Goal: Transaction & Acquisition: Purchase product/service

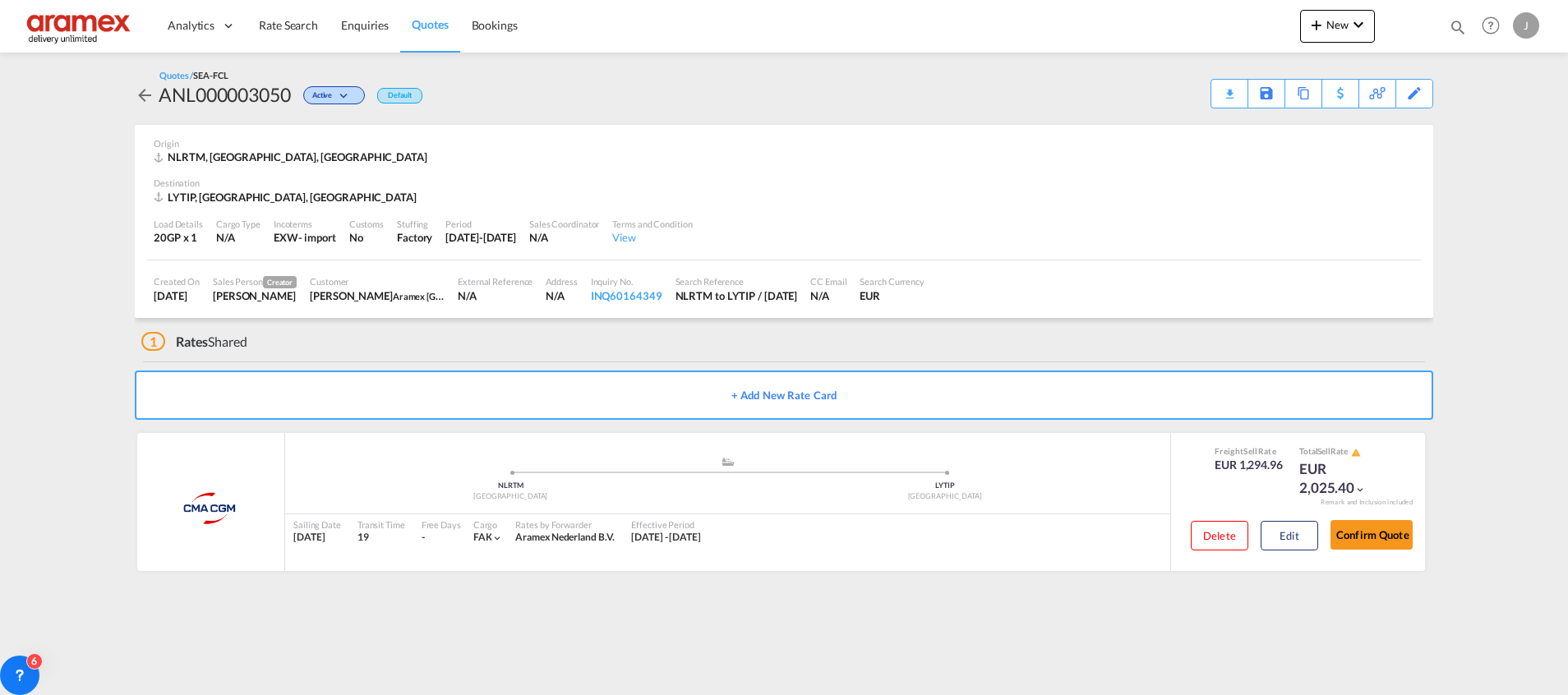
click at [423, 17] on span "Quotes" at bounding box center [430, 25] width 36 height 17
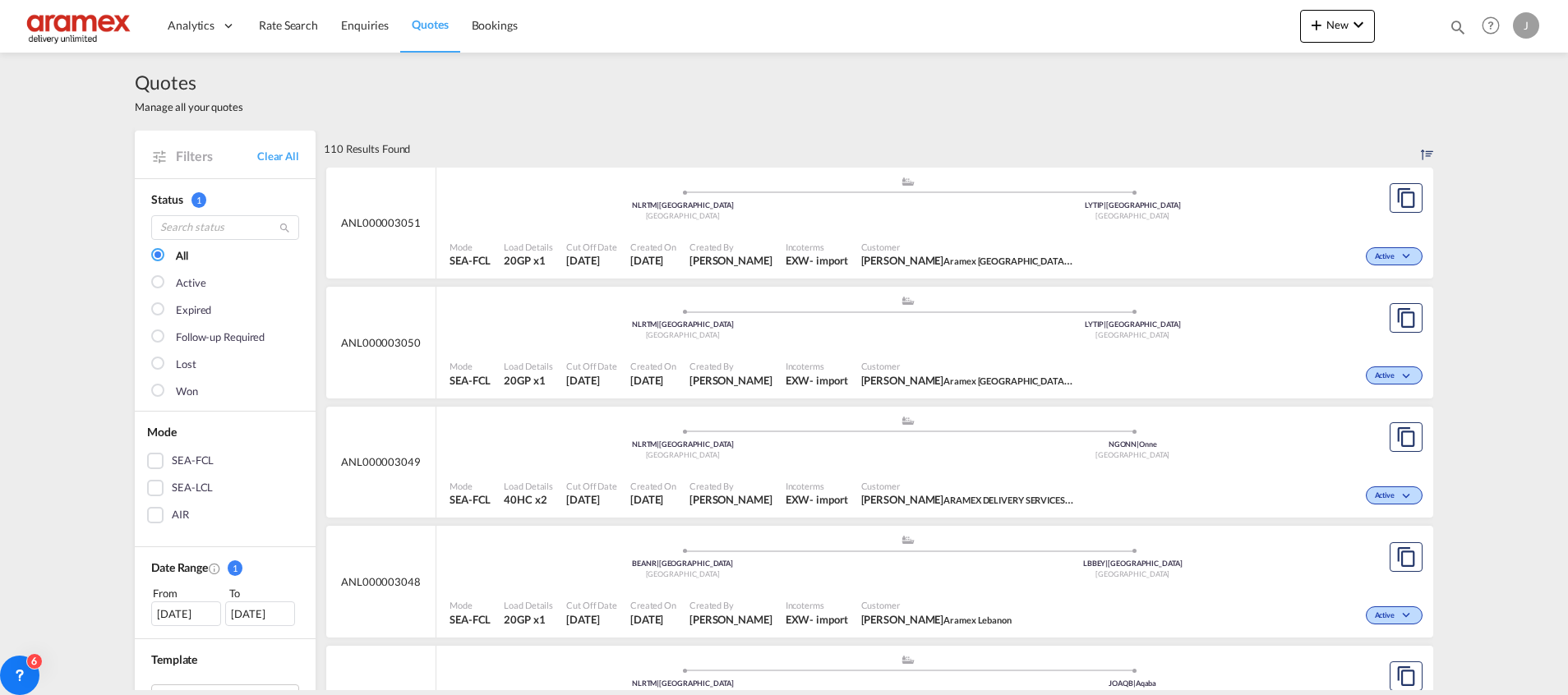
click at [149, 487] on div "SEA-LCL" at bounding box center [155, 487] width 17 height 17
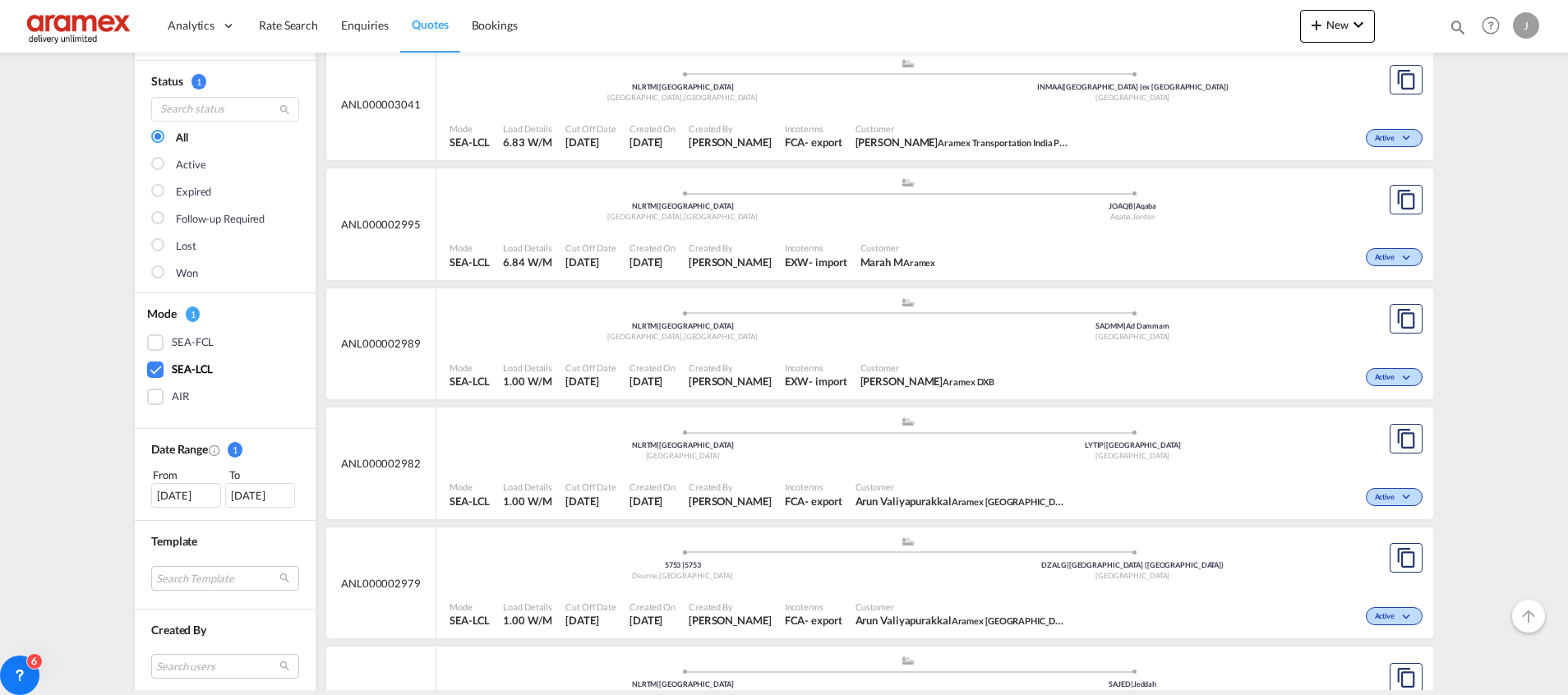
scroll to position [493, 0]
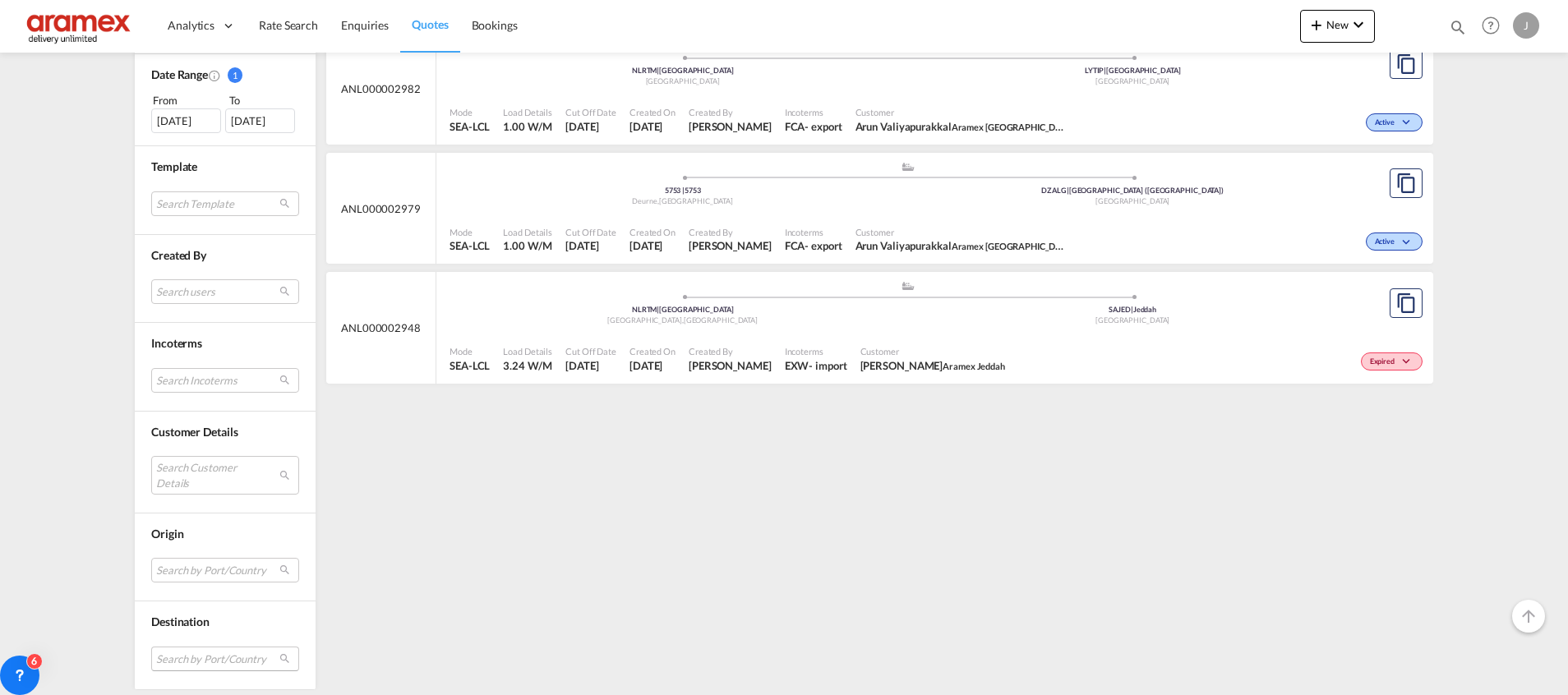
click at [170, 649] on md-select "Search by Port/Country JPNIC nichinan [GEOGRAPHIC_DATA] AEAMF mussafah [GEOGRAP…" at bounding box center [225, 659] width 148 height 25
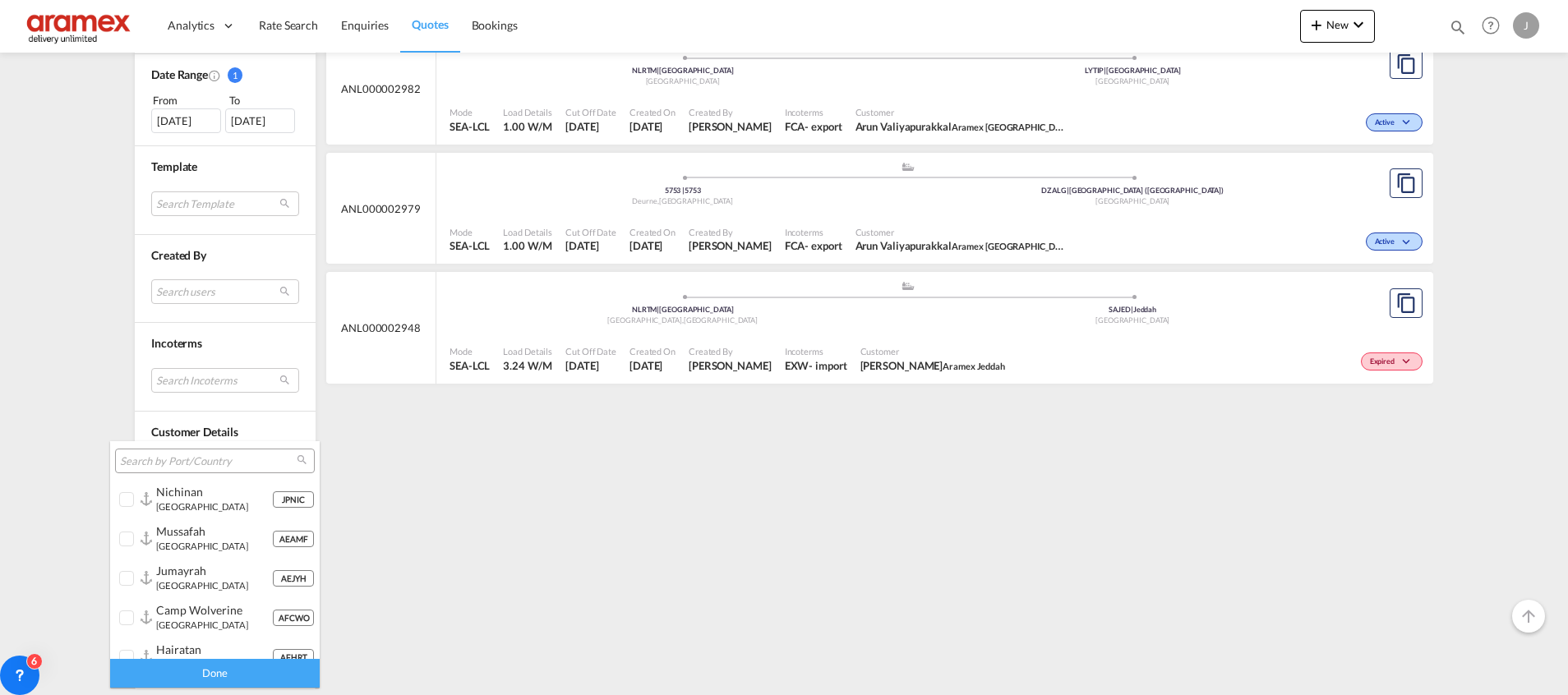
click at [186, 451] on div at bounding box center [215, 461] width 200 height 25
click at [182, 462] on input "search" at bounding box center [208, 462] width 177 height 15
type input "K"
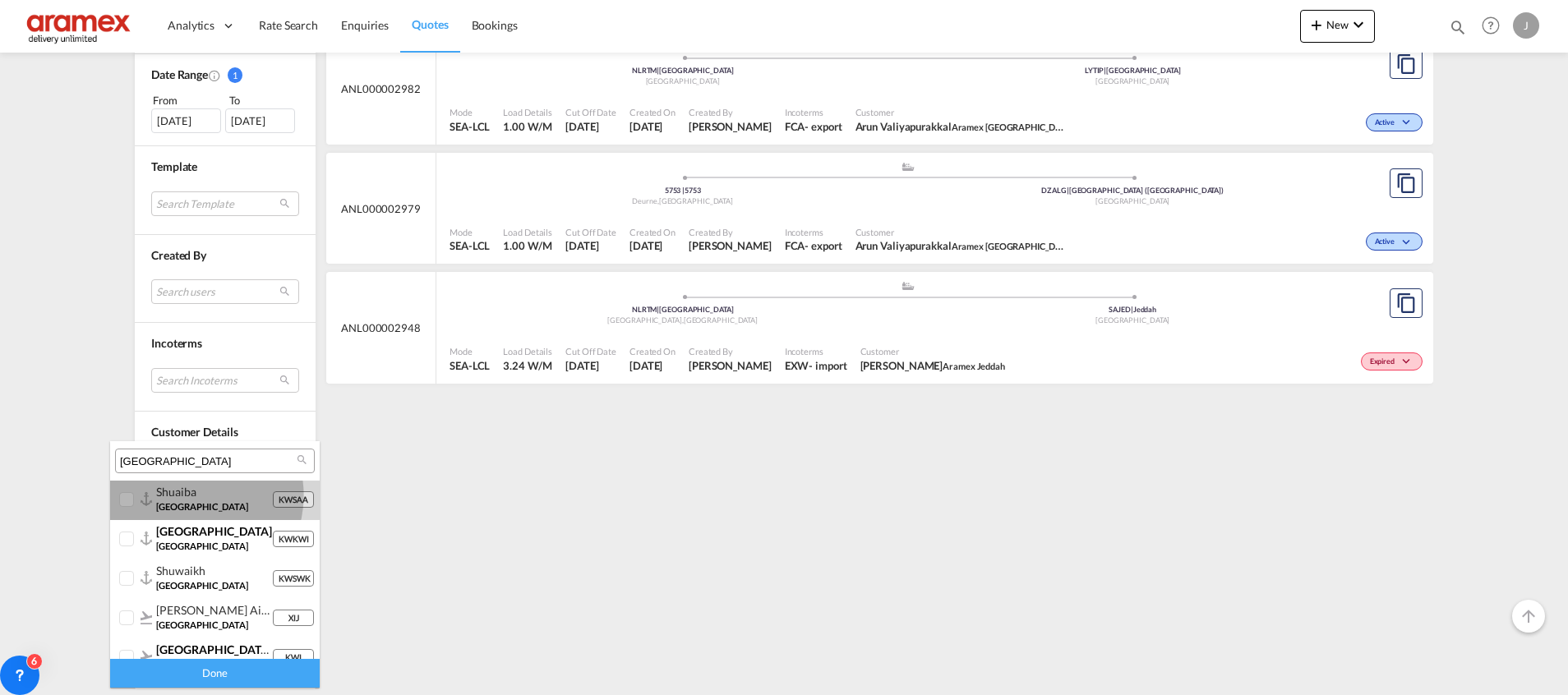
click at [193, 495] on div "shuaiba" at bounding box center [214, 492] width 115 height 14
click at [199, 462] on input "[GEOGRAPHIC_DATA]" at bounding box center [208, 462] width 177 height 15
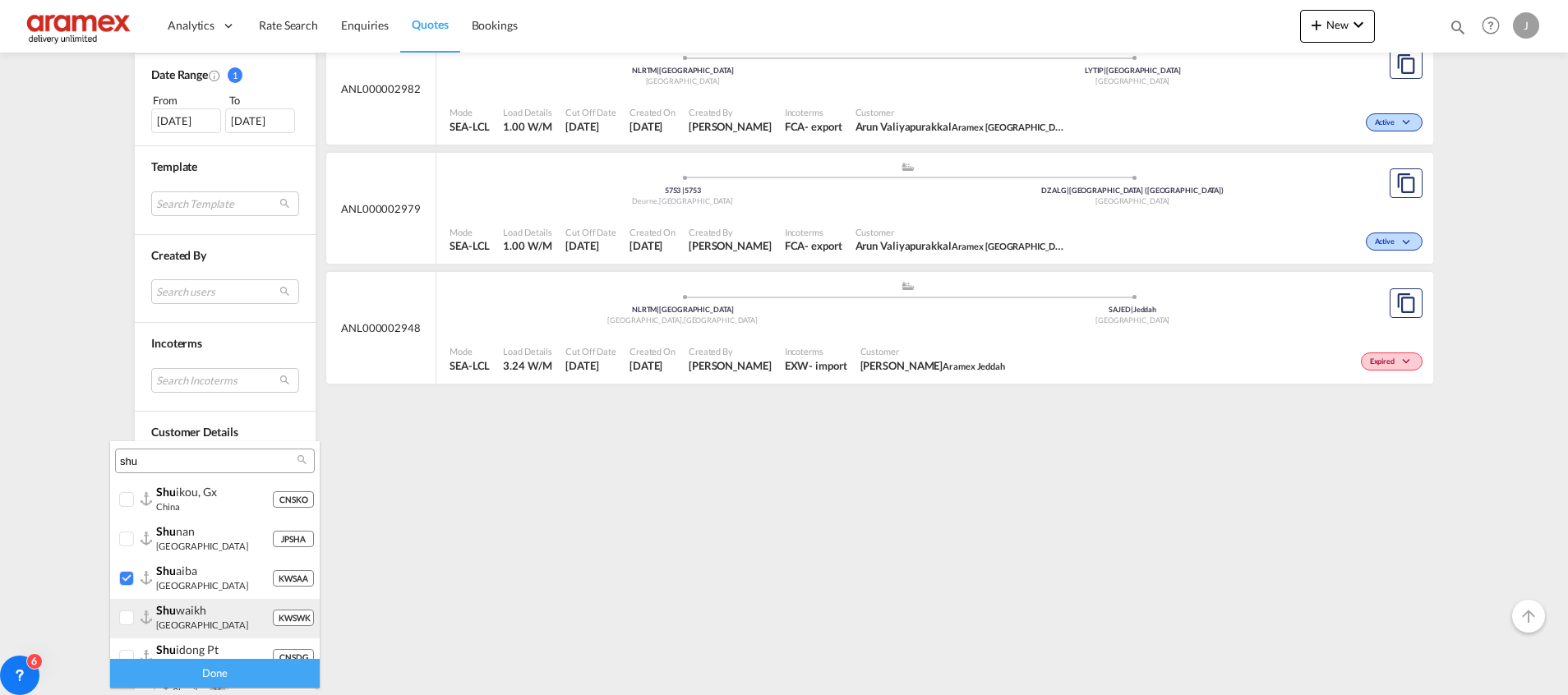
type input "shu"
click at [136, 612] on div at bounding box center [127, 619] width 17 height 17
click at [193, 675] on div "Done" at bounding box center [215, 673] width 210 height 28
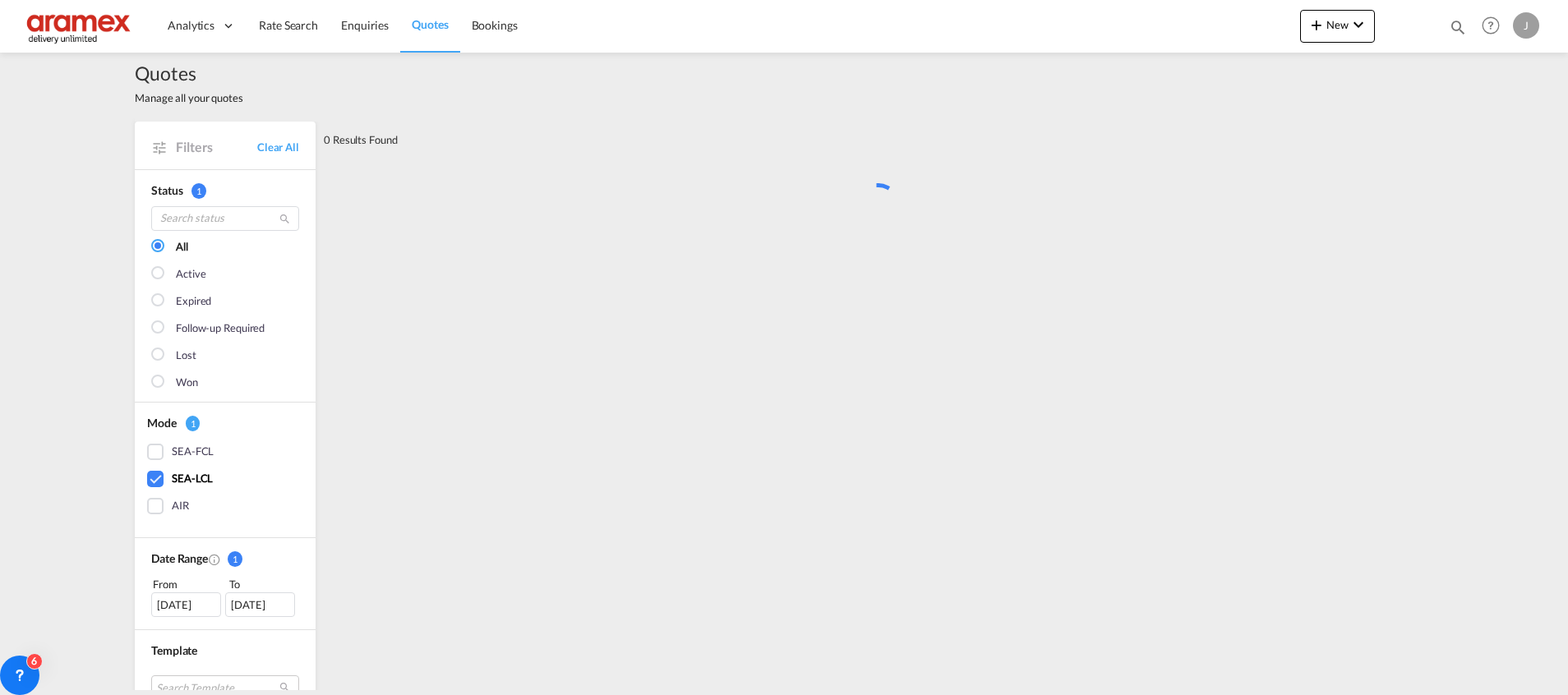
scroll to position [0, 0]
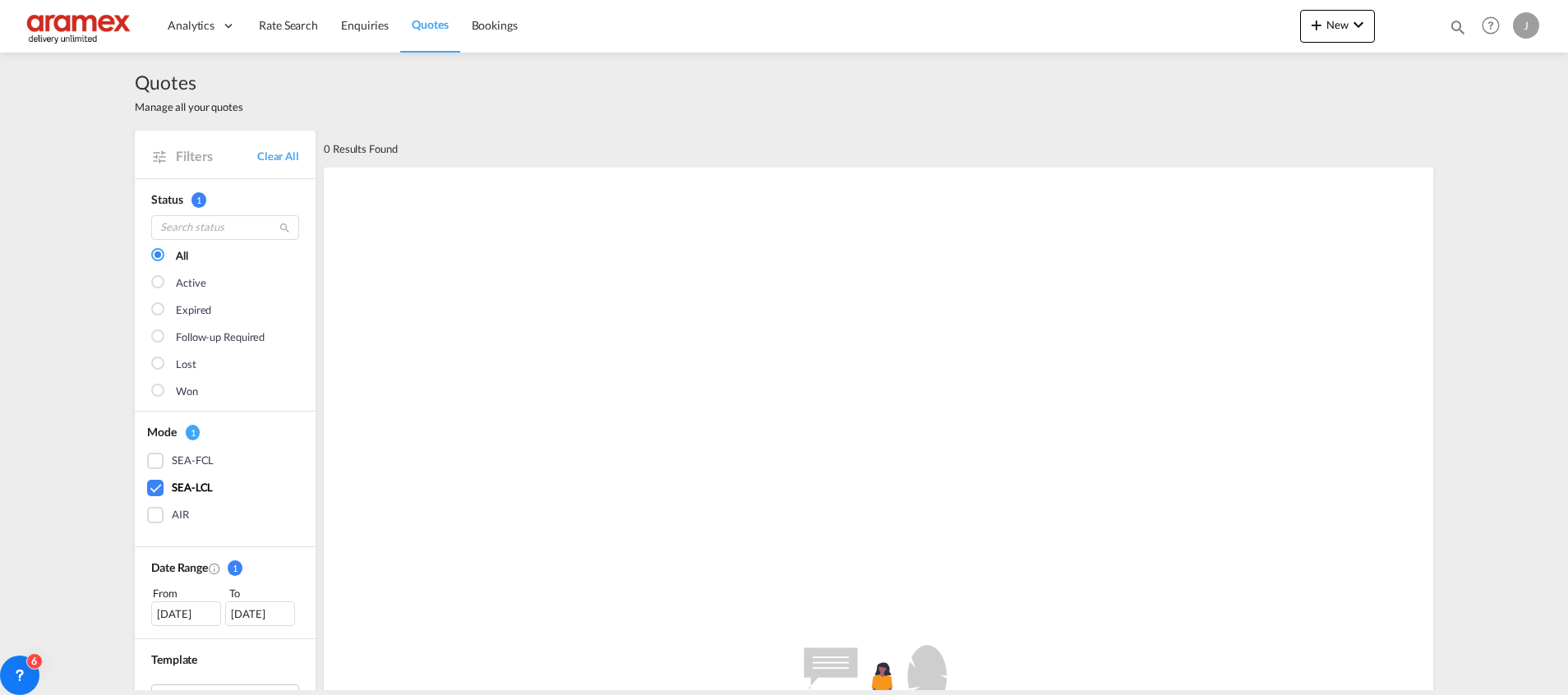
click at [160, 620] on div "[DATE]" at bounding box center [186, 613] width 70 height 25
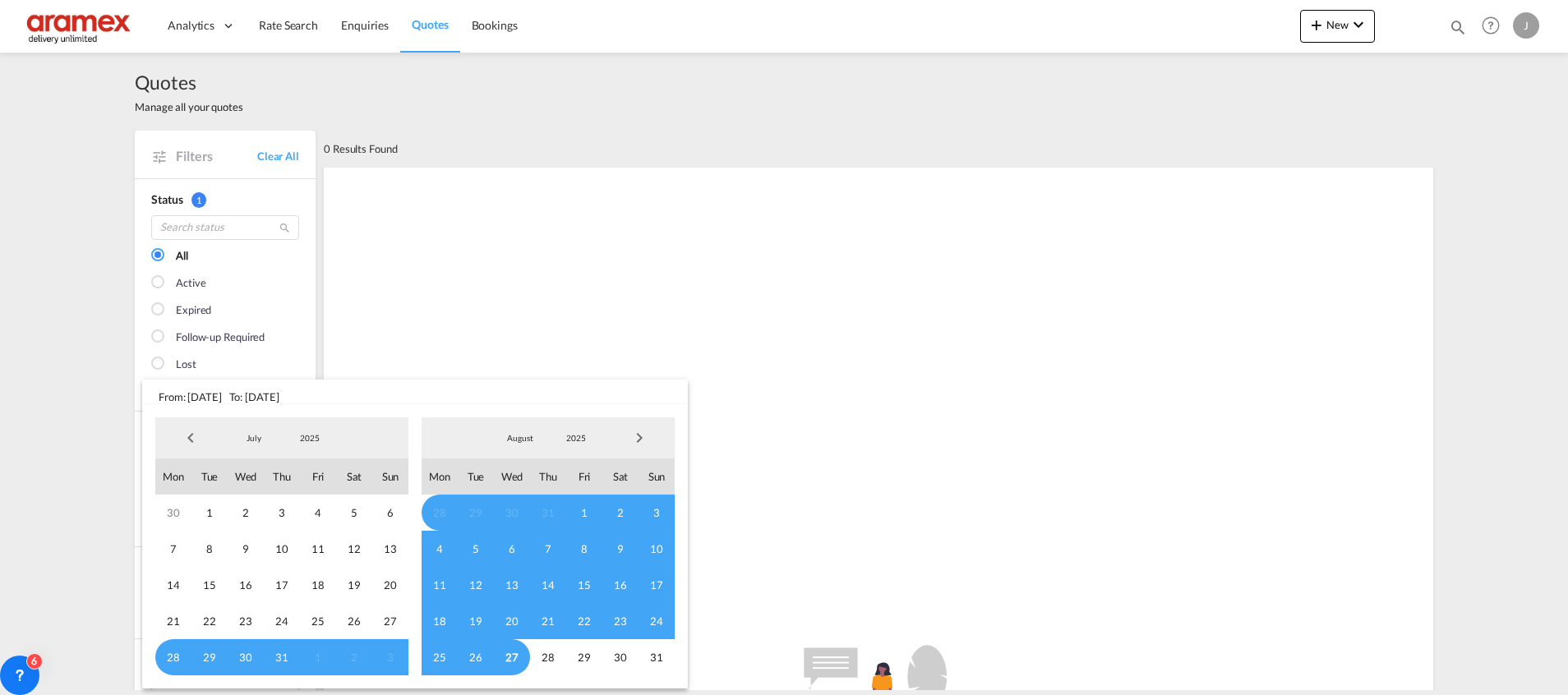
click at [186, 436] on span "Previous Month" at bounding box center [190, 438] width 33 height 33
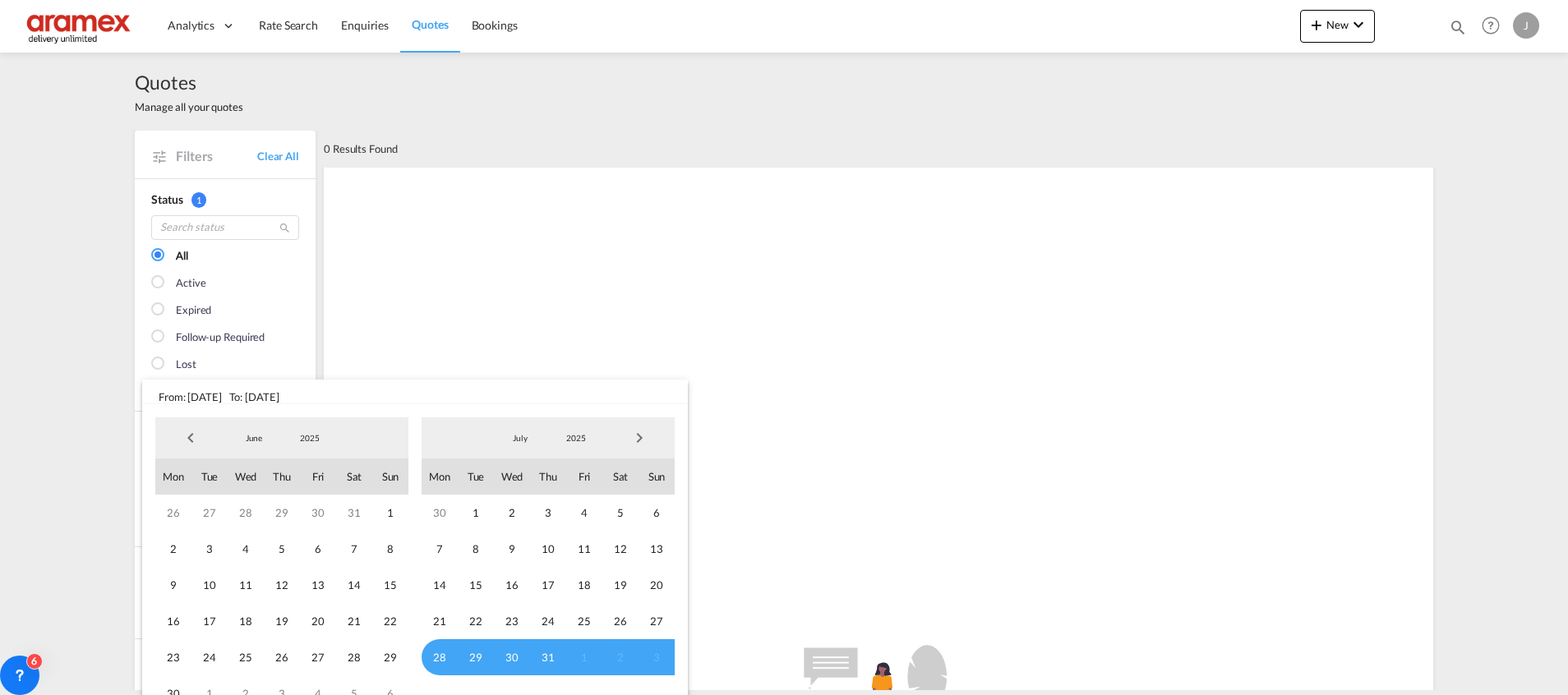
click at [186, 436] on span "Previous Month" at bounding box center [190, 438] width 33 height 33
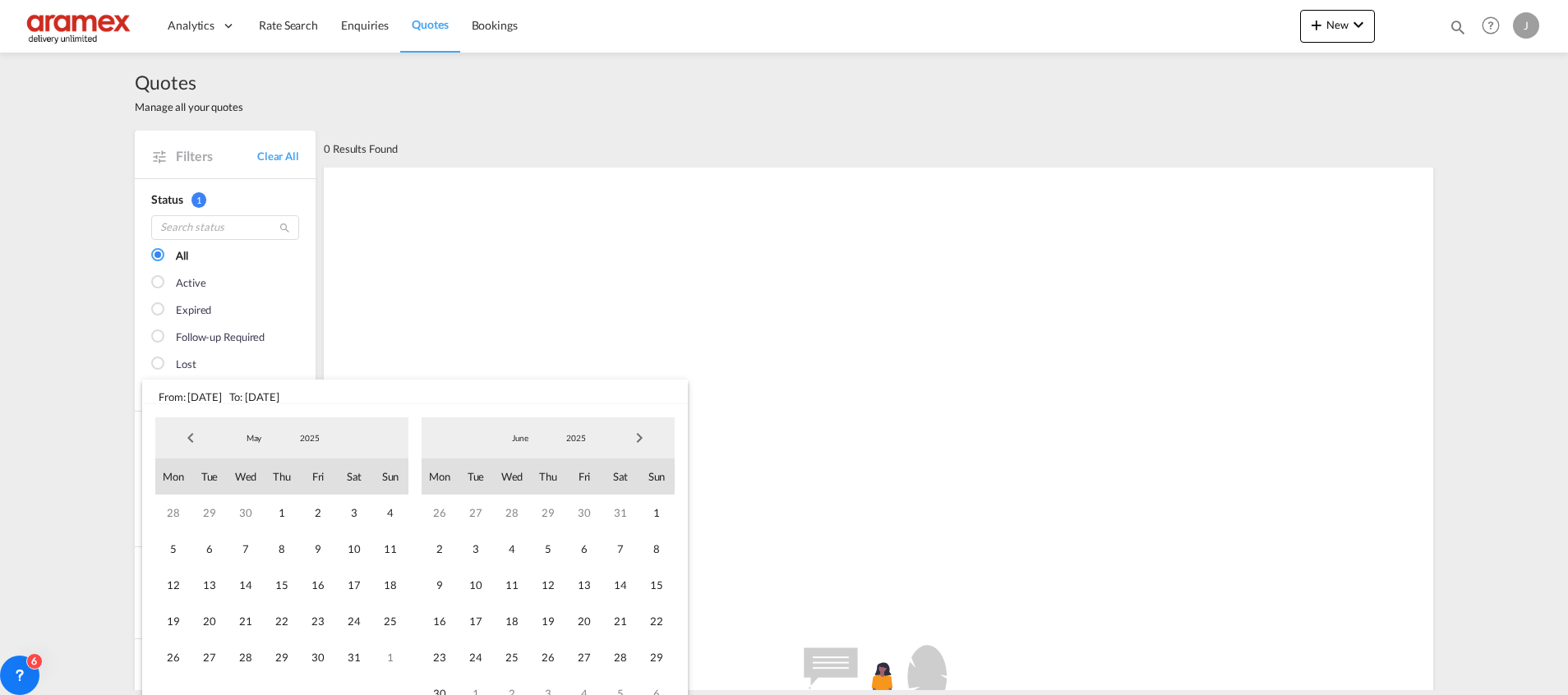
click at [186, 436] on span "Previous Month" at bounding box center [190, 438] width 33 height 33
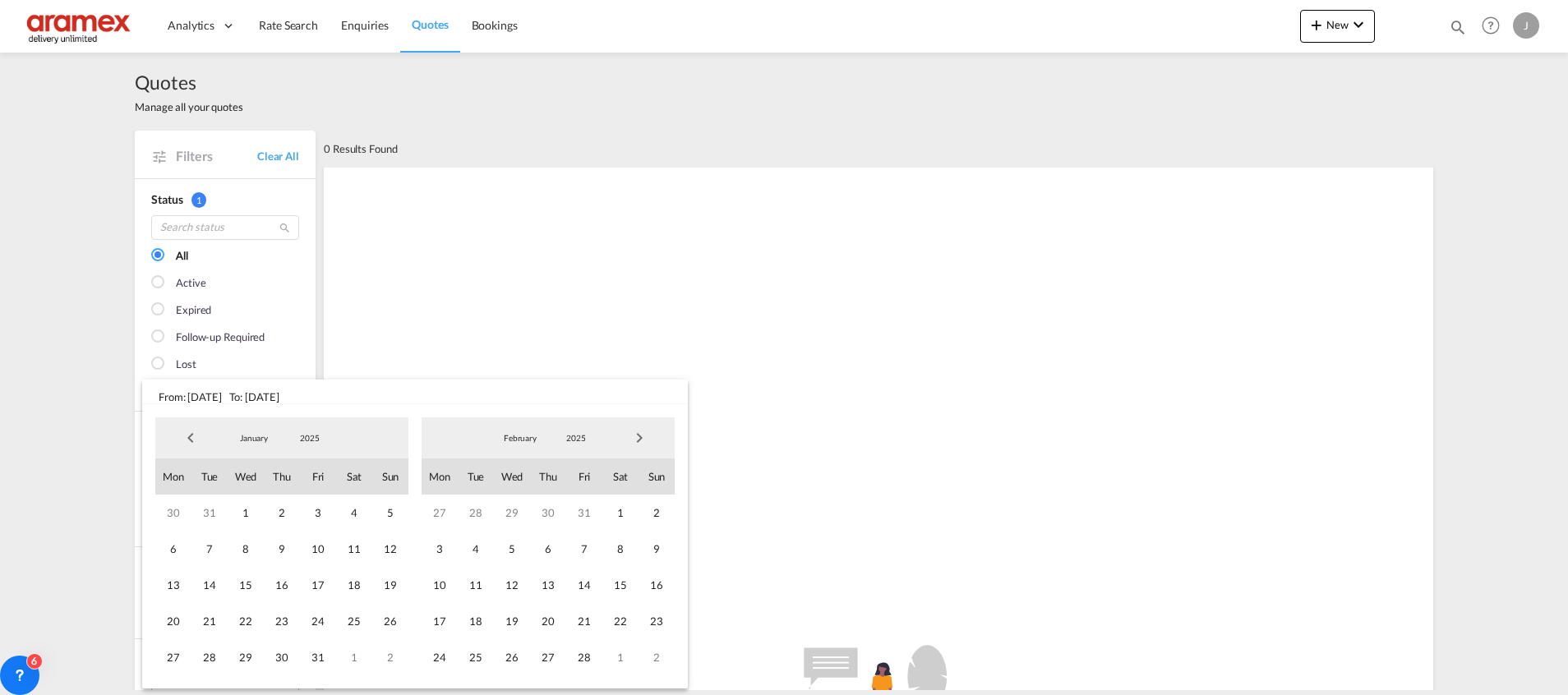
click at [186, 436] on span "Previous Month" at bounding box center [190, 438] width 33 height 33
click at [326, 515] on span "1" at bounding box center [318, 512] width 36 height 36
click at [636, 438] on span "Next Month" at bounding box center [638, 438] width 33 height 33
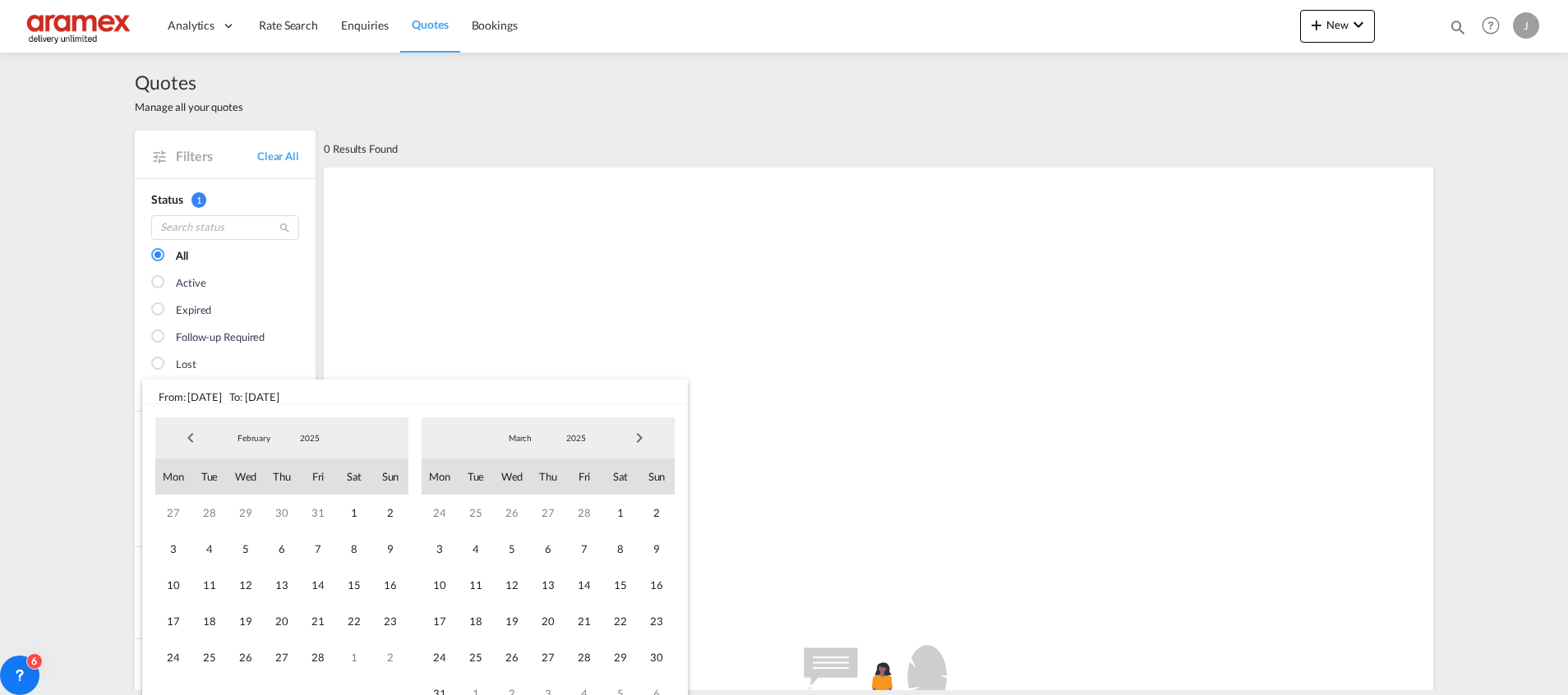
click at [636, 438] on span "Next Month" at bounding box center [638, 438] width 33 height 33
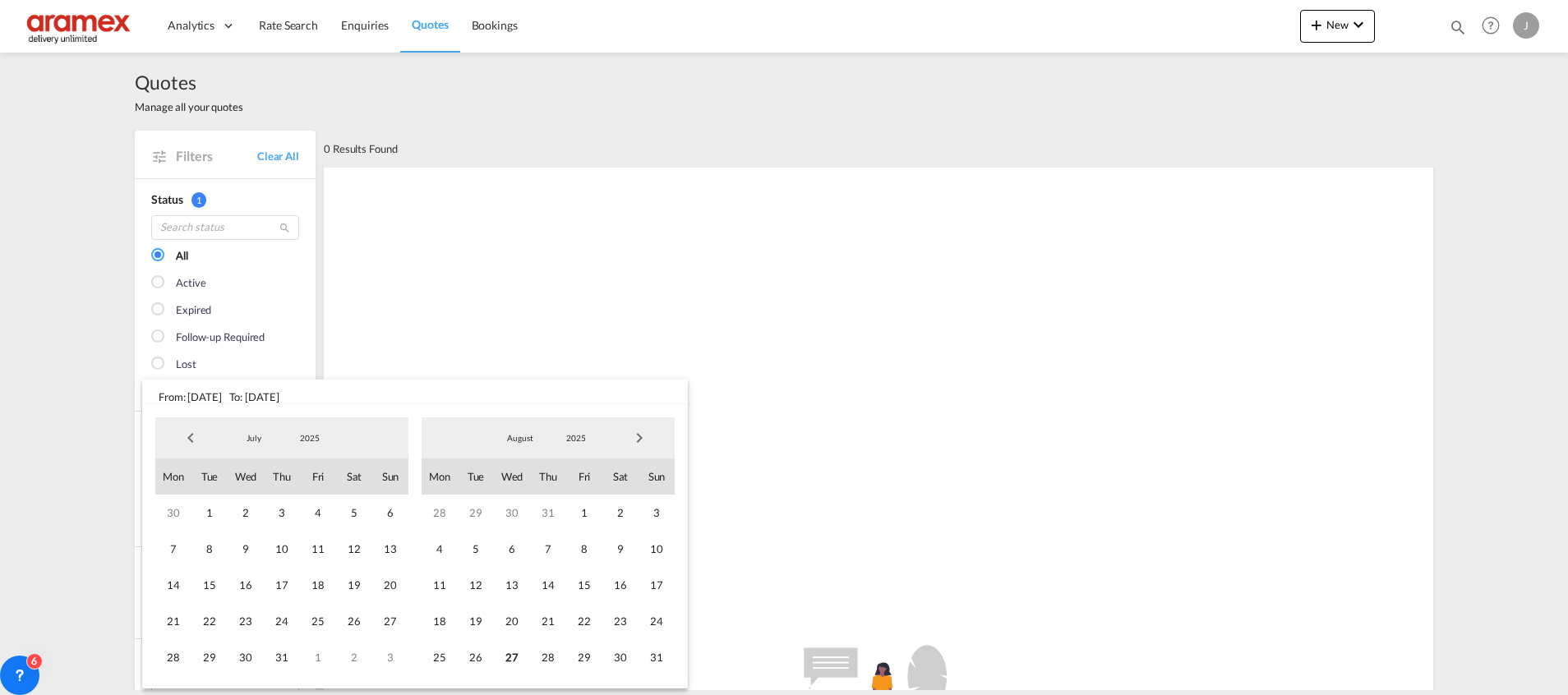
click at [636, 438] on span "Next Month" at bounding box center [638, 438] width 33 height 33
click at [247, 657] on span "27" at bounding box center [245, 657] width 36 height 36
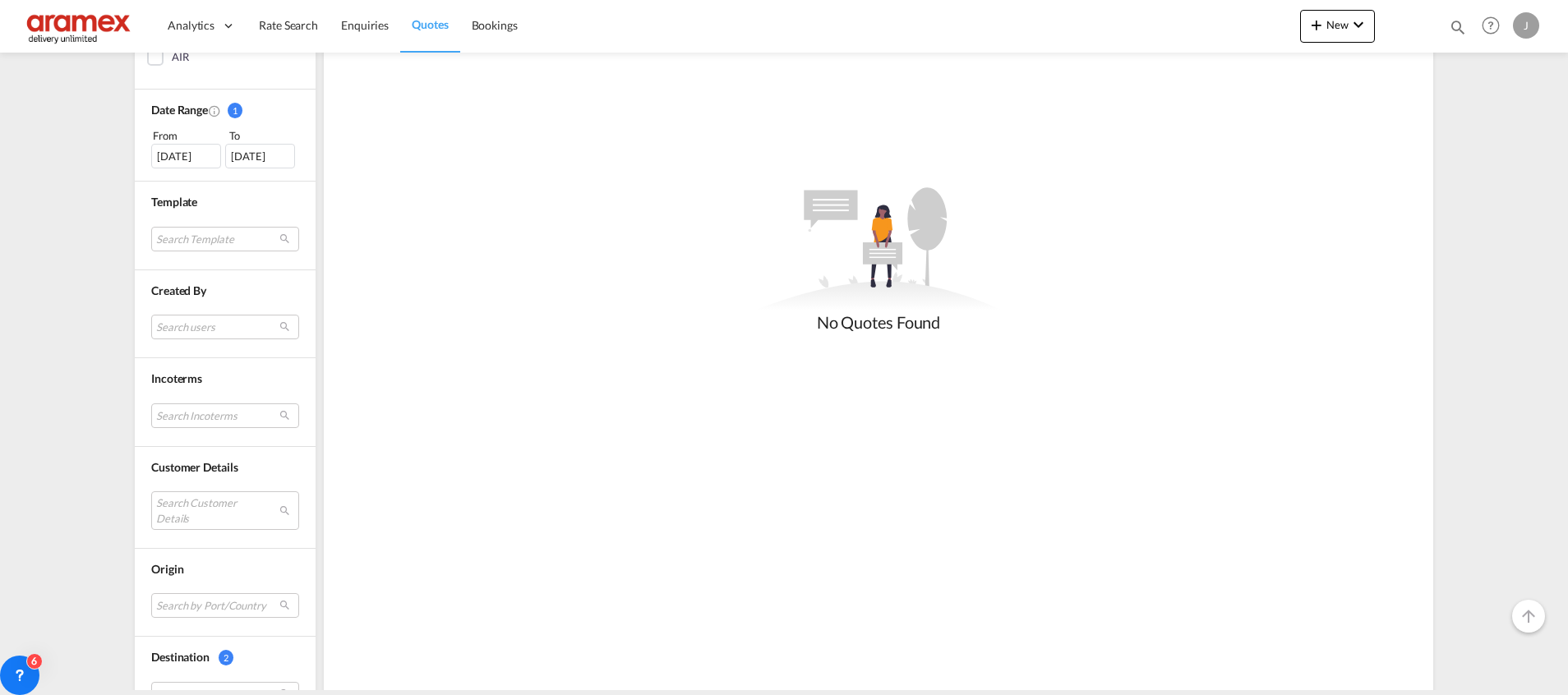
scroll to position [582, 0]
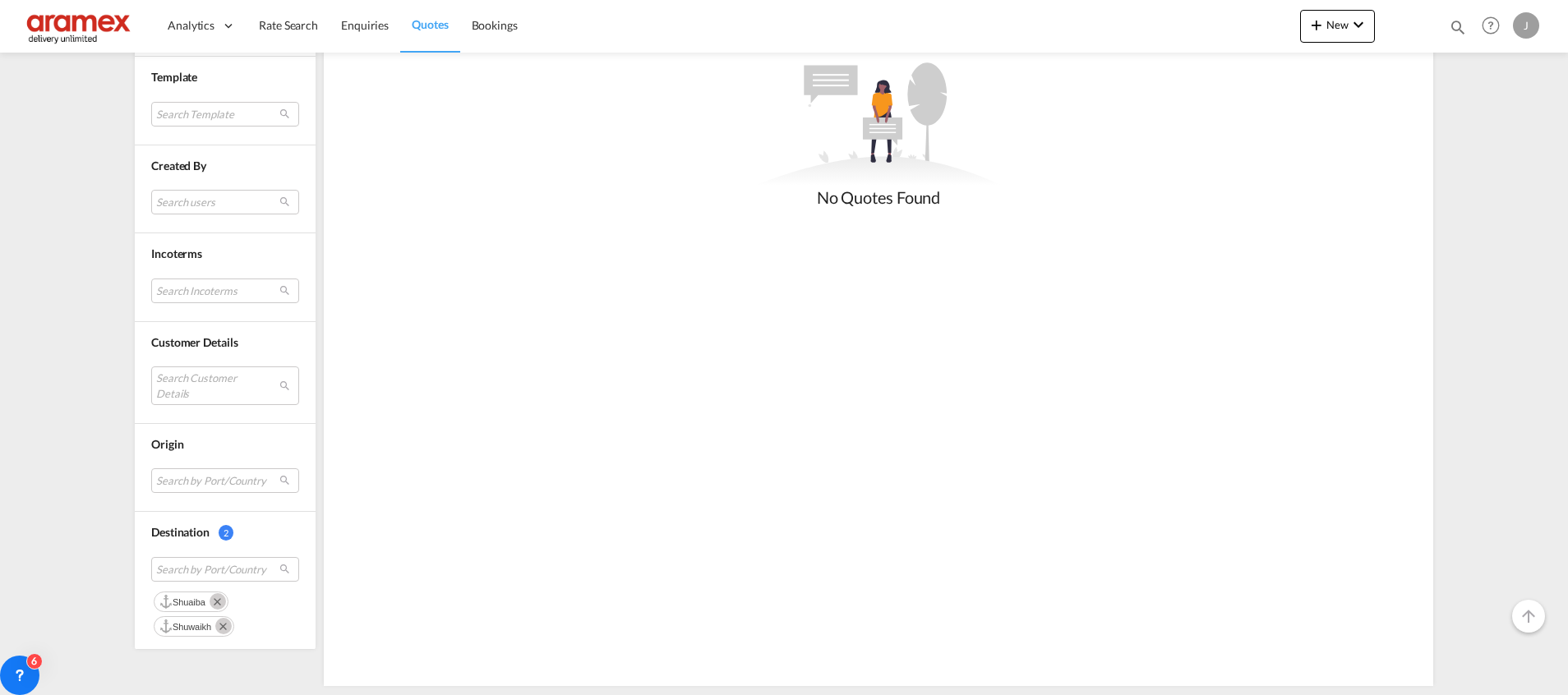
click at [212, 597] on md-icon "Remove" at bounding box center [218, 601] width 17 height 17
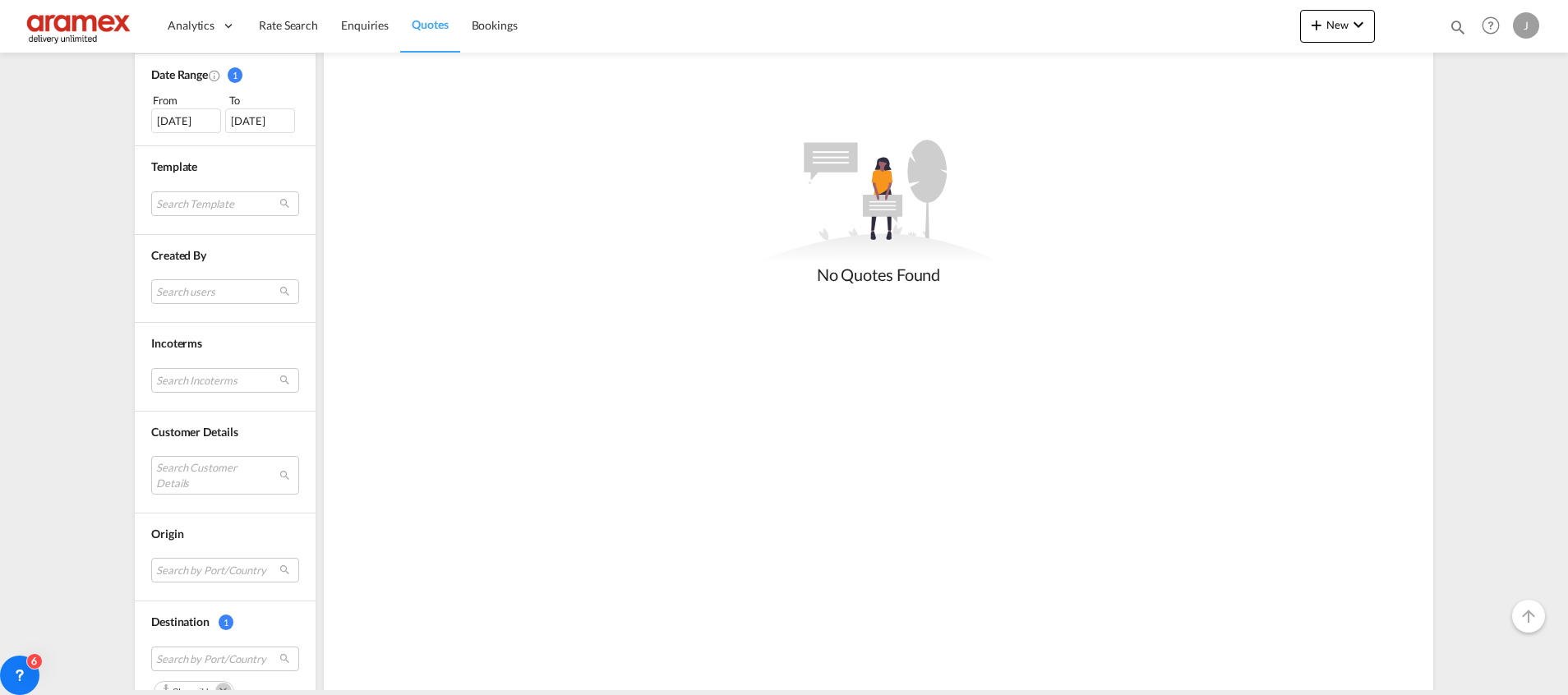
scroll to position [557, 0]
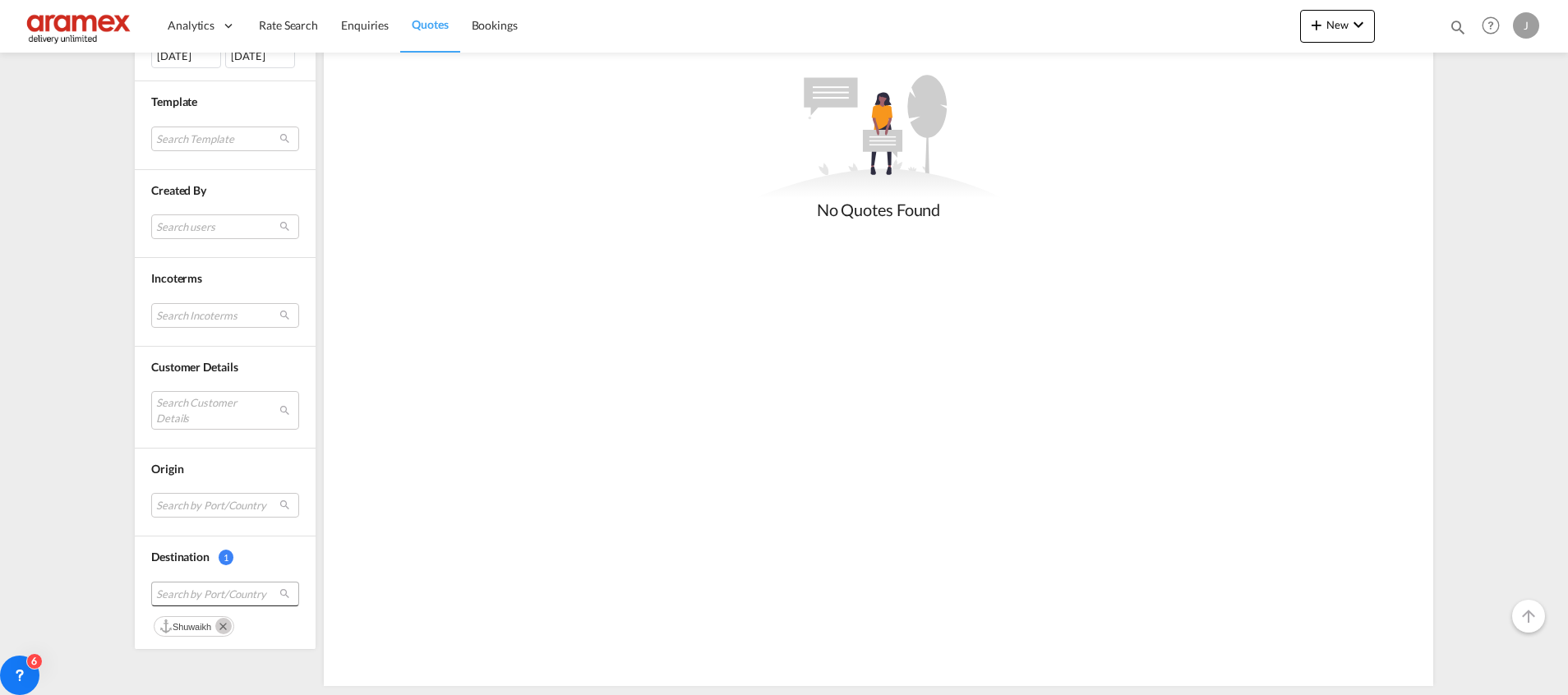
click at [202, 598] on span "Search by Port/Country" at bounding box center [212, 594] width 112 height 15
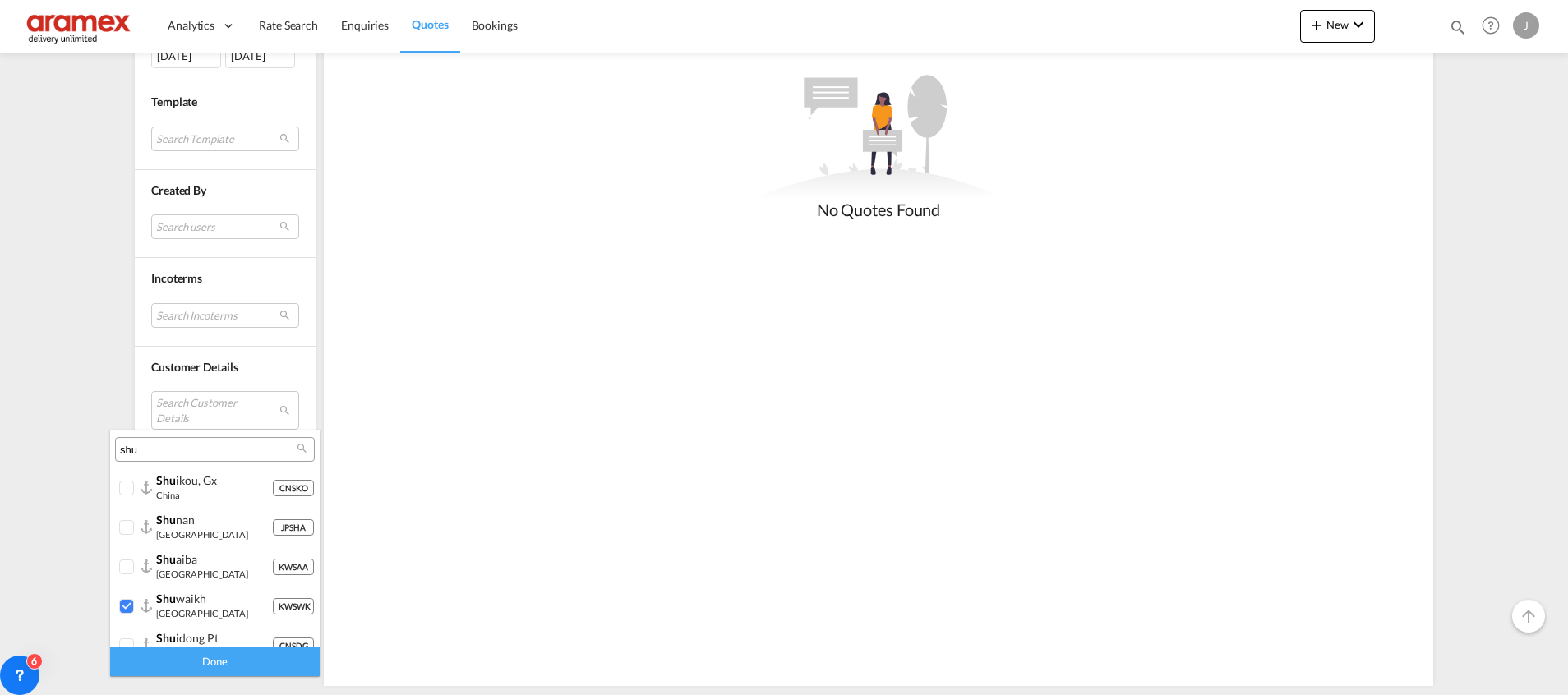
scroll to position [13, 0]
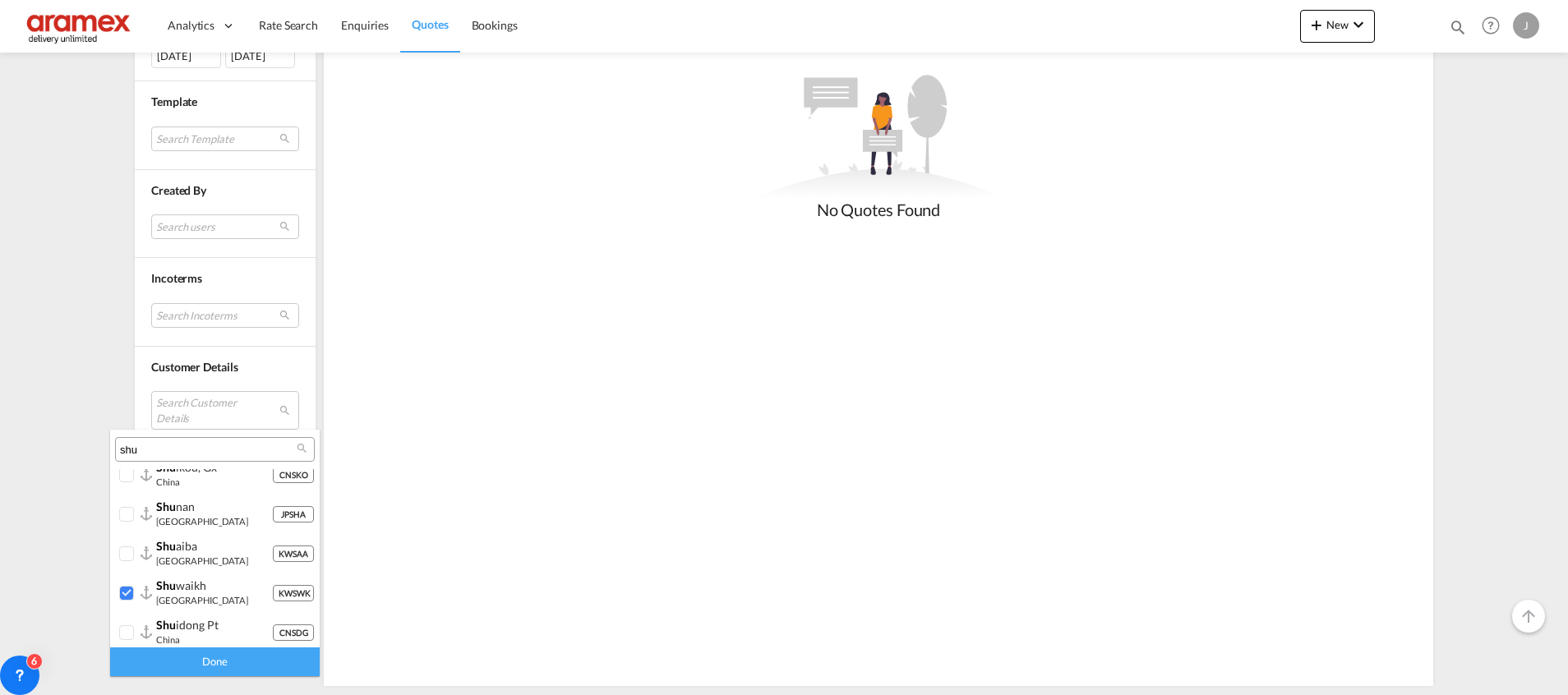
click at [169, 448] on input "shu" at bounding box center [208, 450] width 177 height 15
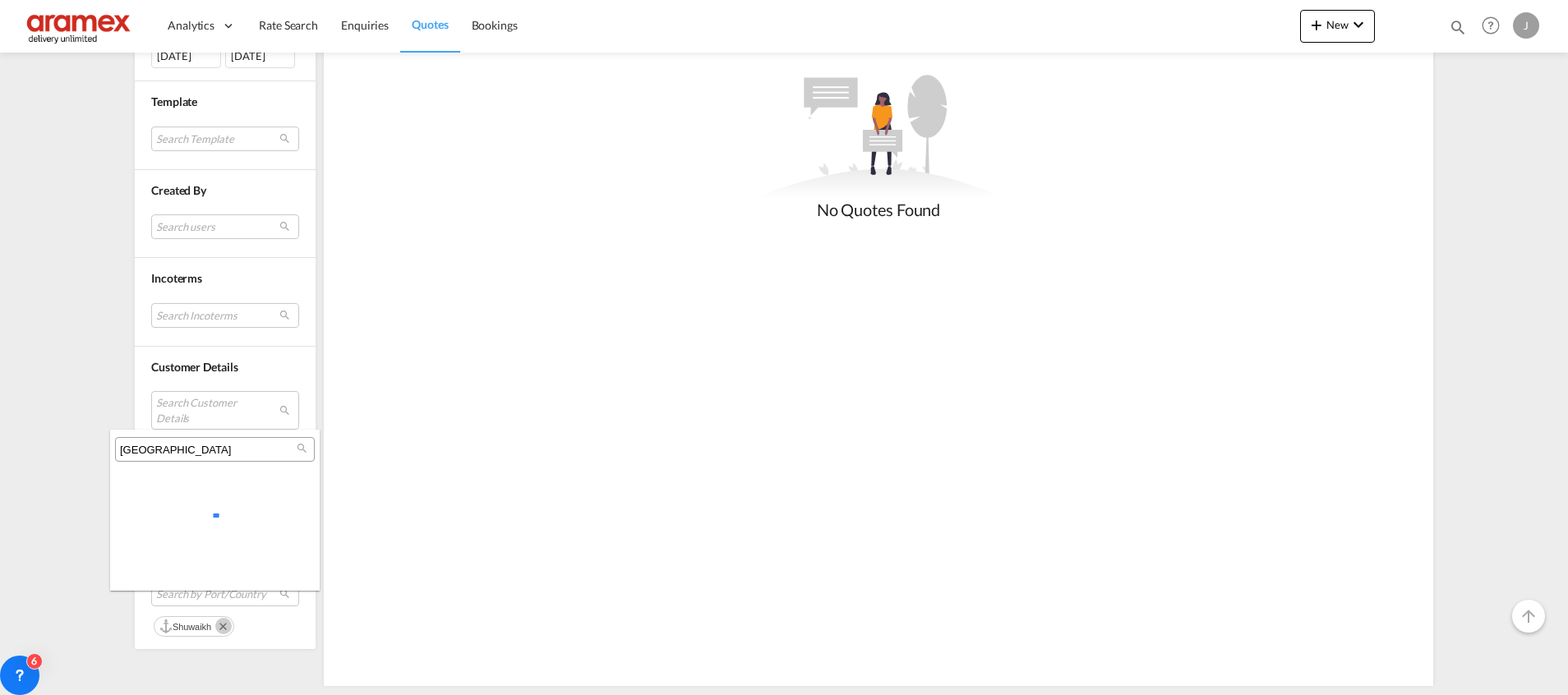
scroll to position [0, 0]
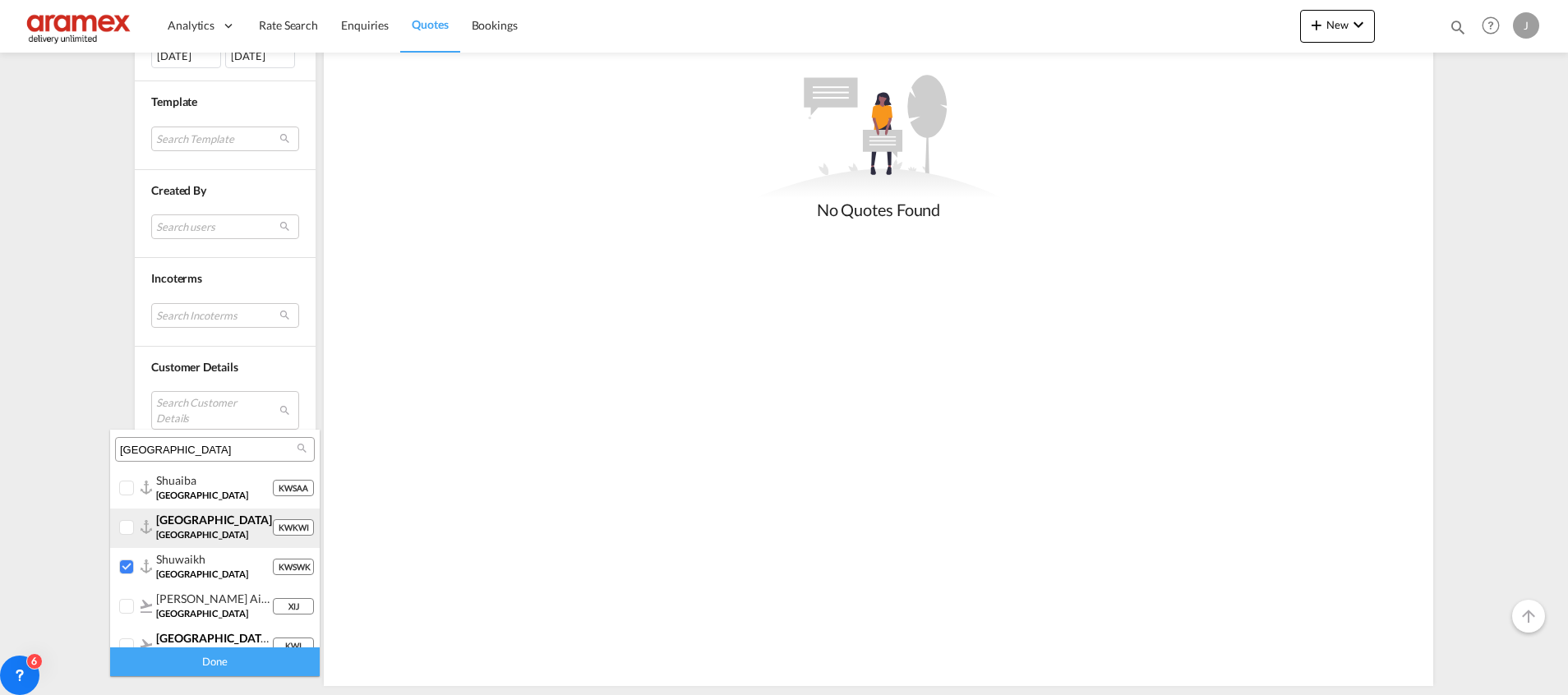
type input "[GEOGRAPHIC_DATA]"
click at [130, 525] on div at bounding box center [127, 528] width 17 height 17
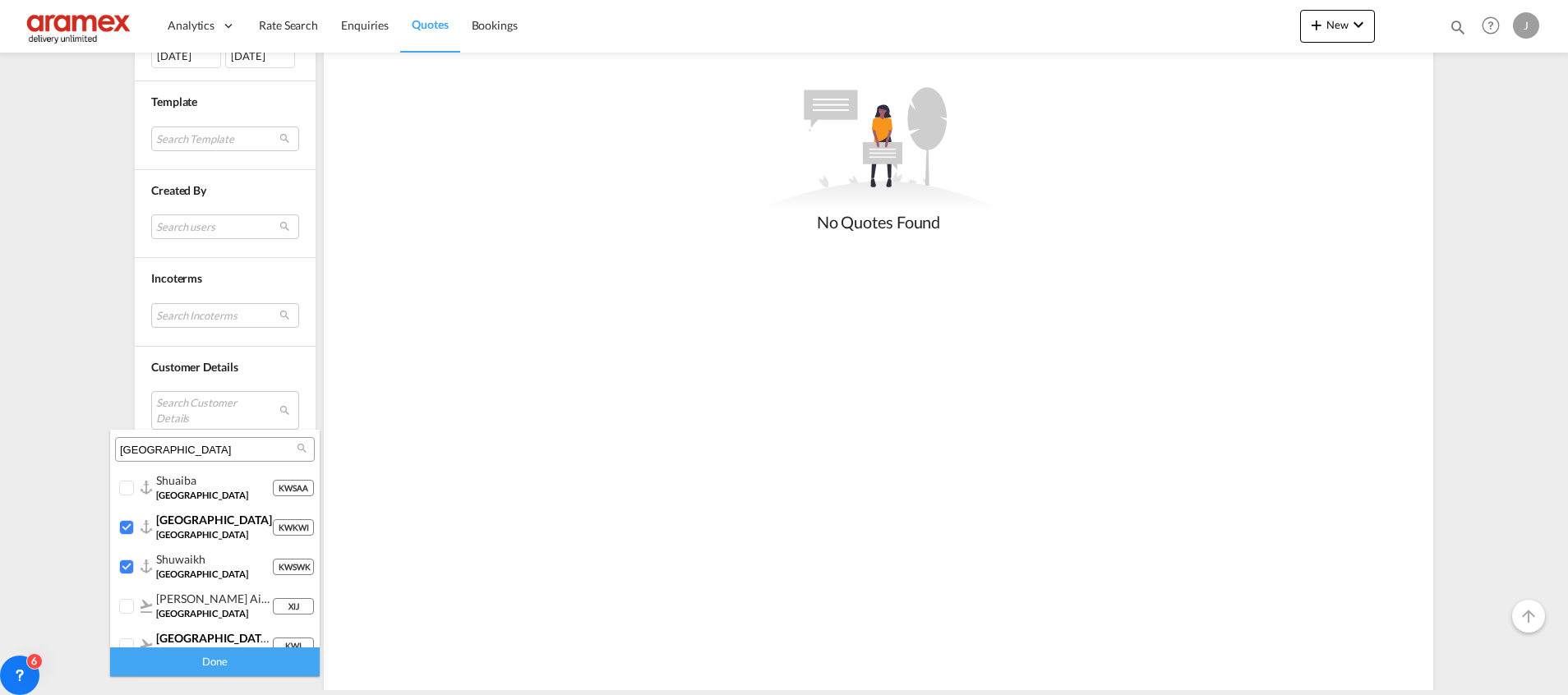
click at [191, 661] on div "Done" at bounding box center [215, 661] width 210 height 28
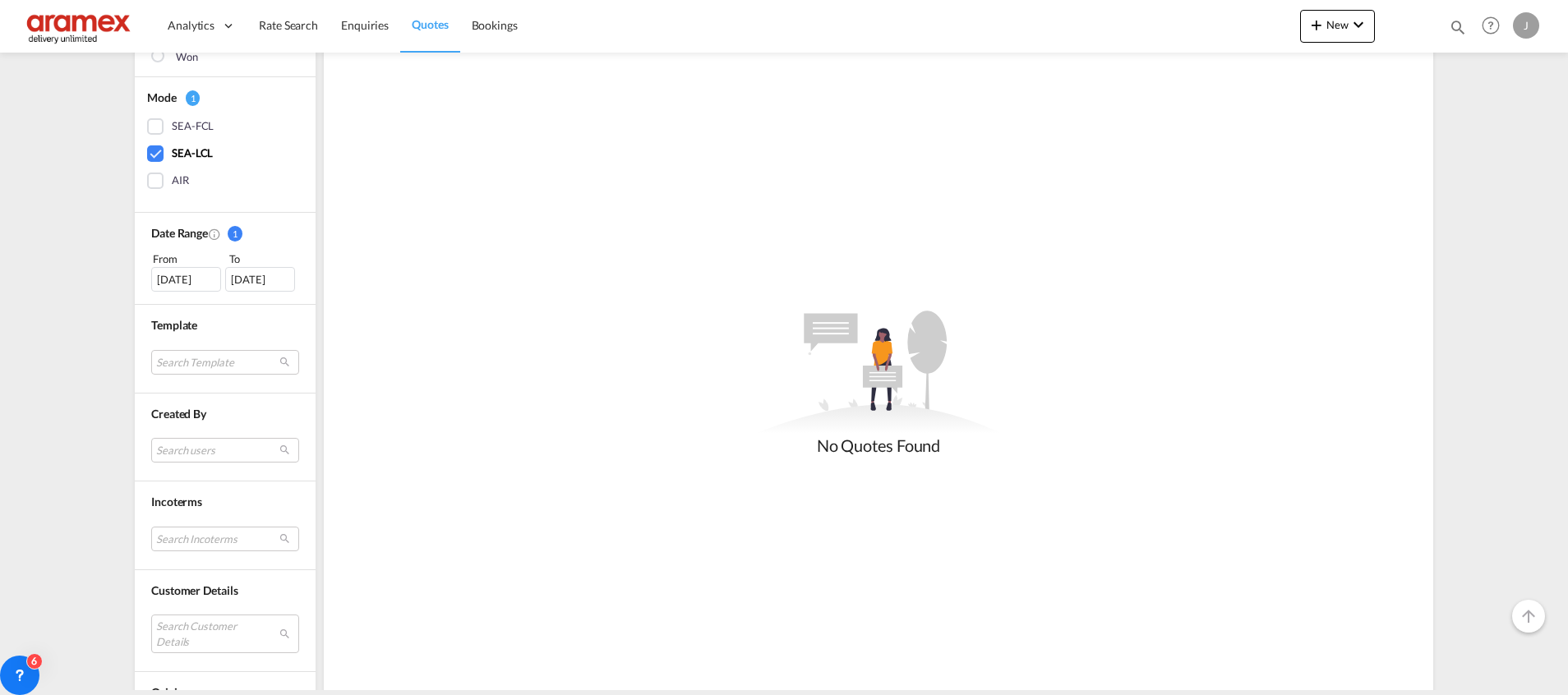
scroll to position [369, 0]
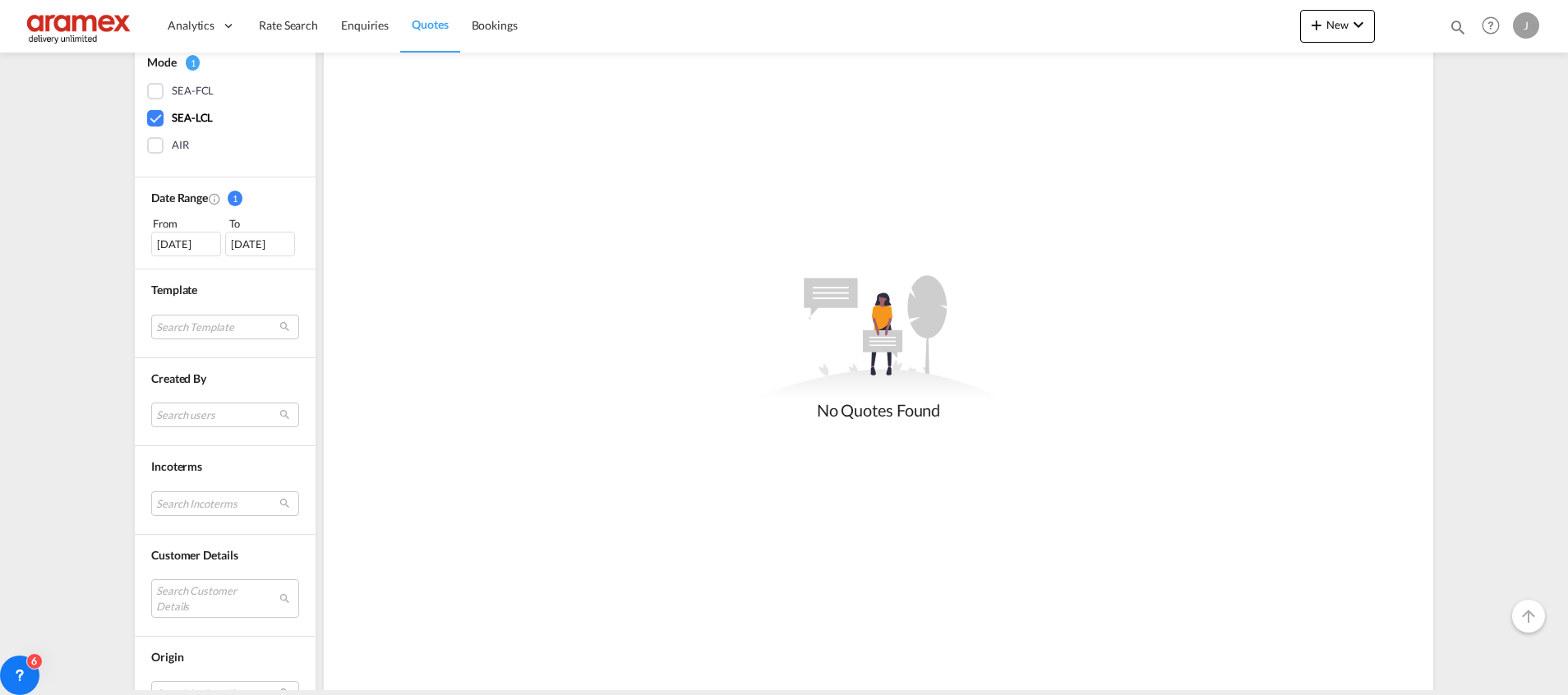
click at [167, 246] on div "[DATE]" at bounding box center [186, 244] width 70 height 25
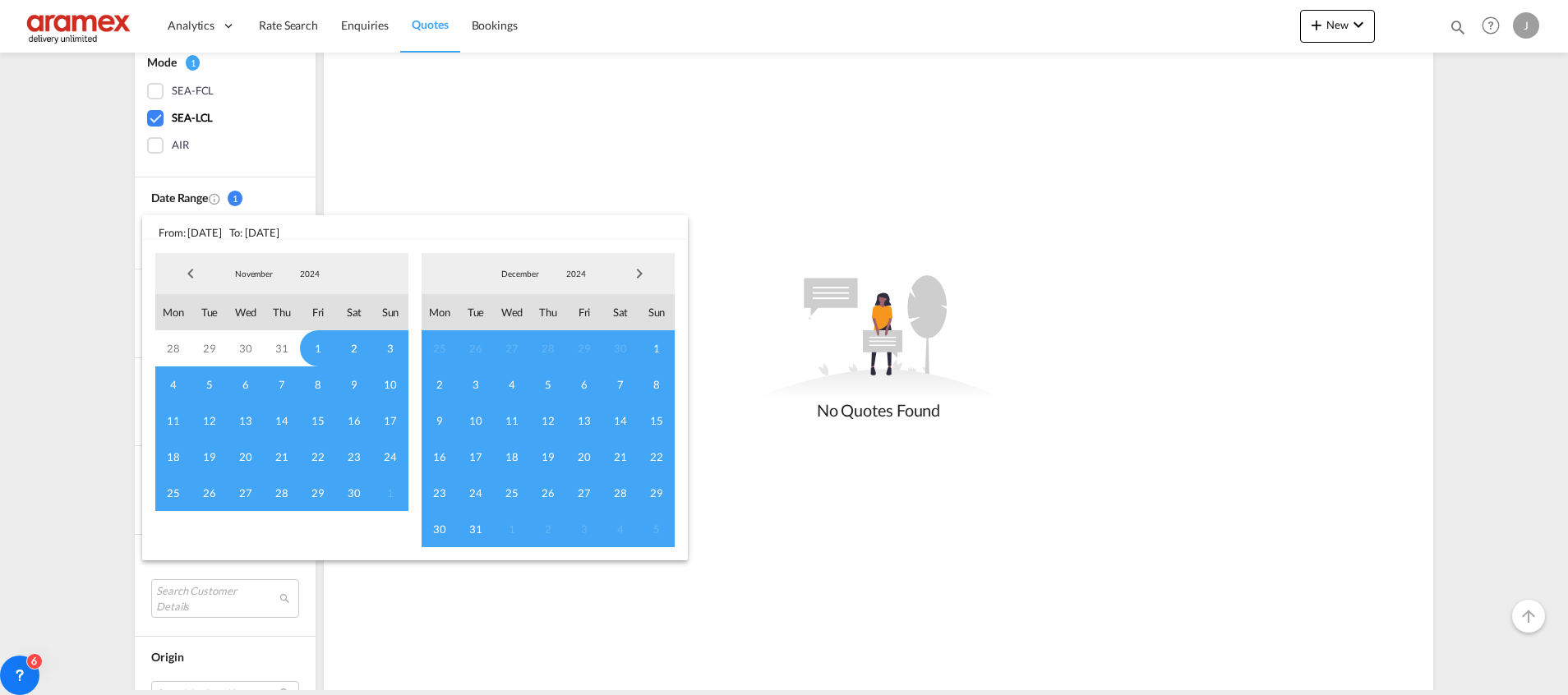
click at [195, 272] on span "Previous Month" at bounding box center [190, 273] width 33 height 33
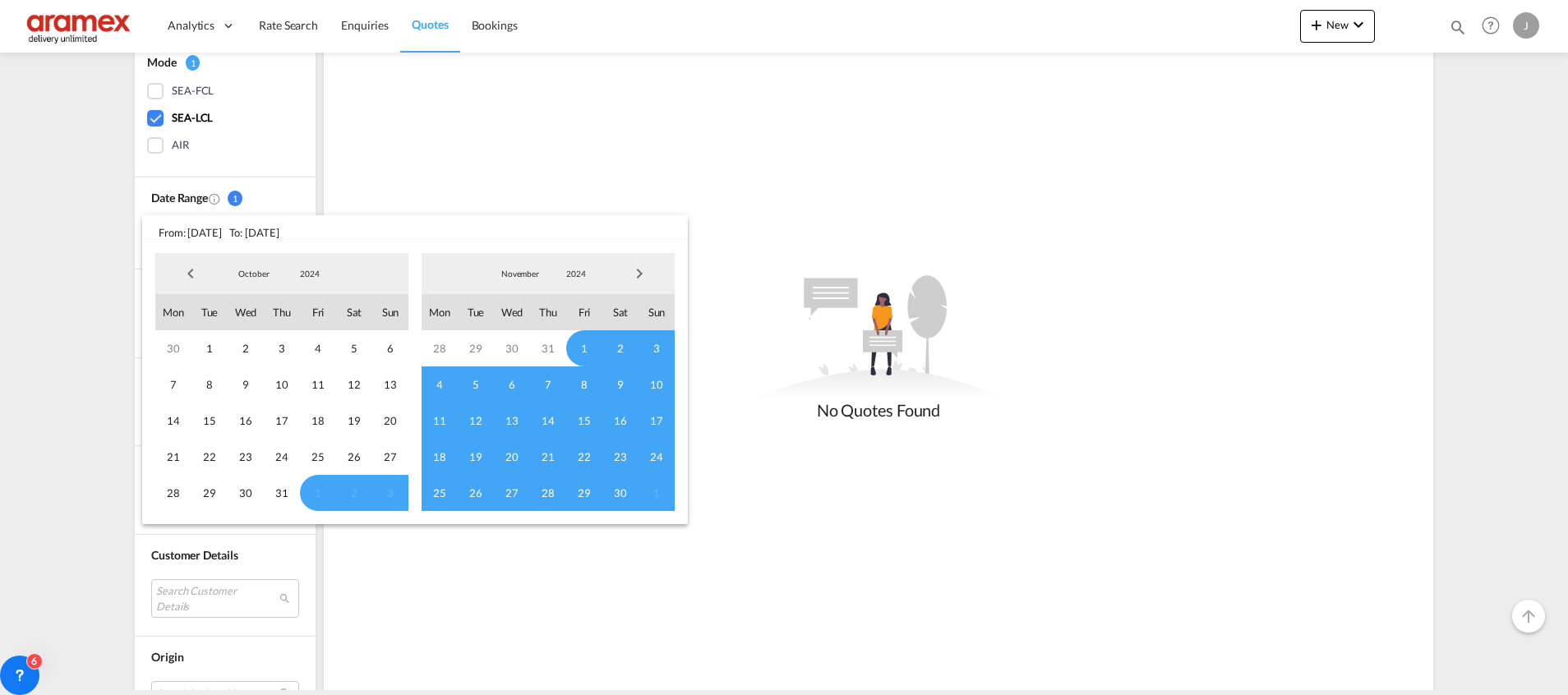
click at [195, 272] on span "Previous Month" at bounding box center [190, 273] width 33 height 33
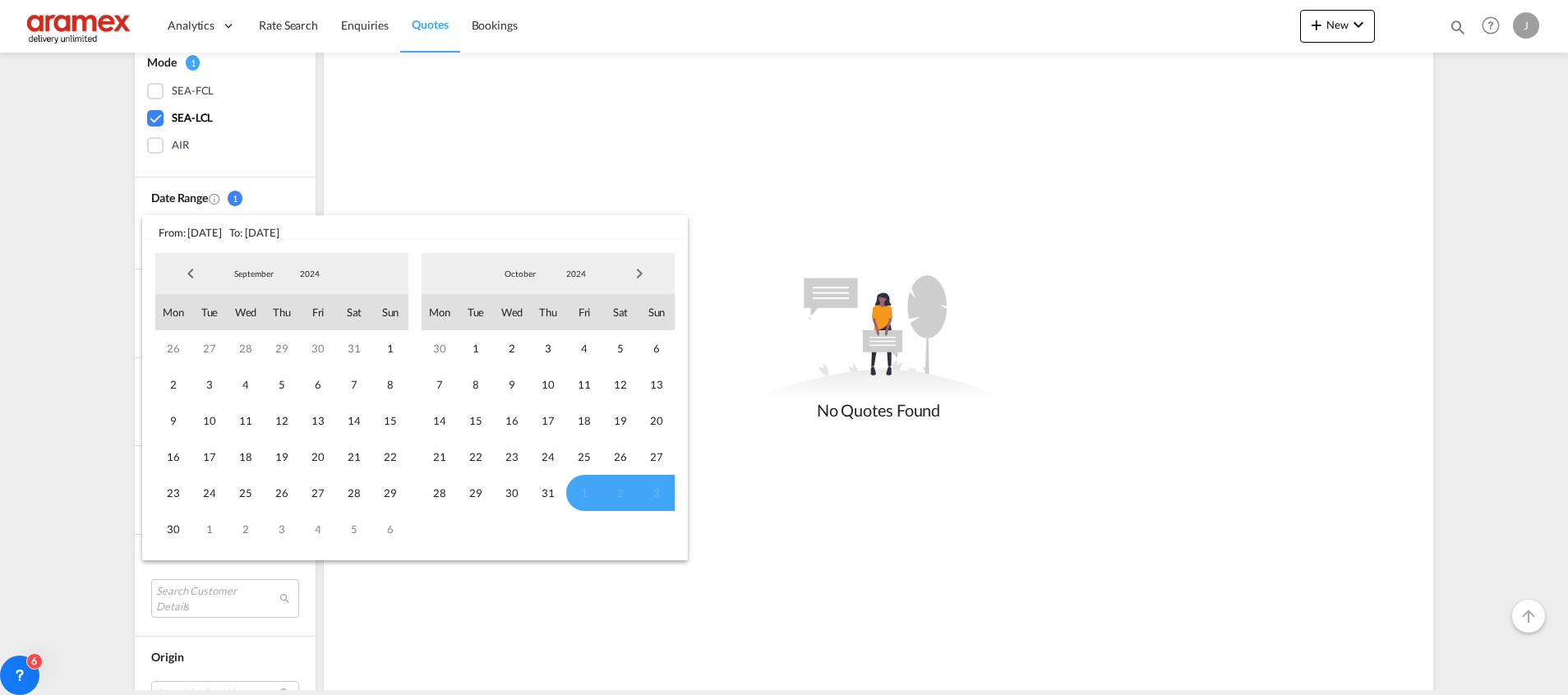
click at [195, 272] on span "Previous Month" at bounding box center [190, 273] width 33 height 33
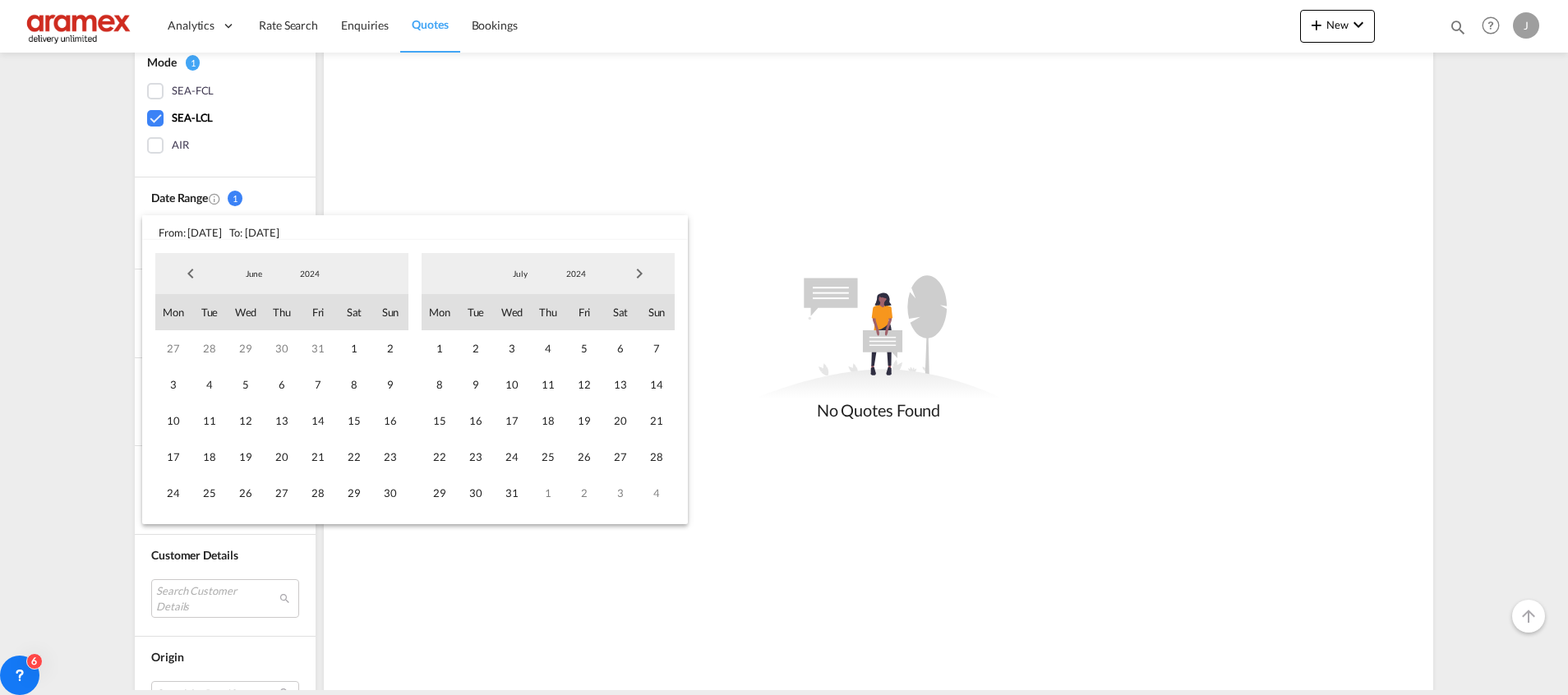
click at [195, 272] on span "Previous Month" at bounding box center [190, 273] width 33 height 33
click at [246, 348] on span "1" at bounding box center [245, 348] width 36 height 36
click at [641, 277] on span "Next Month" at bounding box center [638, 273] width 33 height 33
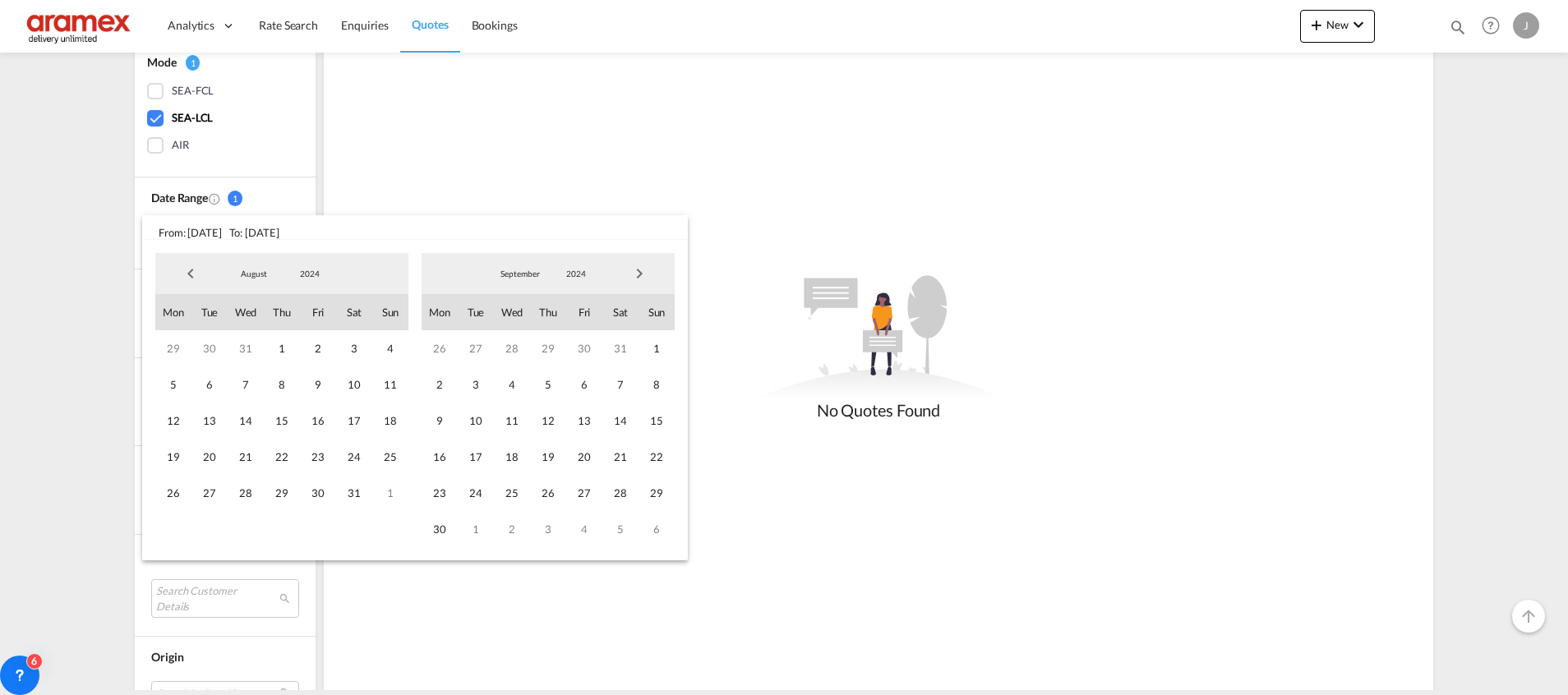
click at [641, 277] on span "Next Month" at bounding box center [638, 273] width 33 height 33
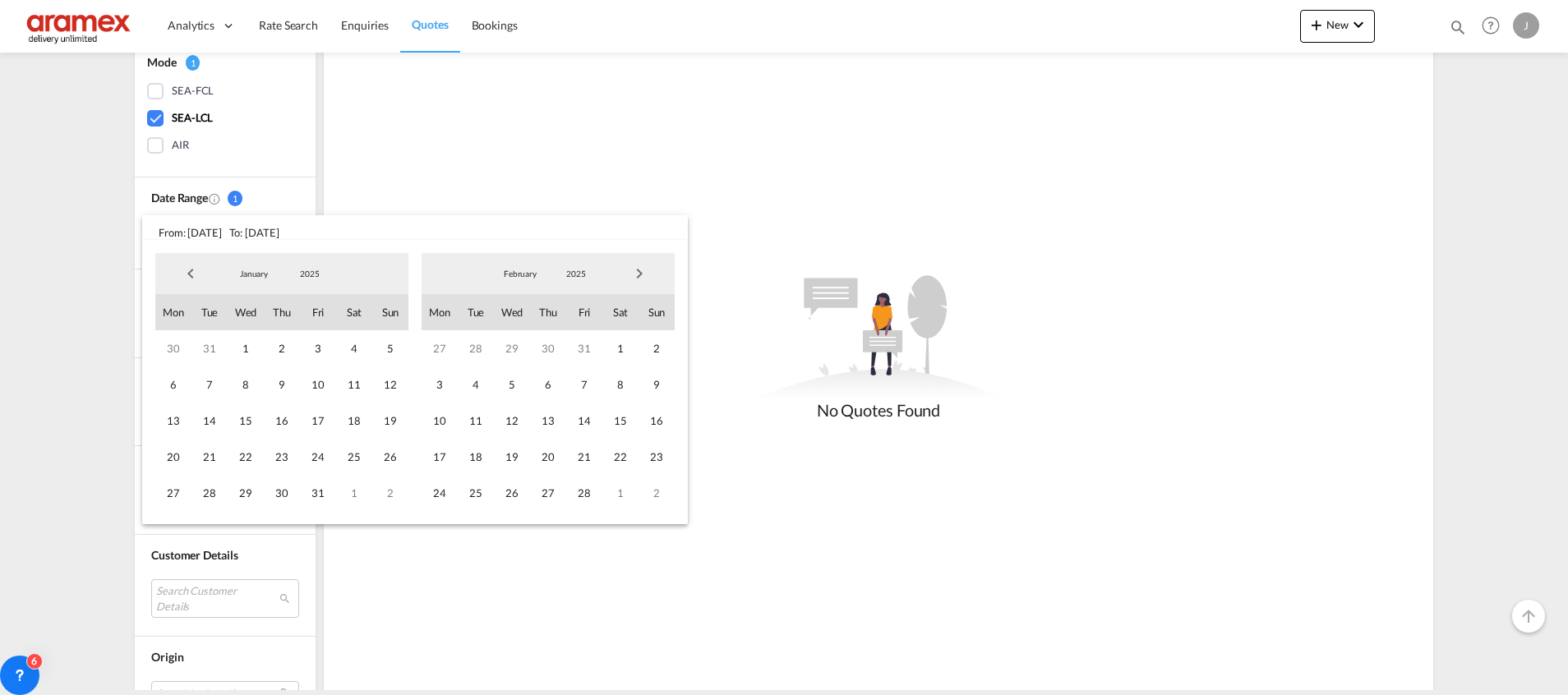
click at [641, 277] on span "Next Month" at bounding box center [638, 273] width 33 height 33
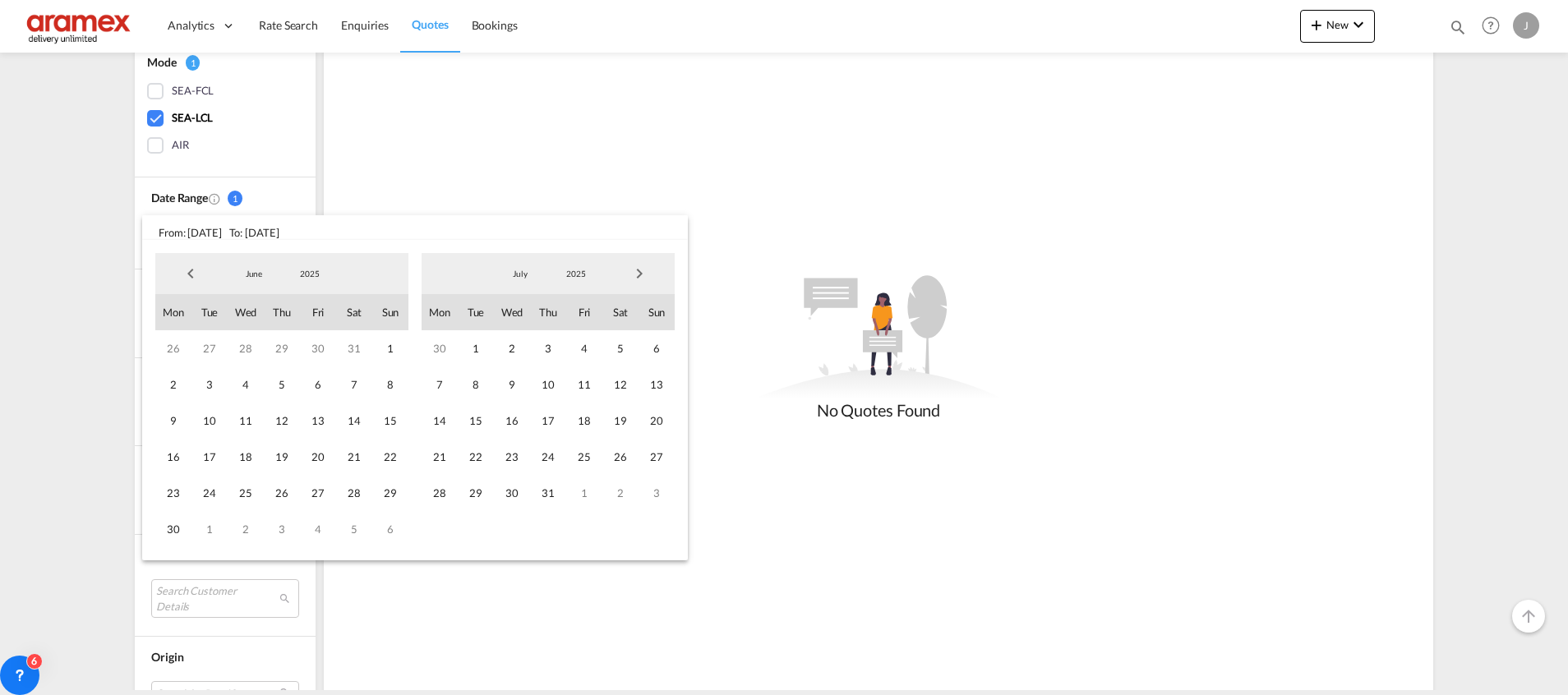
click at [641, 277] on span "Next Month" at bounding box center [638, 273] width 33 height 33
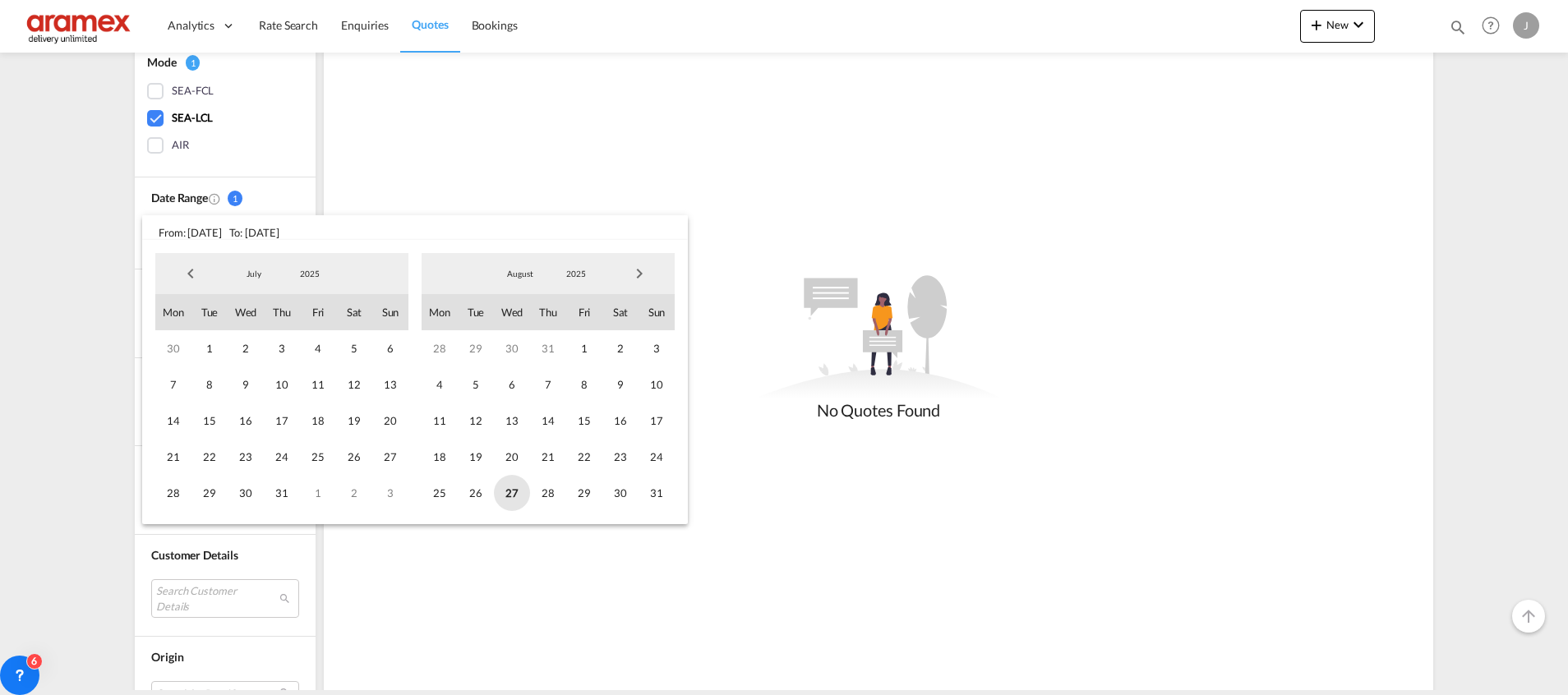
click at [515, 491] on span "27" at bounding box center [511, 493] width 36 height 36
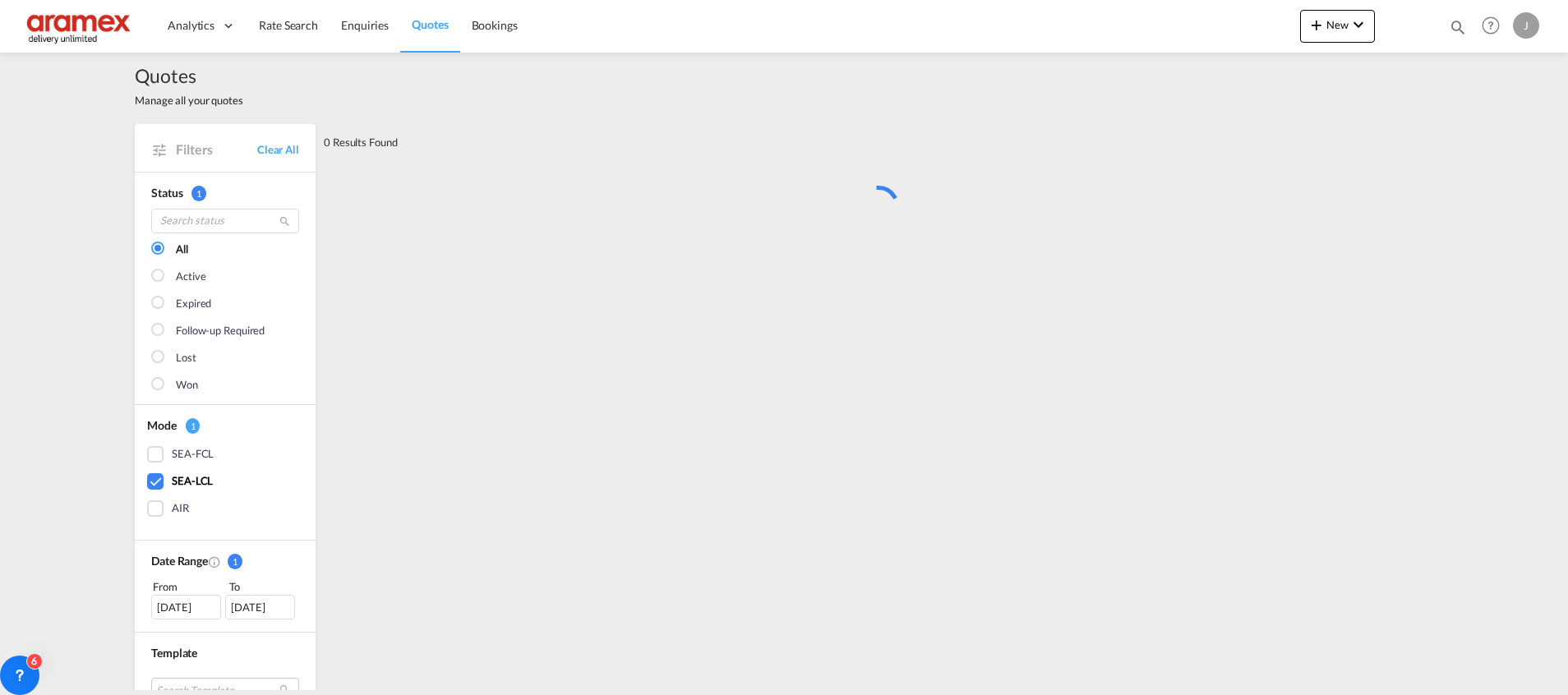
scroll to position [0, 0]
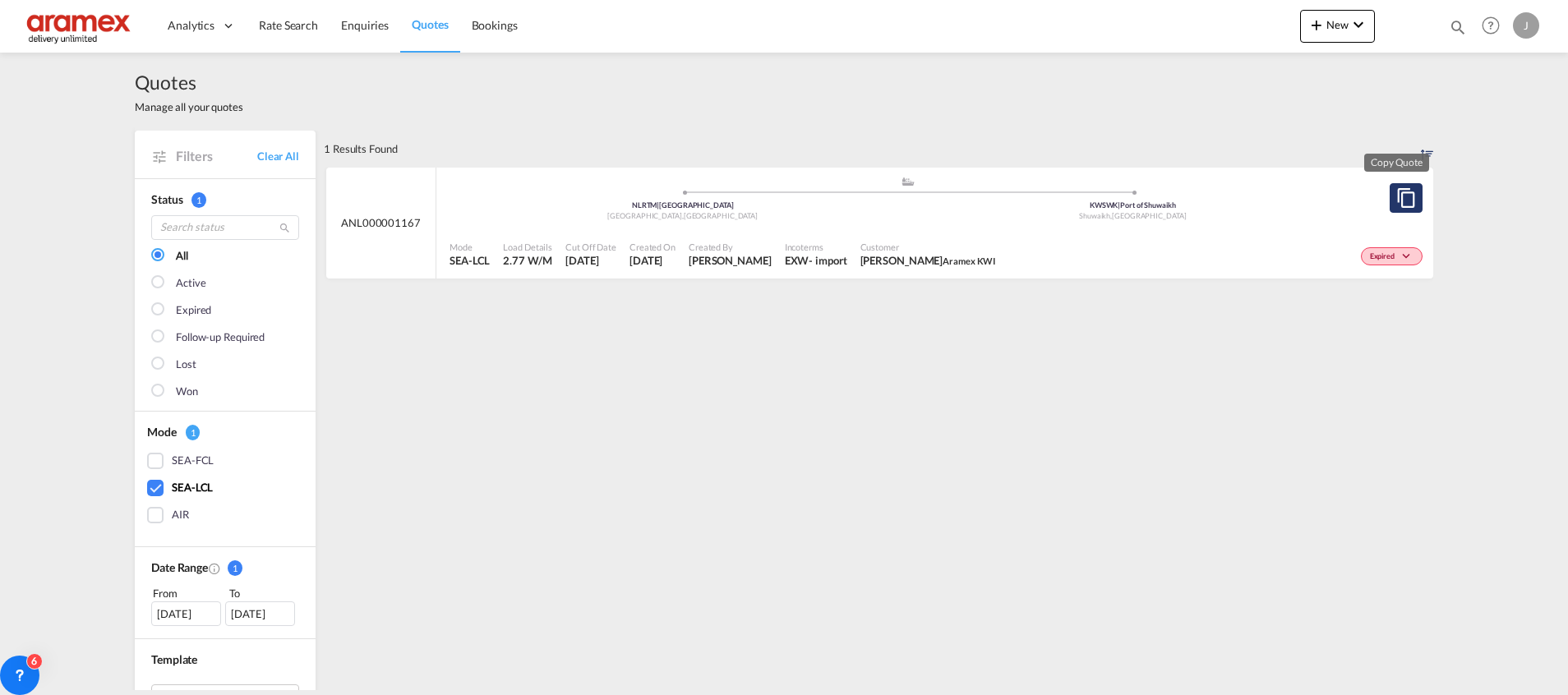
click at [1405, 199] on md-icon "assets/icons/custom/copyQuote.svg" at bounding box center [1406, 198] width 20 height 20
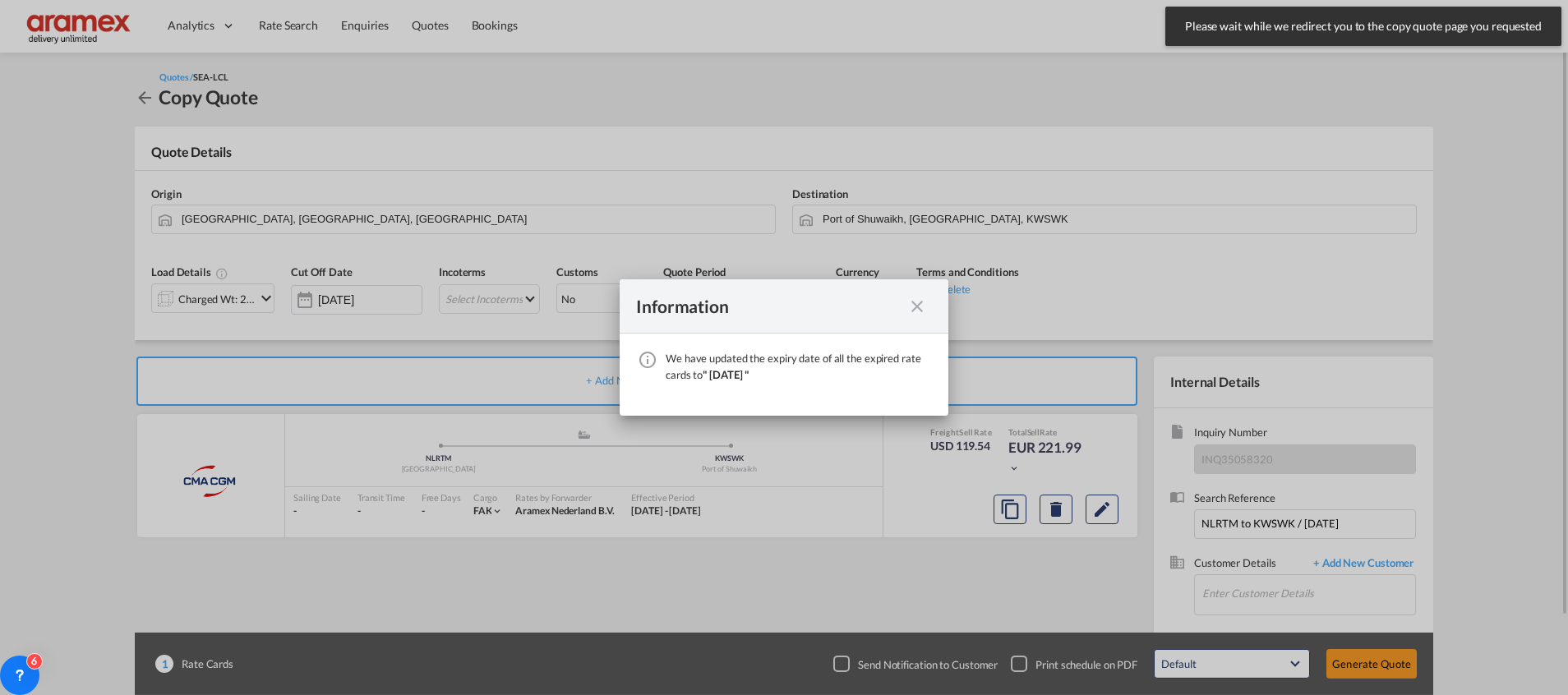
click at [914, 300] on md-icon "icon-close fg-AAA8AD cursor" at bounding box center [917, 306] width 20 height 20
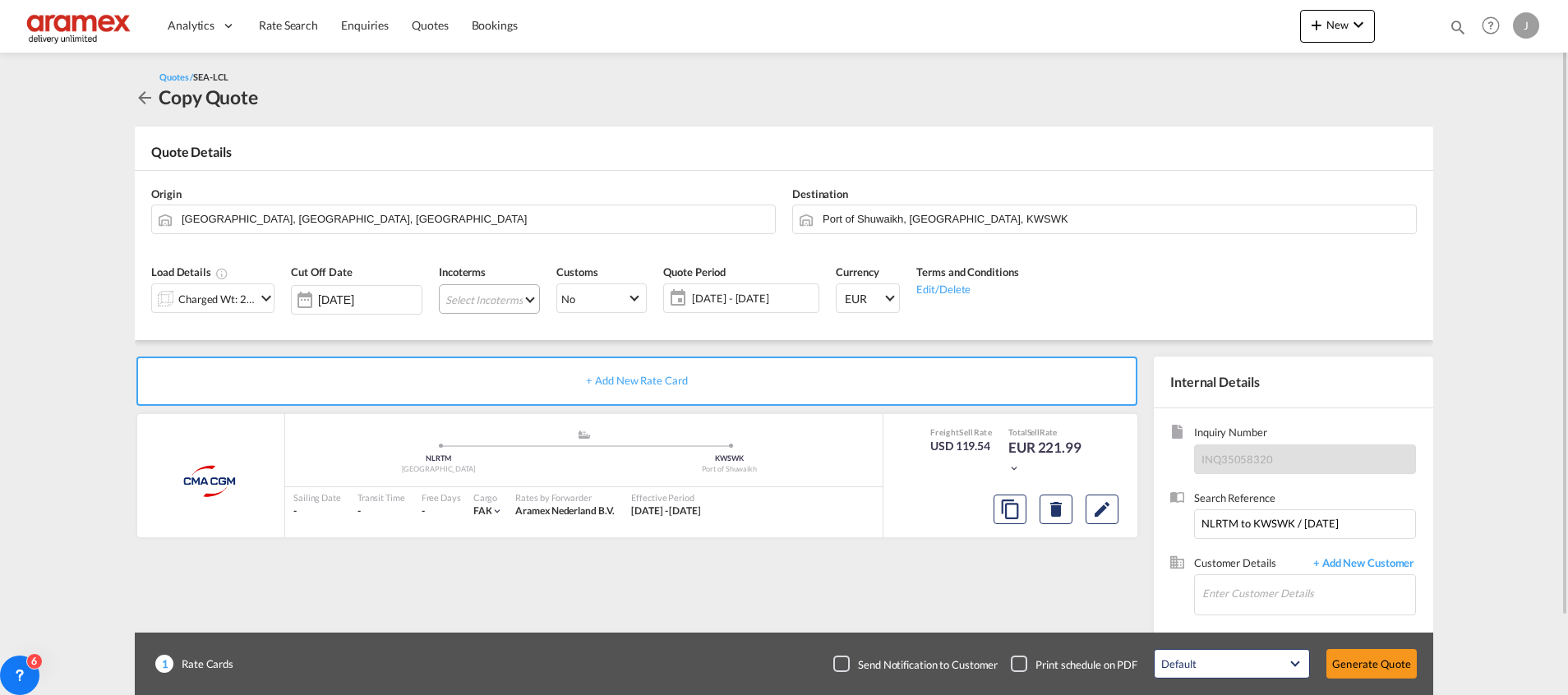
click at [480, 304] on md-select "Select Incoterms EXW - import Ex Works CIP - import Carriage and Insurance Paid…" at bounding box center [489, 298] width 101 height 29
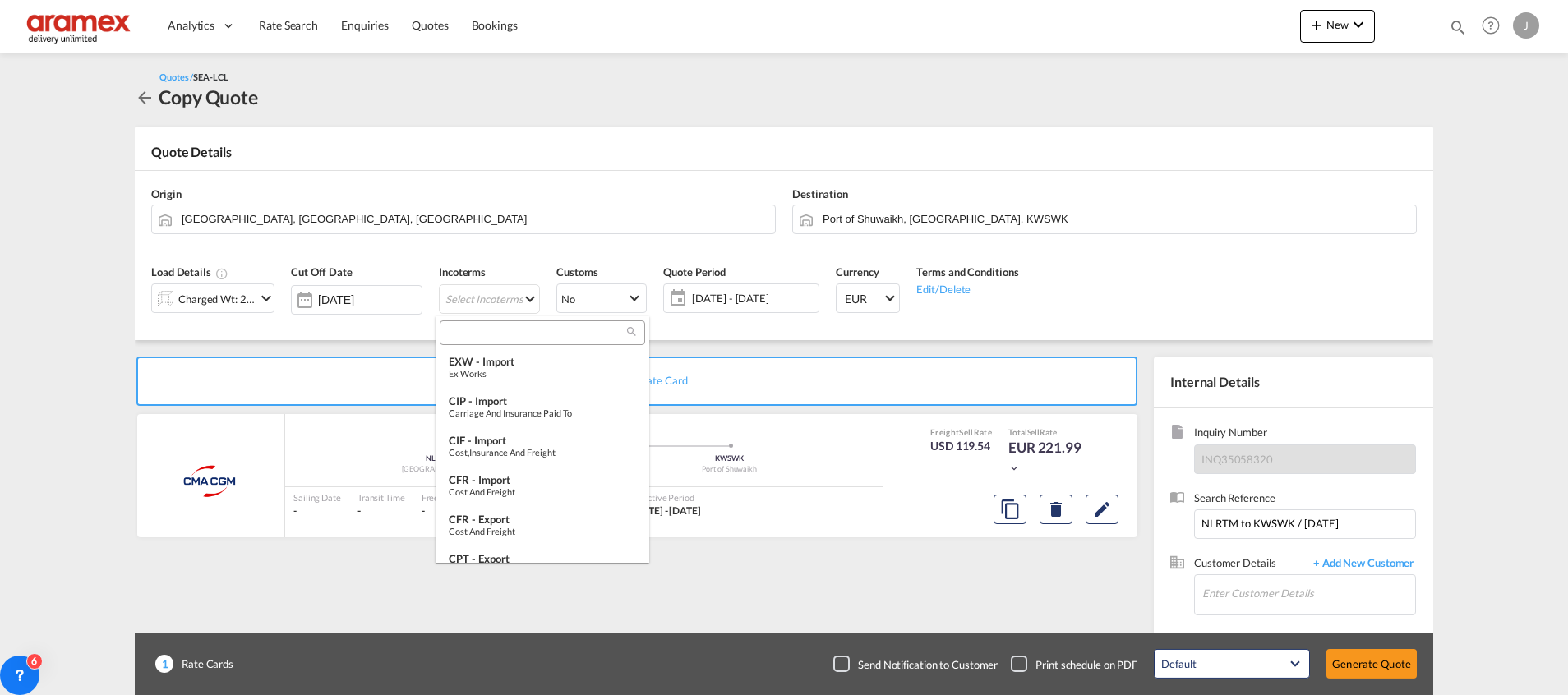
click at [484, 337] on input "search" at bounding box center [535, 332] width 182 height 15
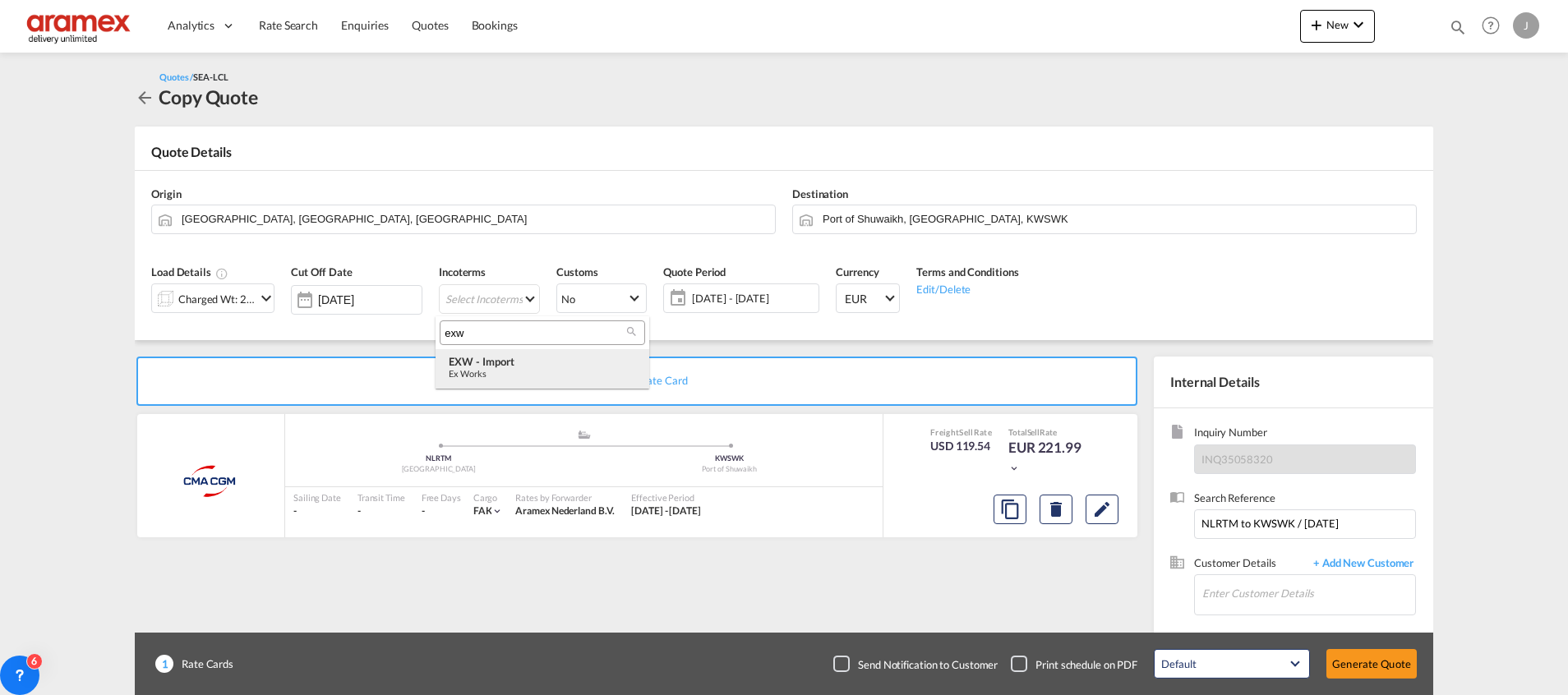
type input "exw"
click at [512, 366] on div "EXW - import" at bounding box center [542, 361] width 187 height 13
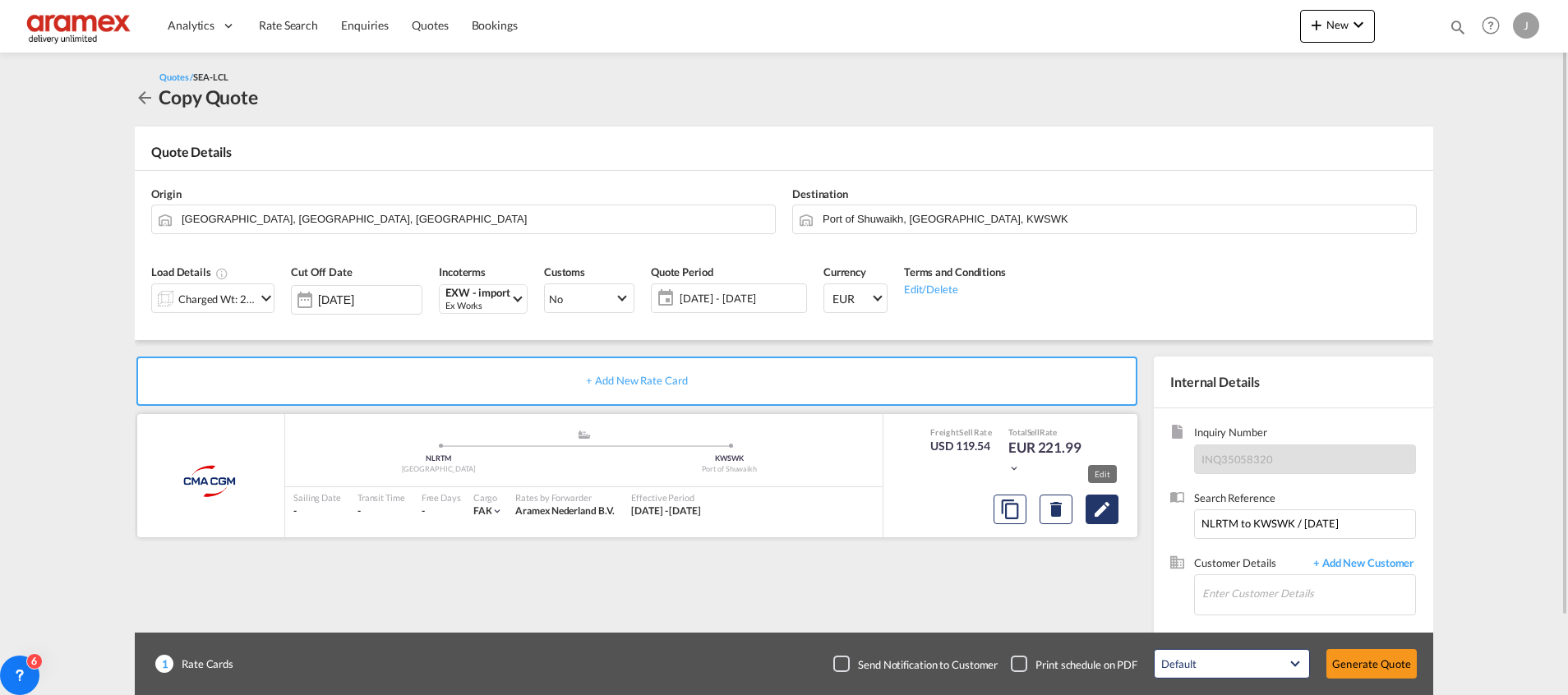
click at [1106, 513] on md-icon "Edit" at bounding box center [1102, 509] width 20 height 20
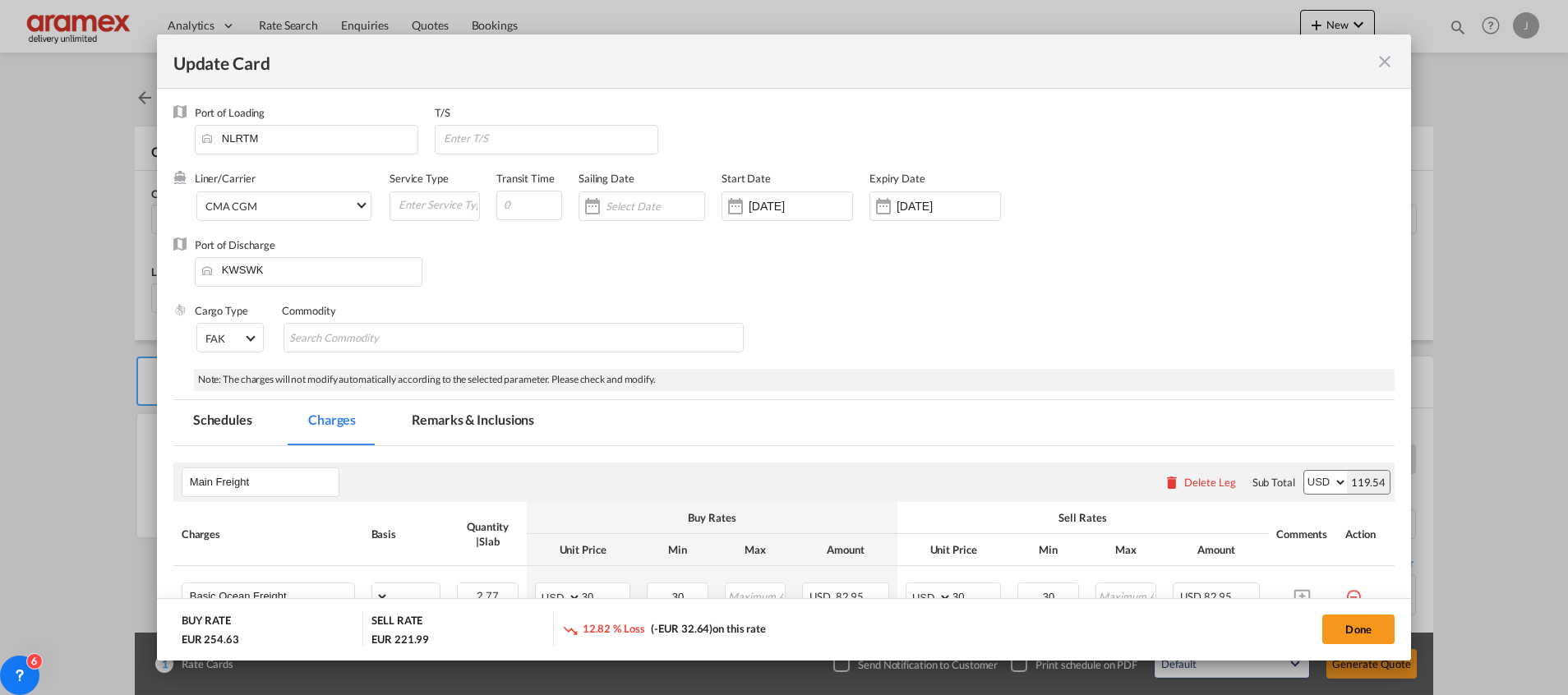
select select "per_cbm"
select select "per_shipment"
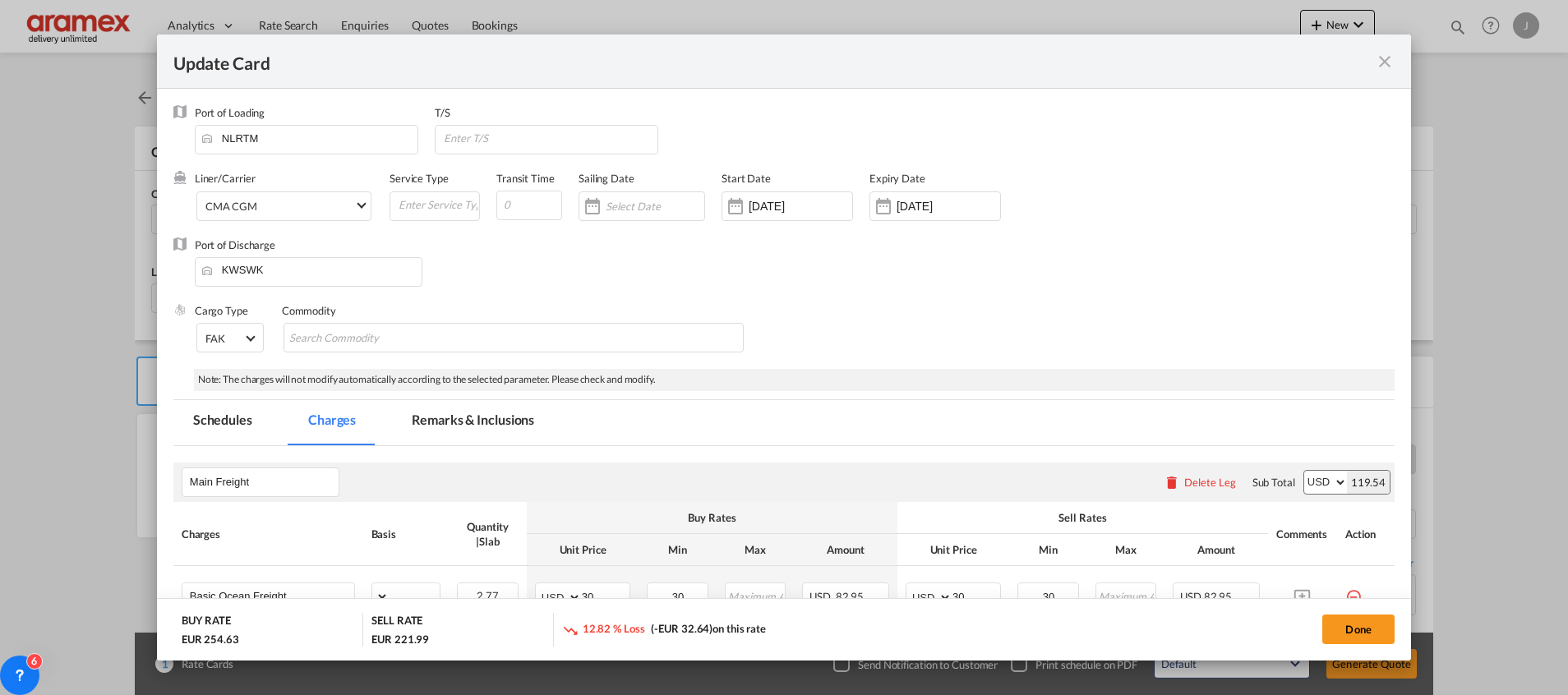
select select "per_cbm"
select select "per_shipment"
click at [898, 205] on input "[DATE]" at bounding box center [948, 206] width 104 height 13
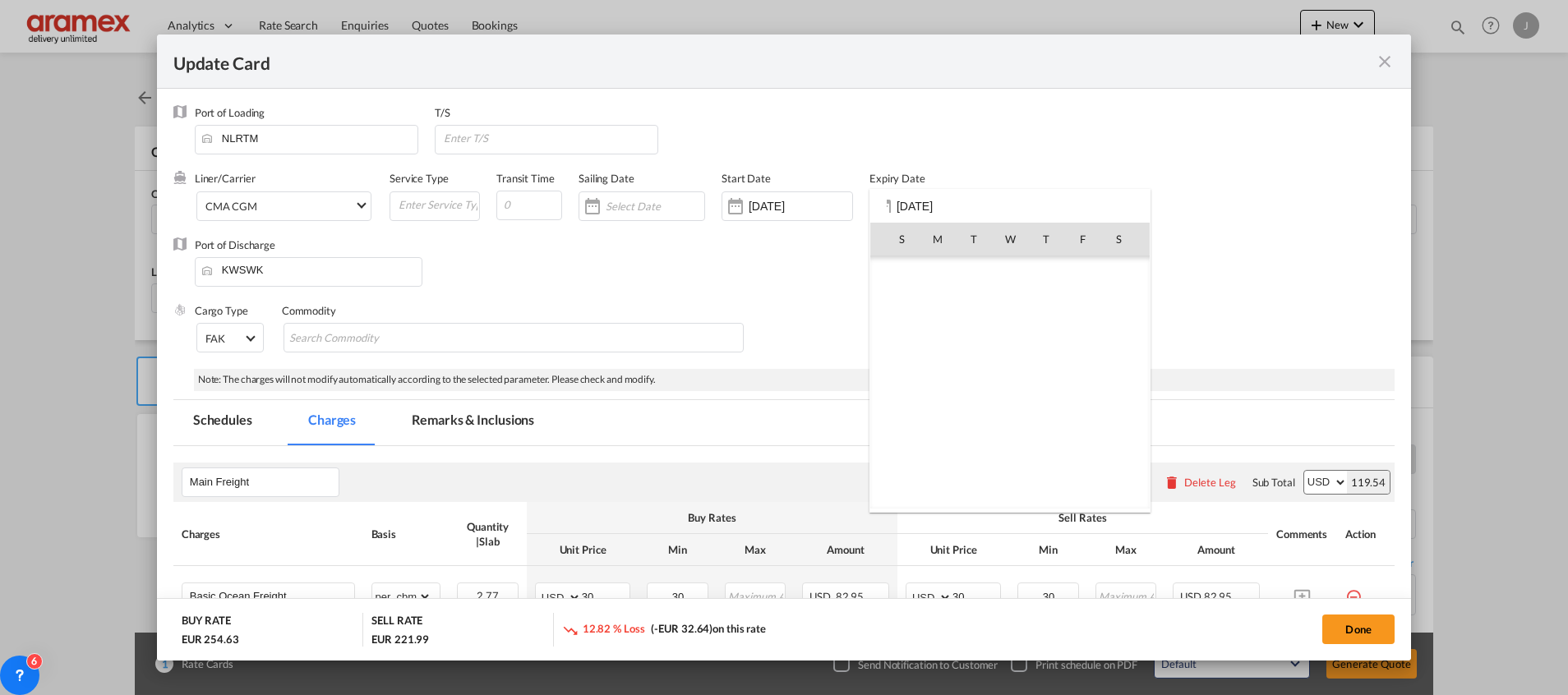
scroll to position [3483, 0]
click at [740, 212] on div at bounding box center [784, 347] width 1568 height 695
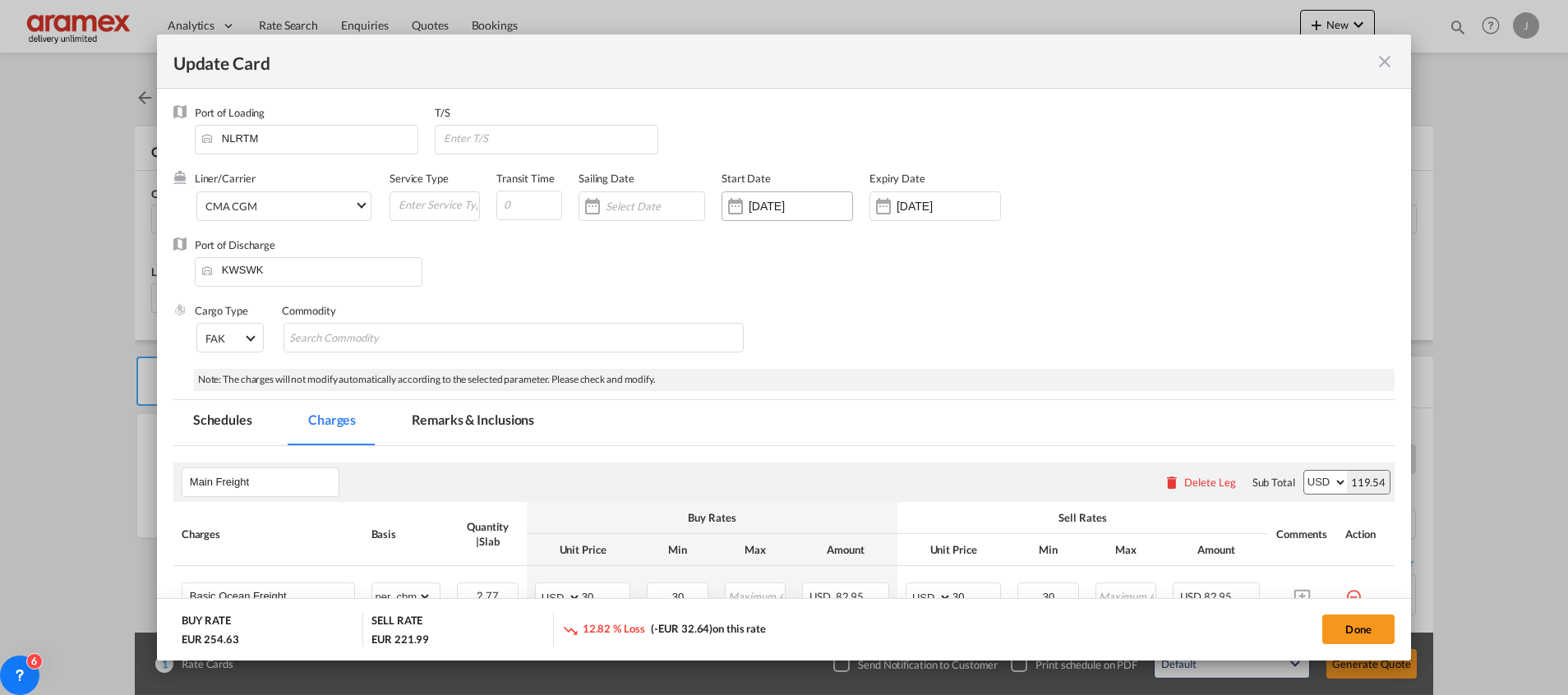
click at [760, 200] on input "[DATE]" at bounding box center [800, 206] width 104 height 13
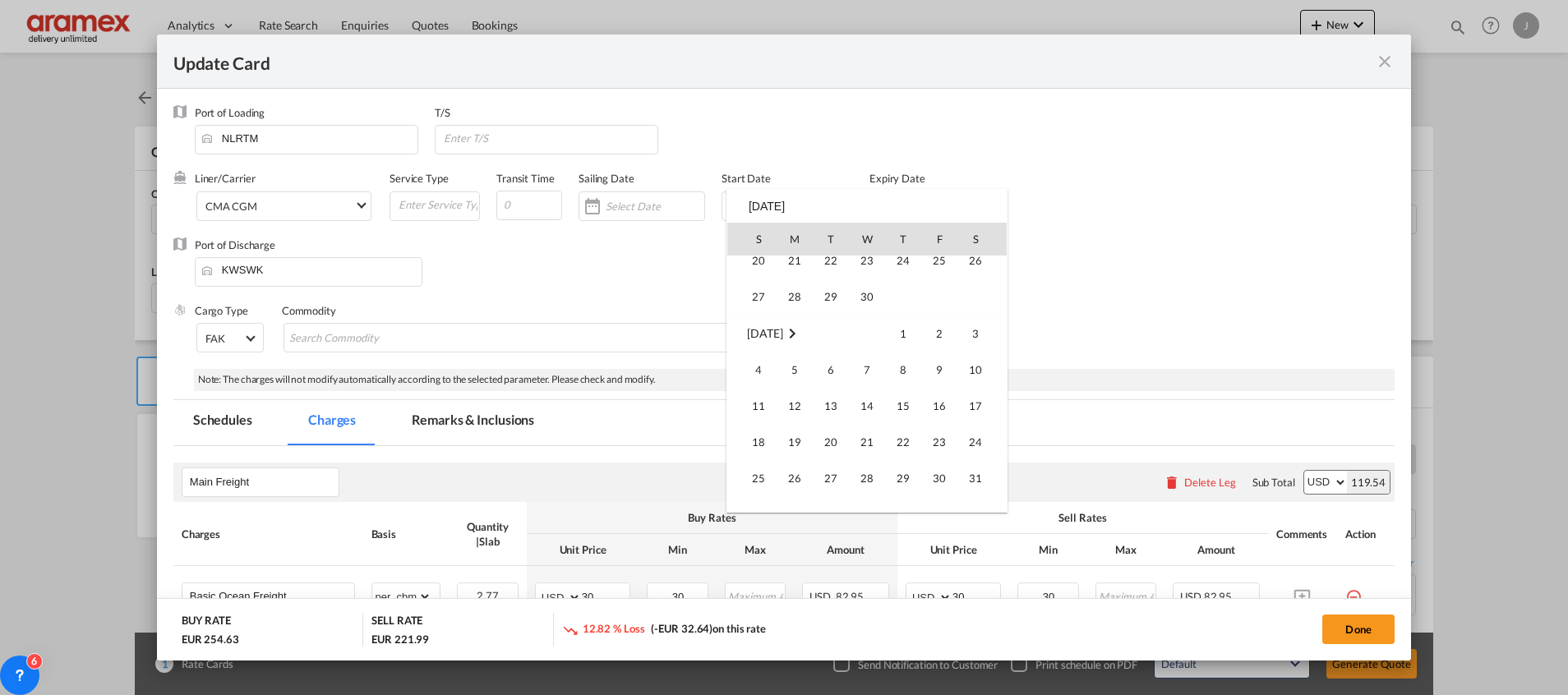
scroll to position [379601, 0]
click at [1343, 225] on div at bounding box center [784, 347] width 1568 height 695
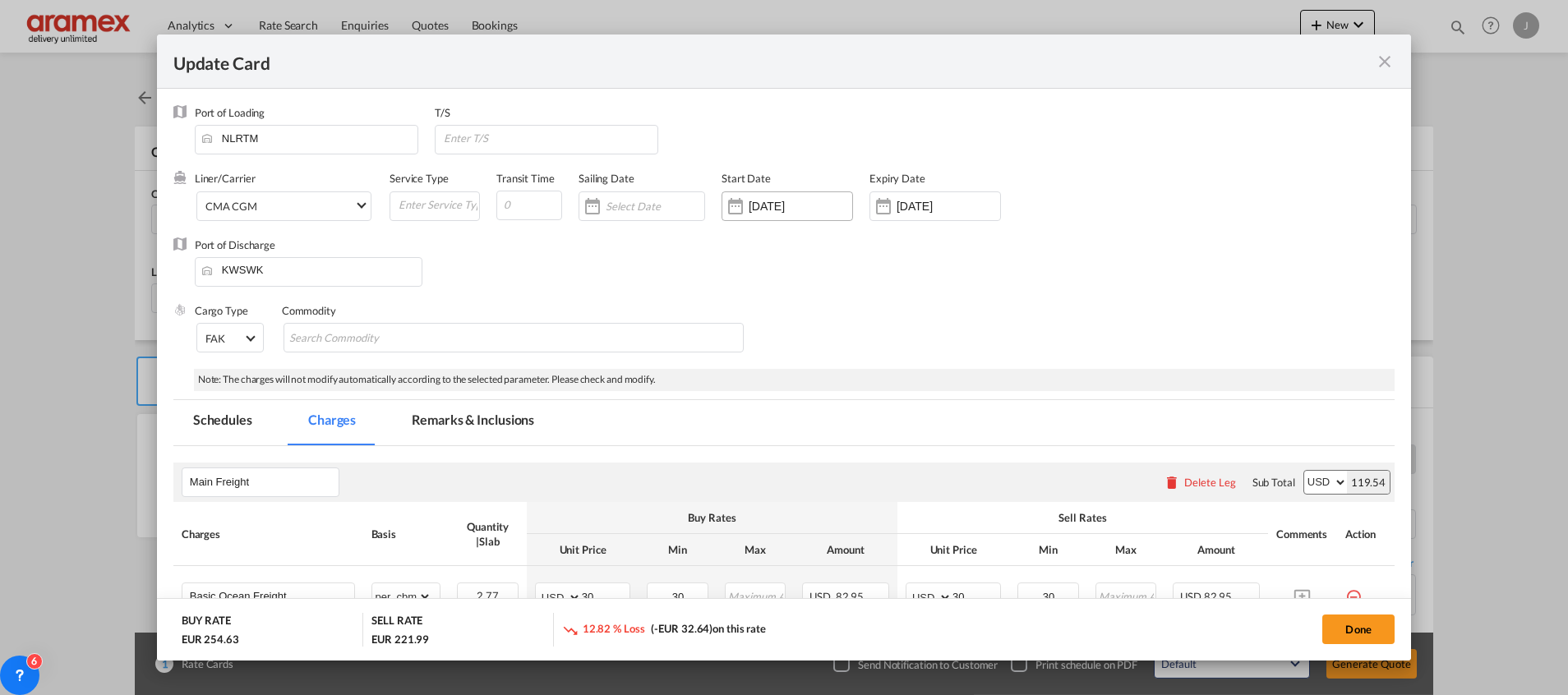
drag, startPoint x: 824, startPoint y: 201, endPoint x: 724, endPoint y: 208, distance: 100.2
click at [724, 208] on div "[DATE]" at bounding box center [788, 206] width 131 height 29
click at [841, 249] on div "Port of Discharge KWSWK" at bounding box center [783, 270] width 1221 height 66
click at [735, 204] on div "Update Card Port ..." at bounding box center [735, 206] width 27 height 33
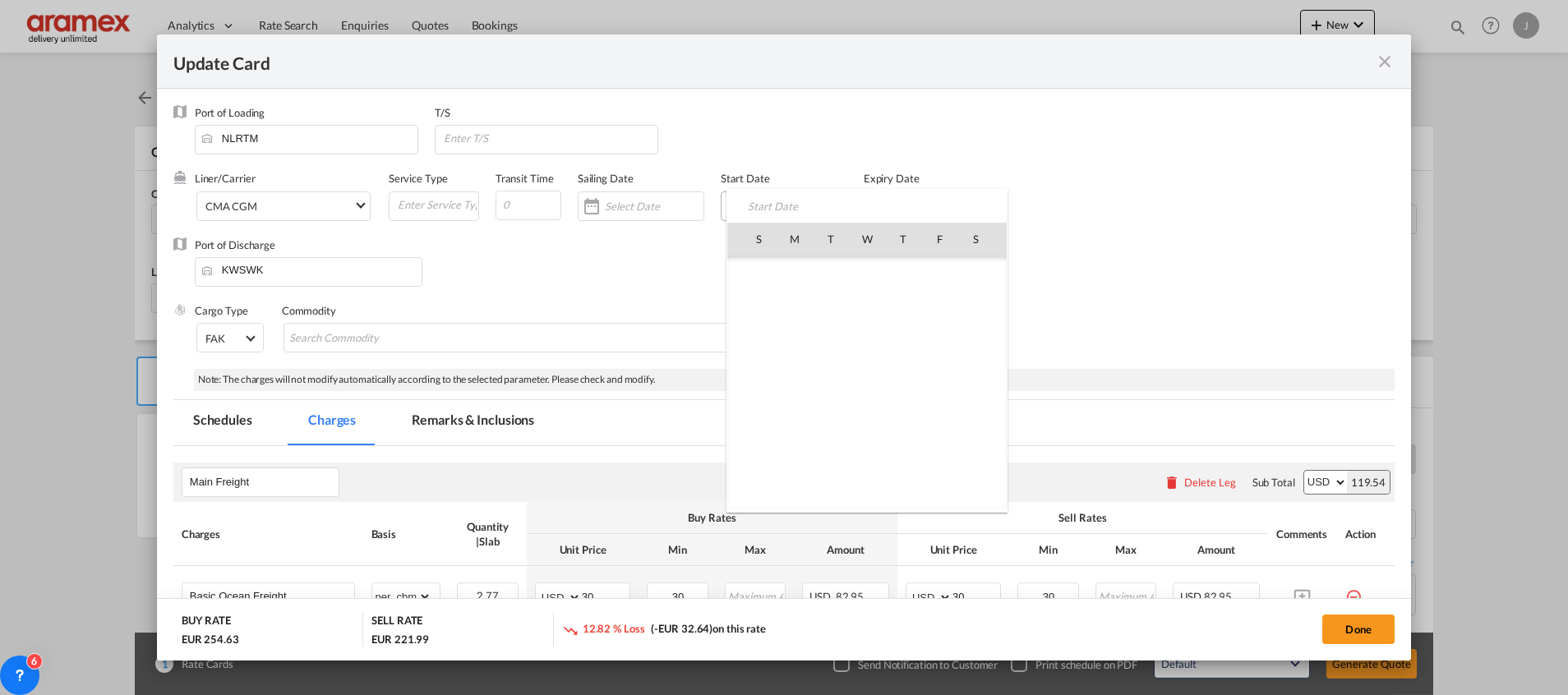
scroll to position [380280, 0]
drag, startPoint x: 868, startPoint y: 413, endPoint x: 899, endPoint y: 276, distance: 140.5
click at [868, 412] on span "27" at bounding box center [867, 419] width 35 height 35
type input "[DATE]"
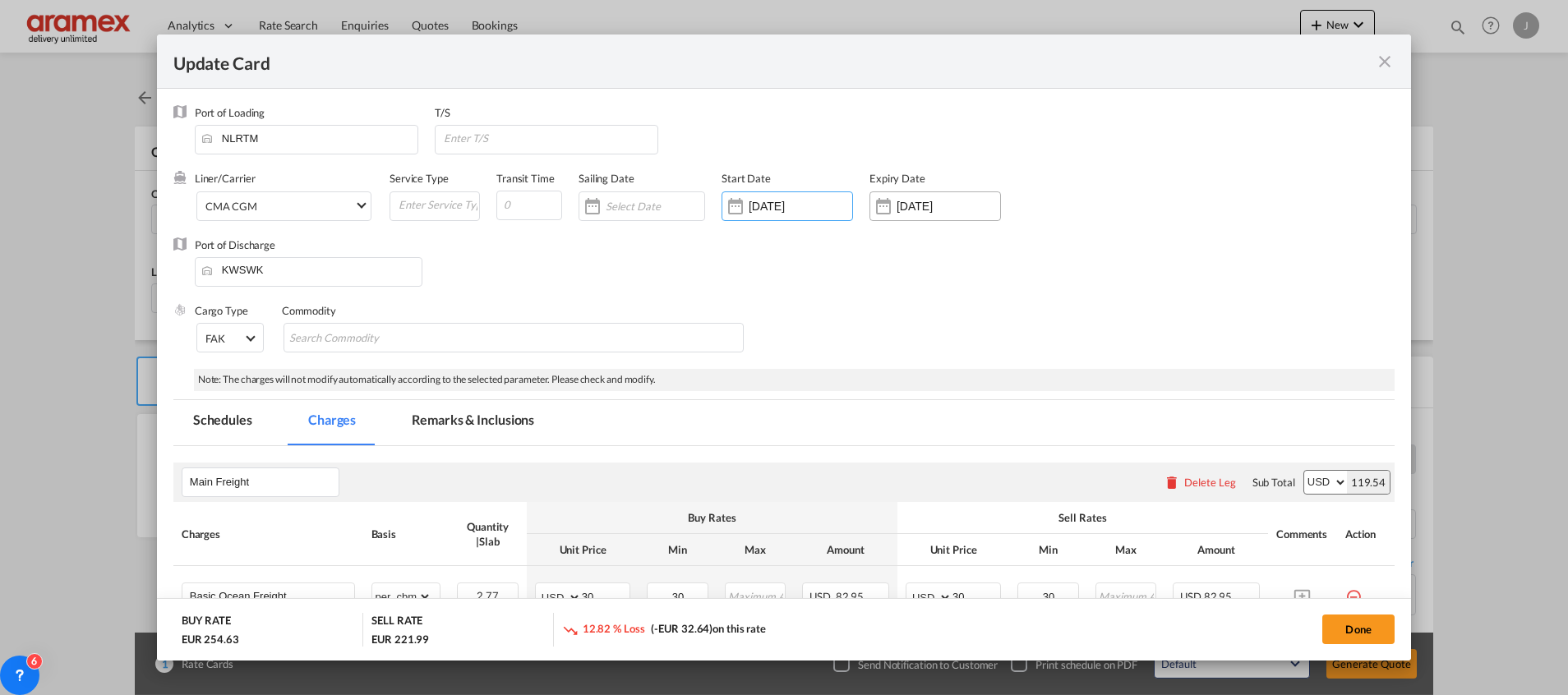
click at [920, 211] on input "[DATE]" at bounding box center [948, 206] width 104 height 13
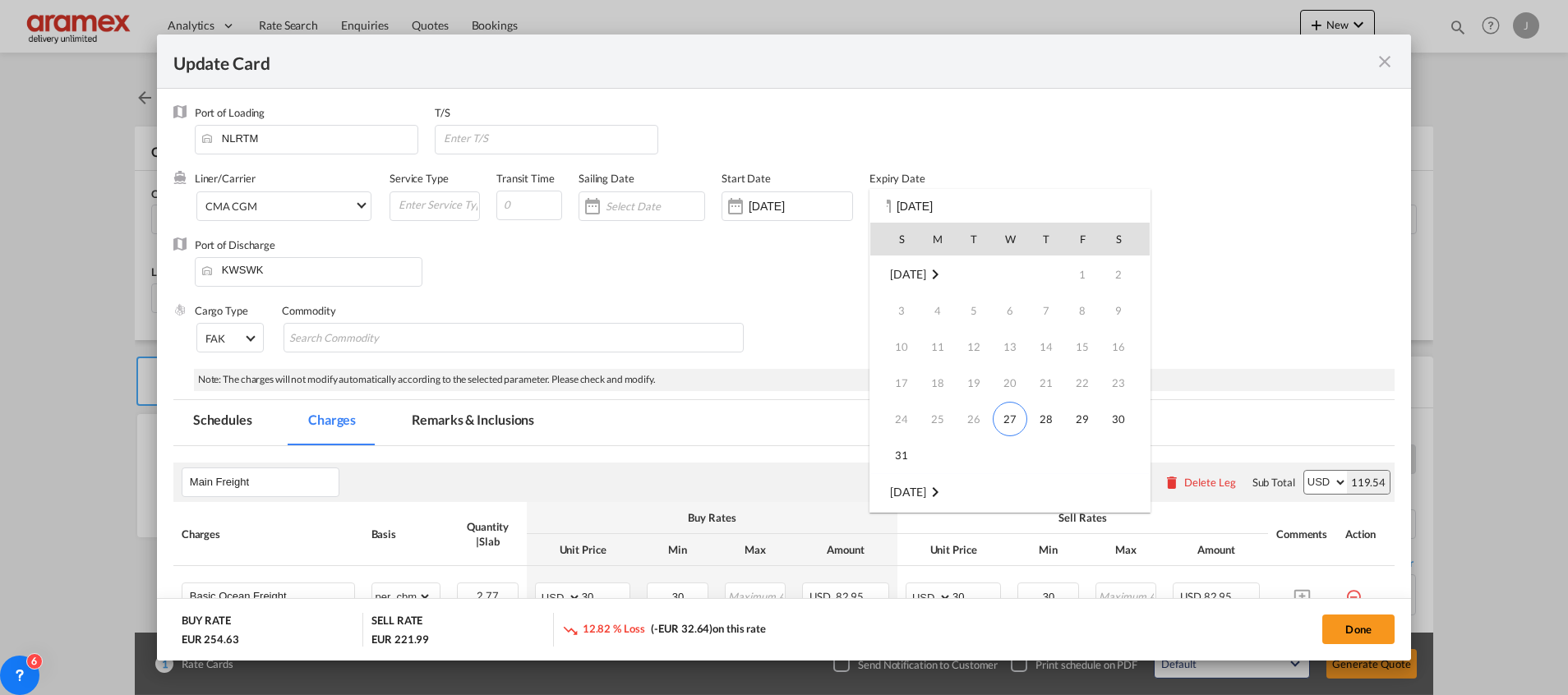
scroll to position [217, 0]
click at [953, 380] on span "15" at bounding box center [937, 383] width 33 height 33
type input "[DATE]"
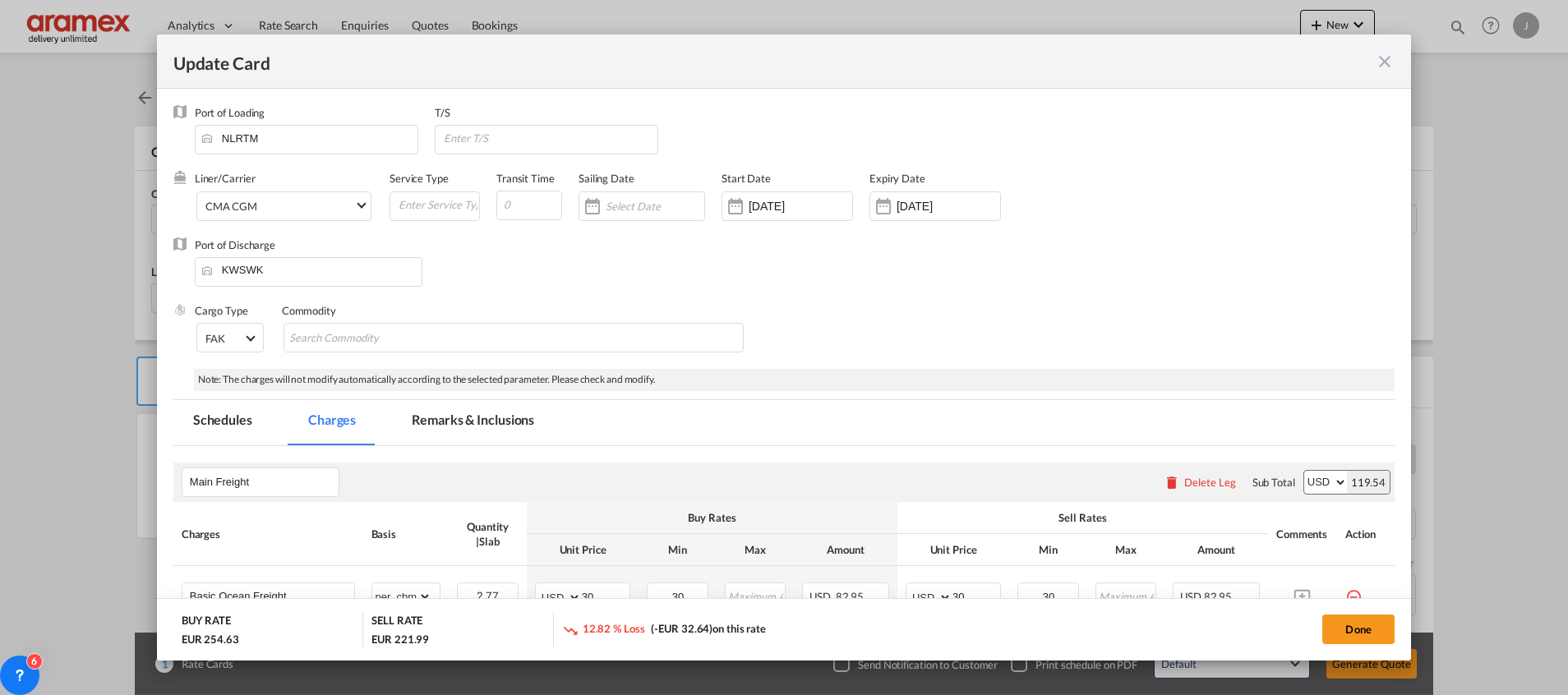
click at [1097, 295] on div "Port of Discharge KWSWK" at bounding box center [783, 270] width 1221 height 66
click at [484, 421] on md-tab-item "Remarks & Inclusions" at bounding box center [472, 423] width 162 height 45
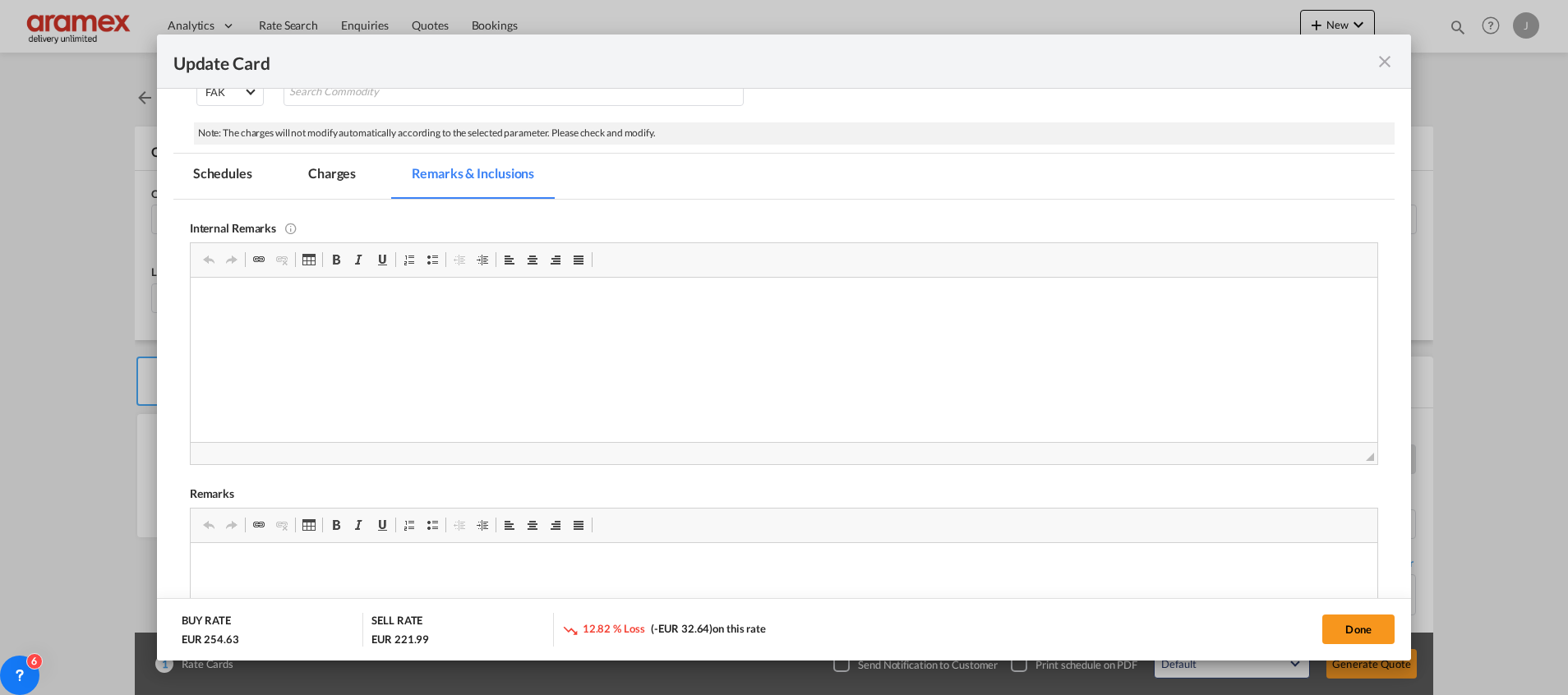
scroll to position [493, 0]
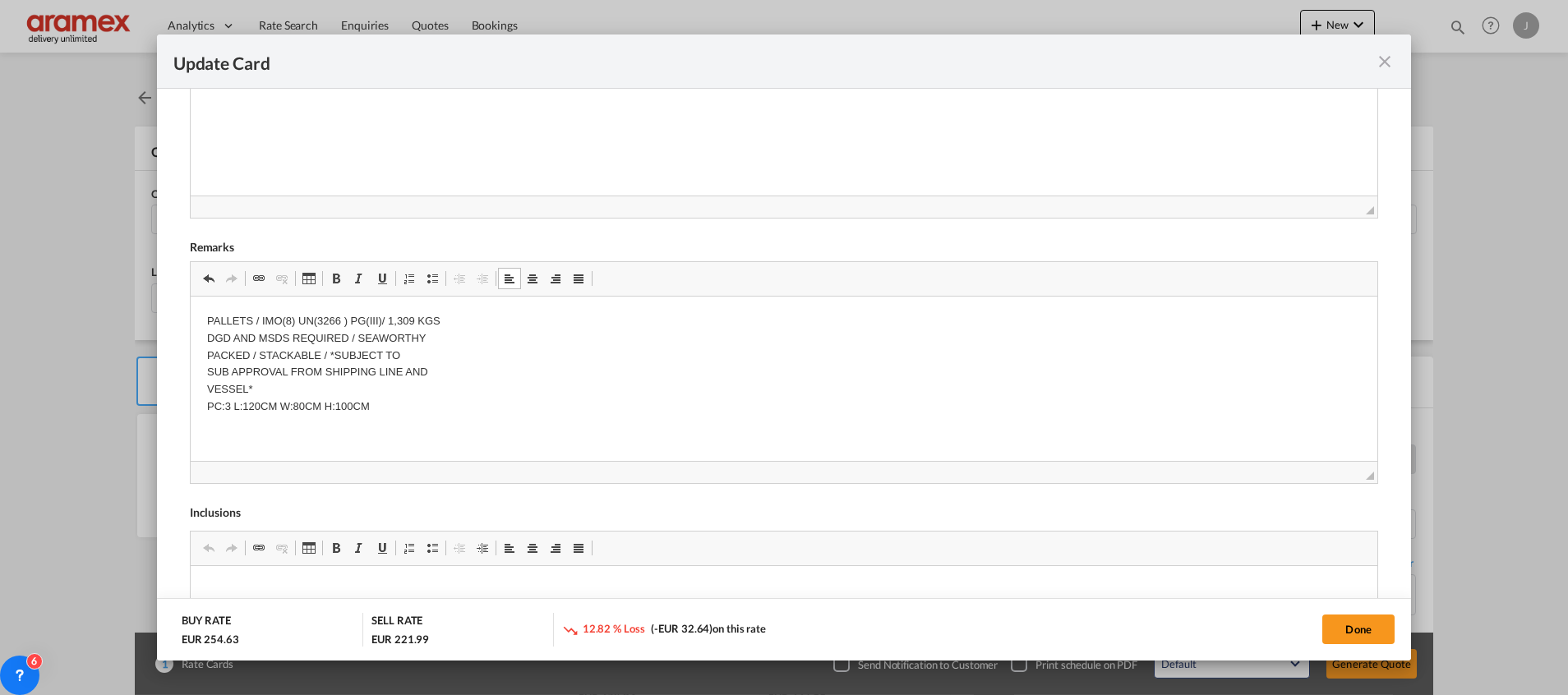
click at [424, 409] on p "PALLETS / IMO(8) UN(3266 ) PG(III)/ 1,309 KGS DGD AND MSDS REQUIRED / SEAWORTHY…" at bounding box center [782, 364] width 1153 height 103
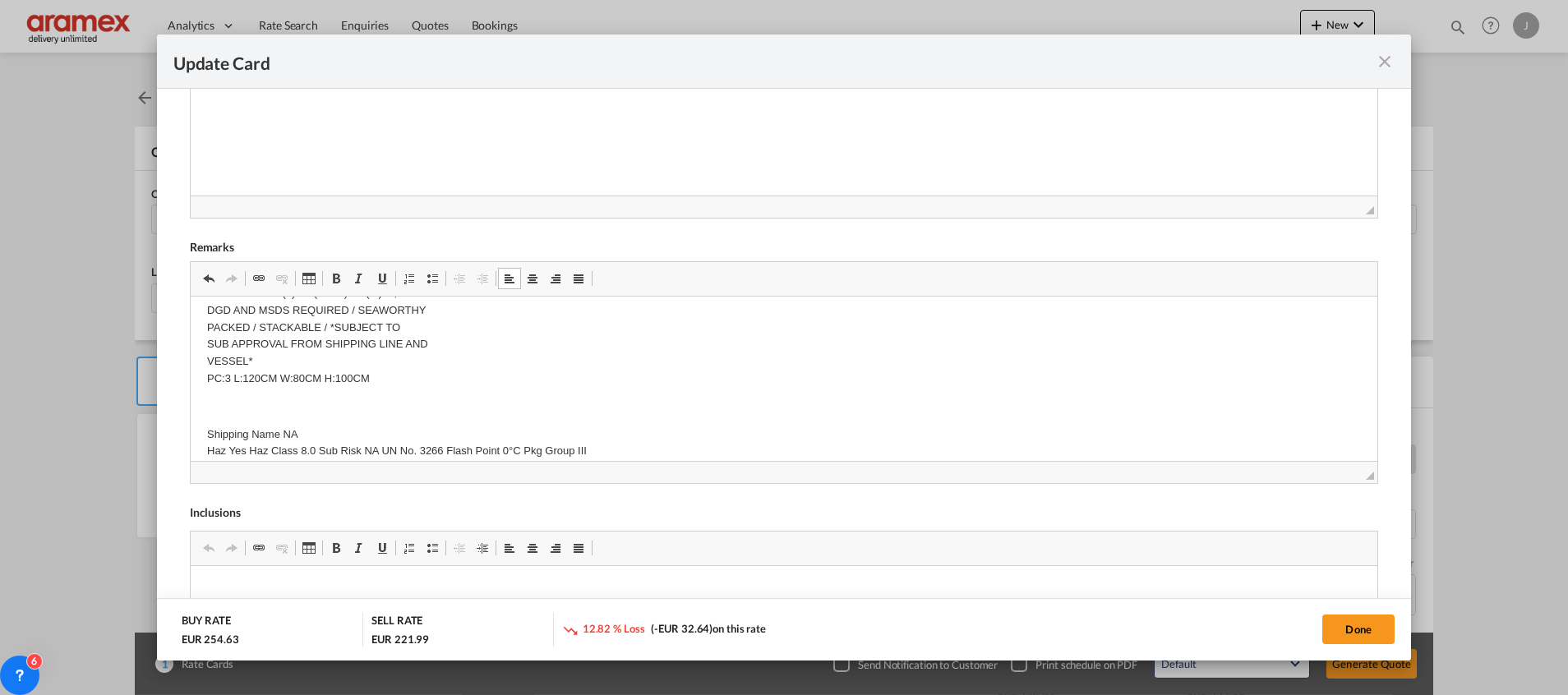
scroll to position [43, 0]
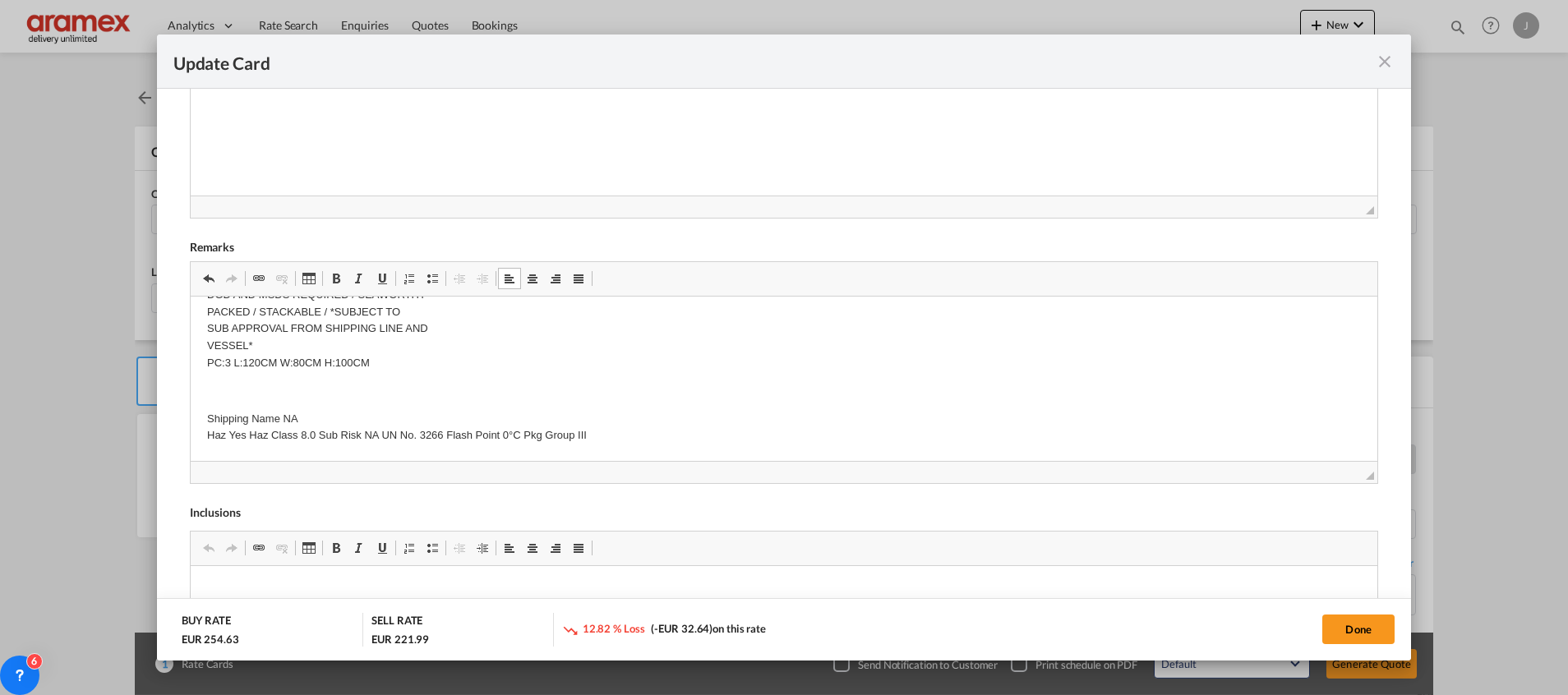
click at [630, 423] on p "Shipping Name NA Haz Yes Haz Class 8.0 Sub Risk NA UN No. 3266 Flash Point 0°C …" at bounding box center [782, 427] width 1153 height 35
click at [630, 427] on p "Shipping Name NA Haz Yes Haz Class 8.0 Sub Risk NA UN No. 3266 Flash Point 0°C …" at bounding box center [782, 427] width 1153 height 35
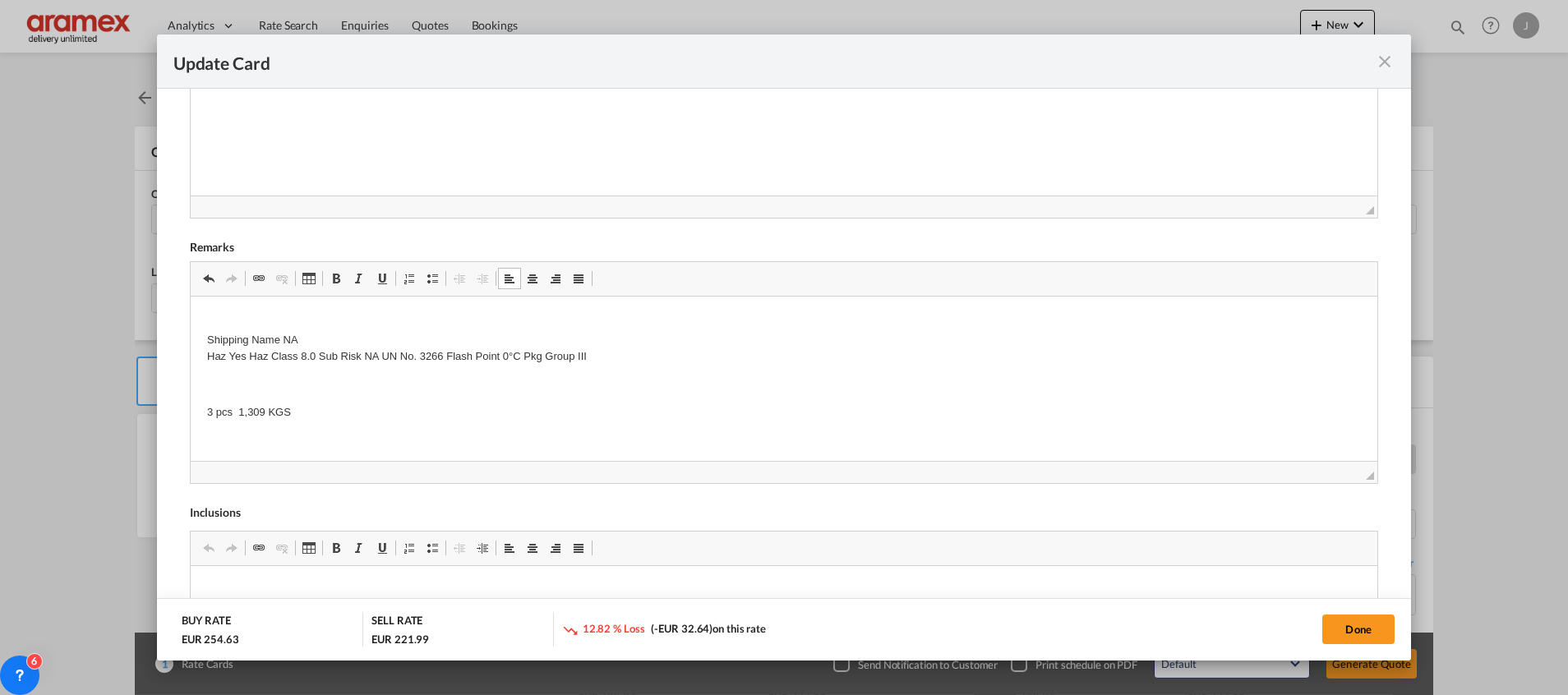
scroll to position [127, 0]
click at [244, 414] on p "3 pcs 1,309 KGS" at bounding box center [782, 407] width 1153 height 17
click at [336, 413] on p "3 pcs 1,309 KGS" at bounding box center [782, 407] width 1153 height 17
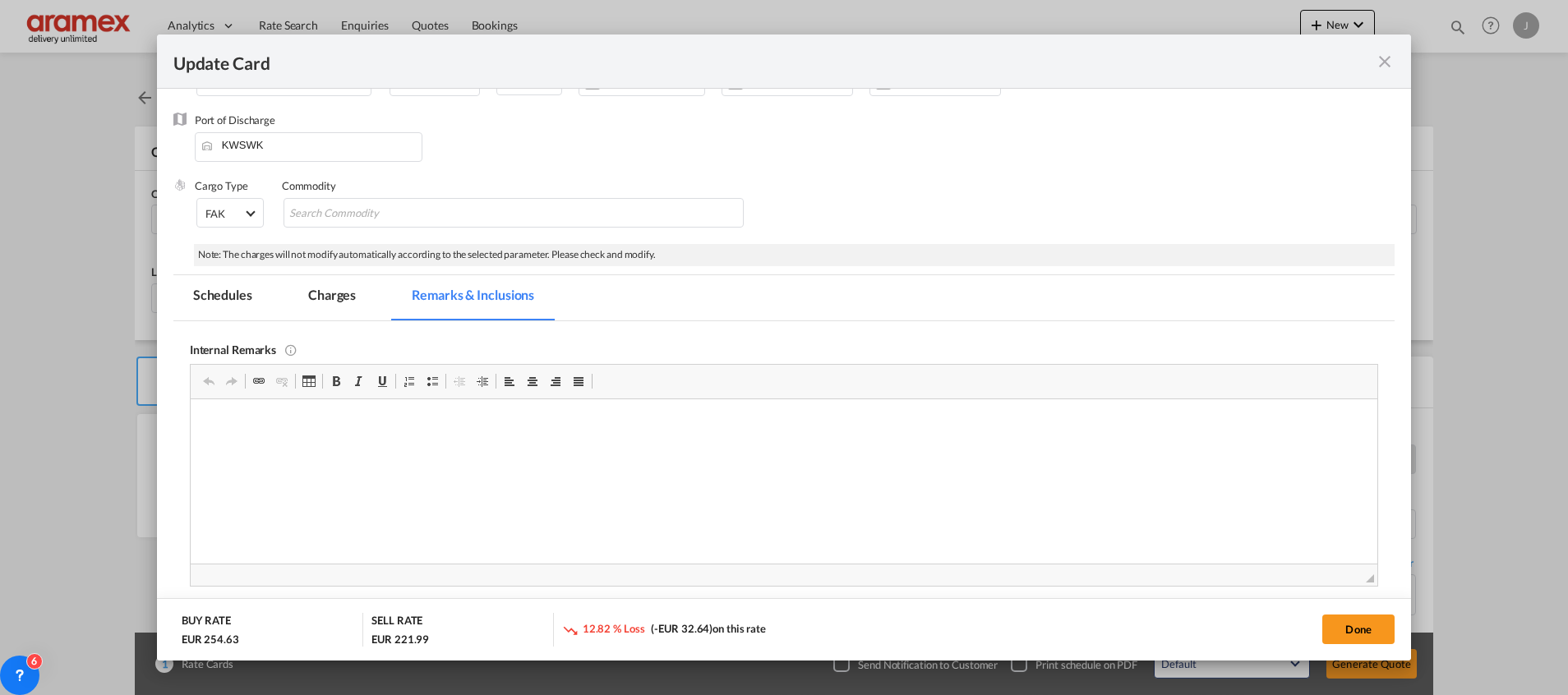
scroll to position [51, 0]
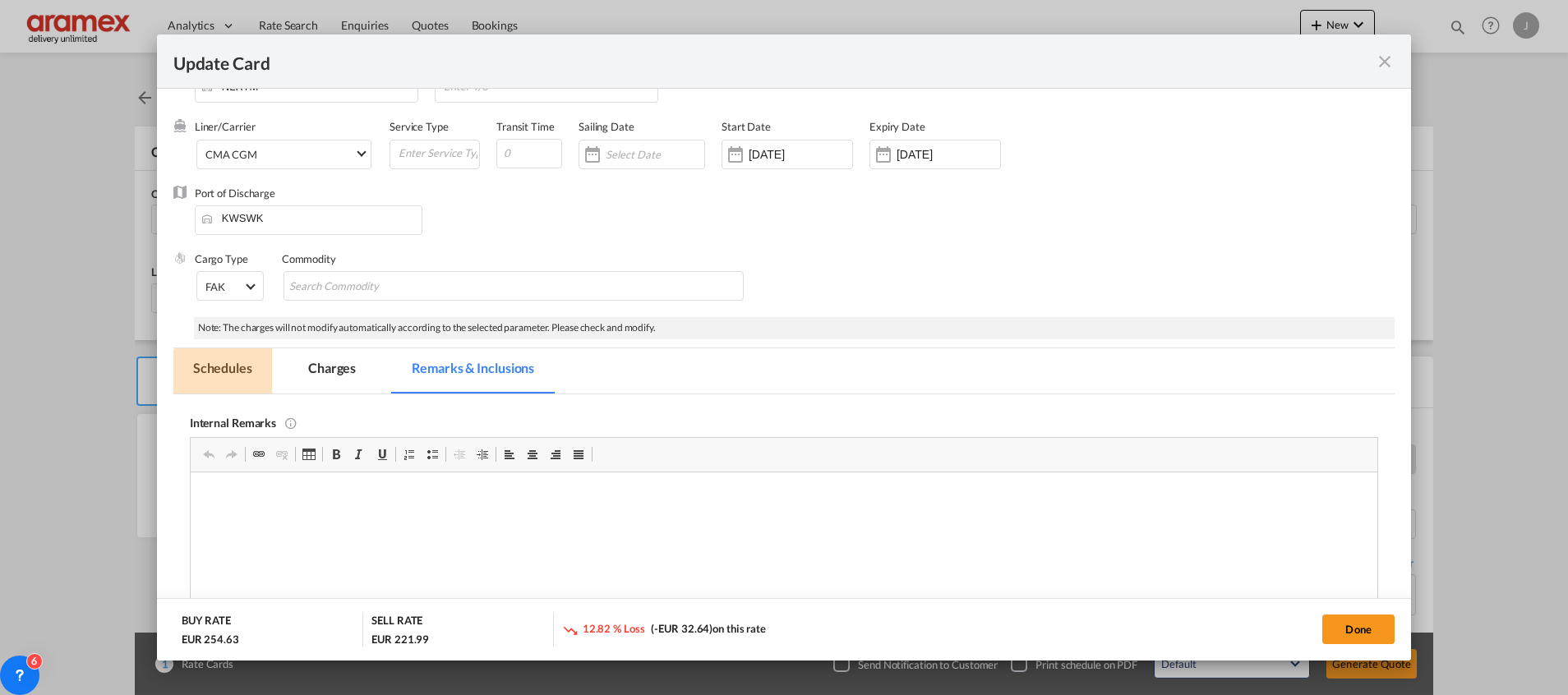
click at [226, 372] on md-tab-item "Schedules" at bounding box center [222, 370] width 99 height 45
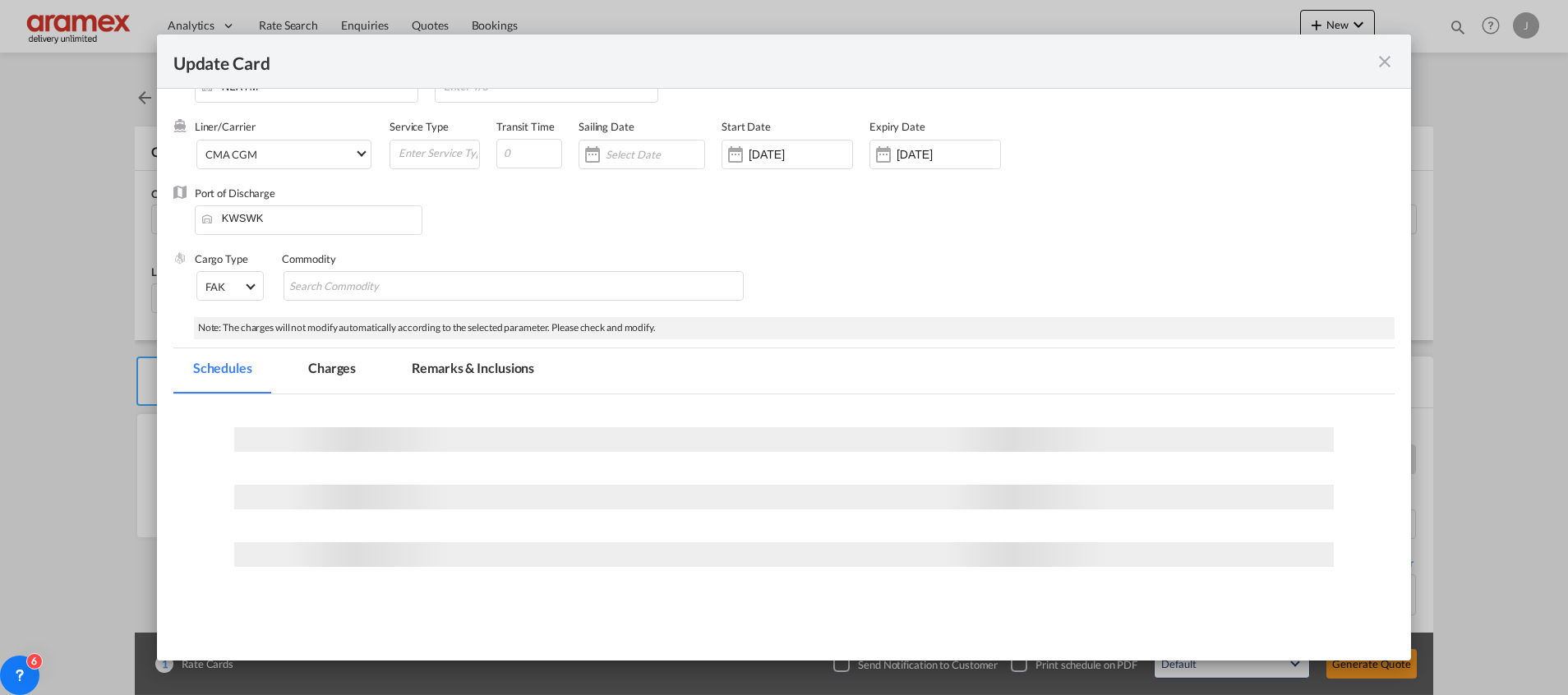
click at [347, 363] on md-tab-item "Charges" at bounding box center [332, 370] width 87 height 45
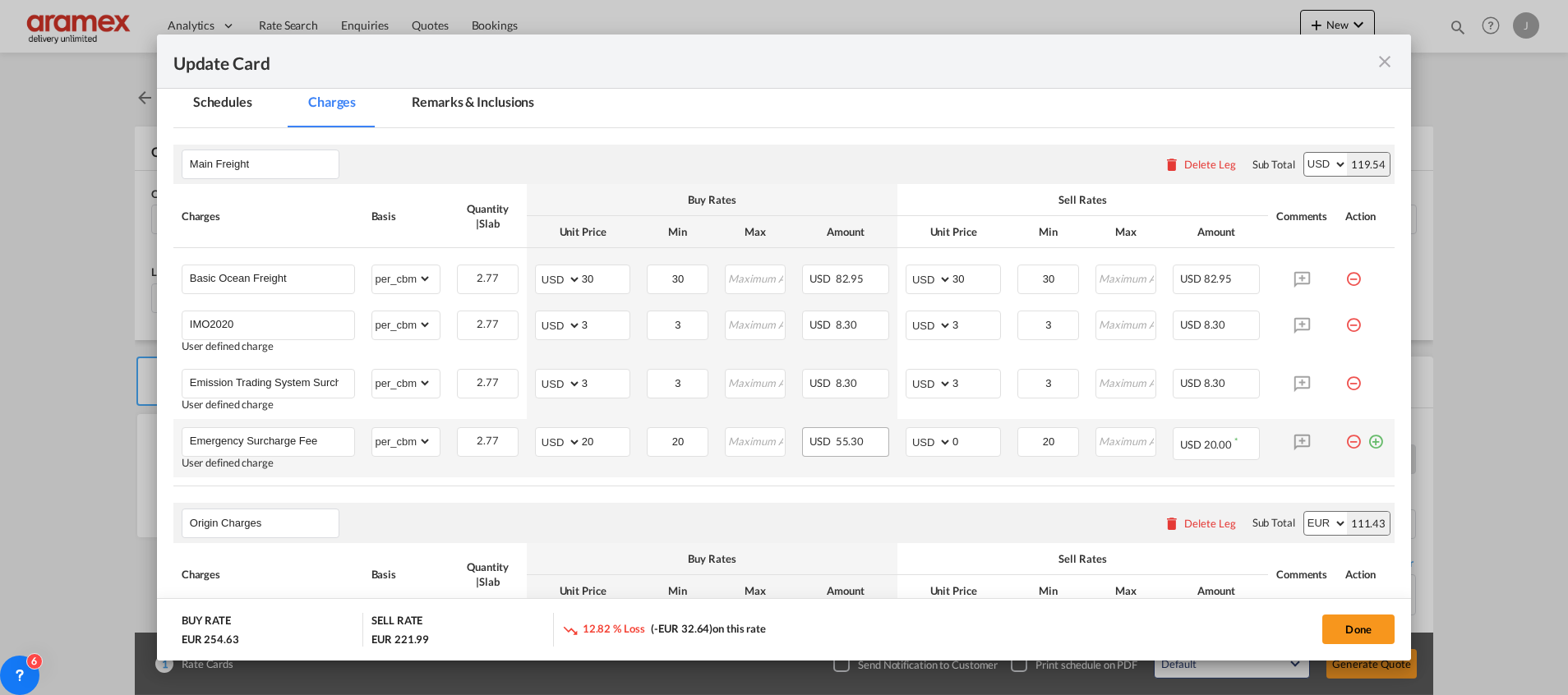
scroll to position [316, 0]
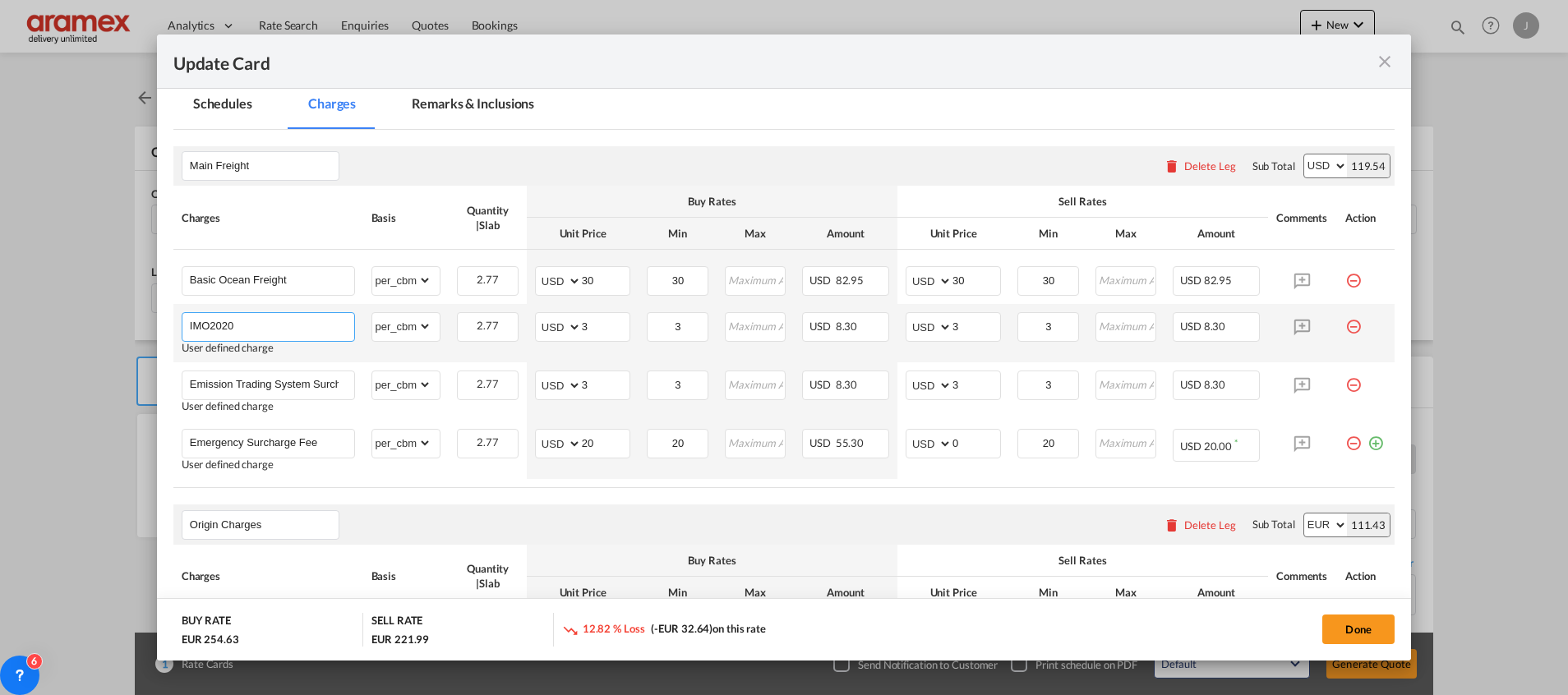
click at [231, 324] on input "IMO2020" at bounding box center [272, 326] width 164 height 25
paste input "Emission Trading System Surcharge"
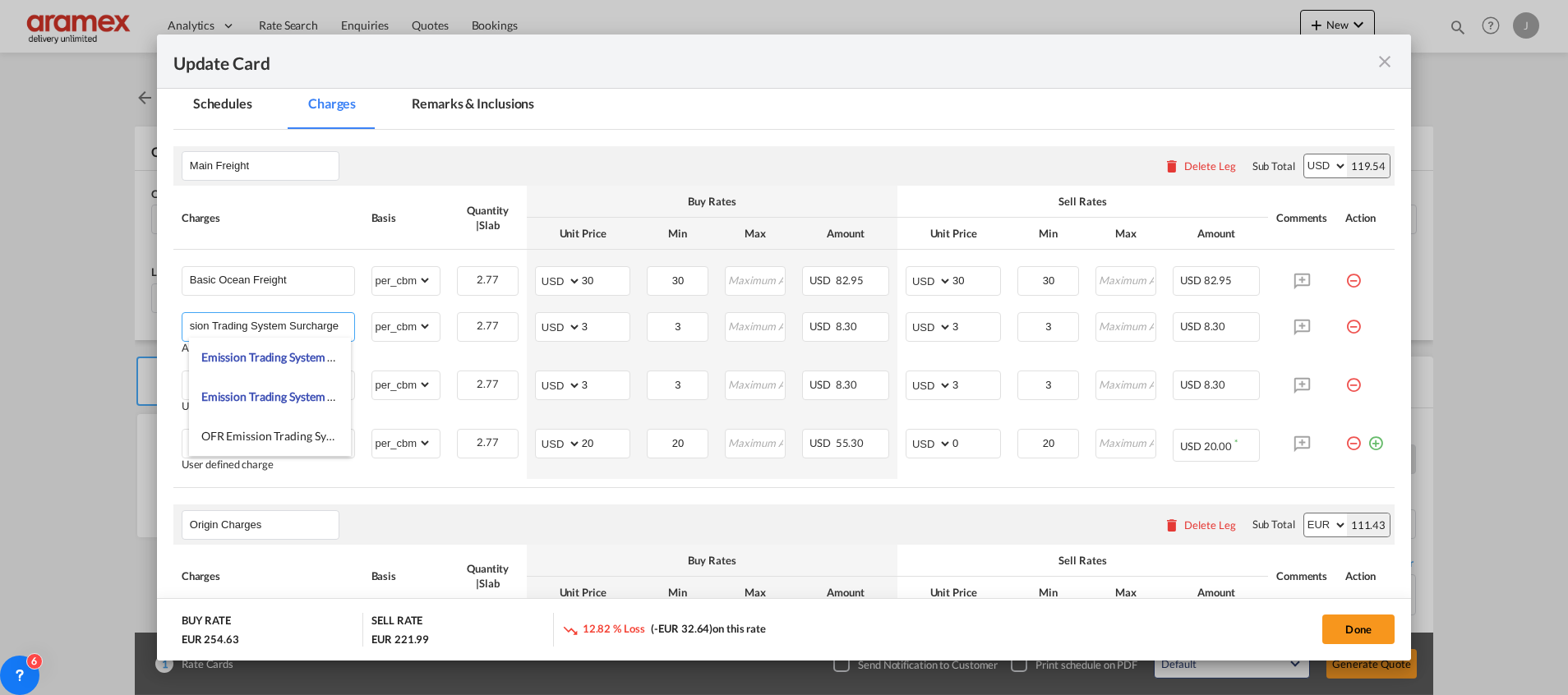
type input "Emission Trading System Surcharge"
click at [447, 510] on div "Origin Charges Please enter leg name Leg Name Already Exists Delete Leg Sub Tot…" at bounding box center [783, 524] width 1221 height 39
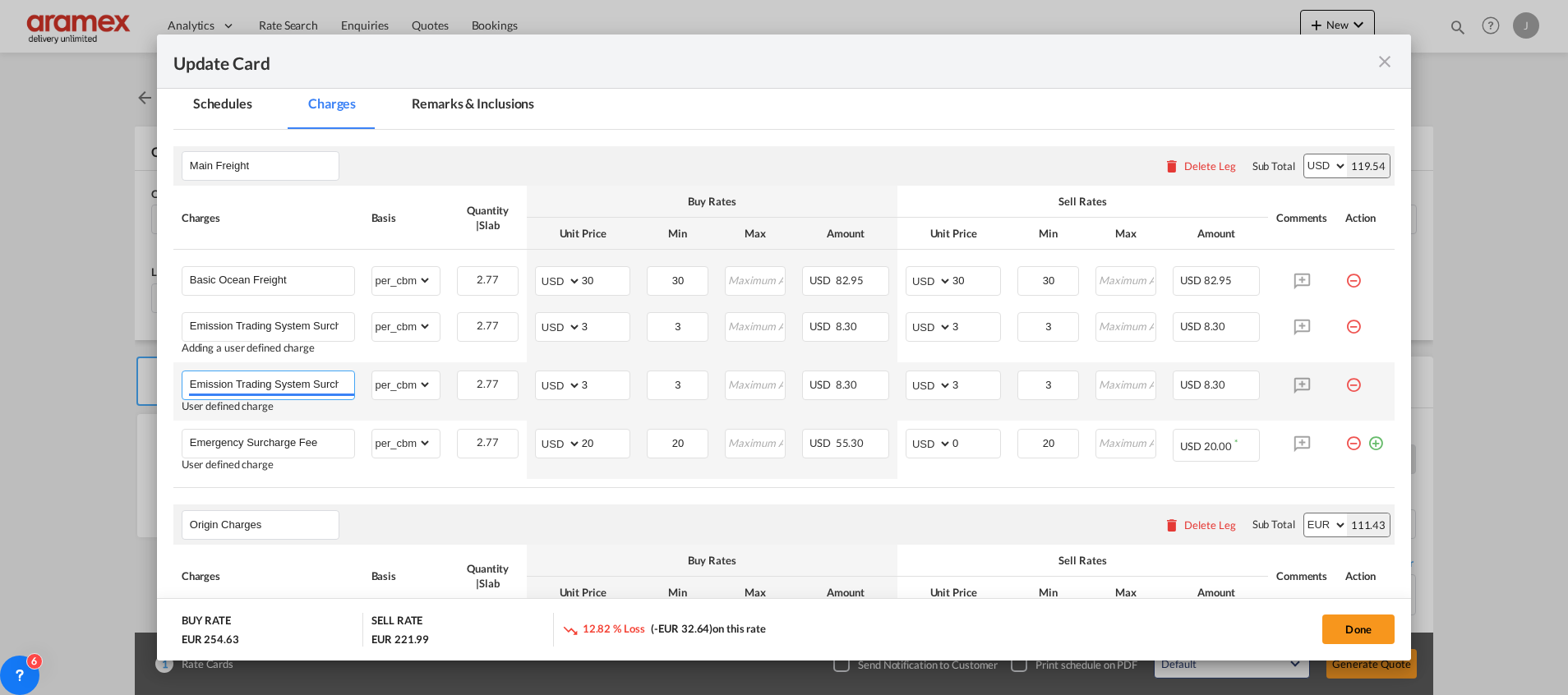
click at [234, 385] on input "Emission Trading System Surcharge" at bounding box center [272, 383] width 164 height 25
paste input "IMO2020 Prepaid USD 3.00 WM USD 8.64 EUR 7.43"
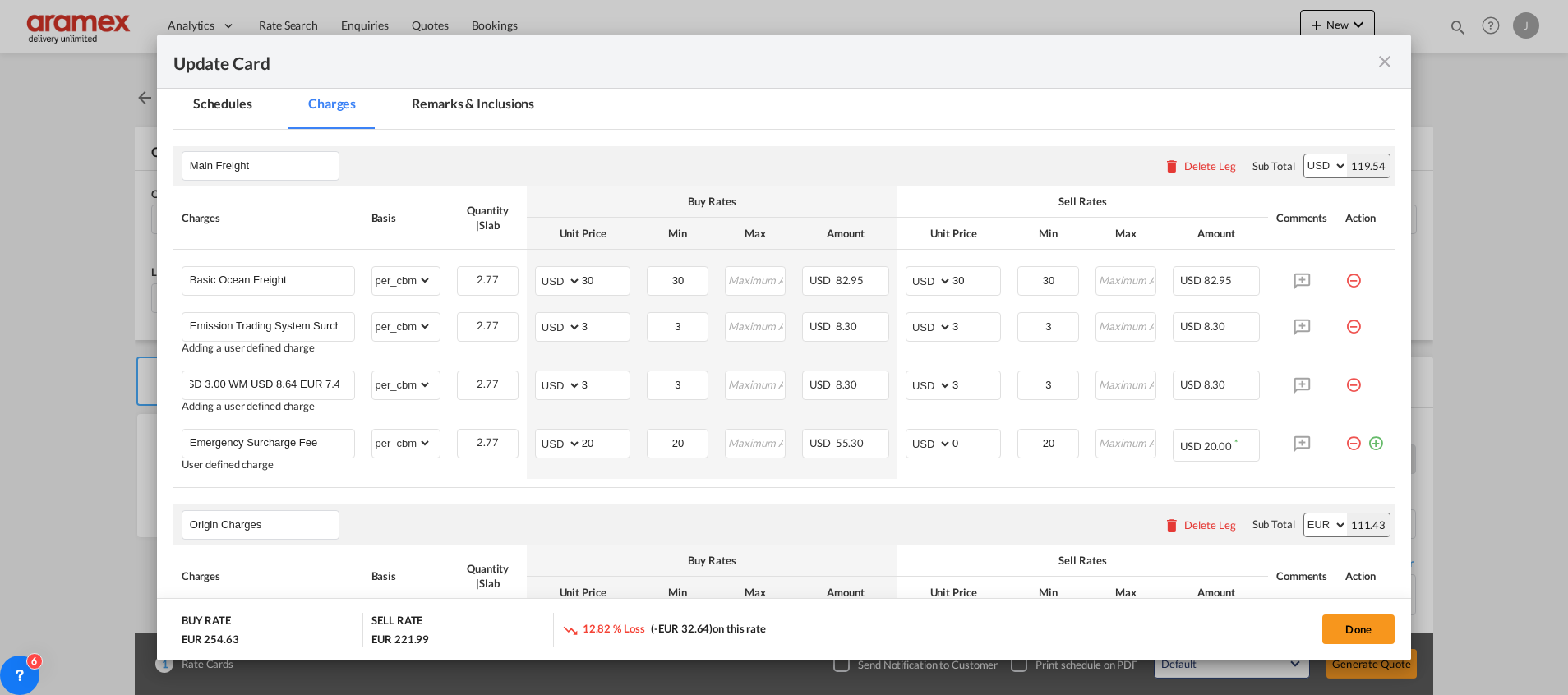
click at [494, 512] on div "Origin Charges Please enter leg name Leg Name Already Exists Delete Leg Sub Tot…" at bounding box center [783, 524] width 1221 height 39
click at [303, 380] on input "IMO2020 Prepaid USD 3.00 WM USD 8.64 EUR 7.43" at bounding box center [272, 383] width 164 height 25
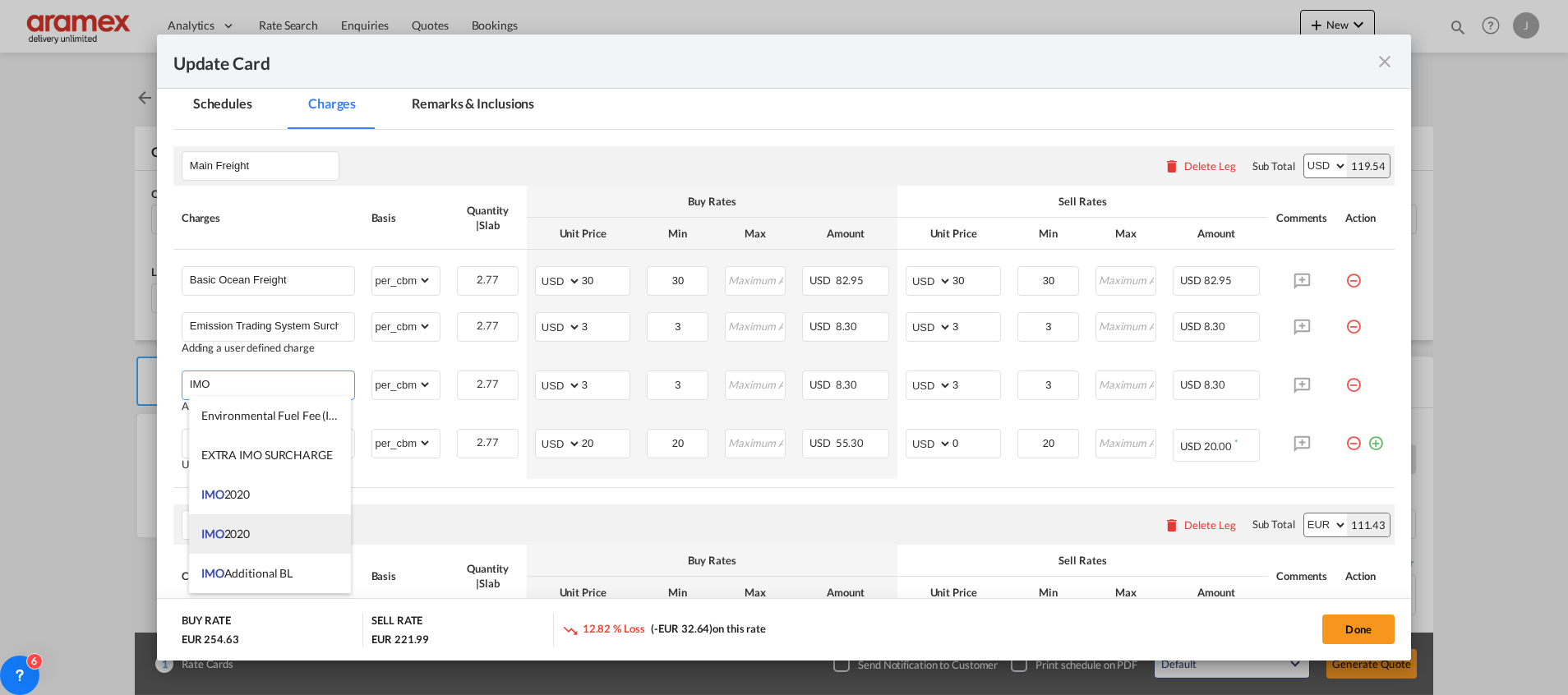
click at [257, 528] on li "IMO 2020" at bounding box center [270, 533] width 162 height 39
type input "IMO 2020"
type input "0"
select select "? object:null ?"
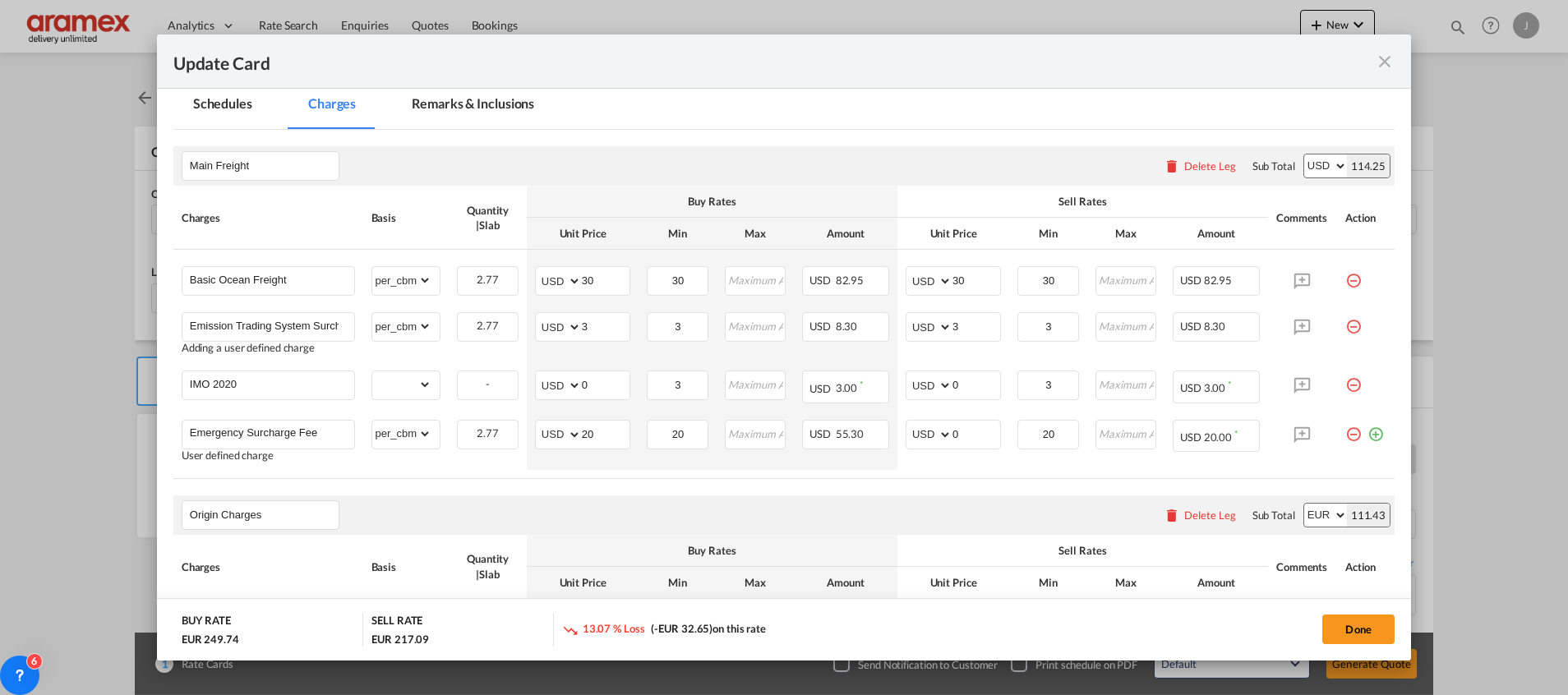
click at [597, 485] on air-lcl-rate-modification "Main Freight Please enter leg name Leg Name Already Exists Delete Leg Sub Total…" at bounding box center [783, 512] width 1221 height 765
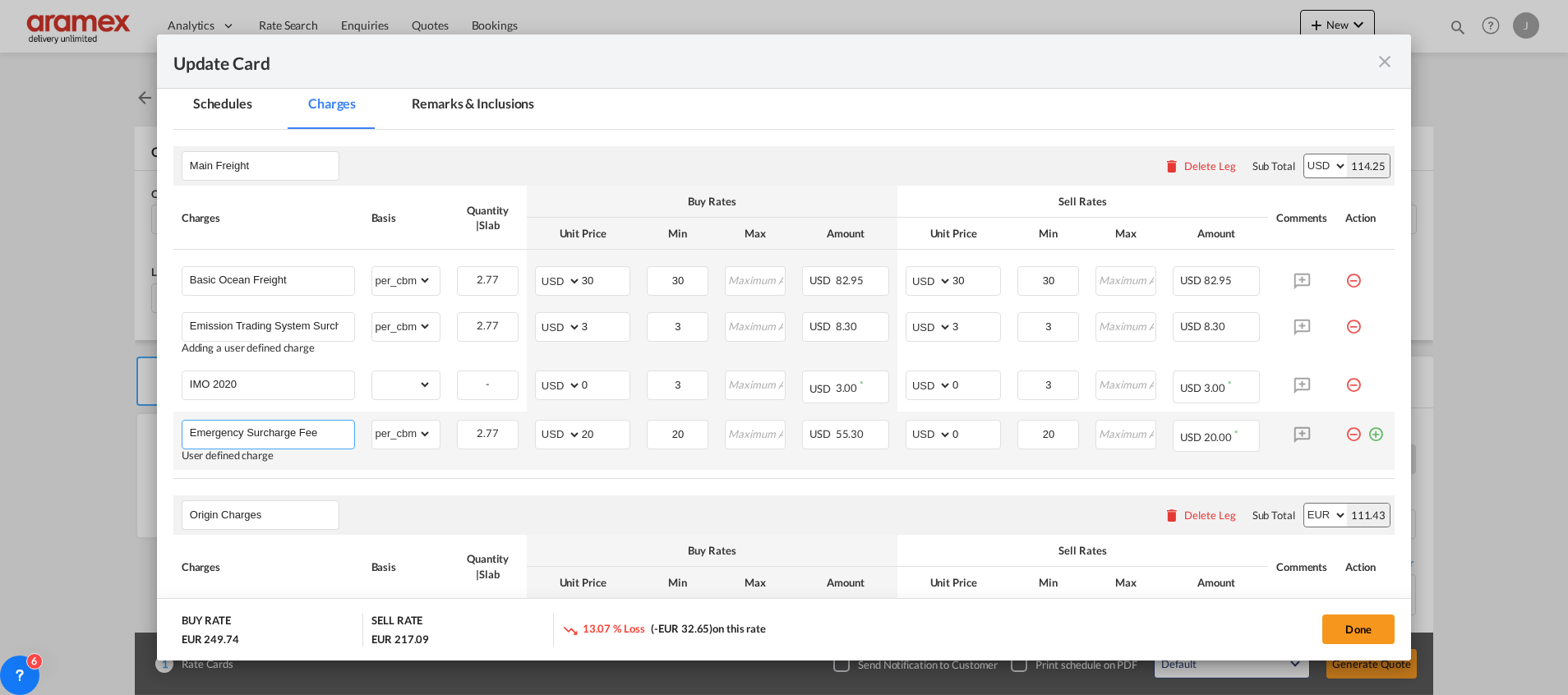
click at [273, 433] on input "Emergency Surcharge Fee" at bounding box center [272, 433] width 164 height 25
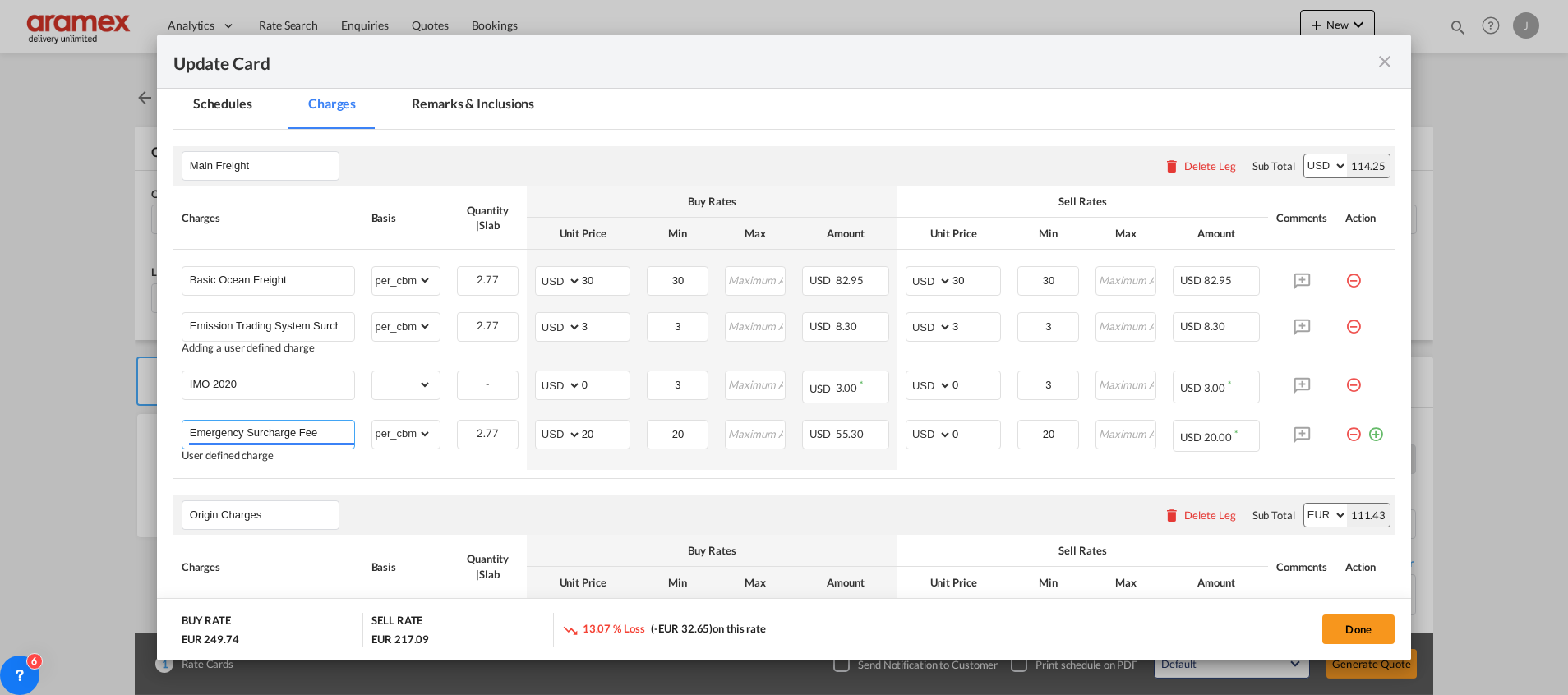
paste input "Hazardous Charg"
type input "Hazardous Charge"
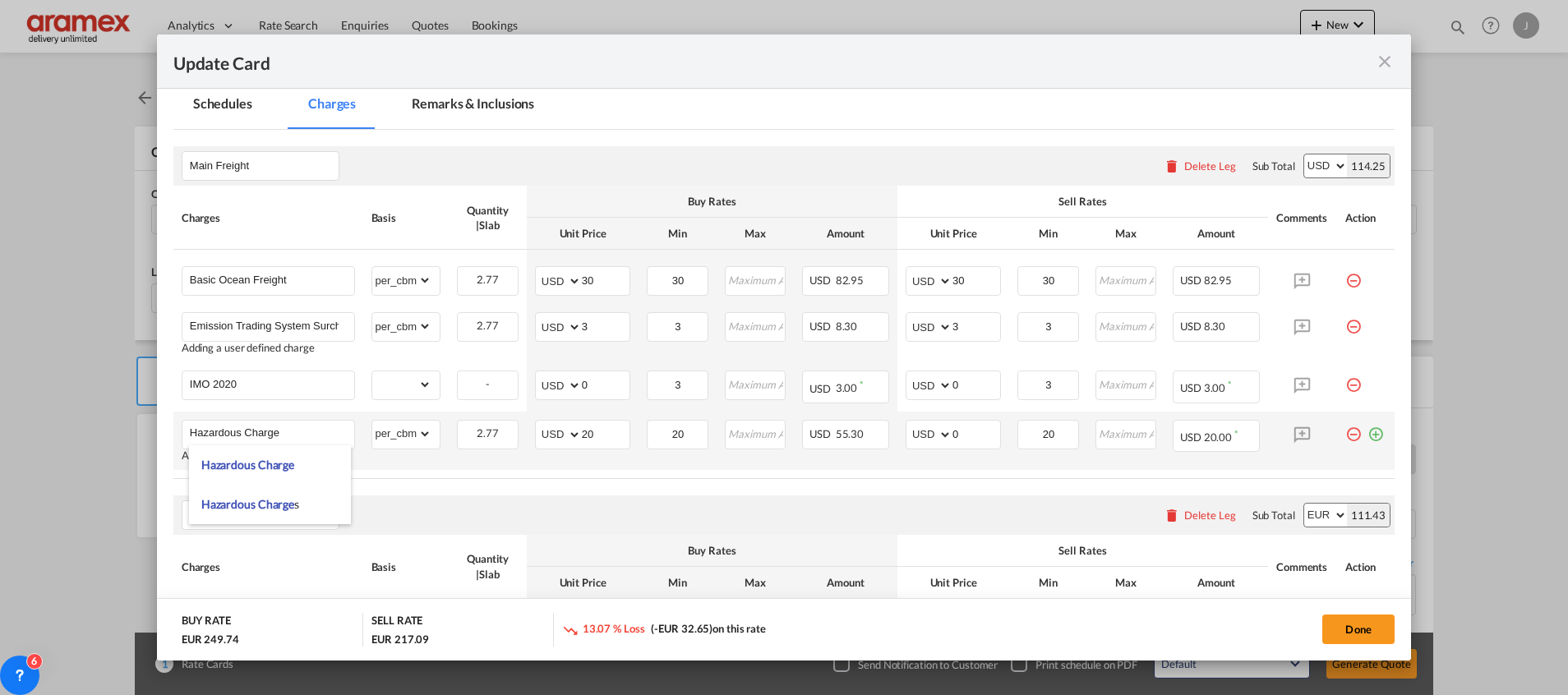
click at [1367, 433] on md-icon "icon-plus-circle-outline green-400-fg" at bounding box center [1375, 428] width 17 height 17
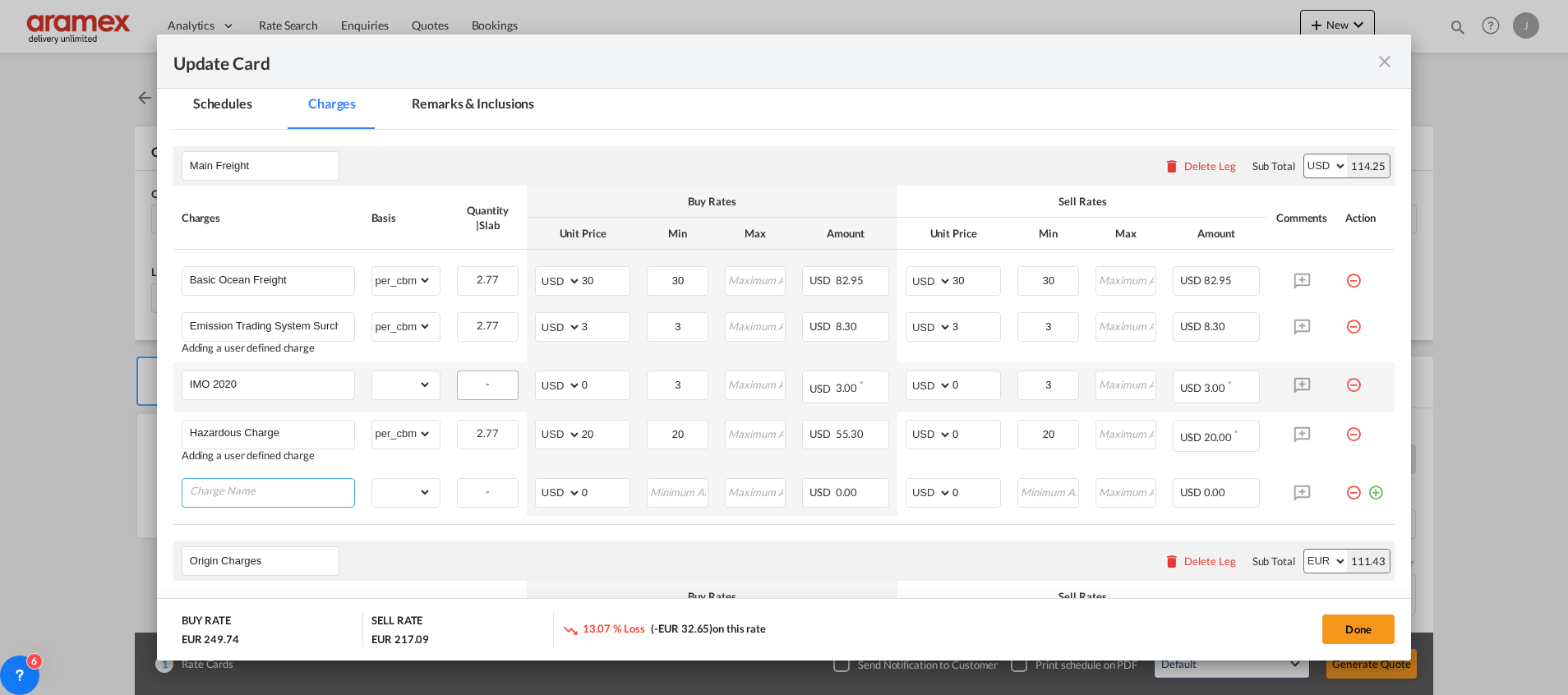
paste input "Hazardous Inland Fee"
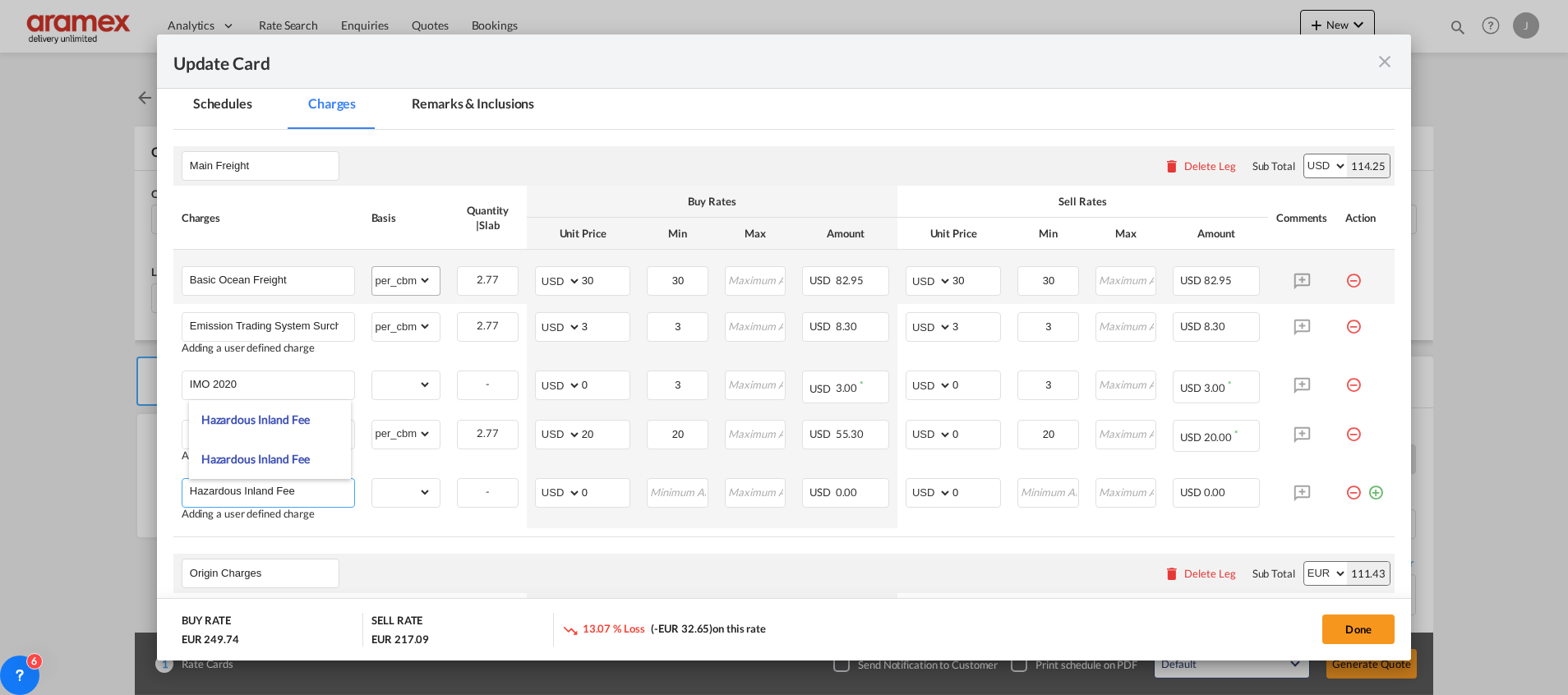
type input "Hazardous Inland Fee"
click at [395, 280] on select "gross_weight volumetric_weight per_shipment per_bl per_km per_hawb per_kg flat …" at bounding box center [402, 280] width 60 height 27
click at [395, 280] on select "gross_weight volumetric_weight per_shipment per_bl per_km per_hawb per_kg flat …" at bounding box center [402, 280] width 60 height 27
select select "per_w/m"
click at [372, 267] on select "gross_weight volumetric_weight per_shipment per_bl per_km per_hawb per_kg flat …" at bounding box center [402, 280] width 60 height 27
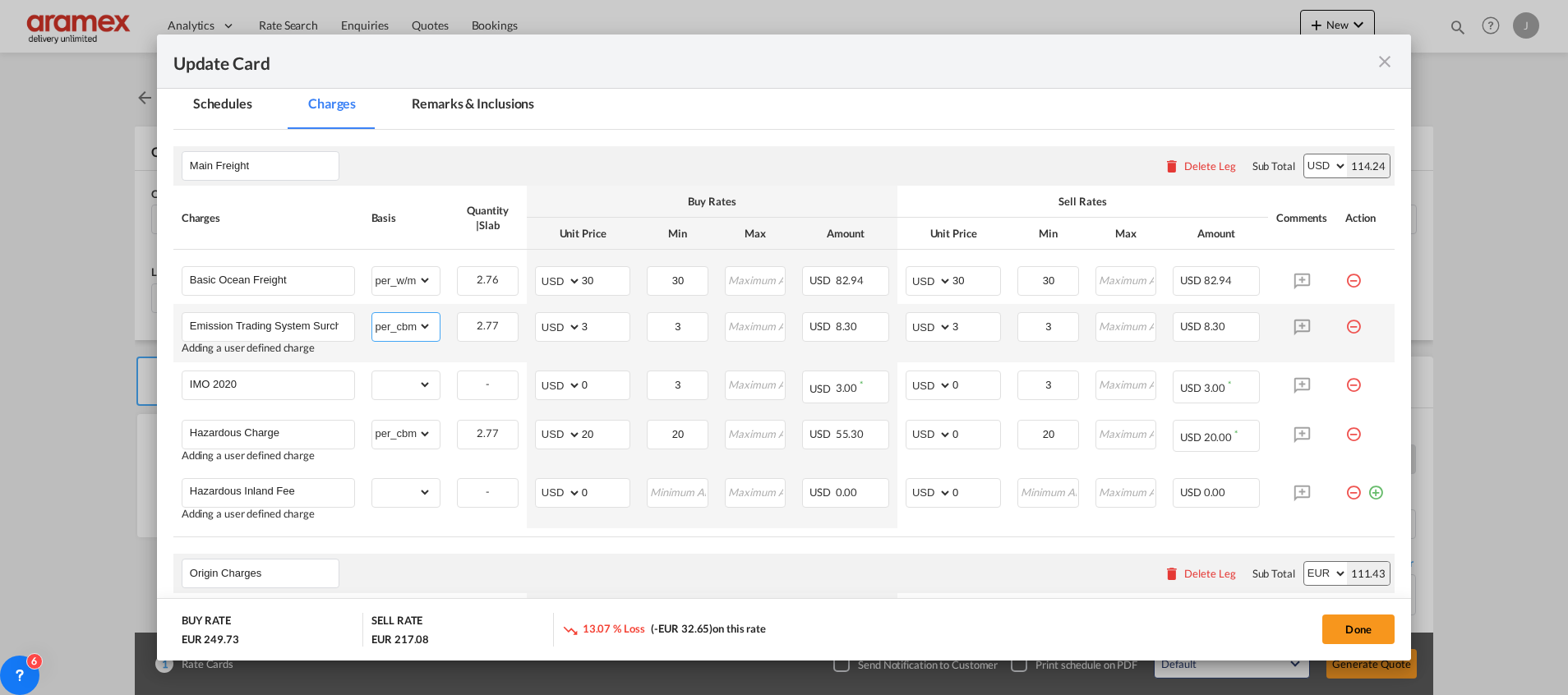
click at [398, 326] on select "gross_weight volumetric_weight per_shipment per_bl per_km per_hawb per_kg flat …" at bounding box center [402, 327] width 60 height 27
click at [417, 334] on select "gross_weight volumetric_weight per_shipment per_bl per_km per_hawb per_kg flat …" at bounding box center [402, 327] width 60 height 27
select select "per_shipment"
click at [372, 313] on select "gross_weight volumetric_weight per_shipment per_bl per_km per_hawb per_kg flat …" at bounding box center [402, 327] width 60 height 27
click at [402, 370] on div "gross_weight volumetric_weight per_shipment per_bl per_km per_hawb per_kg flat …" at bounding box center [406, 384] width 70 height 29
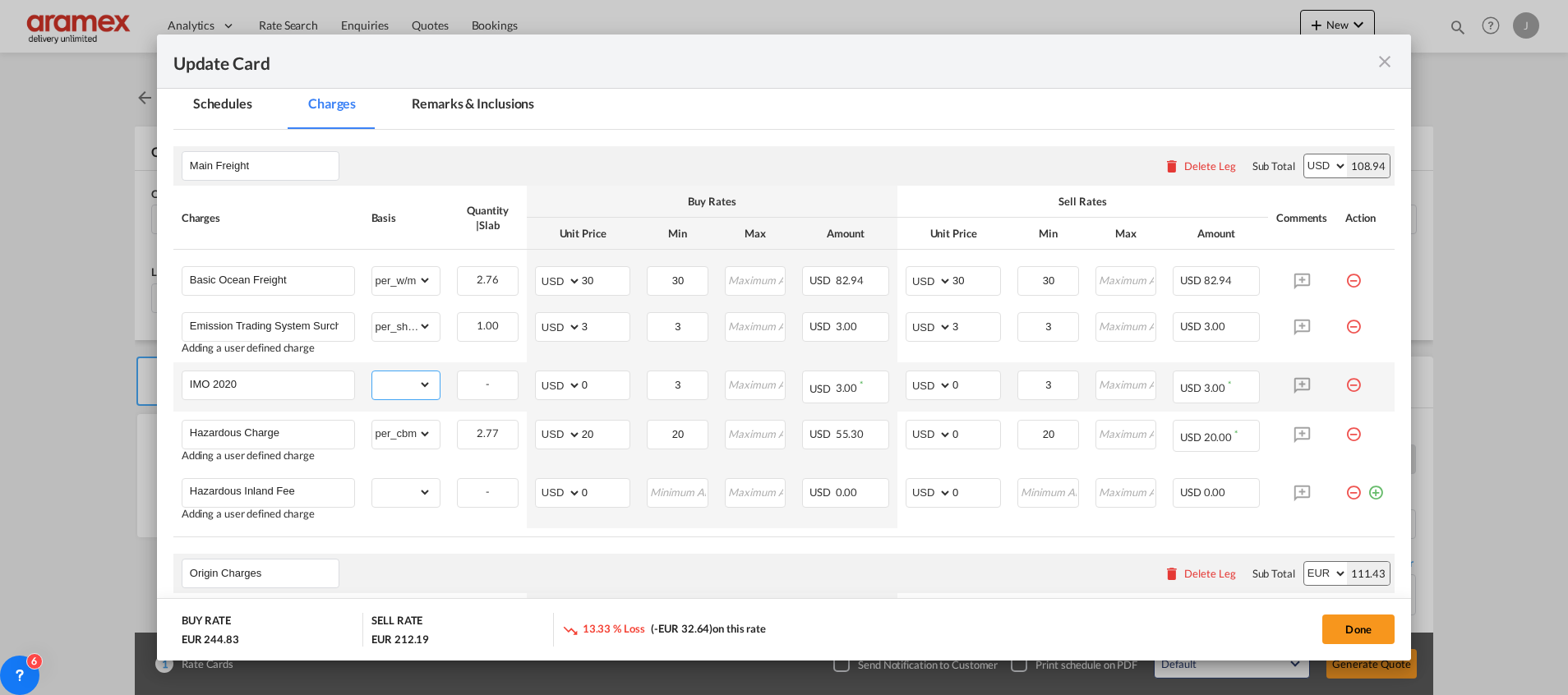
click at [408, 381] on select "gross_weight volumetric_weight per_shipment per_bl per_km per_hawb per_kg flat …" at bounding box center [402, 384] width 60 height 27
select select "per_shipment"
click at [372, 371] on select "gross_weight volumetric_weight per_shipment per_bl per_km per_hawb per_kg flat …" at bounding box center [402, 384] width 60 height 27
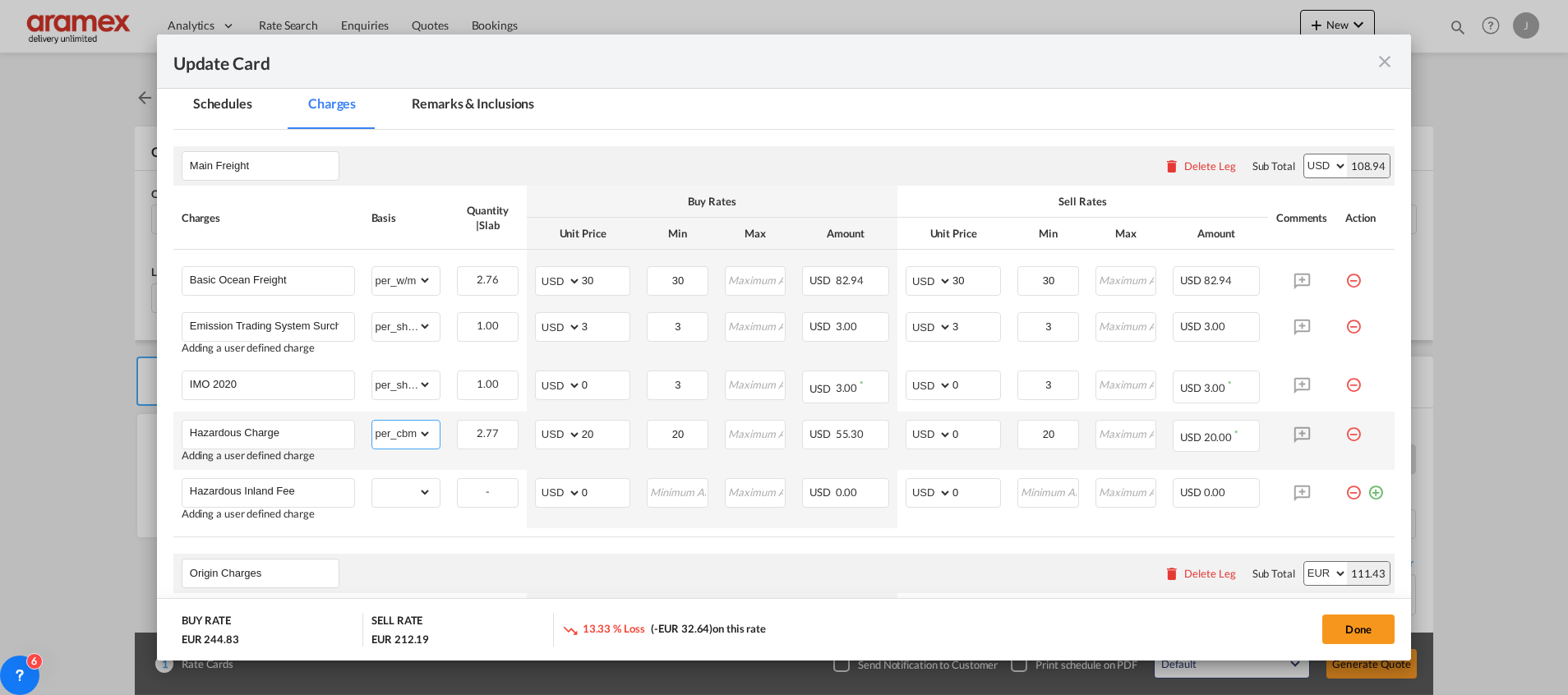
click at [401, 435] on select "gross_weight volumetric_weight per_shipment per_bl per_km per_hawb per_kg flat …" at bounding box center [402, 434] width 60 height 27
select select "per_w/m"
click at [372, 421] on select "gross_weight volumetric_weight per_shipment per_bl per_km per_hawb per_kg flat …" at bounding box center [402, 434] width 60 height 27
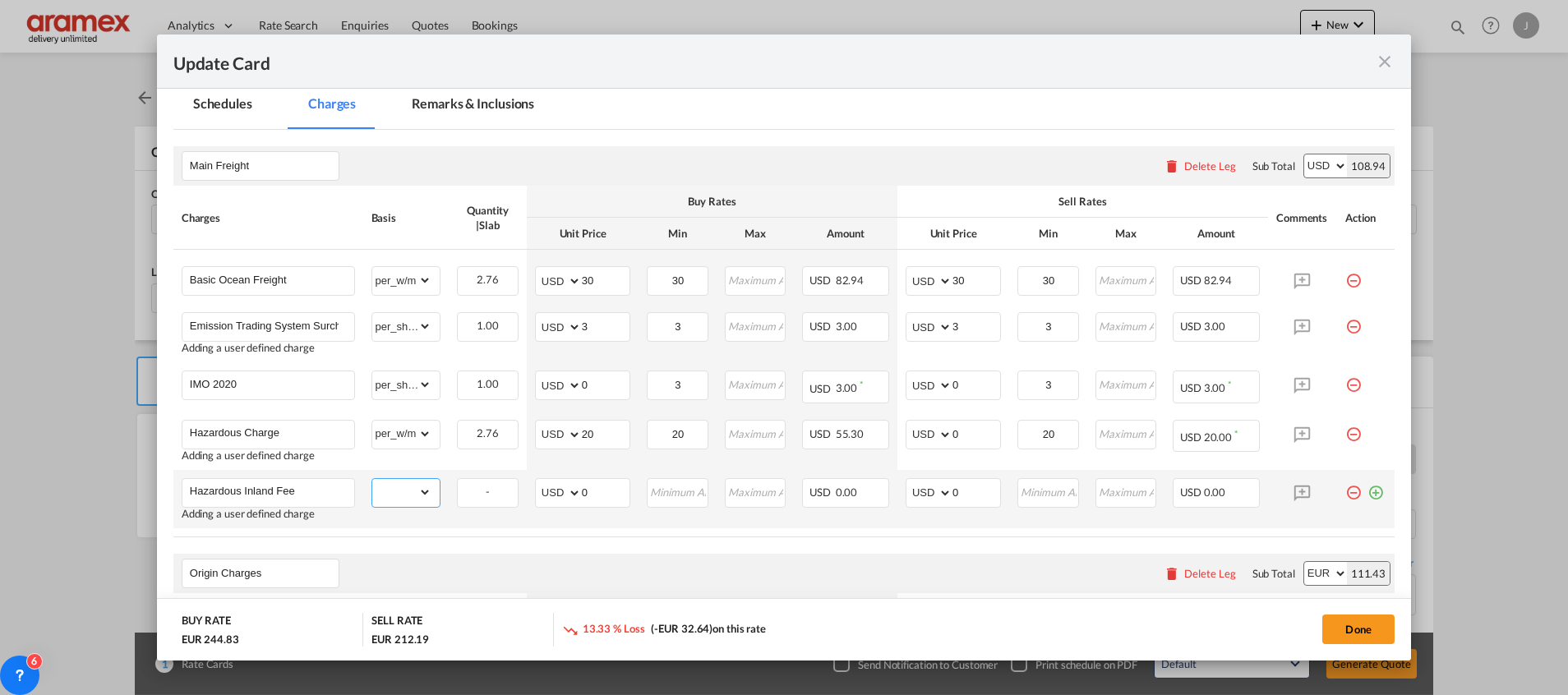
click at [399, 492] on select "gross_weight volumetric_weight per_shipment per_bl per_km per_hawb per_kg flat …" at bounding box center [402, 493] width 60 height 27
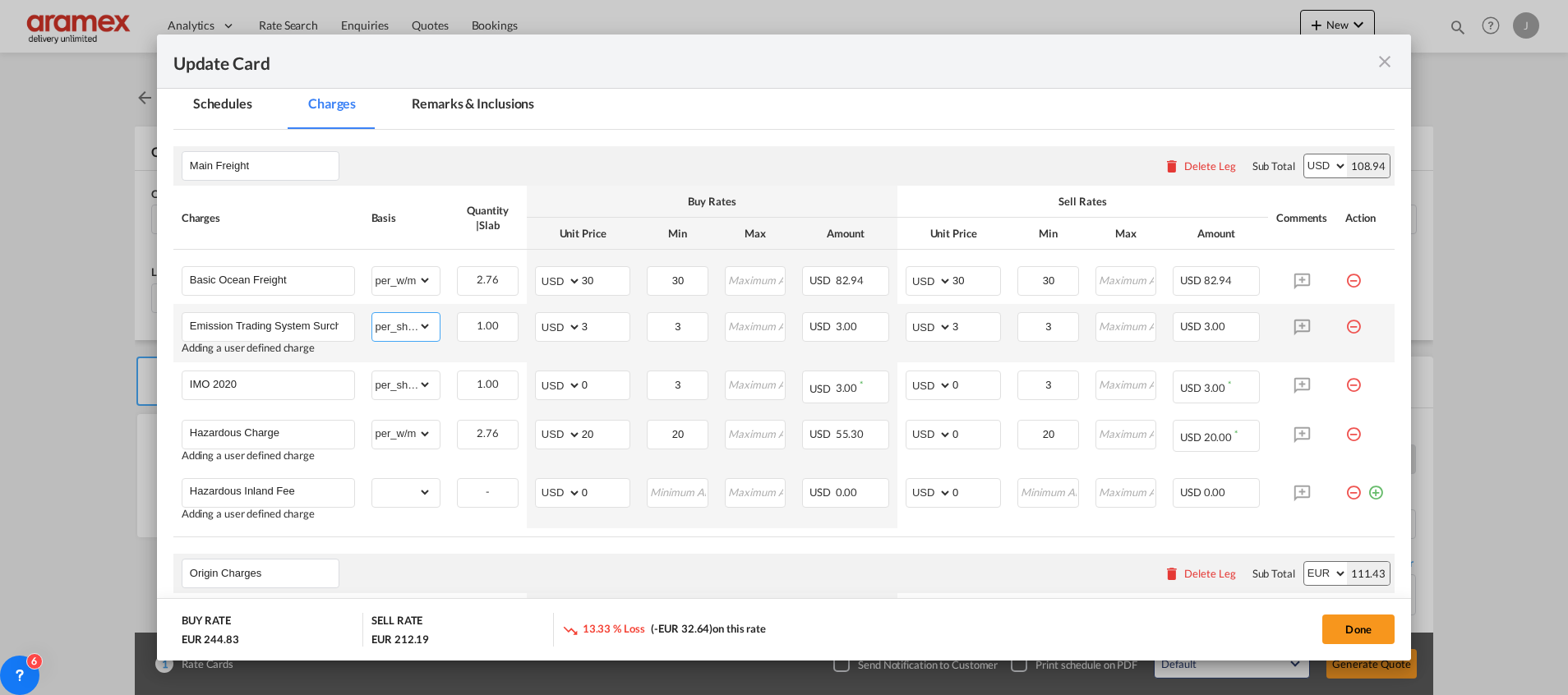
click at [395, 329] on select "gross_weight volumetric_weight per_shipment per_bl per_km per_hawb per_kg flat …" at bounding box center [402, 327] width 60 height 27
select select "per_w/m"
click at [372, 313] on select "gross_weight volumetric_weight per_shipment per_bl per_km per_hawb per_kg flat …" at bounding box center [402, 327] width 60 height 27
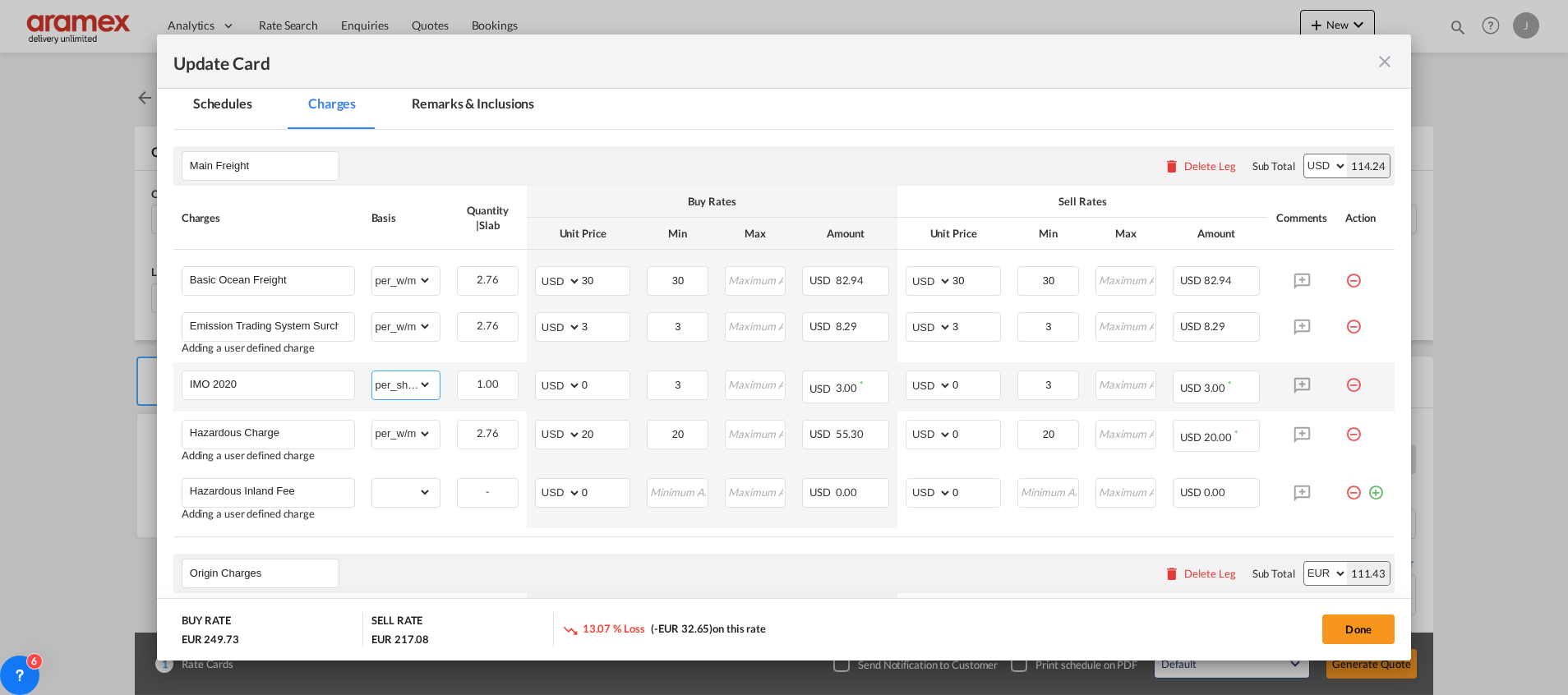
click at [409, 380] on select "gross_weight volumetric_weight per_shipment per_bl per_km per_hawb per_kg flat …" at bounding box center [402, 384] width 60 height 27
select select "per_w/m"
click at [372, 371] on select "gross_weight volumetric_weight per_shipment per_bl per_km per_hawb per_kg flat …" at bounding box center [402, 384] width 60 height 27
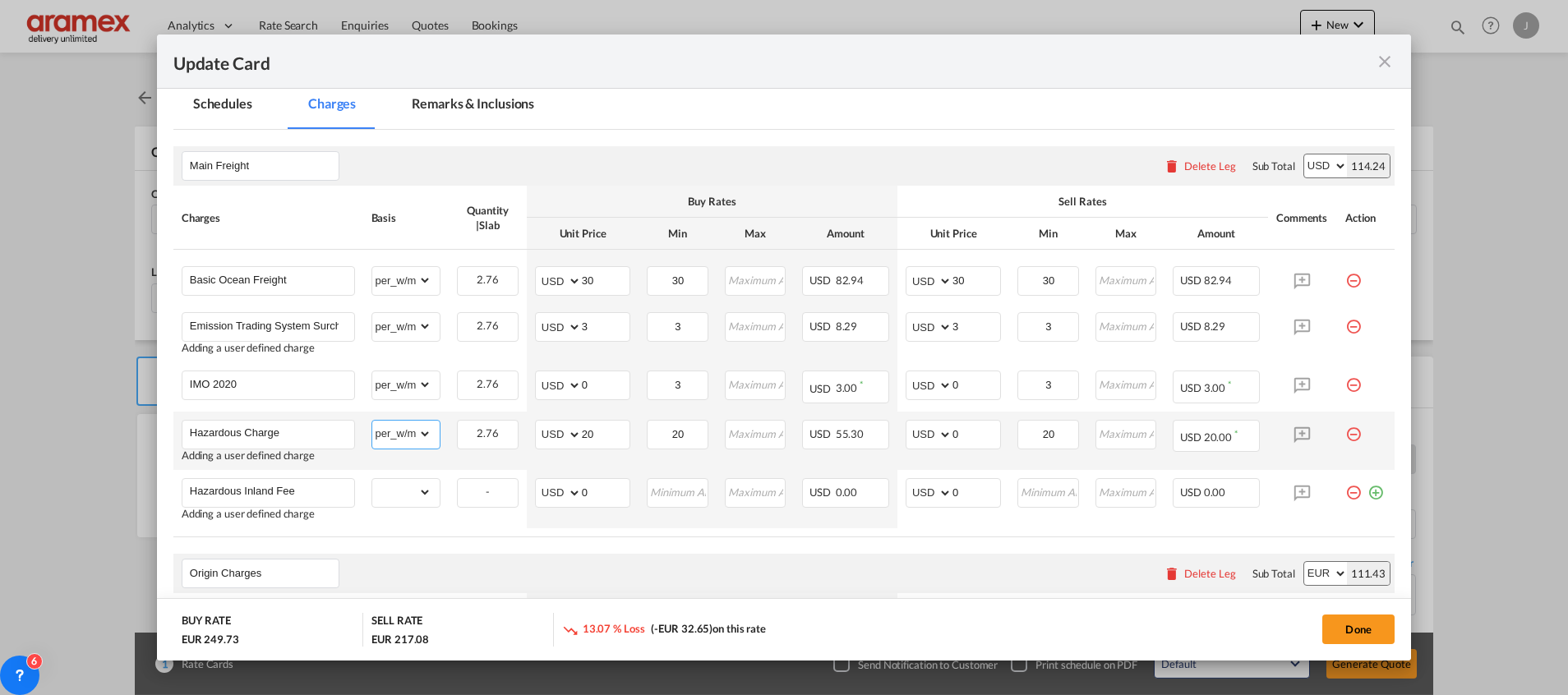
click at [391, 432] on select "gross_weight volumetric_weight per_shipment per_bl per_km per_hawb per_kg flat …" at bounding box center [402, 434] width 60 height 27
select select "per_shipment"
click at [372, 421] on select "gross_weight volumetric_weight per_shipment per_bl per_km per_hawb per_kg flat …" at bounding box center [402, 434] width 60 height 27
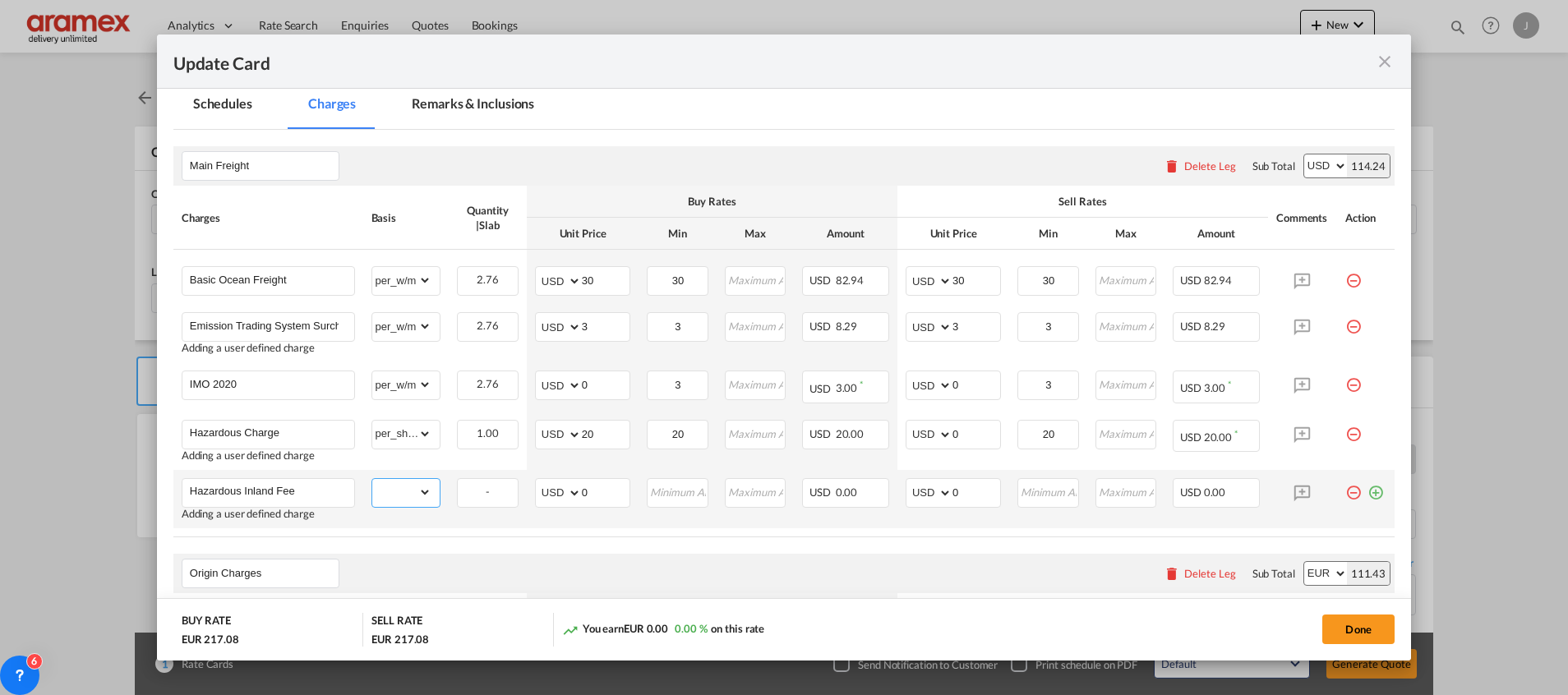
click at [408, 495] on select "gross_weight volumetric_weight per_shipment per_bl per_km per_hawb per_kg flat …" at bounding box center [402, 493] width 60 height 27
select select "per_shipment"
click at [372, 479] on select "gross_weight volumetric_weight per_shipment per_bl per_km per_hawb per_kg flat …" at bounding box center [402, 493] width 60 height 27
drag, startPoint x: 586, startPoint y: 424, endPoint x: 554, endPoint y: 428, distance: 32.2
click at [557, 428] on md-input-container "AED AFN ALL AMD ANG AOA ARS AUD AWG AZN BAM BBD BDT BGN BHD BIF BMD BND [PERSON…" at bounding box center [582, 434] width 95 height 29
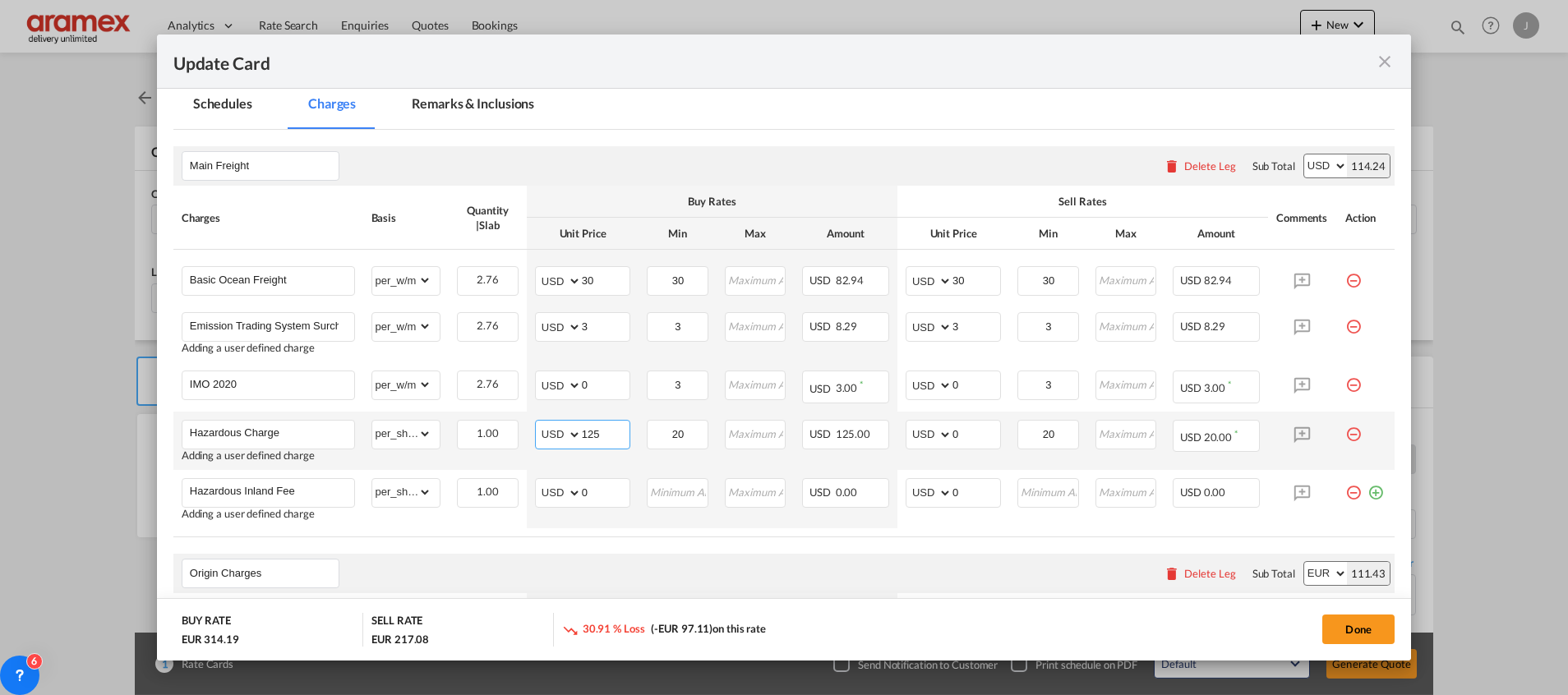
click at [597, 430] on input "125" at bounding box center [606, 433] width 48 height 25
drag, startPoint x: 597, startPoint y: 430, endPoint x: 608, endPoint y: 433, distance: 11.4
click at [597, 430] on input "125" at bounding box center [606, 433] width 48 height 25
type input "125"
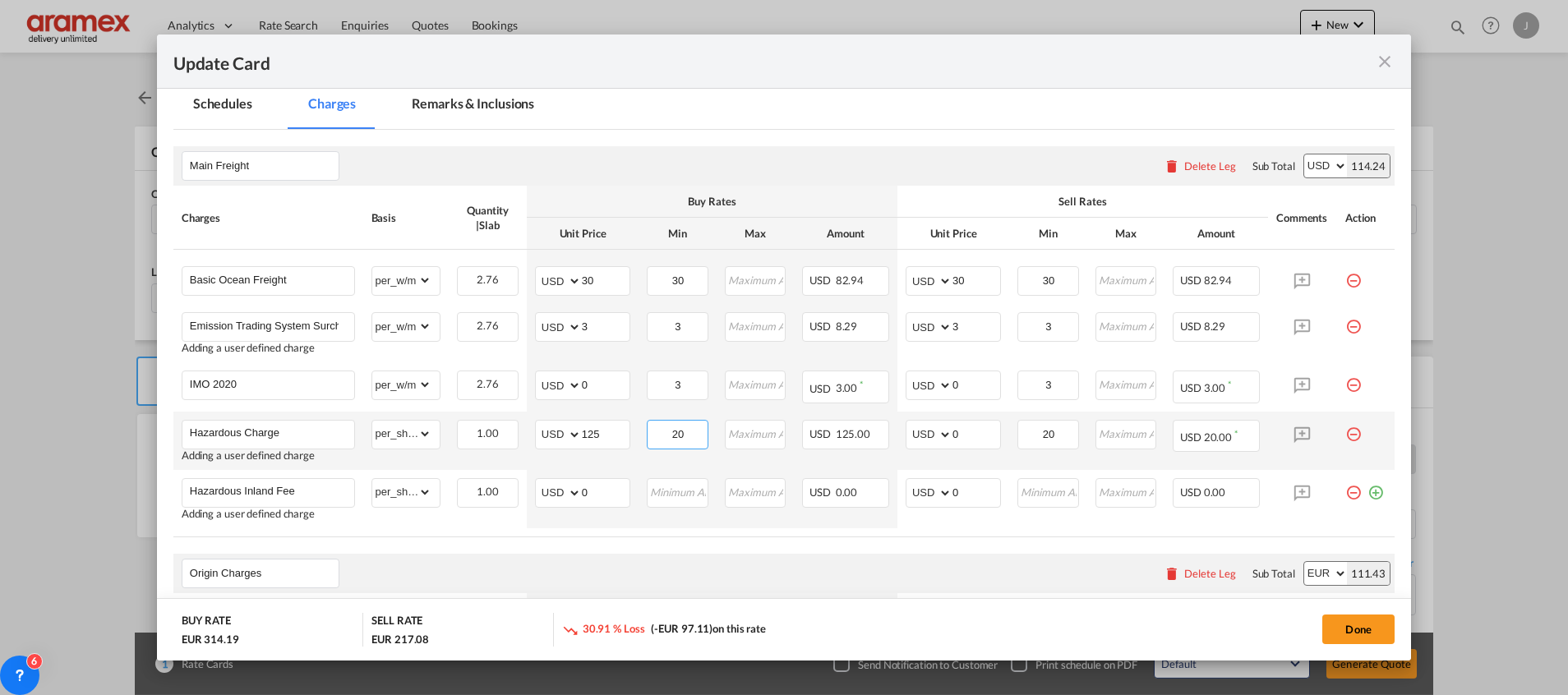
click at [670, 432] on input "20" at bounding box center [677, 433] width 59 height 25
drag, startPoint x: 962, startPoint y: 440, endPoint x: 887, endPoint y: 434, distance: 75.2
click at [898, 434] on td "AED AFN ALL AMD ANG AOA ARS AUD AWG AZN BAM BBD BDT BGN BHD BIF BMD BND [PERSON…" at bounding box center [954, 441] width 112 height 59
paste input "125"
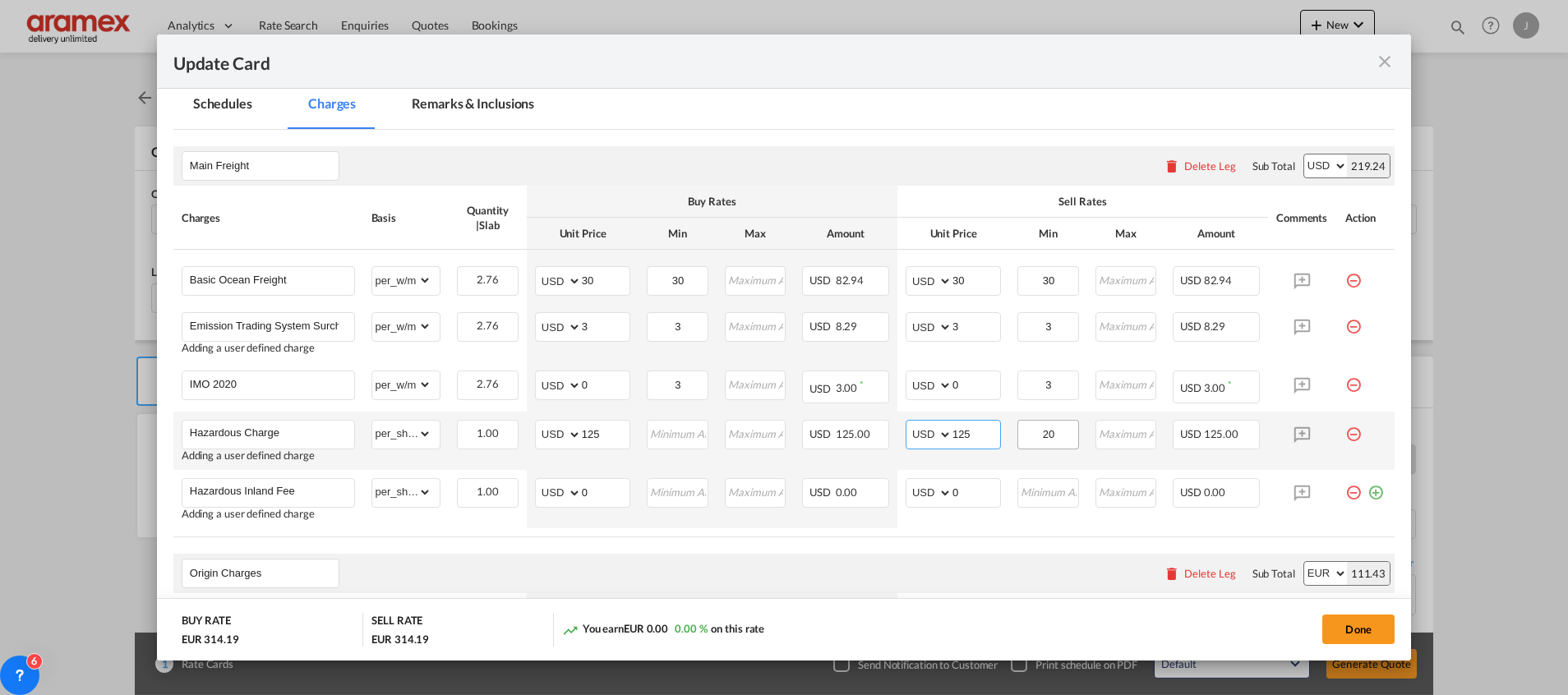
type input "125"
click at [1038, 431] on input "20" at bounding box center [1049, 433] width 59 height 25
drag, startPoint x: 594, startPoint y: 492, endPoint x: 558, endPoint y: 491, distance: 36.0
click at [563, 492] on md-input-container "AED AFN ALL AMD ANG AOA ARS AUD AWG AZN BAM BBD BDT BGN BHD BIF BMD BND [PERSON…" at bounding box center [582, 493] width 95 height 29
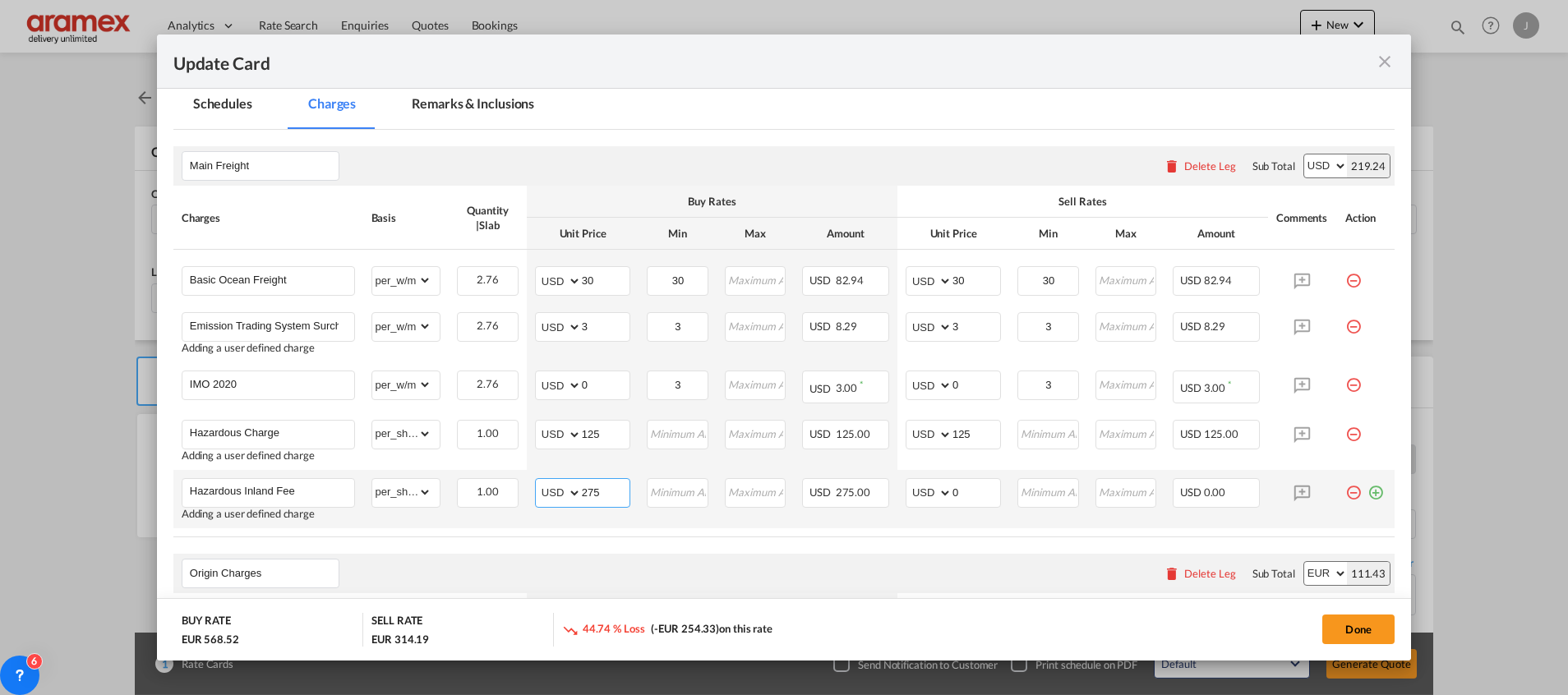
click at [600, 493] on input "275" at bounding box center [606, 492] width 48 height 25
type input "275"
click at [962, 498] on input "0" at bounding box center [977, 492] width 48 height 25
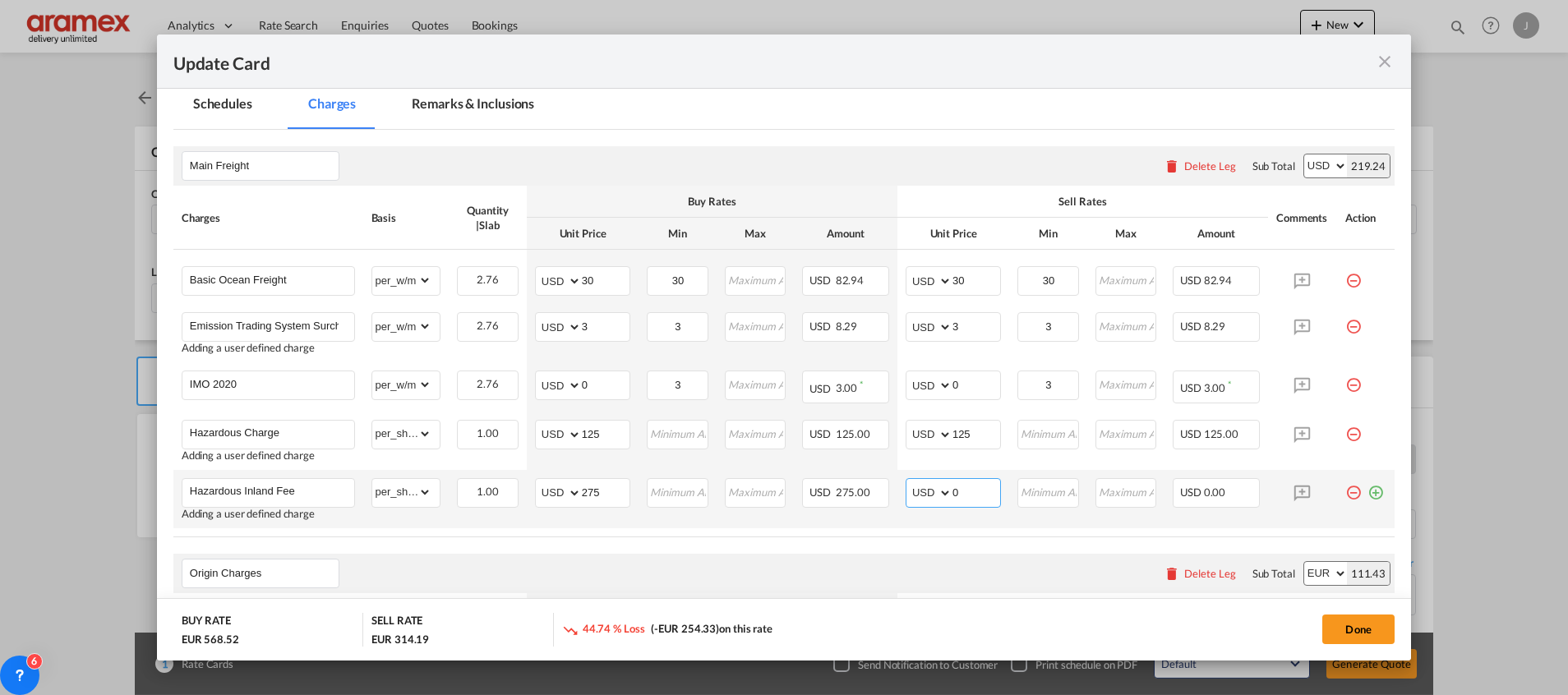
click at [962, 498] on input "0" at bounding box center [977, 492] width 48 height 25
paste input "275"
type input "275"
click at [949, 536] on table "Charges Basis Quantity | Slab Buy Rates Sell Rates Comments Action Unit Price M…" at bounding box center [783, 361] width 1221 height 351
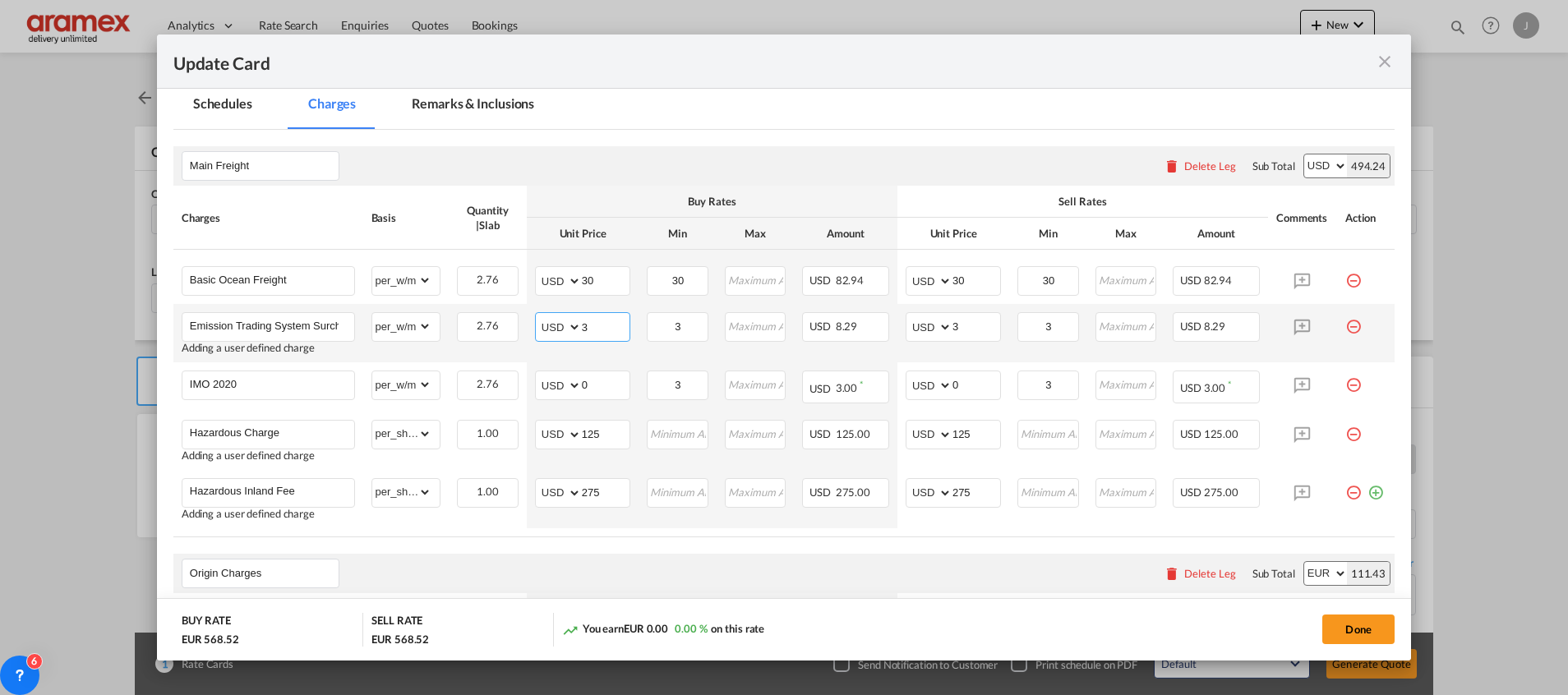
drag, startPoint x: 600, startPoint y: 320, endPoint x: 558, endPoint y: 323, distance: 42.1
click at [558, 323] on md-input-container "AED AFN ALL AMD ANG AOA ARS AUD AWG AZN BAM BBD BDT BGN BHD BIF BMD BND [PERSON…" at bounding box center [582, 327] width 95 height 29
type input "4"
drag, startPoint x: 752, startPoint y: 167, endPoint x: 718, endPoint y: 268, distance: 106.6
click at [752, 167] on div "Main Freight Please enter leg name Leg Name Already Exists Delete Leg Sub Total…" at bounding box center [783, 166] width 1221 height 39
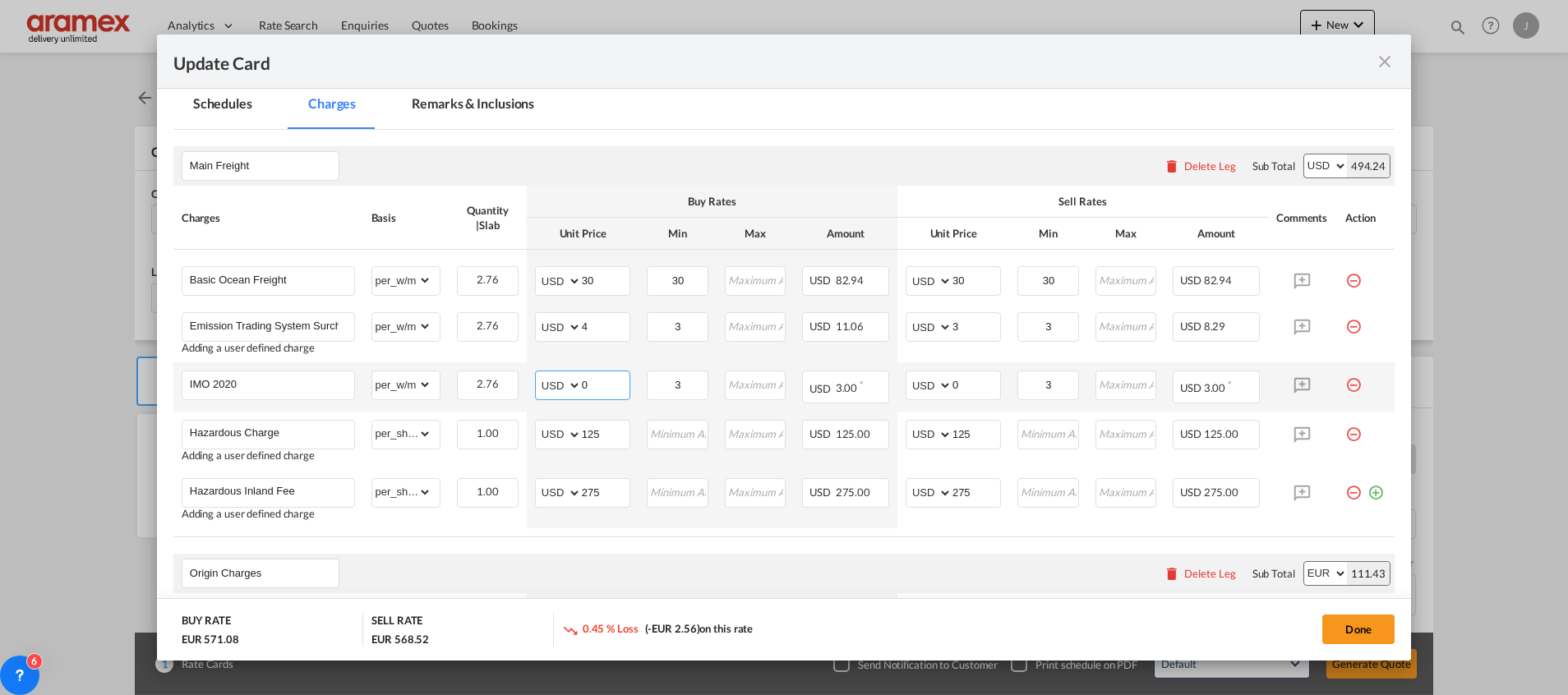
drag, startPoint x: 596, startPoint y: 383, endPoint x: 560, endPoint y: 385, distance: 36.1
click at [560, 385] on md-input-container "AED AFN ALL AMD ANG AOA ARS AUD AWG AZN BAM BBD BDT BGN BHD BIF BMD BND [PERSON…" at bounding box center [582, 384] width 95 height 29
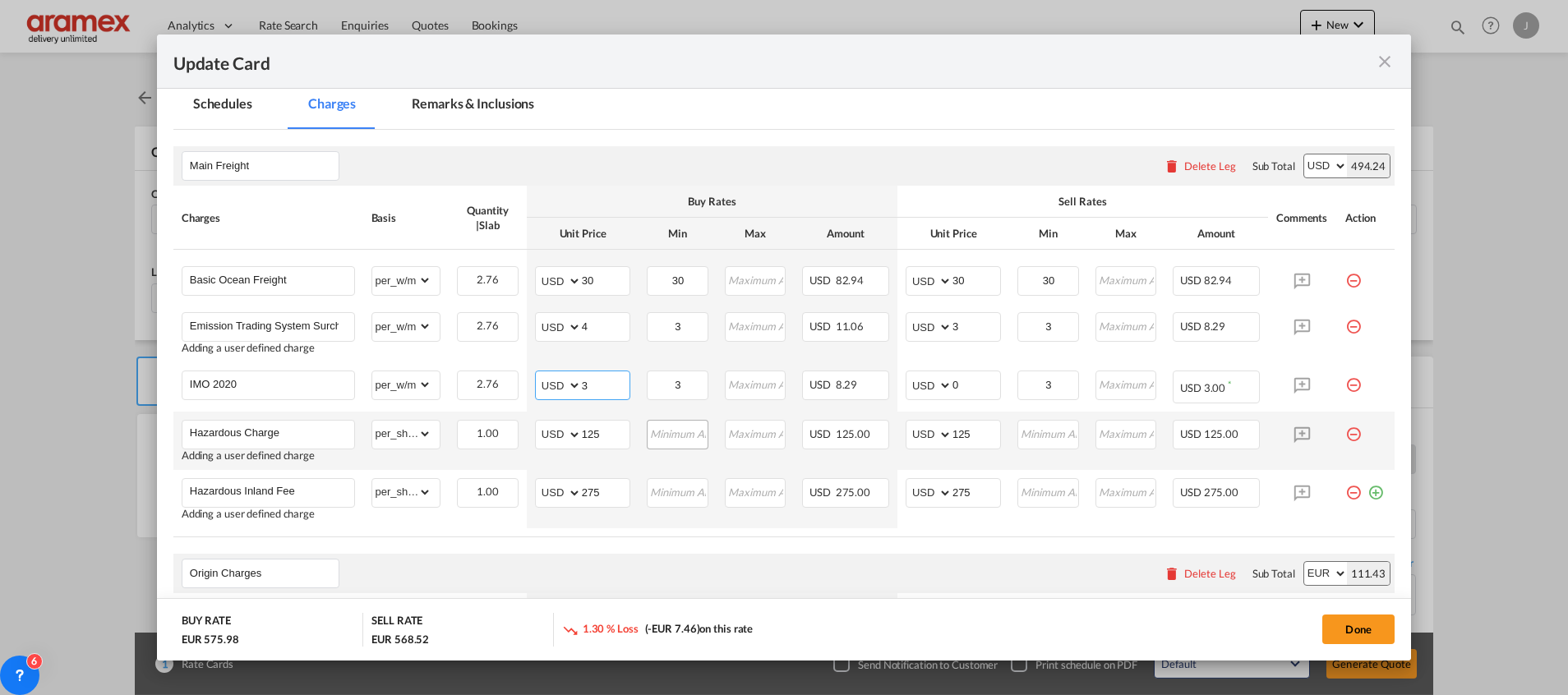
type input "3"
click at [655, 418] on td "Please Enter Invalid Input" at bounding box center [677, 441] width 77 height 59
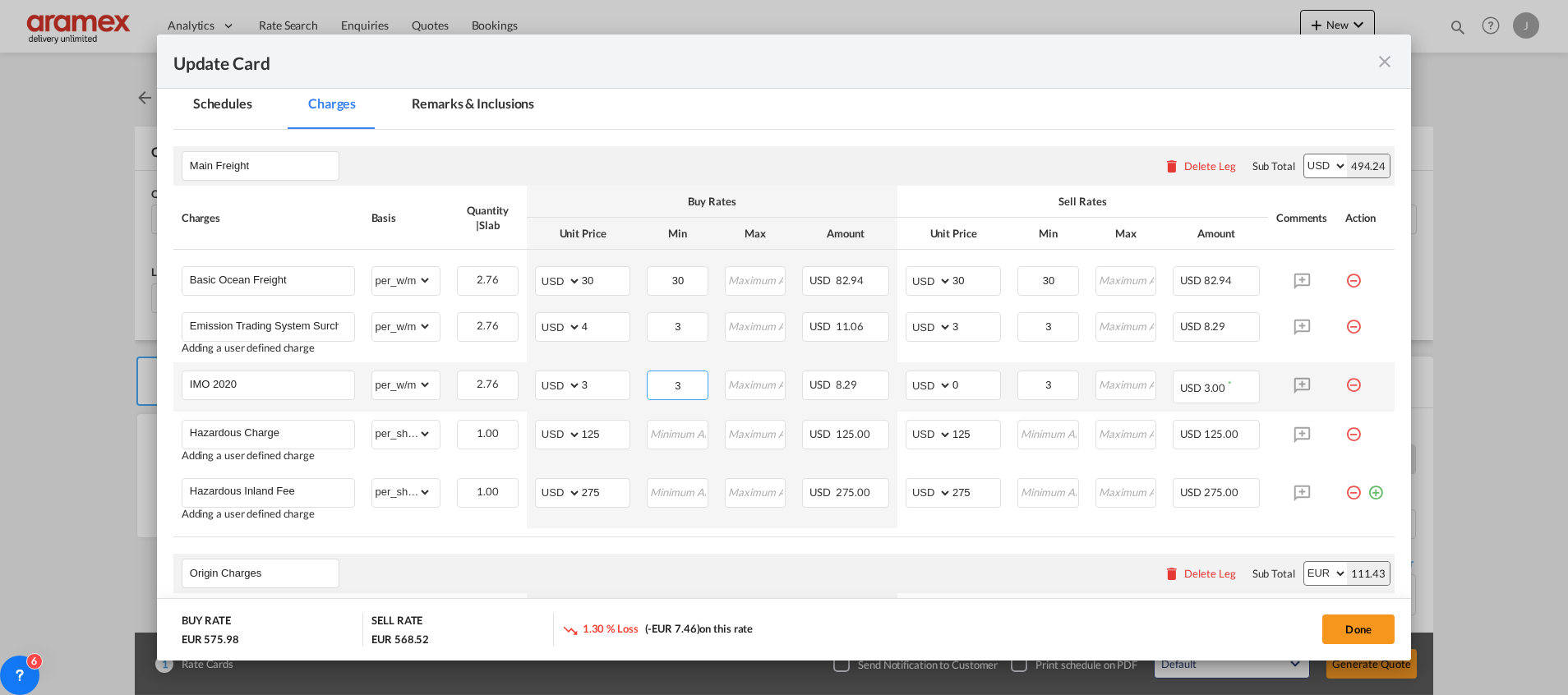
drag, startPoint x: 678, startPoint y: 379, endPoint x: 649, endPoint y: 380, distance: 29.0
click at [649, 380] on input "3" at bounding box center [677, 383] width 59 height 25
drag, startPoint x: 676, startPoint y: 320, endPoint x: 640, endPoint y: 321, distance: 36.0
click at [648, 321] on input "3" at bounding box center [677, 326] width 59 height 25
drag, startPoint x: 964, startPoint y: 323, endPoint x: 915, endPoint y: 328, distance: 49.3
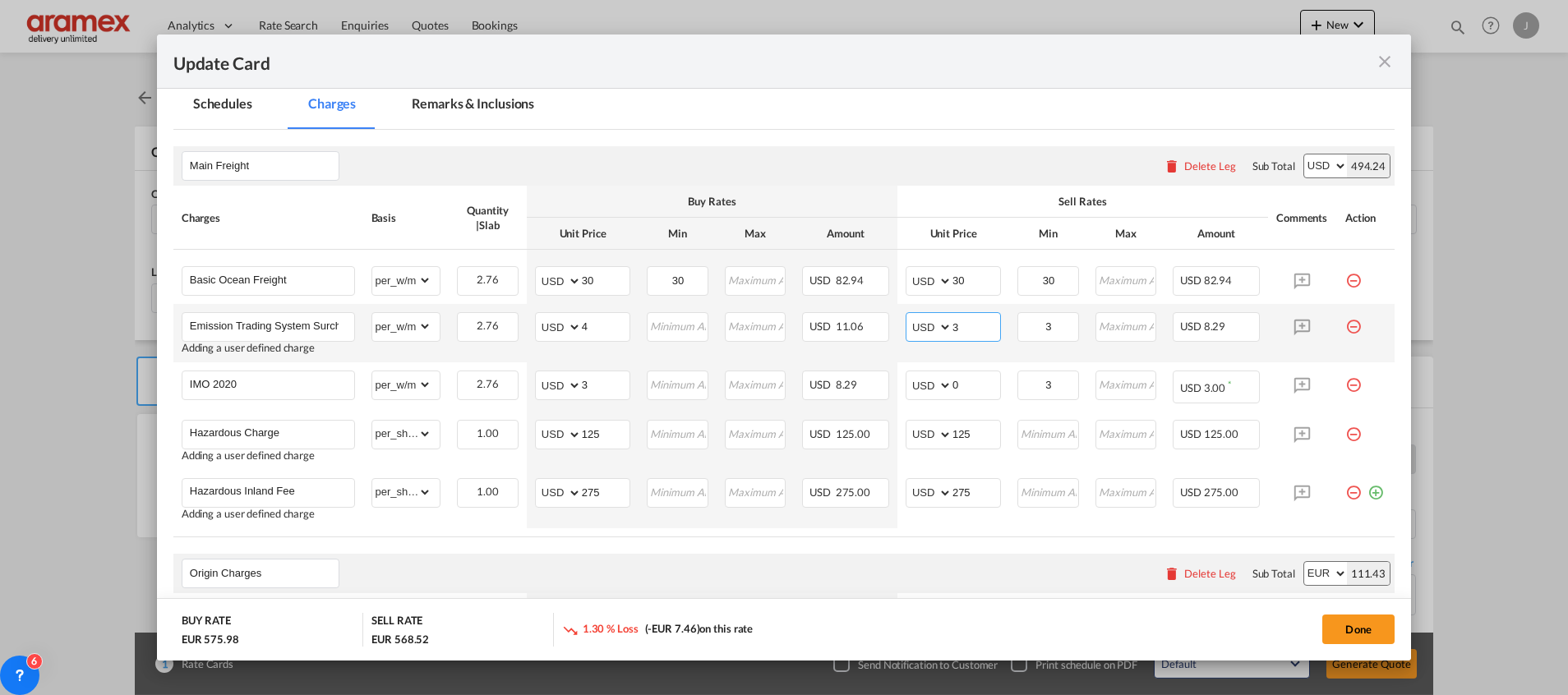
click at [915, 328] on md-input-container "AED AFN ALL AMD ANG AOA ARS AUD AWG AZN BAM BBD BDT BGN BHD BIF BMD BND [PERSON…" at bounding box center [953, 327] width 95 height 29
type input "4"
click at [1003, 103] on md-tabs-canvas "Schedules Charges Remarks & Inclusions Schedules Charges Remarks & Inclusions" at bounding box center [783, 106] width 1221 height 45
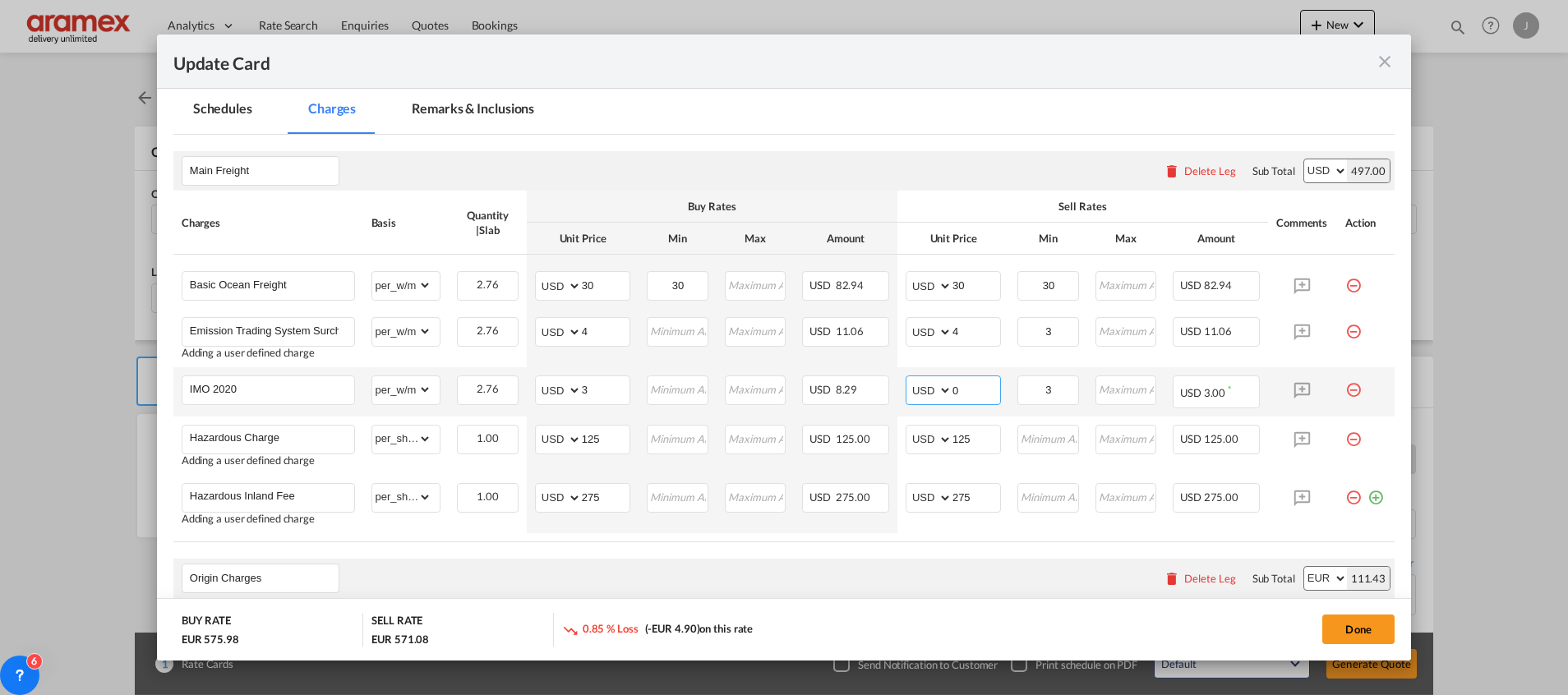
drag, startPoint x: 945, startPoint y: 388, endPoint x: 903, endPoint y: 388, distance: 42.0
click at [906, 388] on md-input-container "AED AFN ALL AMD ANG AOA ARS AUD AWG AZN BAM BBD BDT BGN BHD BIF BMD BND [PERSON…" at bounding box center [953, 390] width 95 height 29
type input "3"
click at [1033, 395] on input "3" at bounding box center [1049, 389] width 59 height 25
drag, startPoint x: 1044, startPoint y: 391, endPoint x: 1019, endPoint y: 392, distance: 25.0
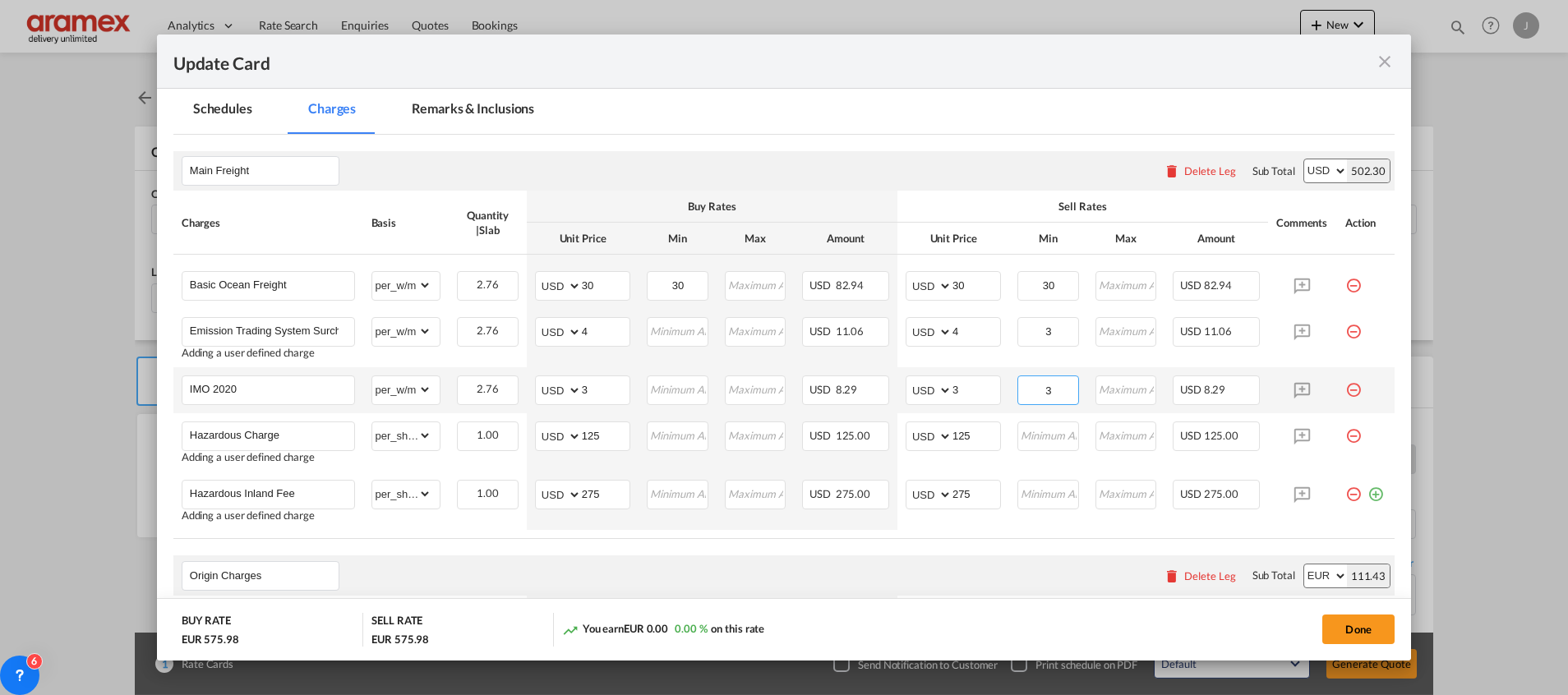
click at [1019, 392] on input "3" at bounding box center [1049, 389] width 59 height 25
drag, startPoint x: 1046, startPoint y: 327, endPoint x: 1019, endPoint y: 328, distance: 27.0
click at [1019, 328] on input "3" at bounding box center [1049, 330] width 59 height 25
click at [878, 591] on div "Origin Charges Please enter leg name Leg Name Already Exists Delete Leg Sub Tot…" at bounding box center [783, 575] width 1221 height 39
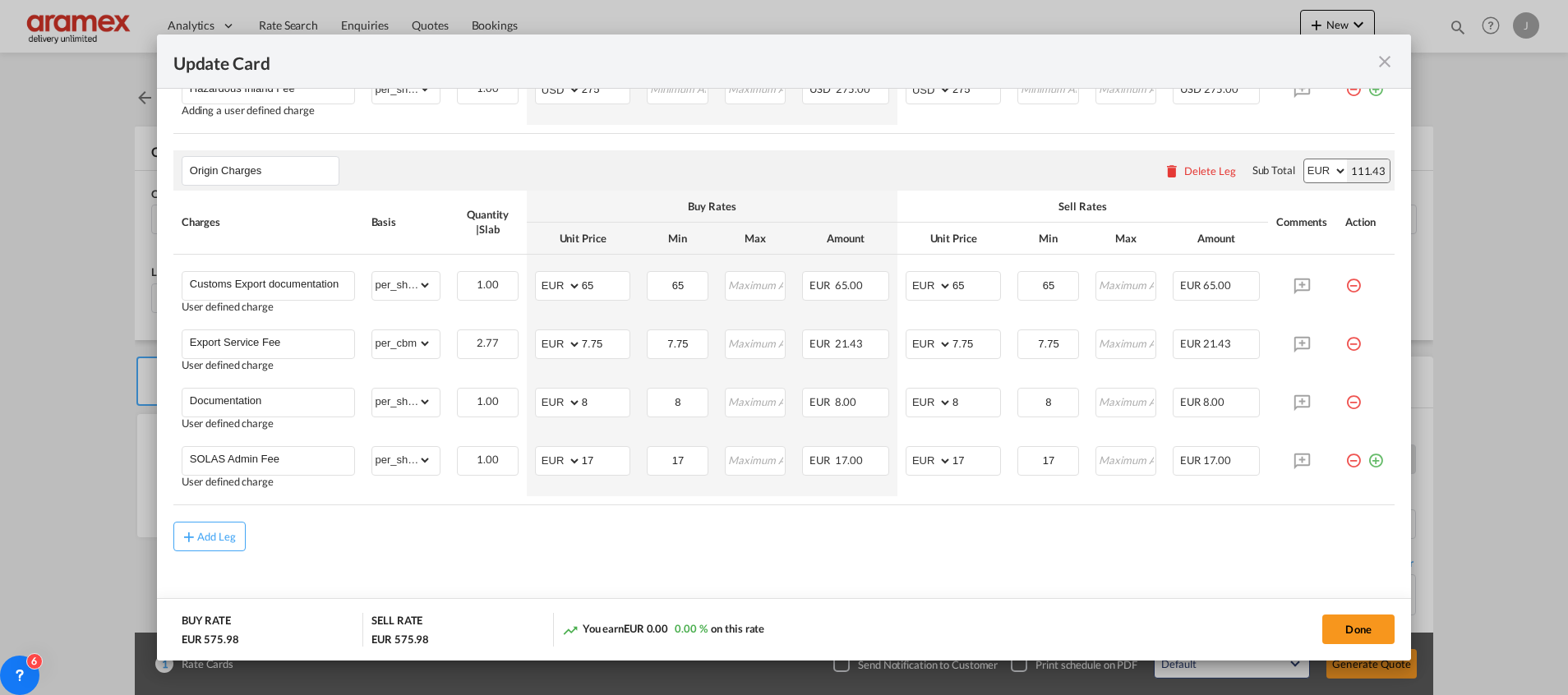
scroll to position [732, 0]
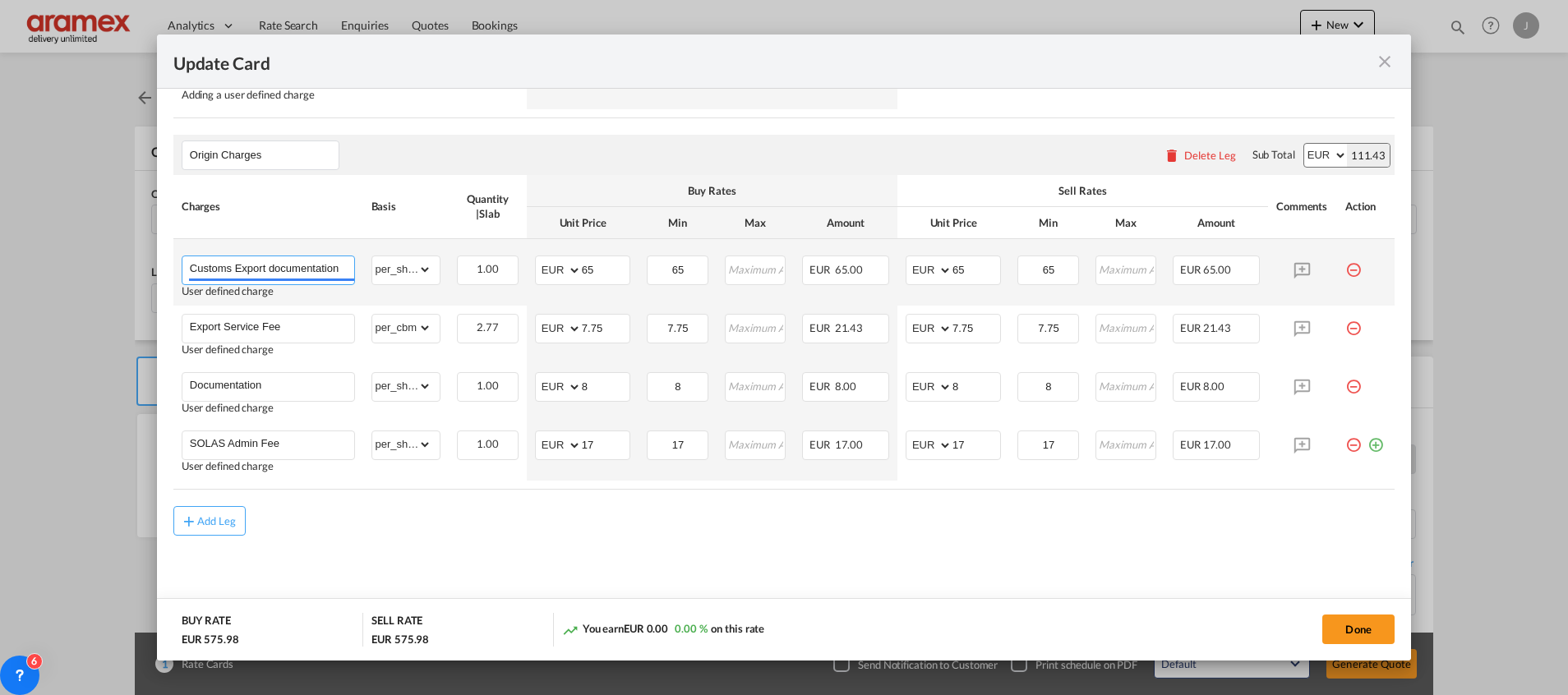
click at [246, 268] on input "Customs Export documentation (no costs, suggested sell)" at bounding box center [272, 269] width 164 height 25
paste input "ongestion"
type input "Congestion"
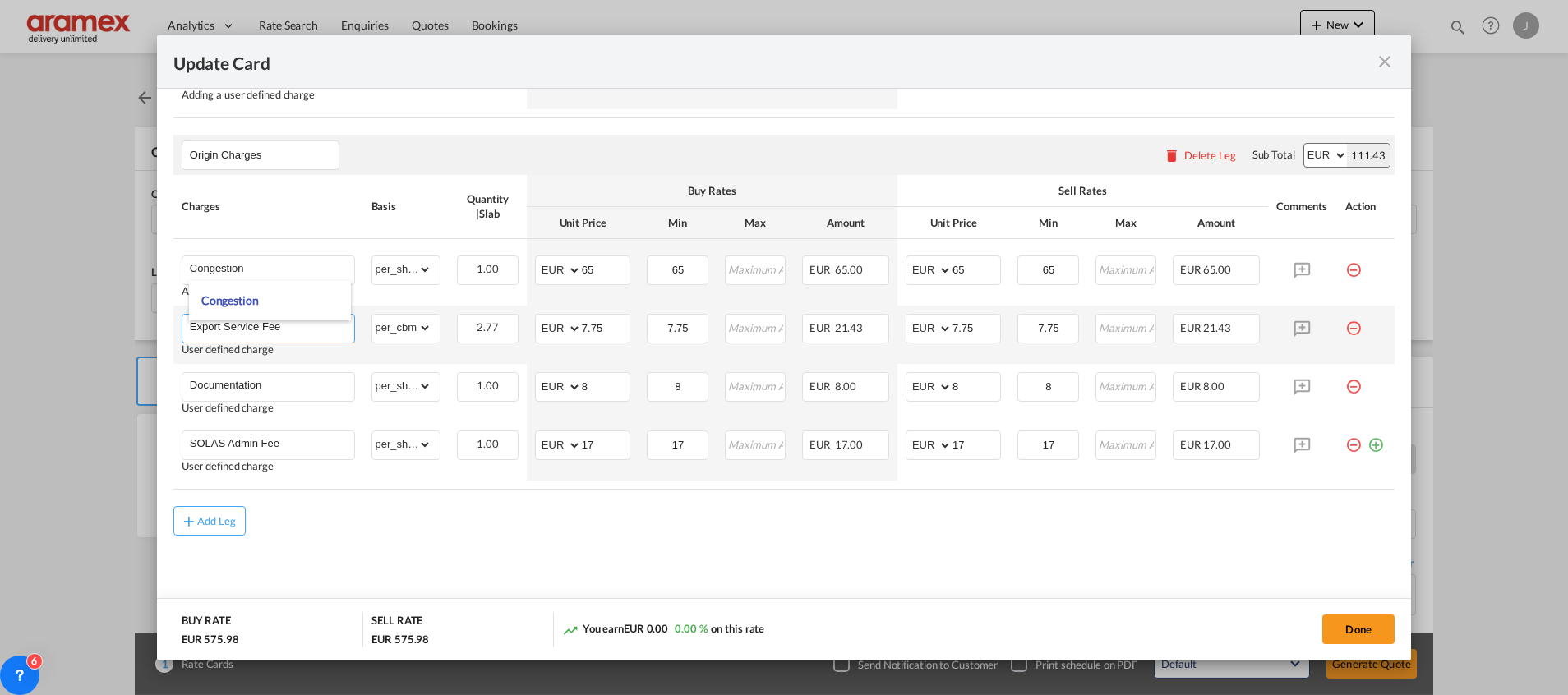
click at [237, 328] on input "Export Service Fee" at bounding box center [272, 327] width 164 height 25
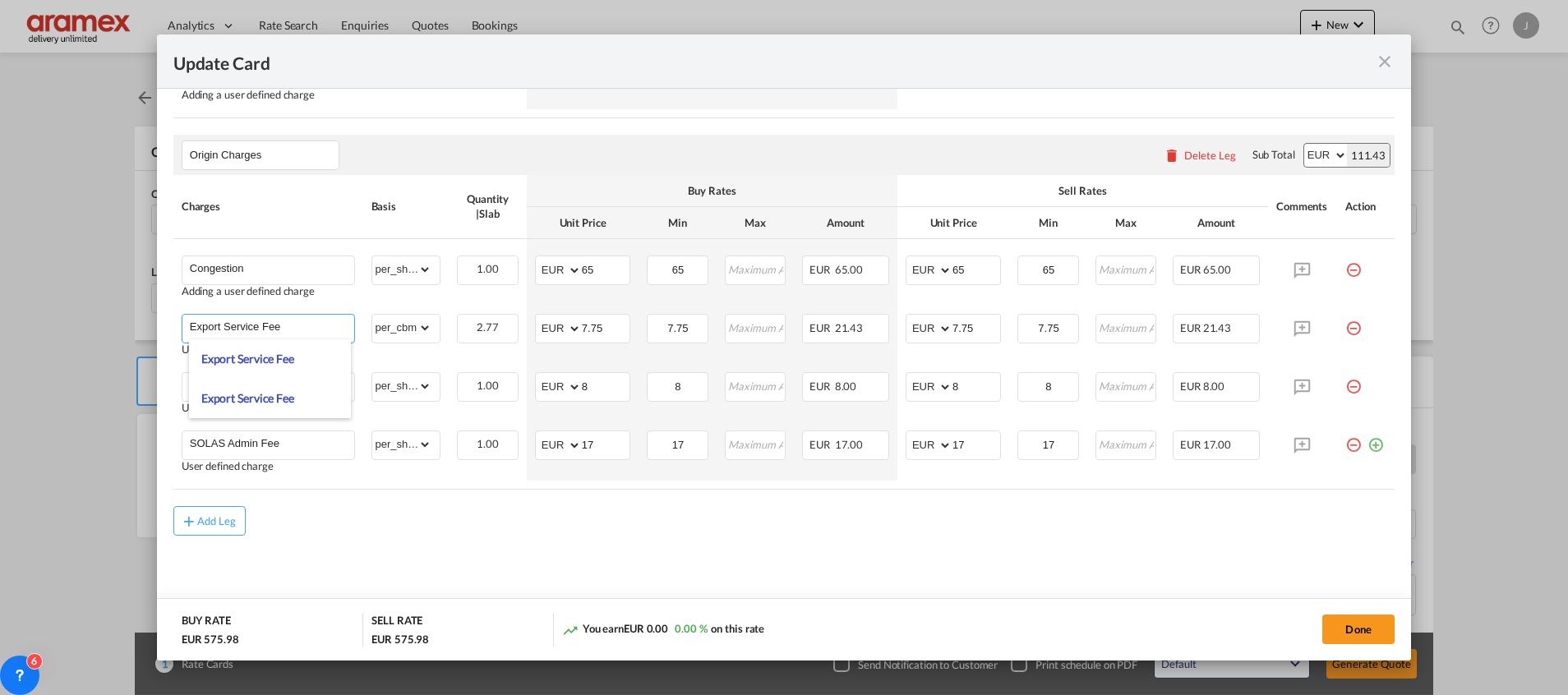
paste input "SOLAS Admin"
type input "SOLAS Admin Fee"
click at [342, 501] on air-lcl-rate-modification "Main Freight Please enter leg name Leg Name Already Exists Delete Leg Sub Total…" at bounding box center [783, 124] width 1221 height 821
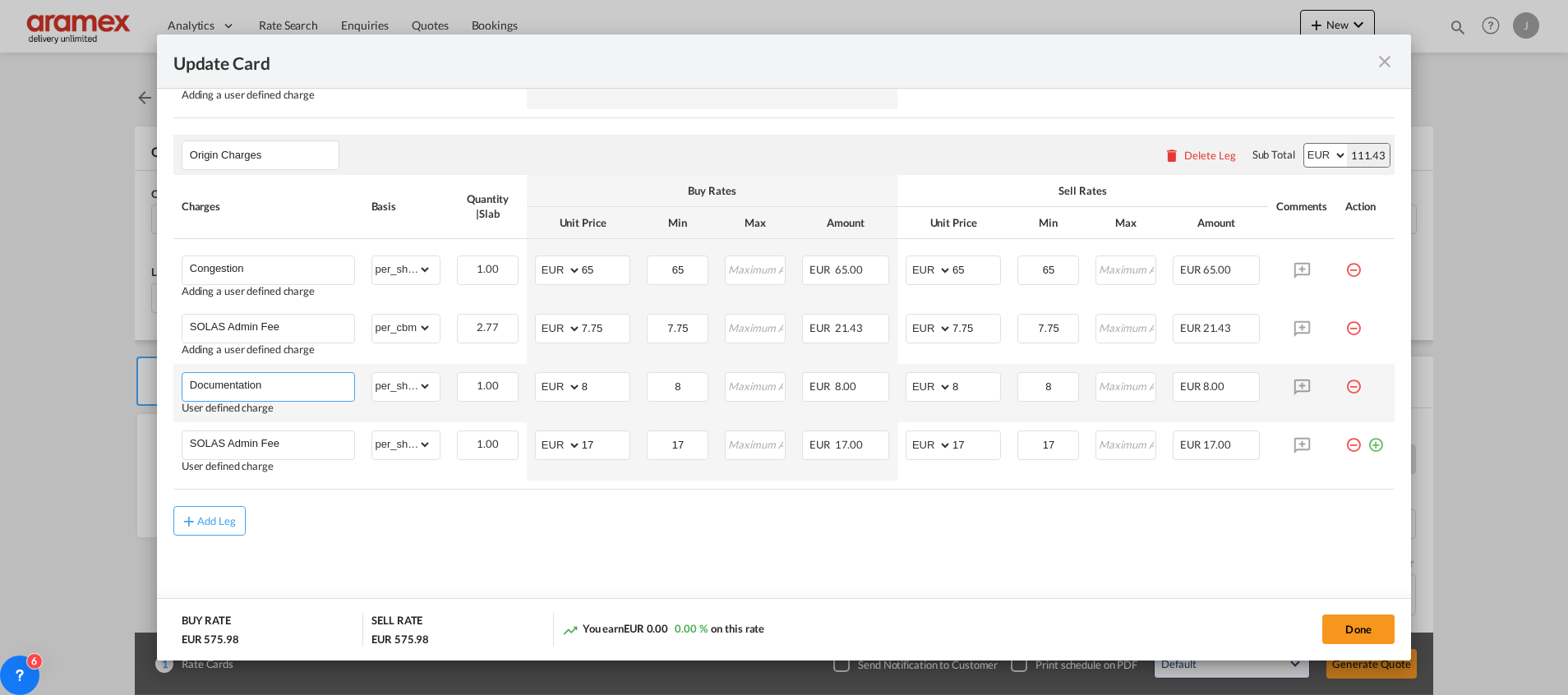
click at [230, 380] on input "Documentation" at bounding box center [272, 385] width 164 height 25
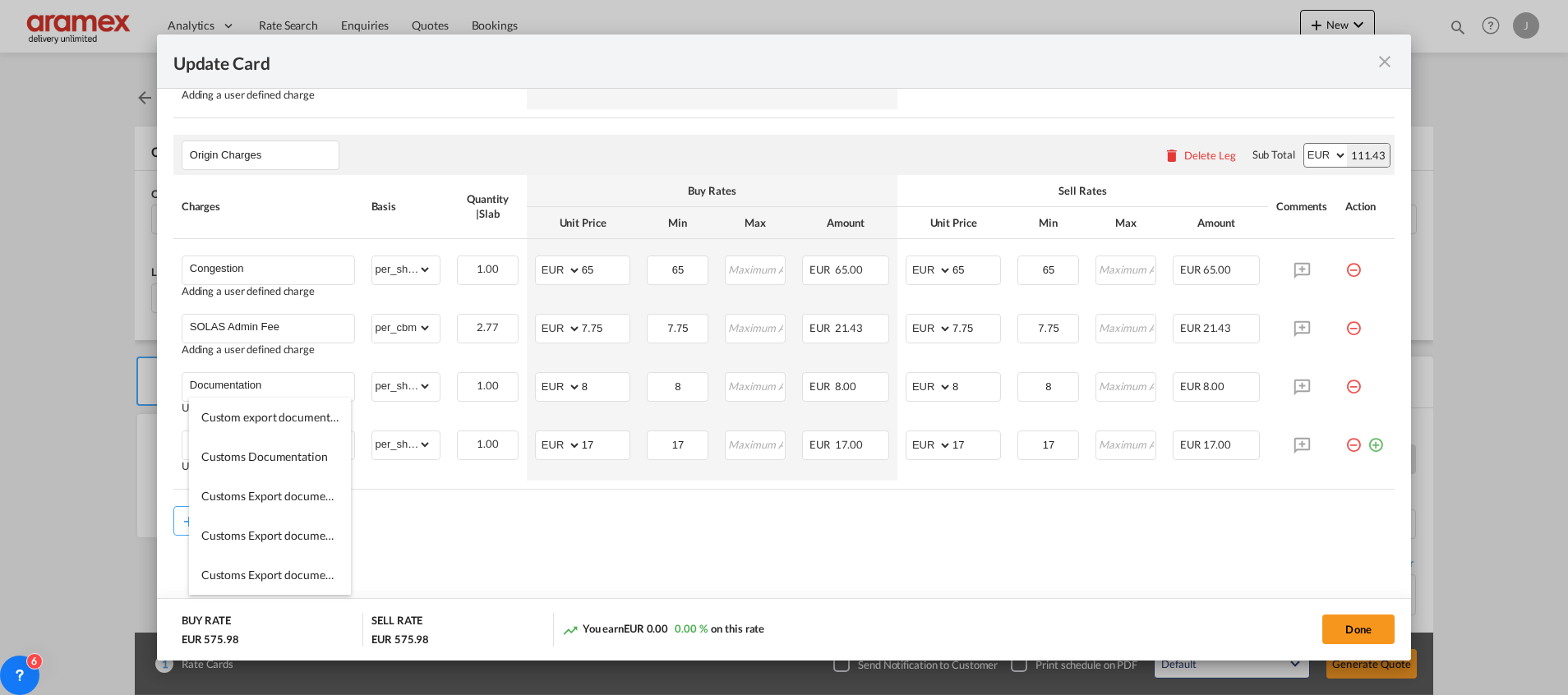
click at [601, 554] on md-content "Main Freight Please enter leg name Leg Name Already Exists Delete Leg Sub Total…" at bounding box center [783, 168] width 1221 height 907
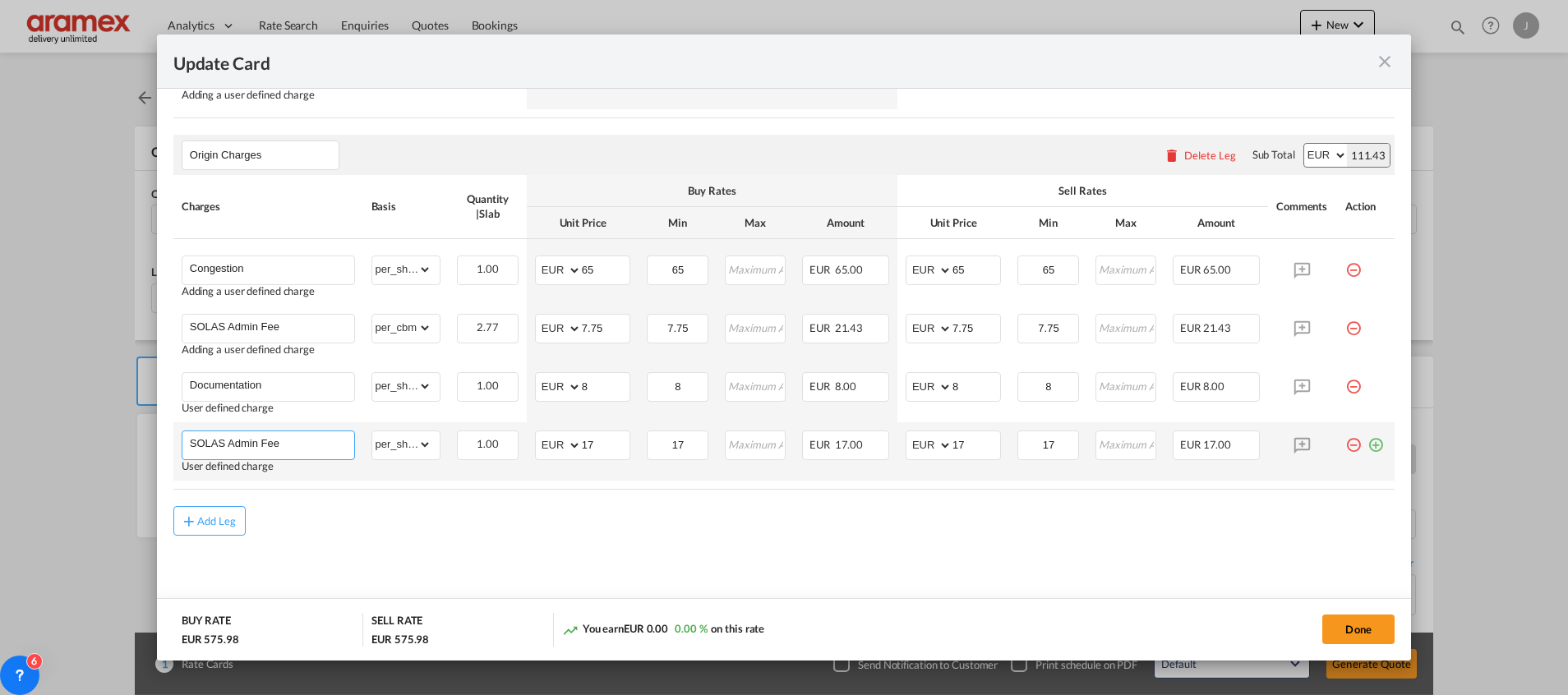
click at [217, 453] on md-autocomplete-wrap "SOLAS Admin Fee" at bounding box center [272, 444] width 165 height 25
click at [217, 454] on div "Update Card Port ..." at bounding box center [272, 454] width 165 height 3
click at [225, 440] on input "SOLAS Admin Fee" at bounding box center [272, 444] width 164 height 25
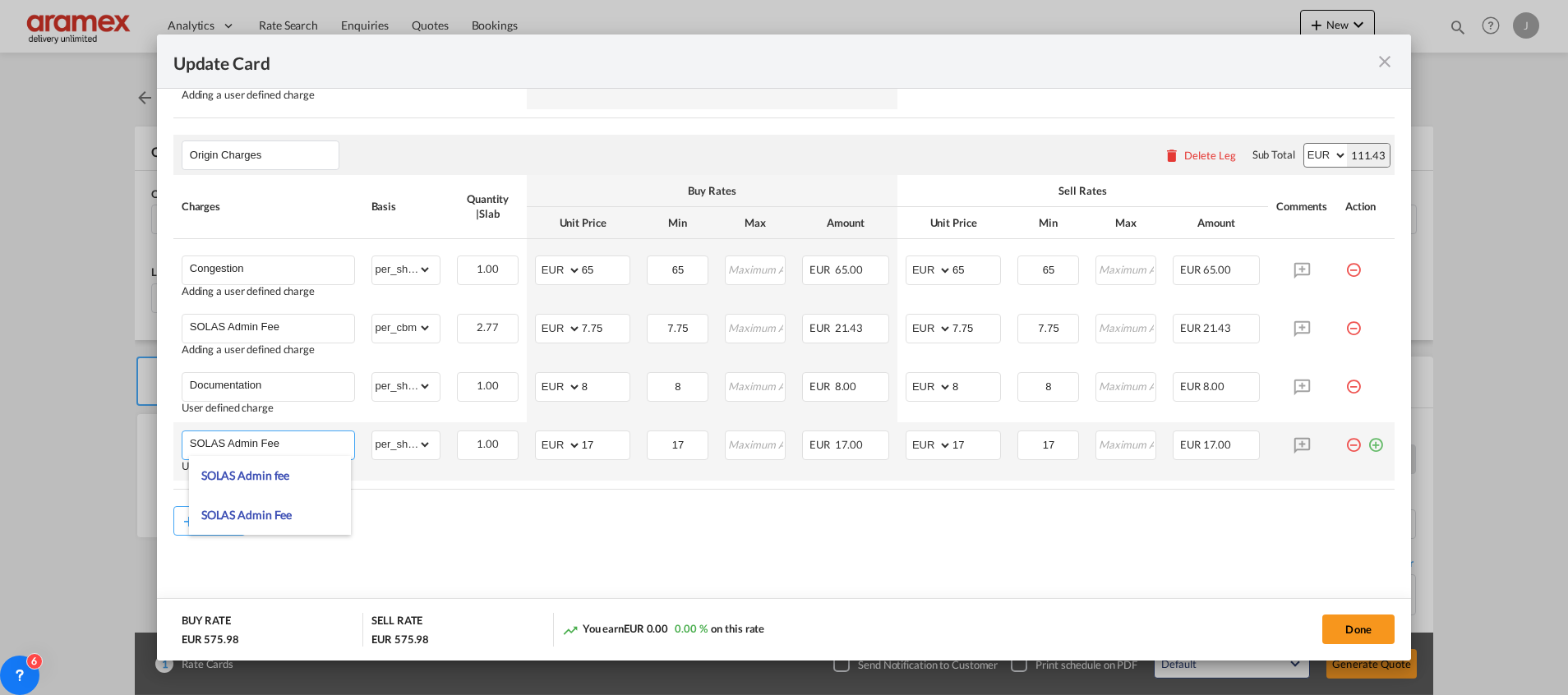
click at [225, 440] on input "SOLAS Admin Fee" at bounding box center [272, 444] width 164 height 25
paste input "Export Service"
type input "Export Service Fee"
click at [600, 545] on md-content "Main Freight Please enter leg name Leg Name Already Exists Delete Leg Sub Total…" at bounding box center [783, 168] width 1221 height 907
click at [1367, 445] on md-icon "icon-plus-circle-outline green-400-fg" at bounding box center [1375, 438] width 17 height 17
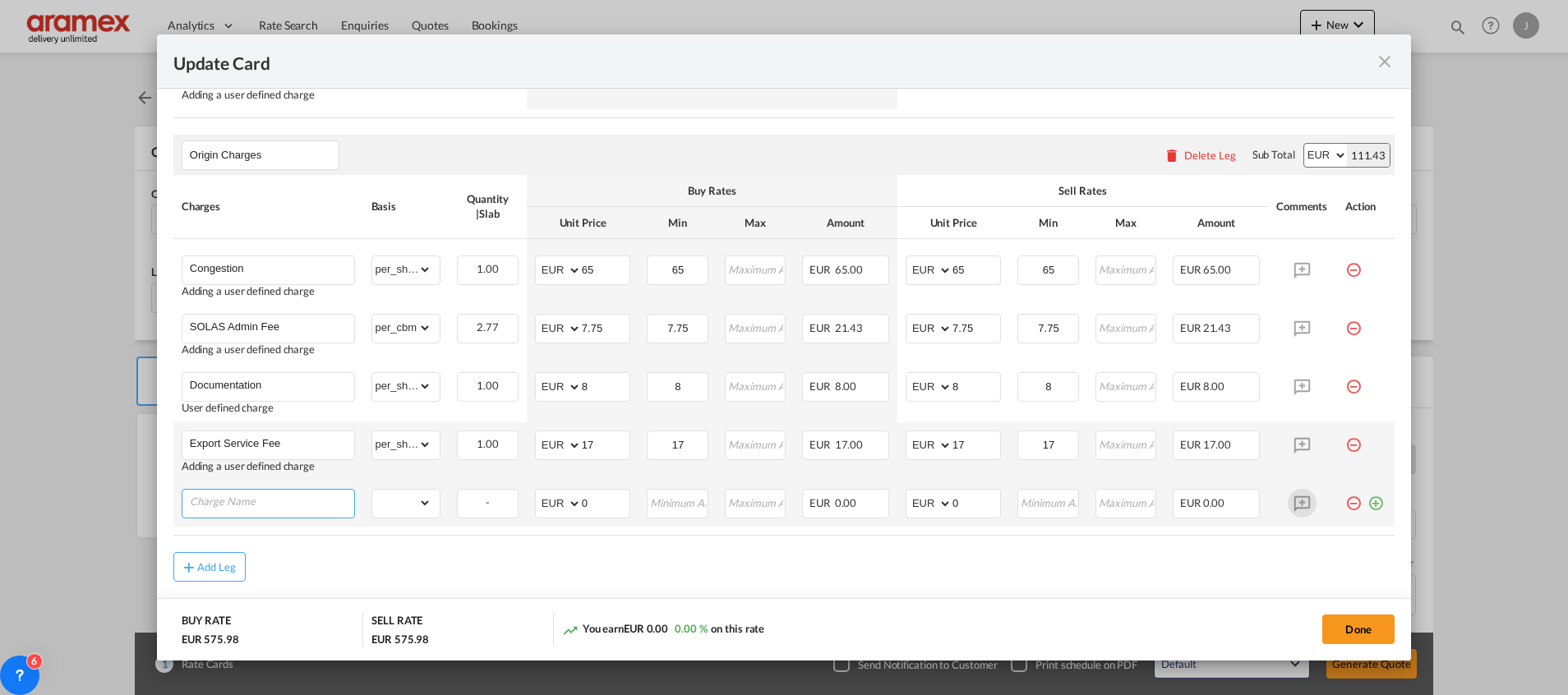
paste input "IMO Admin Fee"
type input "IMO Admin Fee"
click at [1367, 501] on md-icon "icon-plus-circle-outline green-400-fg" at bounding box center [1375, 497] width 17 height 17
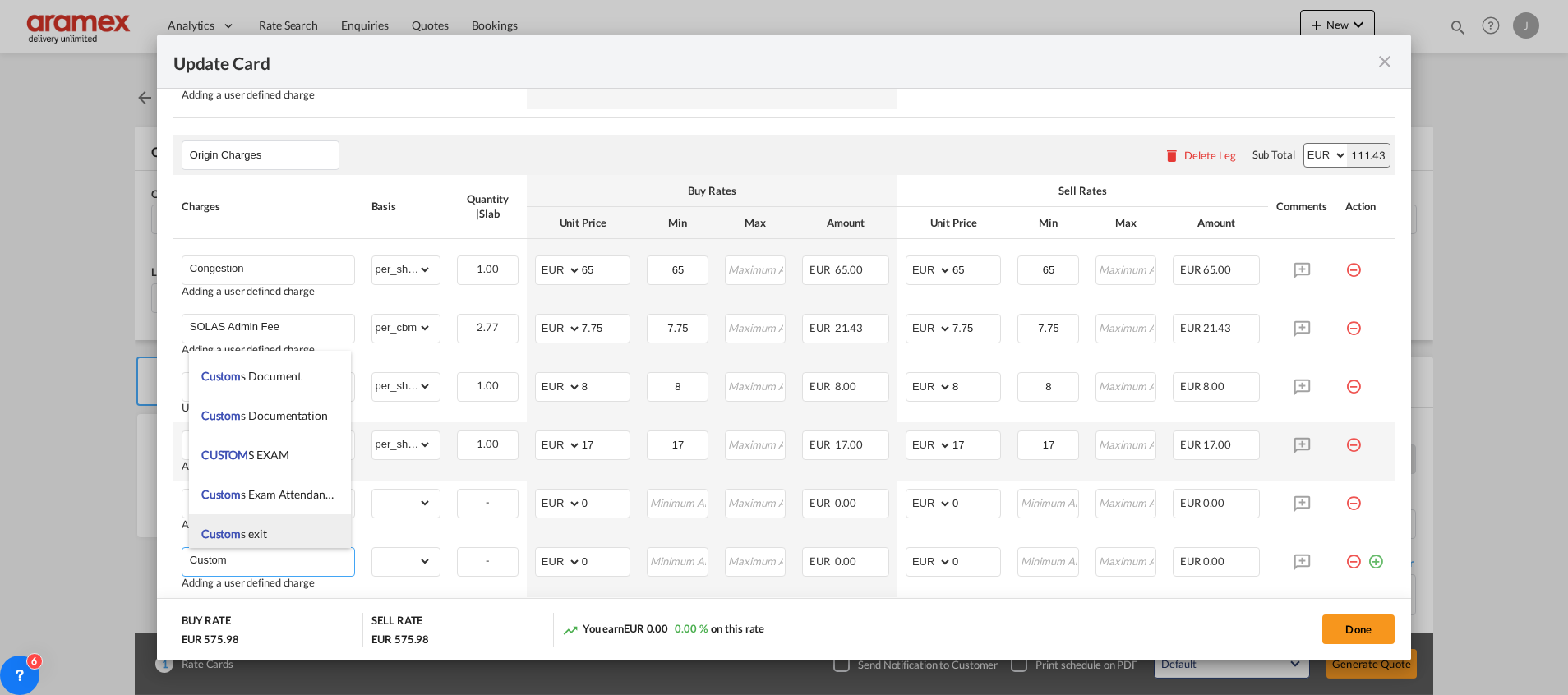
scroll to position [369, 0]
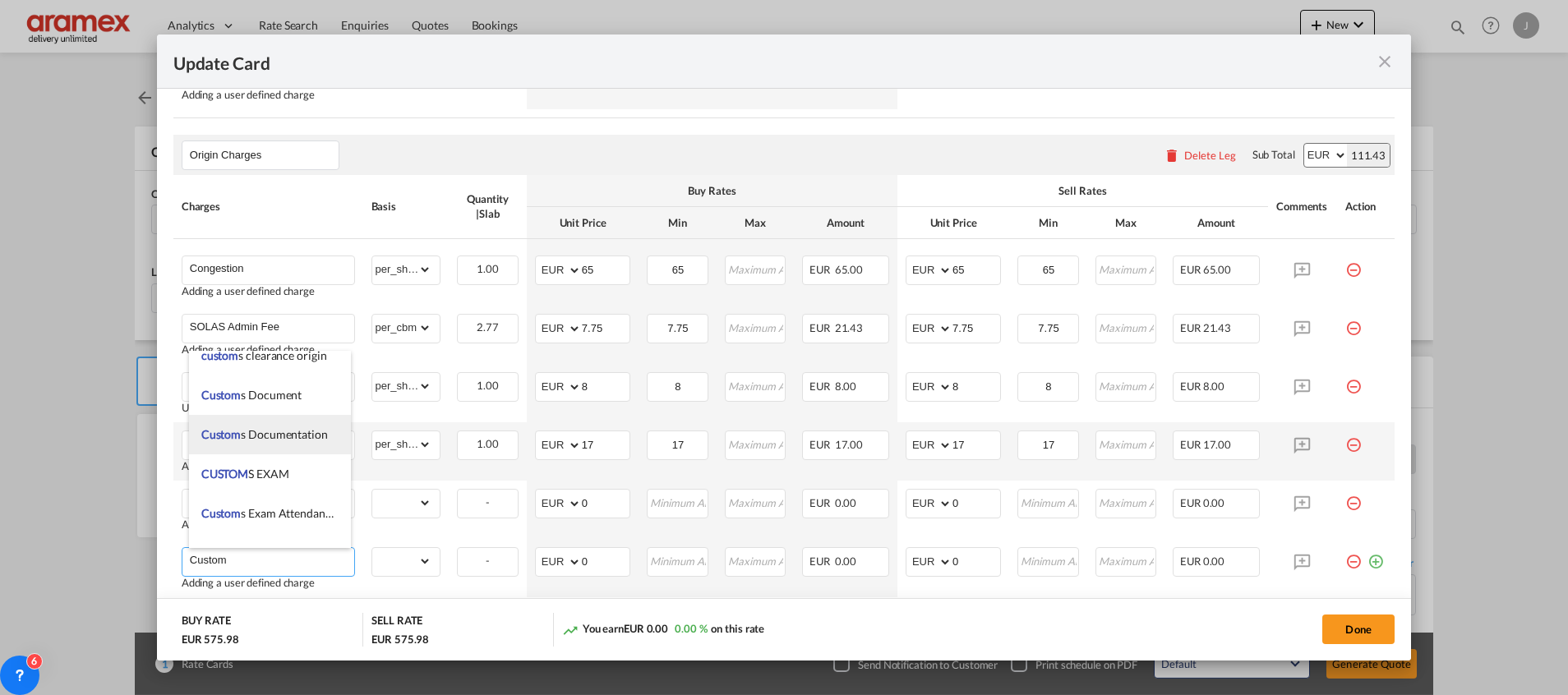
click at [268, 435] on span "Custom s Documentation" at bounding box center [265, 434] width 127 height 14
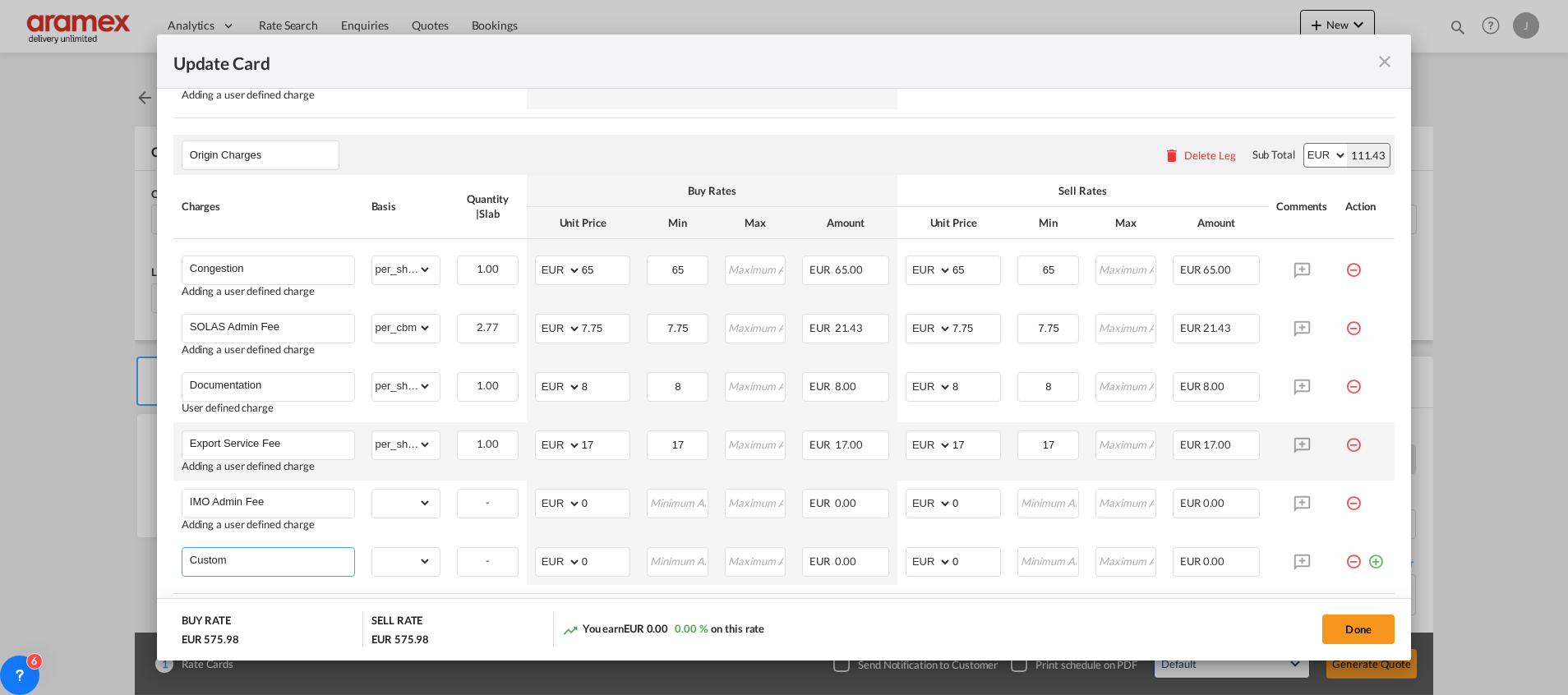
type input "Customs Documentation"
click at [398, 557] on select "gross_weight volumetric_weight per_shipment per_bl per_km per_hawb per_kg flat …" at bounding box center [402, 561] width 60 height 27
select select "per_shipment"
click at [372, 548] on select "gross_weight volumetric_weight per_shipment per_bl per_km per_hawb per_kg flat …" at bounding box center [402, 561] width 60 height 27
drag, startPoint x: 598, startPoint y: 557, endPoint x: 546, endPoint y: 557, distance: 52.0
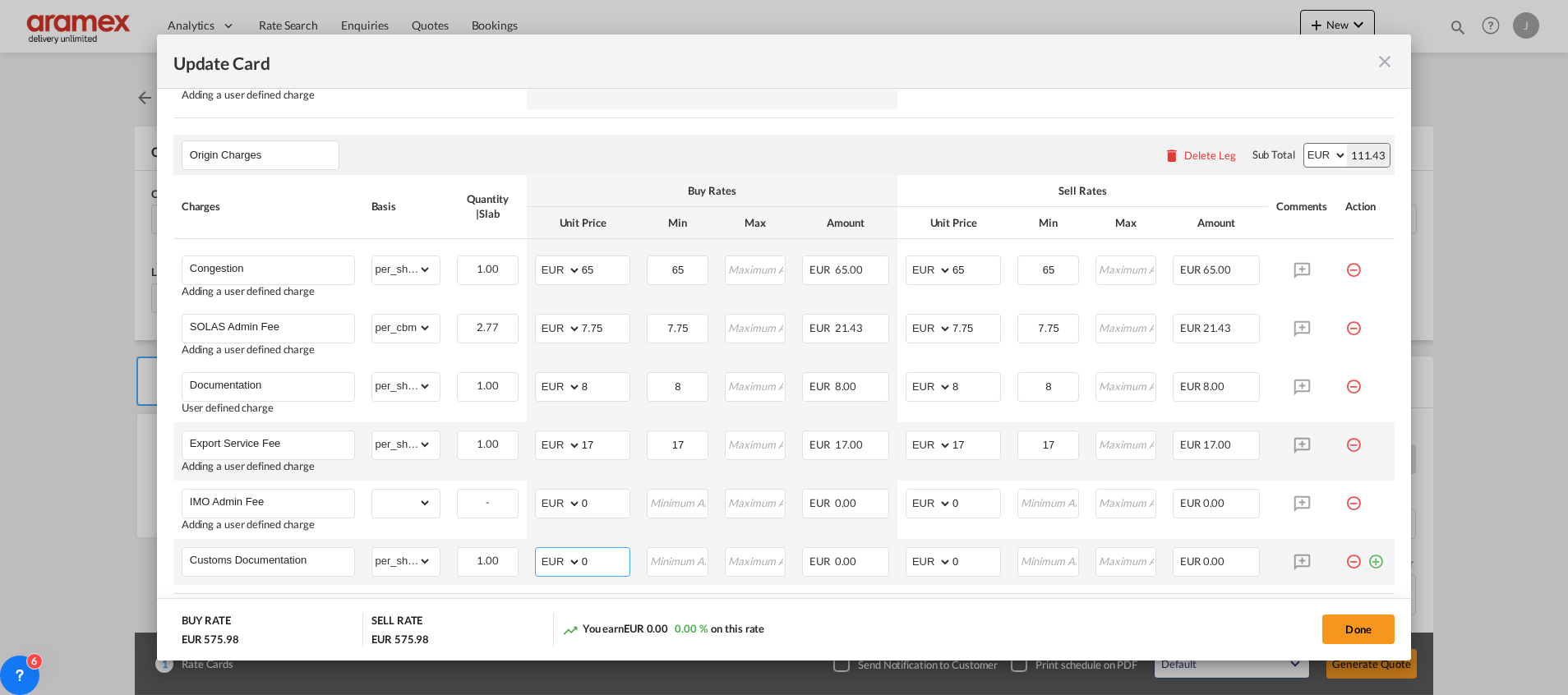
click at [546, 557] on md-input-container "AED AFN ALL AMD ANG AOA ARS AUD AWG AZN BAM BBD BDT BGN BHD BIF BMD BND [PERSON…" at bounding box center [582, 561] width 95 height 29
type input "65"
drag, startPoint x: 961, startPoint y: 567, endPoint x: 907, endPoint y: 567, distance: 54.0
click at [907, 567] on md-input-container "AED AFN ALL AMD ANG AOA ARS AUD AWG AZN BAM BBD BDT BGN BHD BIF BMD BND [PERSON…" at bounding box center [953, 561] width 95 height 29
type input "65"
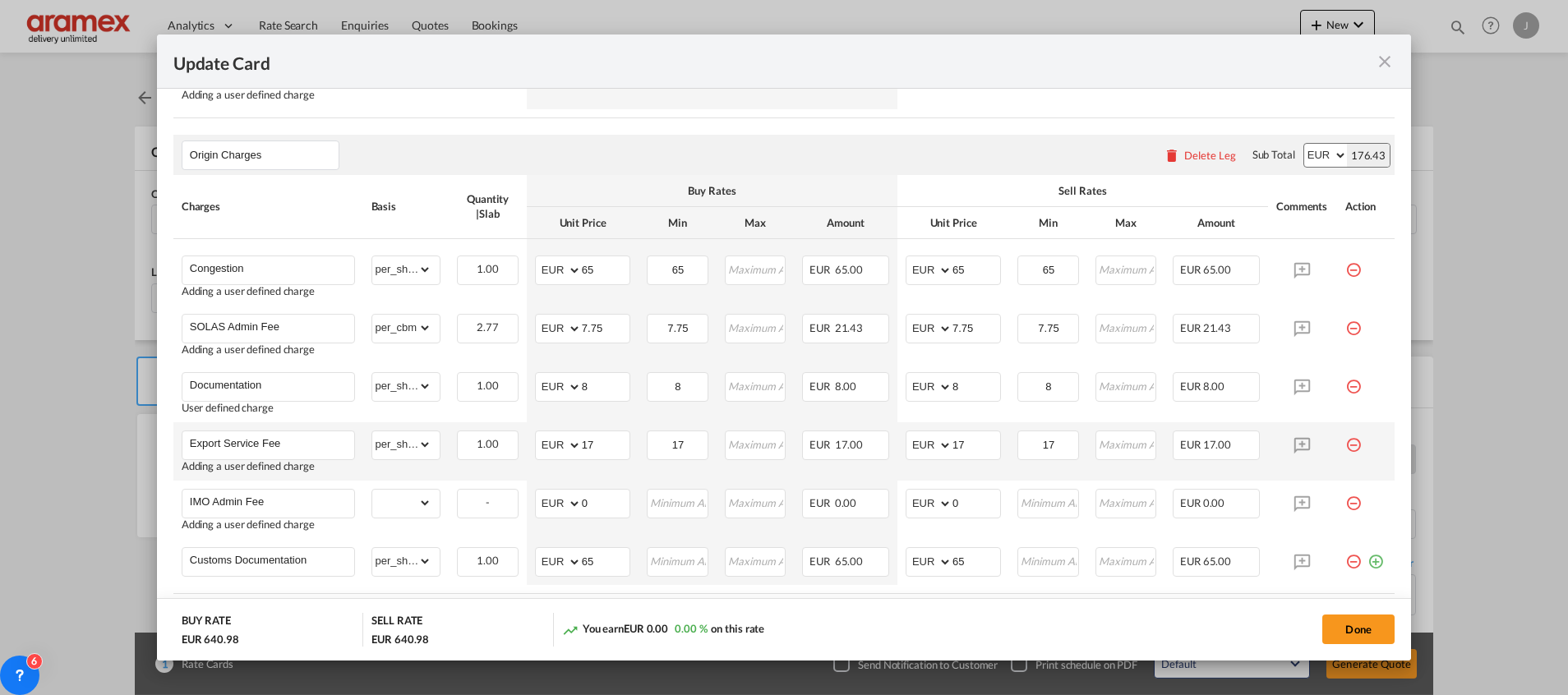
click at [883, 618] on div "You earn EUR 0.00 0.00 % on this rate" at bounding box center [744, 629] width 364 height 34
click at [1332, 622] on button "Done" at bounding box center [1358, 628] width 72 height 29
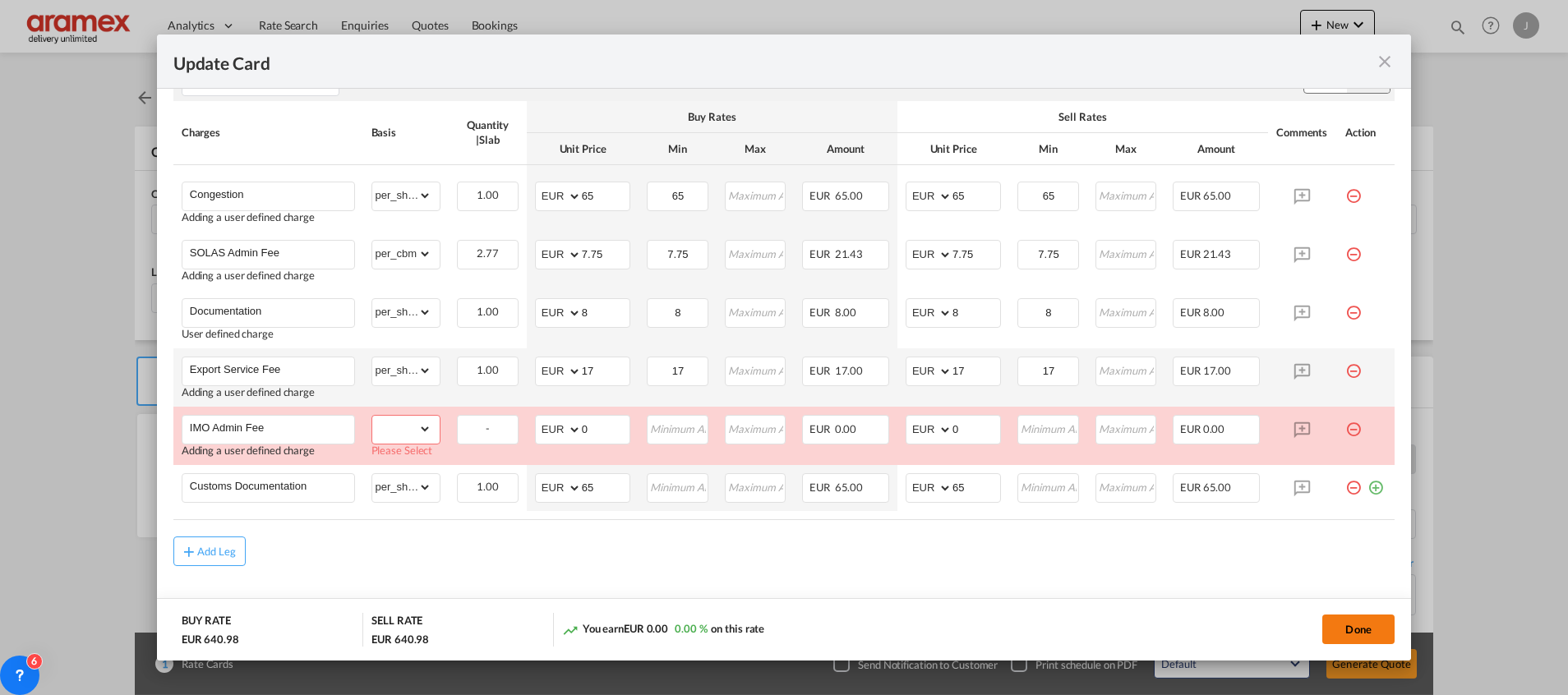
scroll to position [836, 0]
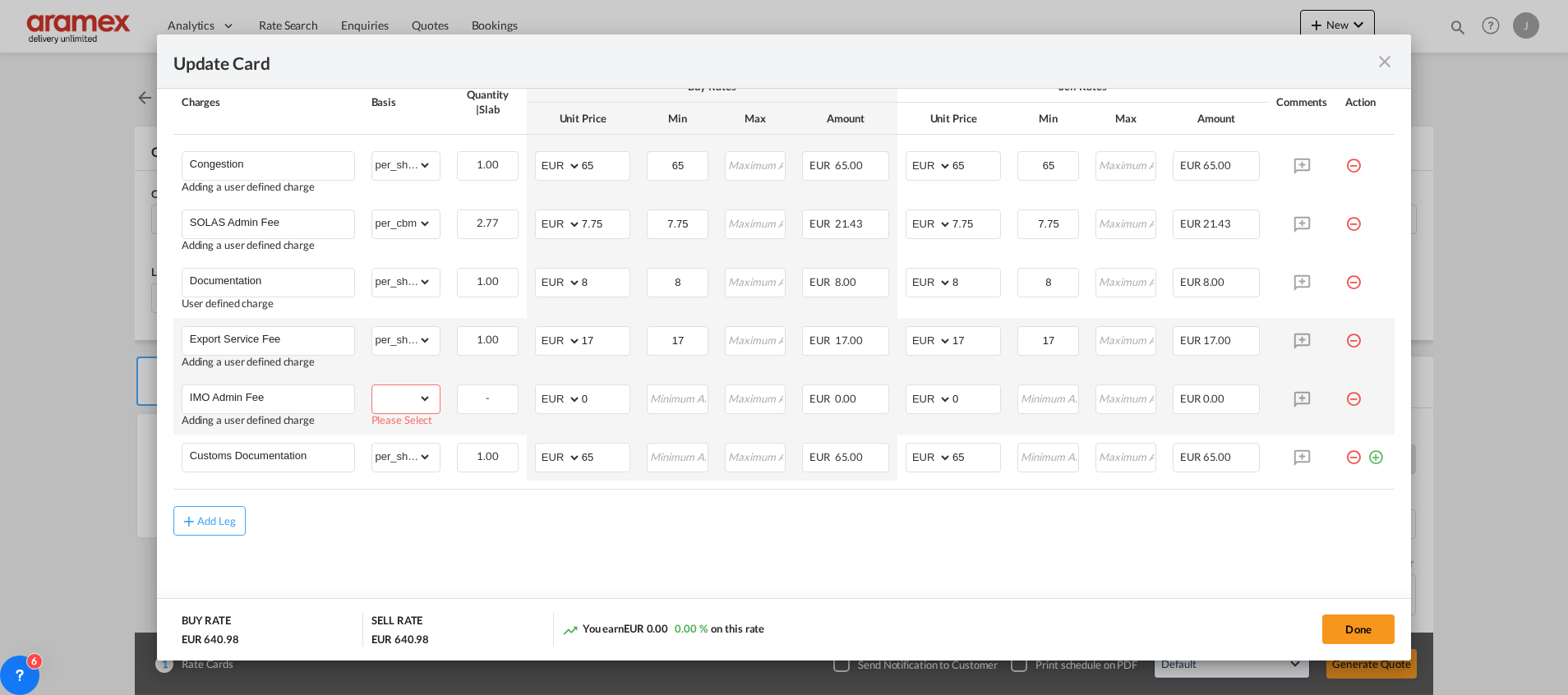
click at [427, 403] on select "gross_weight volumetric_weight per_shipment per_bl per_km per_hawb per_kg flat …" at bounding box center [402, 399] width 60 height 27
select select "per_shipment"
click at [372, 385] on select "gross_weight volumetric_weight per_shipment per_bl per_km per_hawb per_kg flat …" at bounding box center [402, 399] width 60 height 27
click at [885, 573] on md-content "Main Freight Please enter leg name Leg Name Already Exists Delete Leg Sub Total…" at bounding box center [783, 115] width 1221 height 1011
click at [1381, 617] on button "Done" at bounding box center [1358, 628] width 72 height 29
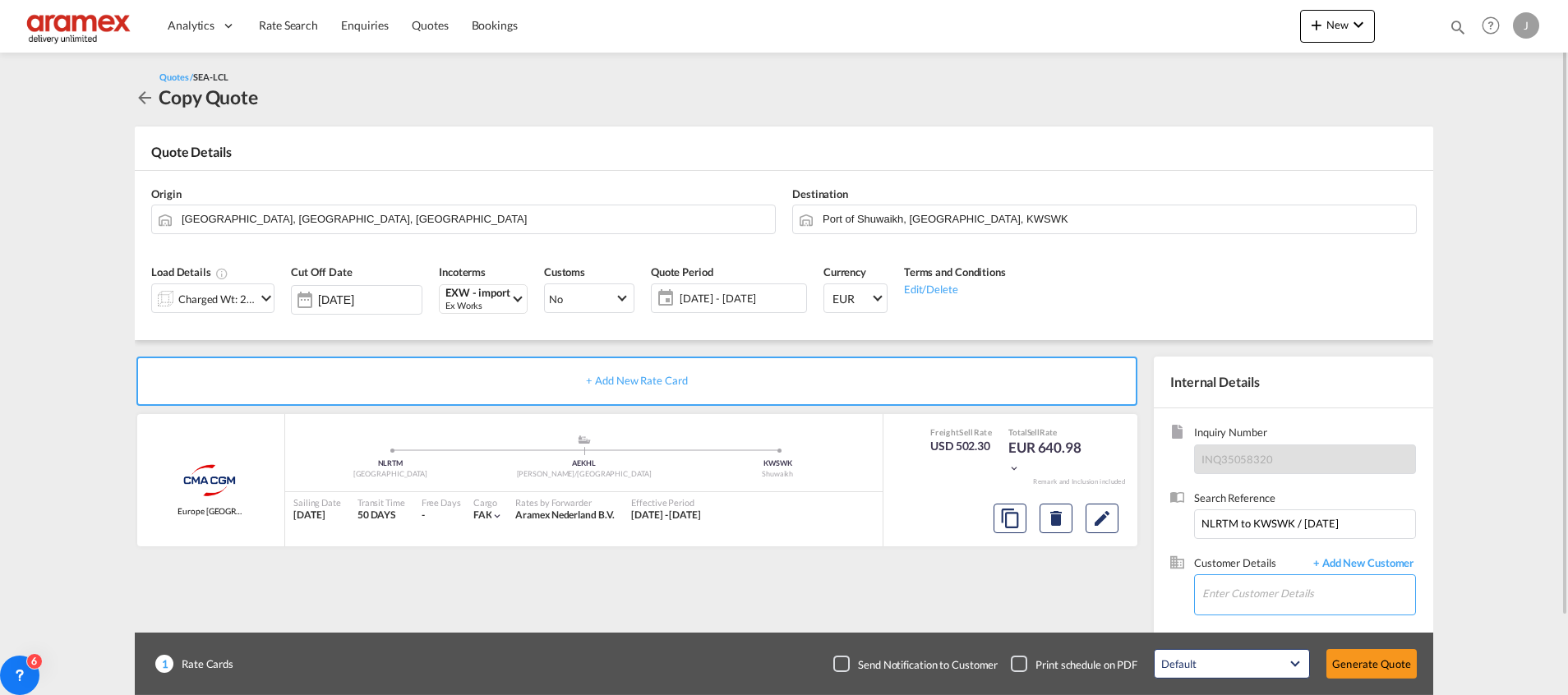
click at [1237, 594] on input "Enter Customer Details" at bounding box center [1309, 594] width 213 height 37
paste input "Kiran"
click at [1248, 547] on div "Kiran A kiran a@[DOMAIN_NAME] | Aramex [GEOGRAPHIC_DATA]" at bounding box center [1308, 553] width 214 height 44
type input "Aramex Kuwait, [PERSON_NAME] A, [EMAIL_ADDRESS][DOMAIN_NAME]"
click at [1372, 662] on button "Generate Quote" at bounding box center [1372, 663] width 91 height 29
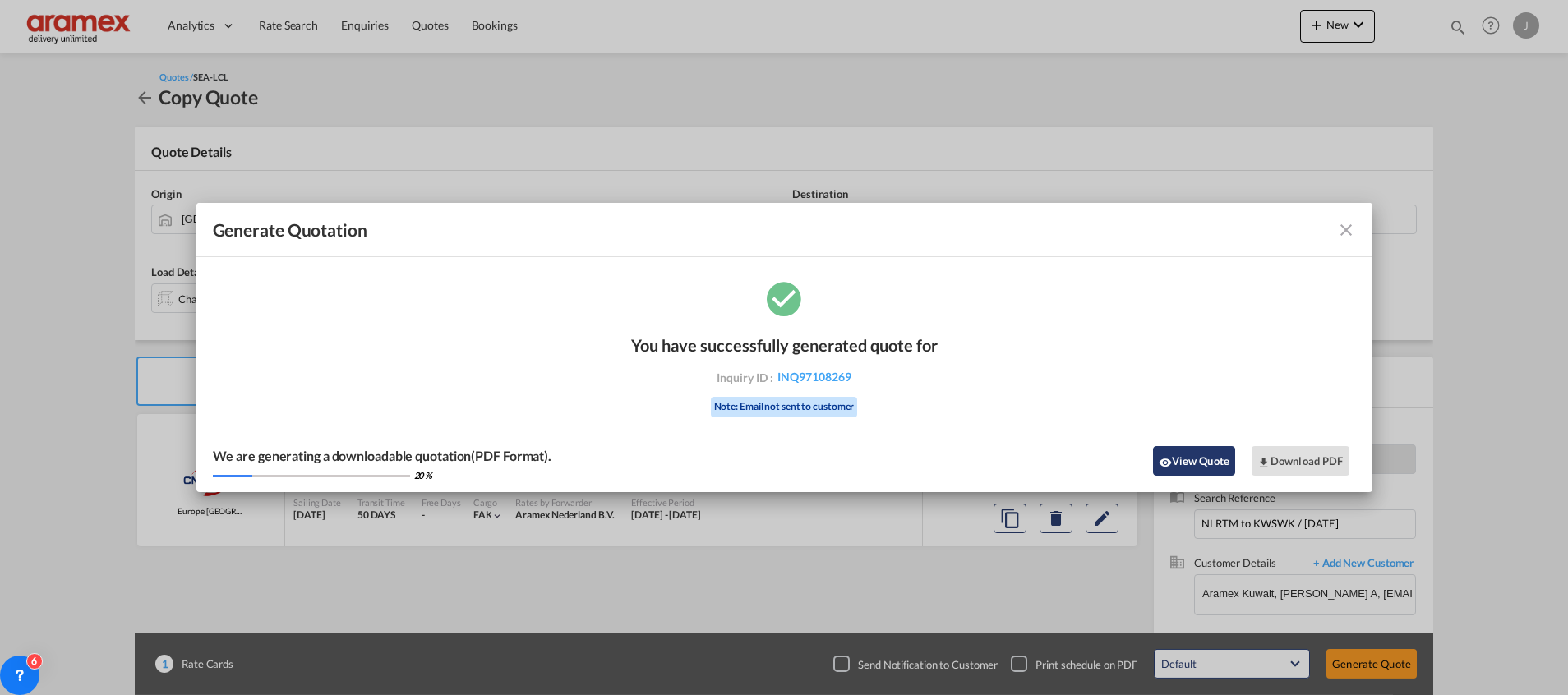
click at [1192, 458] on button "View Quote" at bounding box center [1193, 461] width 83 height 29
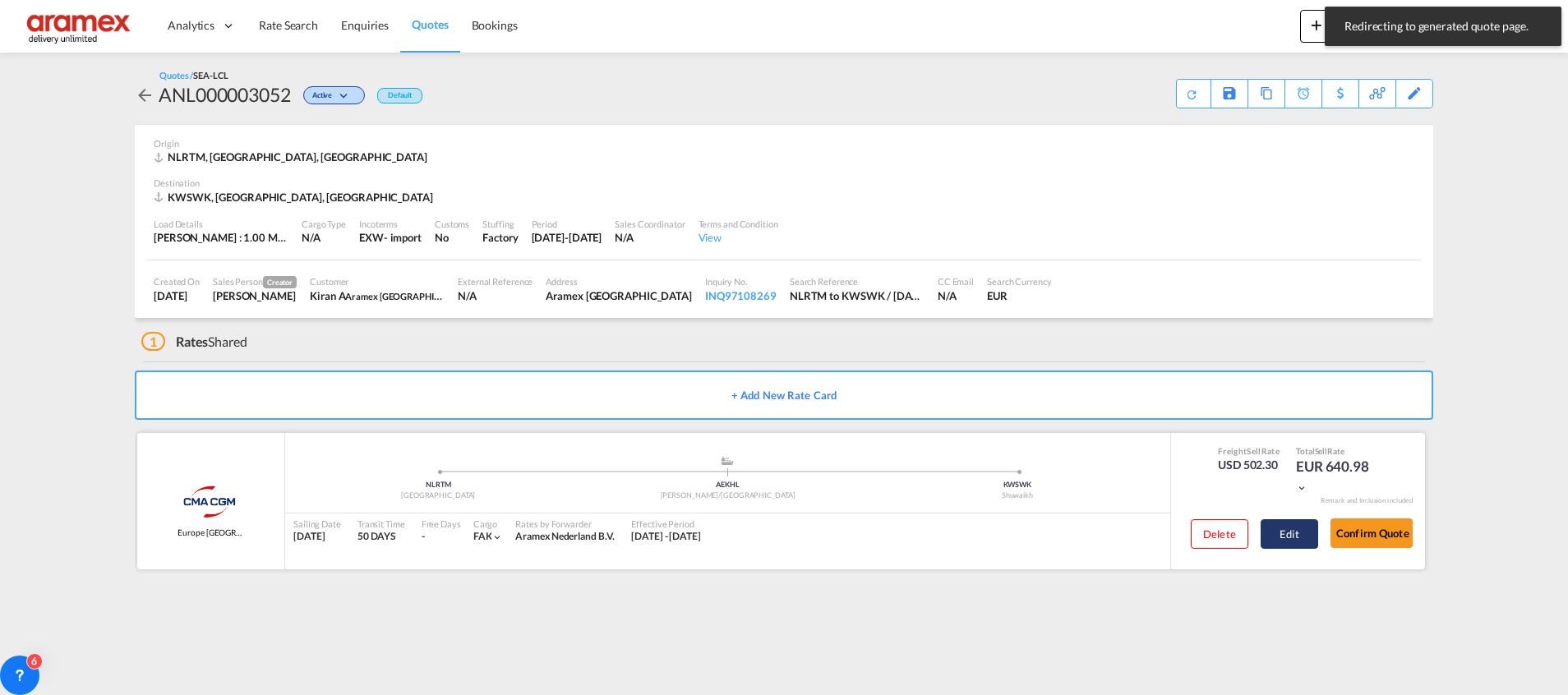
click at [1284, 529] on button "Edit" at bounding box center [1289, 533] width 58 height 29
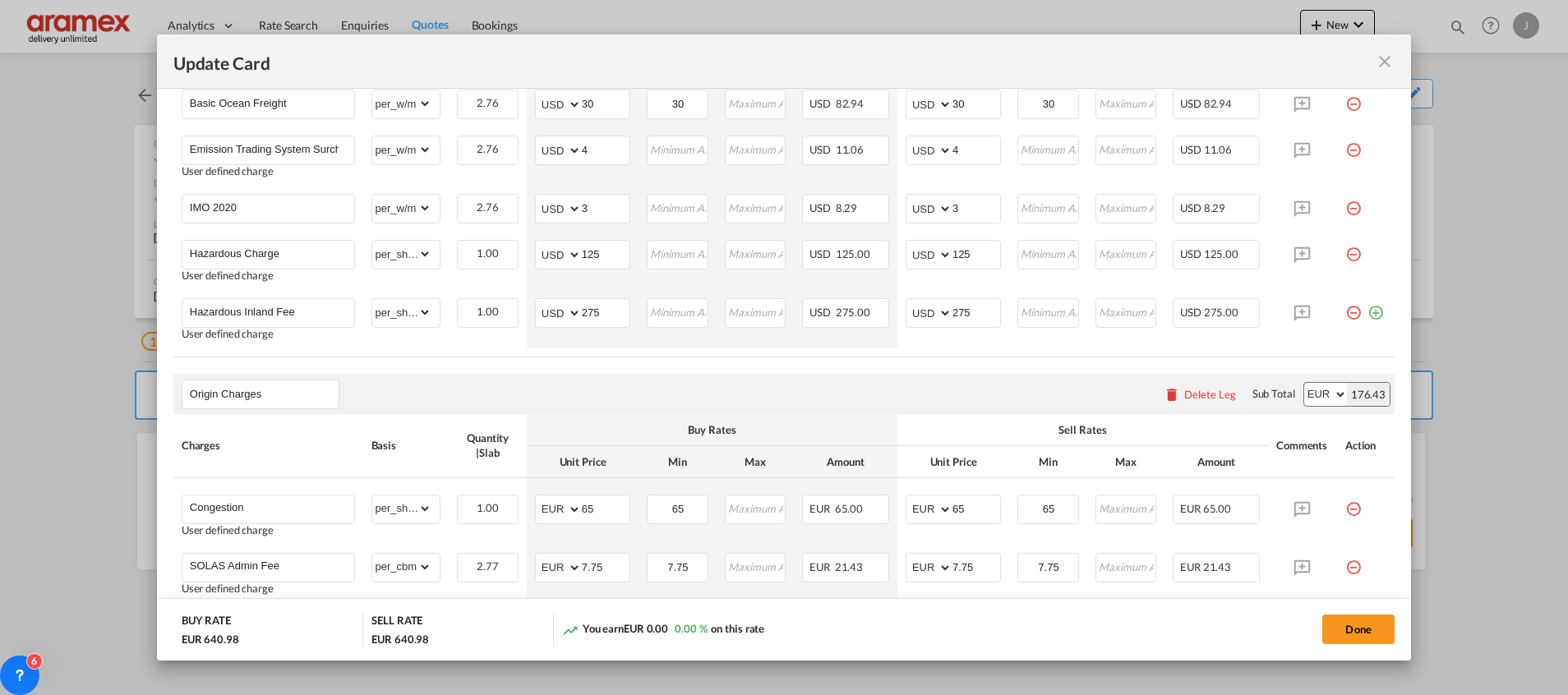
scroll to position [836, 0]
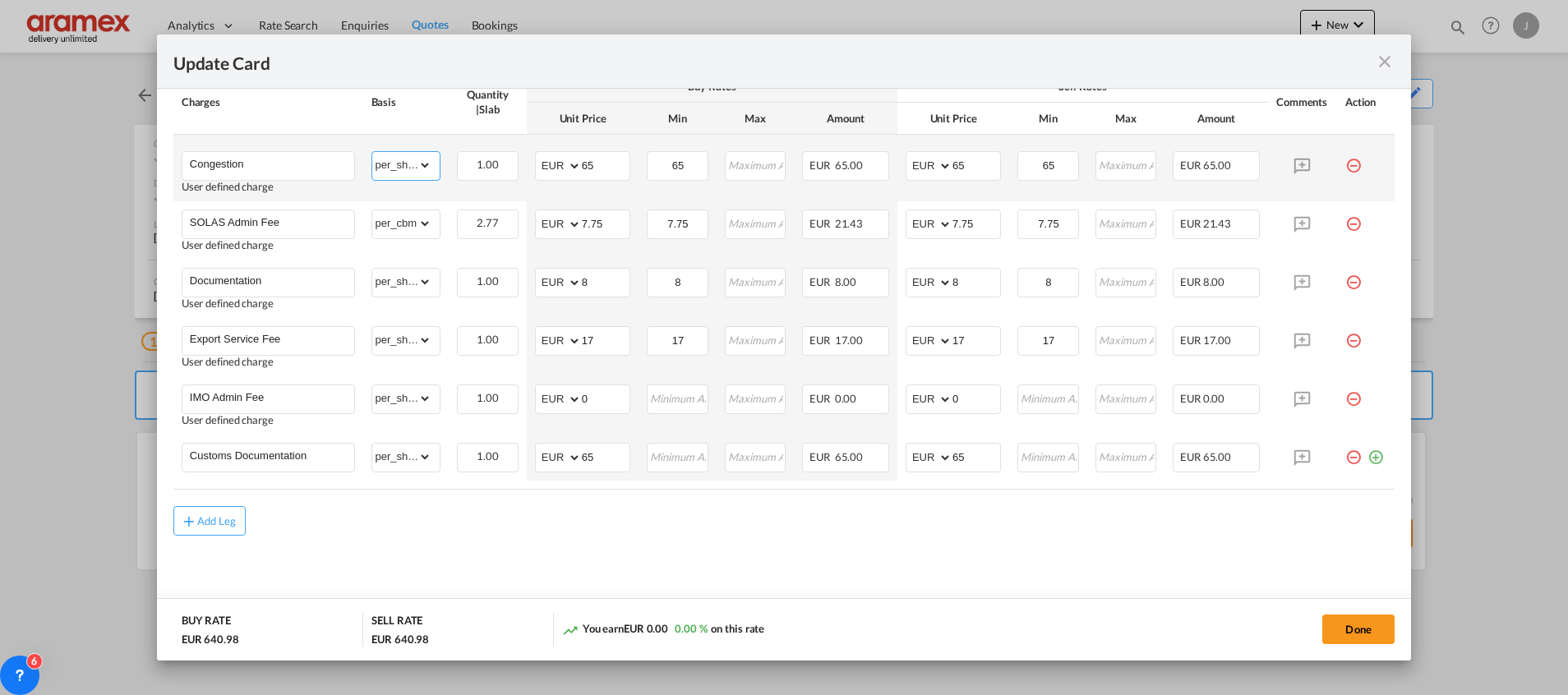
click at [405, 162] on select "gross_weight volumetric_weight per_shipment per_bl per_km per_hawb per_kg flat …" at bounding box center [402, 165] width 60 height 27
select select "per_w/m"
click at [372, 152] on select "gross_weight volumetric_weight per_shipment per_bl per_km per_hawb per_kg flat …" at bounding box center [402, 165] width 60 height 27
click at [672, 162] on input "65" at bounding box center [677, 164] width 59 height 25
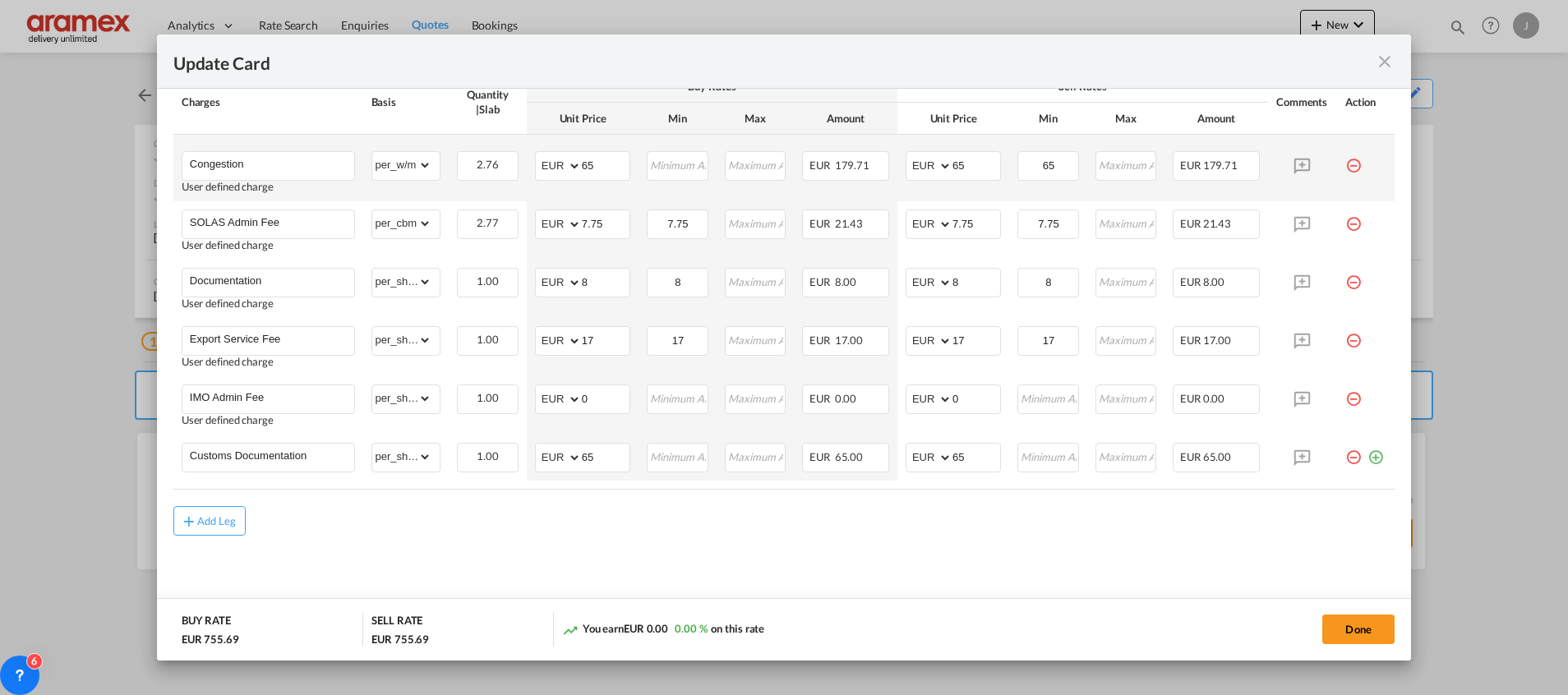
click at [614, 142] on td "AED AFN ALL AMD ANG AOA ARS AUD AWG AZN BAM BBD BDT BGN BHD BIF BMD BND [PERSON…" at bounding box center [582, 168] width 112 height 67
click at [608, 164] on input "65" at bounding box center [606, 164] width 48 height 25
type input "5"
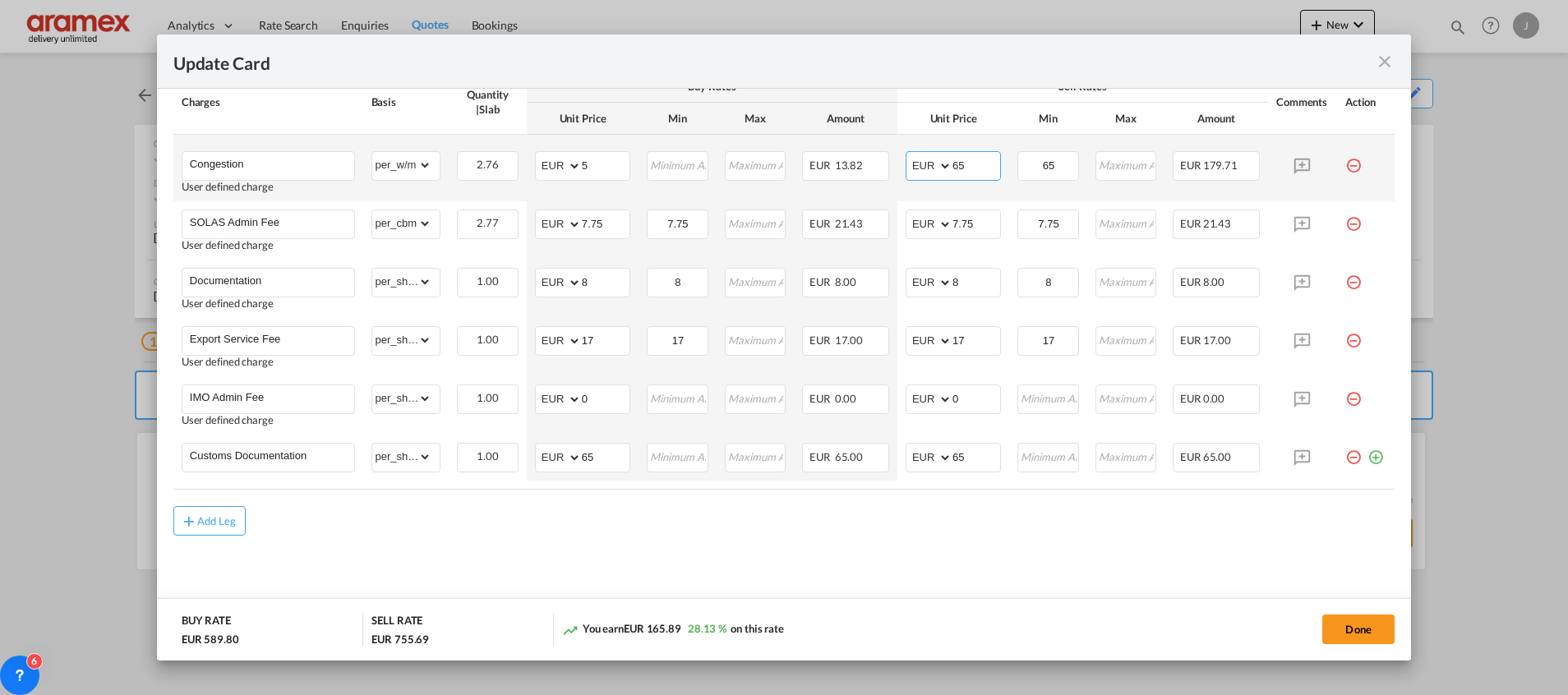
click at [965, 156] on input "65" at bounding box center [977, 164] width 48 height 25
type input "5"
click at [1033, 161] on input "65" at bounding box center [1049, 164] width 59 height 25
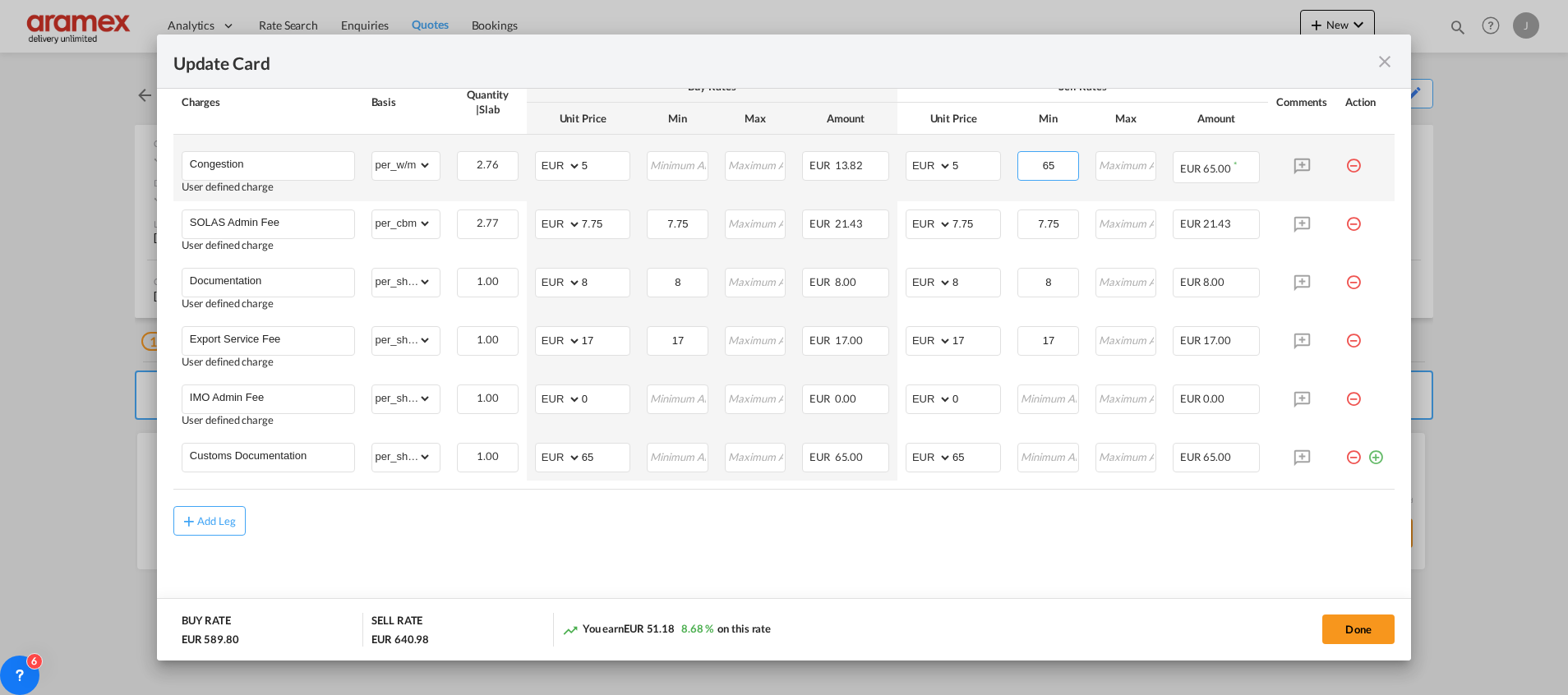
click at [1033, 161] on input "65" at bounding box center [1049, 164] width 59 height 25
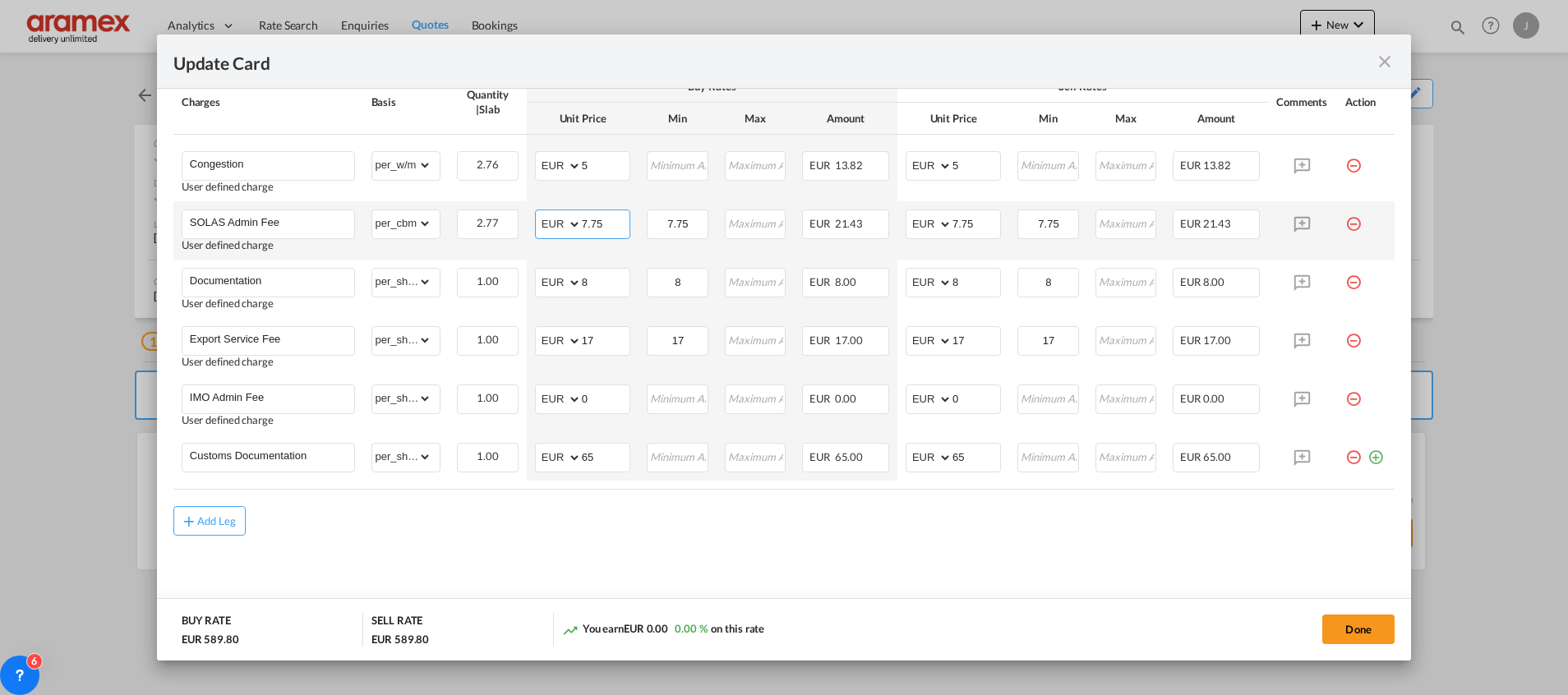
drag, startPoint x: 600, startPoint y: 222, endPoint x: 548, endPoint y: 217, distance: 52.2
click at [548, 217] on md-input-container "AED AFN ALL AMD ANG AOA ARS AUD AWG AZN BAM BBD BDT BGN BHD BIF BMD BND [PERSON…" at bounding box center [582, 224] width 95 height 29
click at [593, 217] on input "15" at bounding box center [606, 223] width 48 height 25
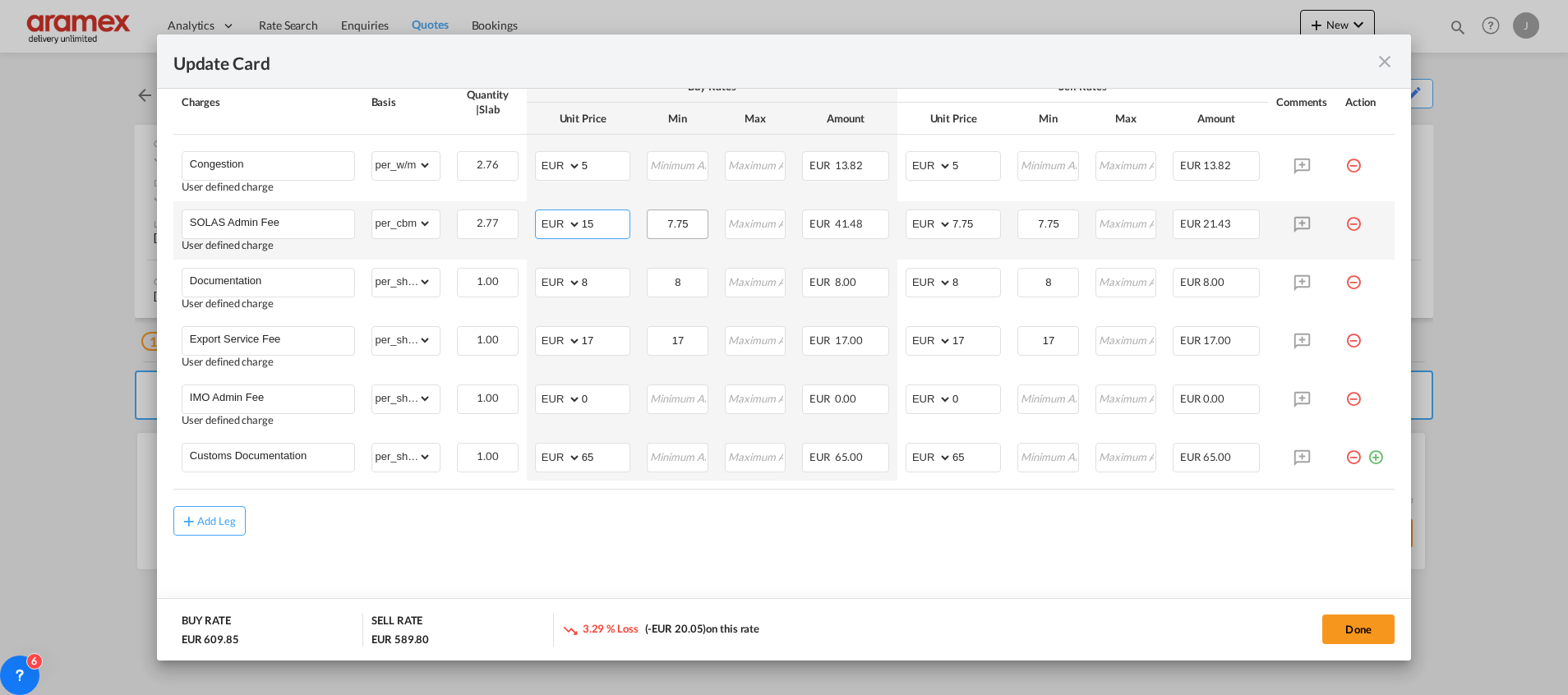
type input "15"
click at [667, 215] on input "7.75" at bounding box center [677, 223] width 59 height 25
click at [953, 221] on input "7.75" at bounding box center [977, 223] width 48 height 25
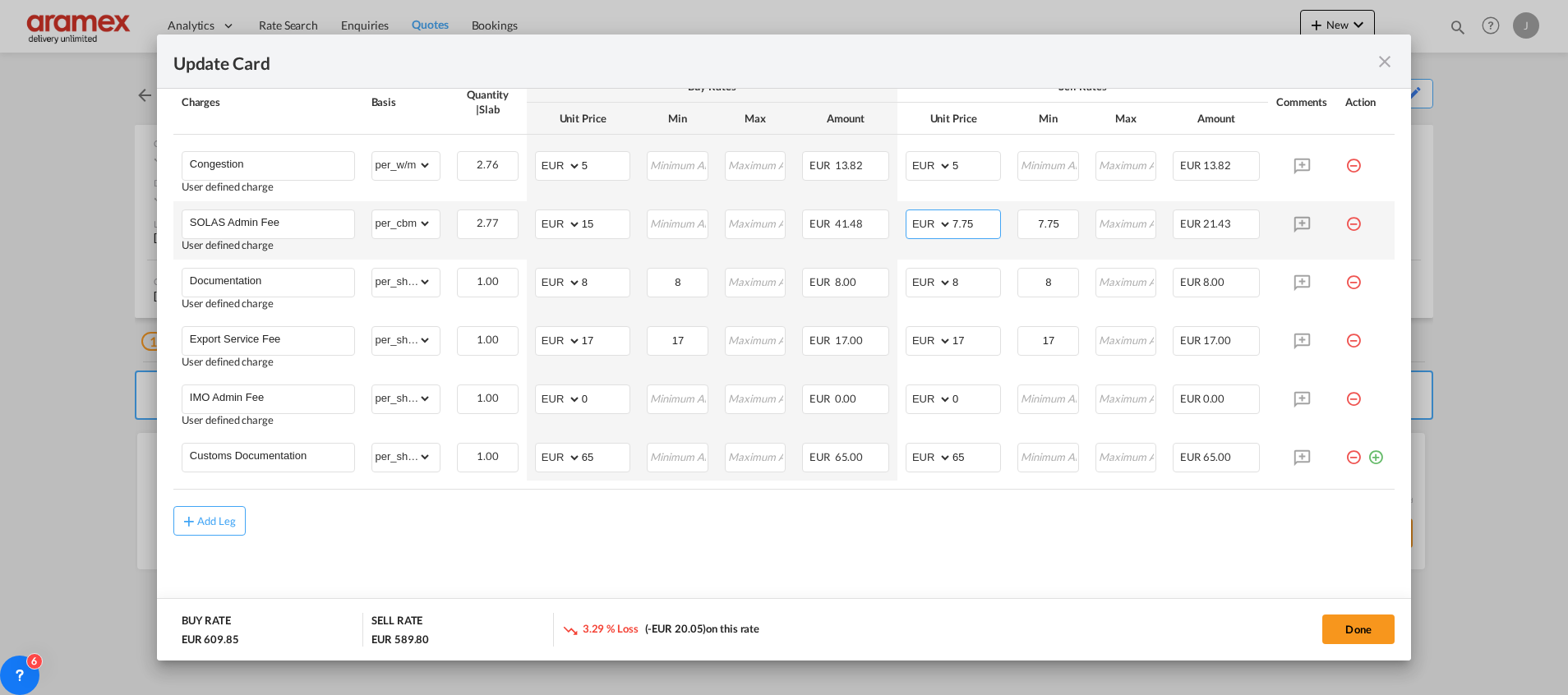
click at [953, 221] on input "7.75" at bounding box center [977, 223] width 48 height 25
paste input "1"
type input "15"
click at [1040, 224] on input "7.75" at bounding box center [1049, 223] width 59 height 25
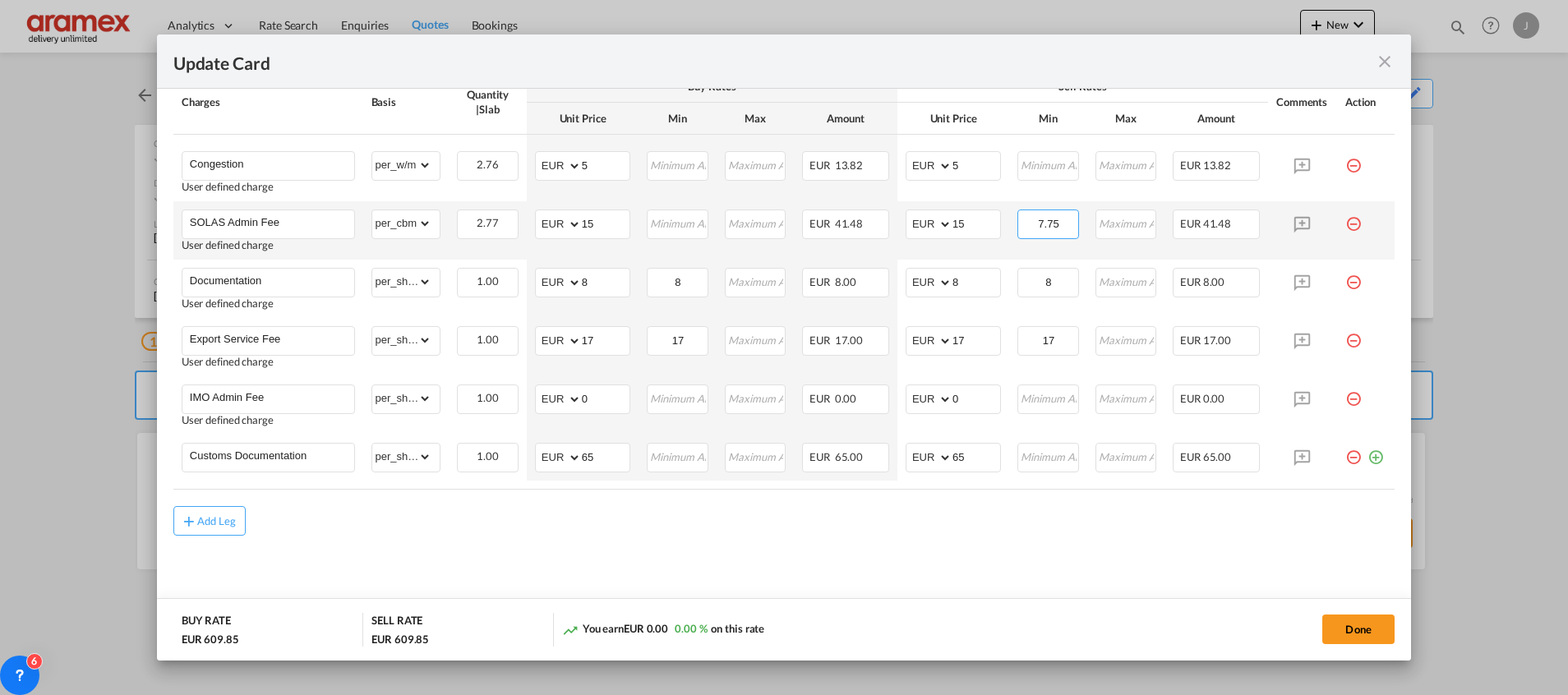
click at [1039, 223] on input "7.75" at bounding box center [1049, 223] width 59 height 25
drag, startPoint x: 589, startPoint y: 281, endPoint x: 545, endPoint y: 279, distance: 44.0
click at [545, 279] on md-input-container "AED AFN ALL AMD ANG AOA ARS AUD AWG AZN BAM BBD BDT BGN BHD BIF BMD BND [PERSON…" at bounding box center [582, 282] width 95 height 29
type input "2"
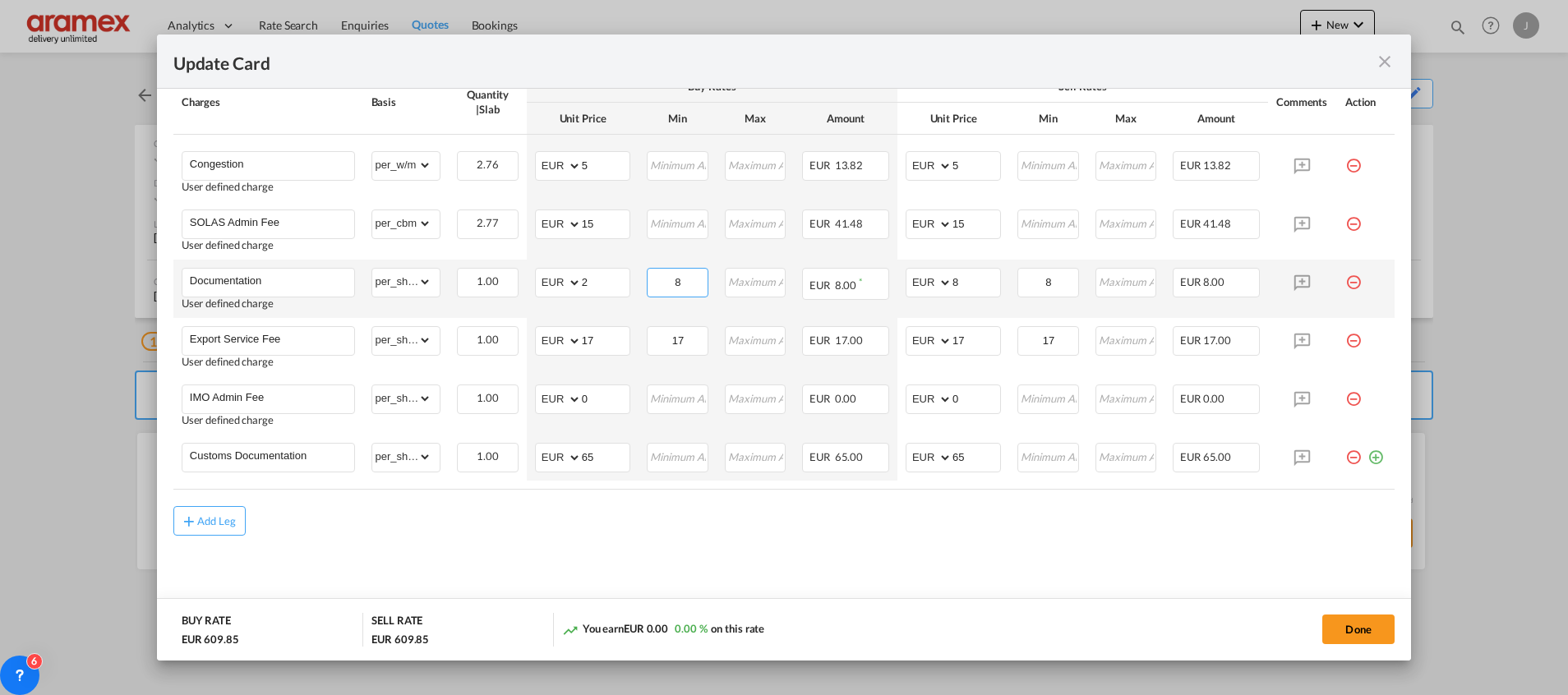
drag, startPoint x: 658, startPoint y: 283, endPoint x: 636, endPoint y: 283, distance: 22.0
click at [638, 283] on td "8 Please Enter Invalid Input" at bounding box center [677, 288] width 77 height 59
drag, startPoint x: 943, startPoint y: 280, endPoint x: 876, endPoint y: 280, distance: 67.0
click at [876, 280] on tr "Documentation User defined charge Please Enter Already Exists gross_weight volu…" at bounding box center [783, 288] width 1221 height 59
type input "2"
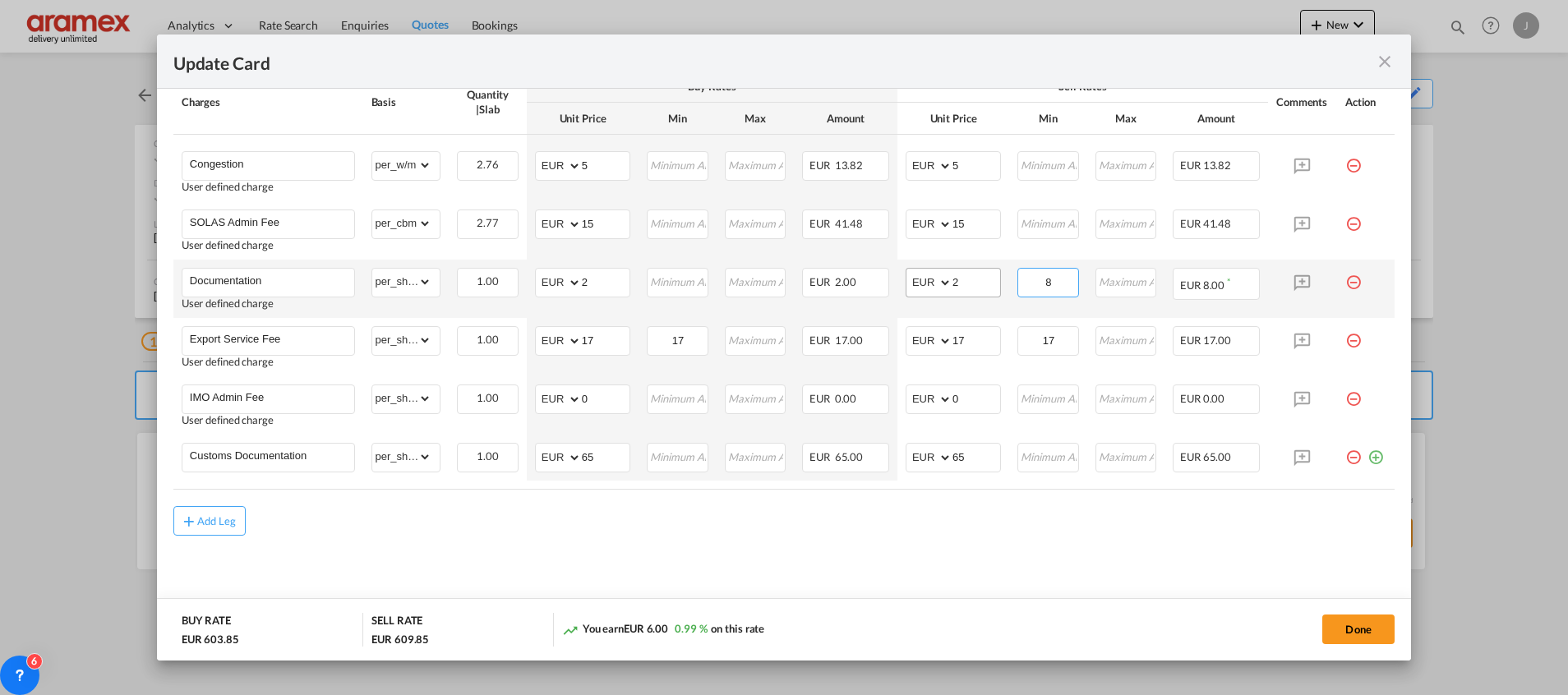
drag, startPoint x: 1019, startPoint y: 280, endPoint x: 967, endPoint y: 280, distance: 52.0
click at [981, 280] on tr "Documentation User defined charge Please Enter Already Exists gross_weight volu…" at bounding box center [783, 288] width 1221 height 59
click at [835, 586] on md-content "Main Freight Please enter leg name Leg Name Already Exists Delete Leg Sub Total…" at bounding box center [783, 115] width 1221 height 1011
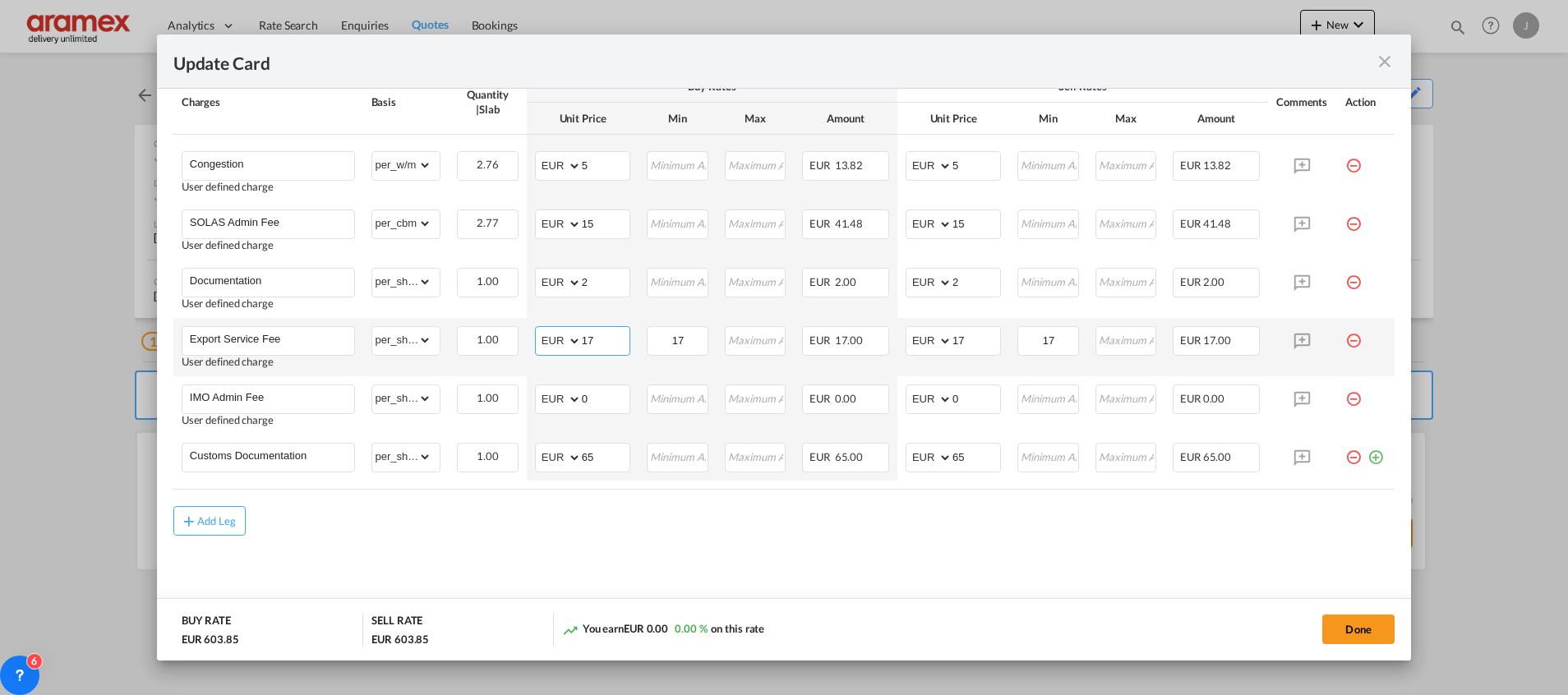
drag, startPoint x: 606, startPoint y: 336, endPoint x: 572, endPoint y: 336, distance: 34.0
click at [573, 336] on md-input-container "AED AFN ALL AMD ANG AOA ARS AUD AWG AZN BAM BBD BDT BGN BHD BIF BMD BND [PERSON…" at bounding box center [582, 340] width 95 height 29
click at [586, 336] on input "8.75" at bounding box center [606, 339] width 48 height 25
type input "8.75"
click at [564, 325] on td "AED AFN ALL AMD ANG AOA ARS AUD AWG AZN BAM BBD BDT BGN BHD BIF BMD BND [PERSON…" at bounding box center [582, 347] width 112 height 59
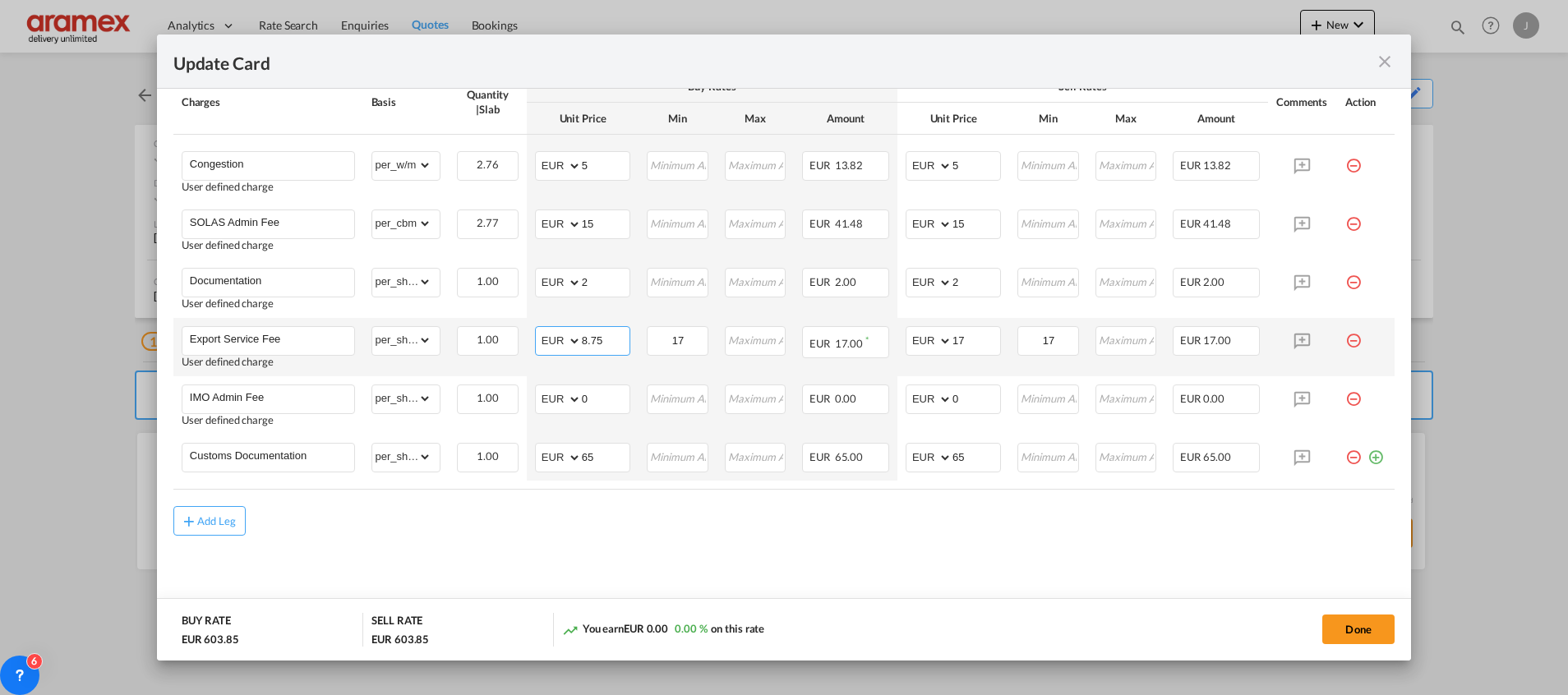
click at [538, 329] on select "AED AFN ALL AMD ANG AOA ARS AUD AWG AZN BAM BBD BDT BGN BHD BIF BMD BND [PERSON…" at bounding box center [559, 341] width 43 height 23
click at [590, 340] on input "8.75" at bounding box center [606, 339] width 48 height 25
click at [688, 337] on input "17" at bounding box center [677, 339] width 59 height 25
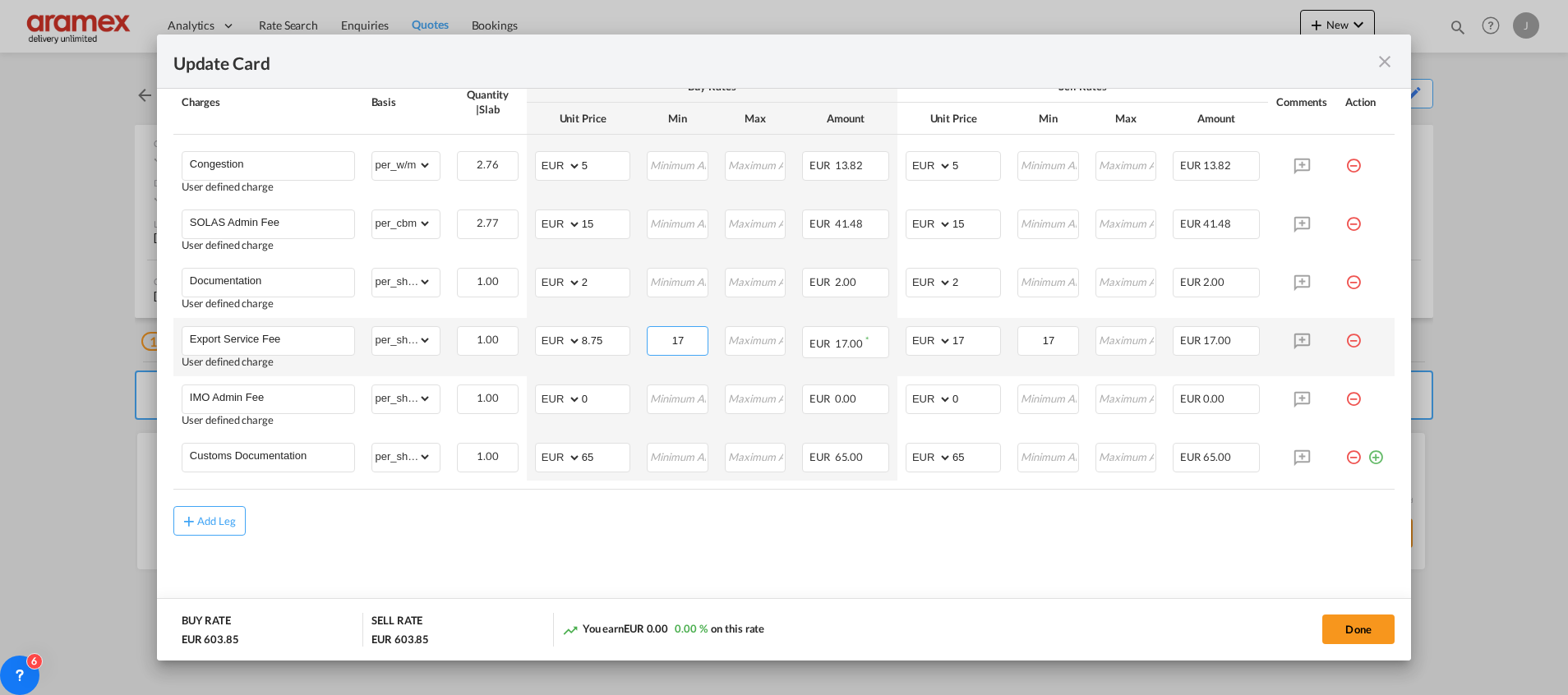
click at [688, 337] on input "17" at bounding box center [677, 339] width 59 height 25
click at [957, 336] on input "17" at bounding box center [977, 339] width 48 height 25
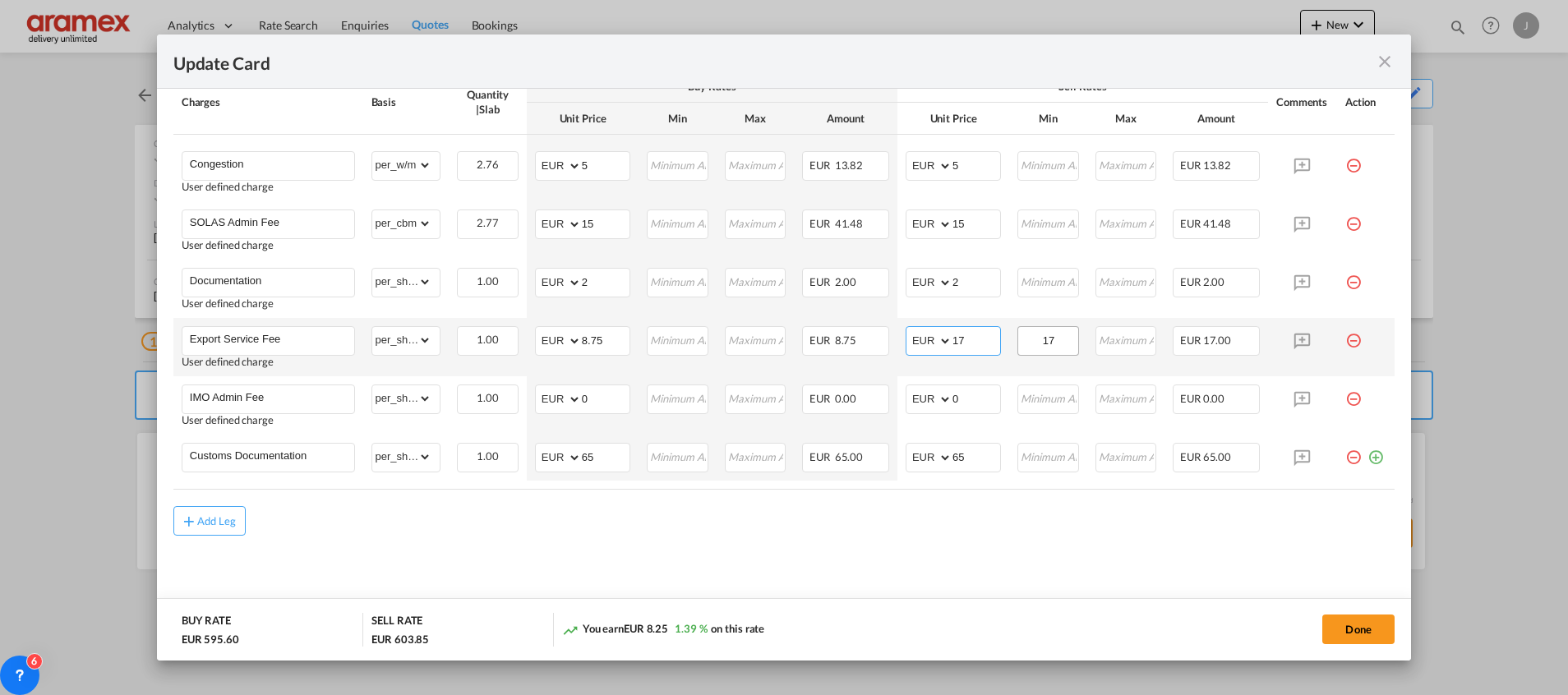
paste input "8.75"
type input "8.75"
click at [1047, 339] on input "17" at bounding box center [1049, 339] width 59 height 25
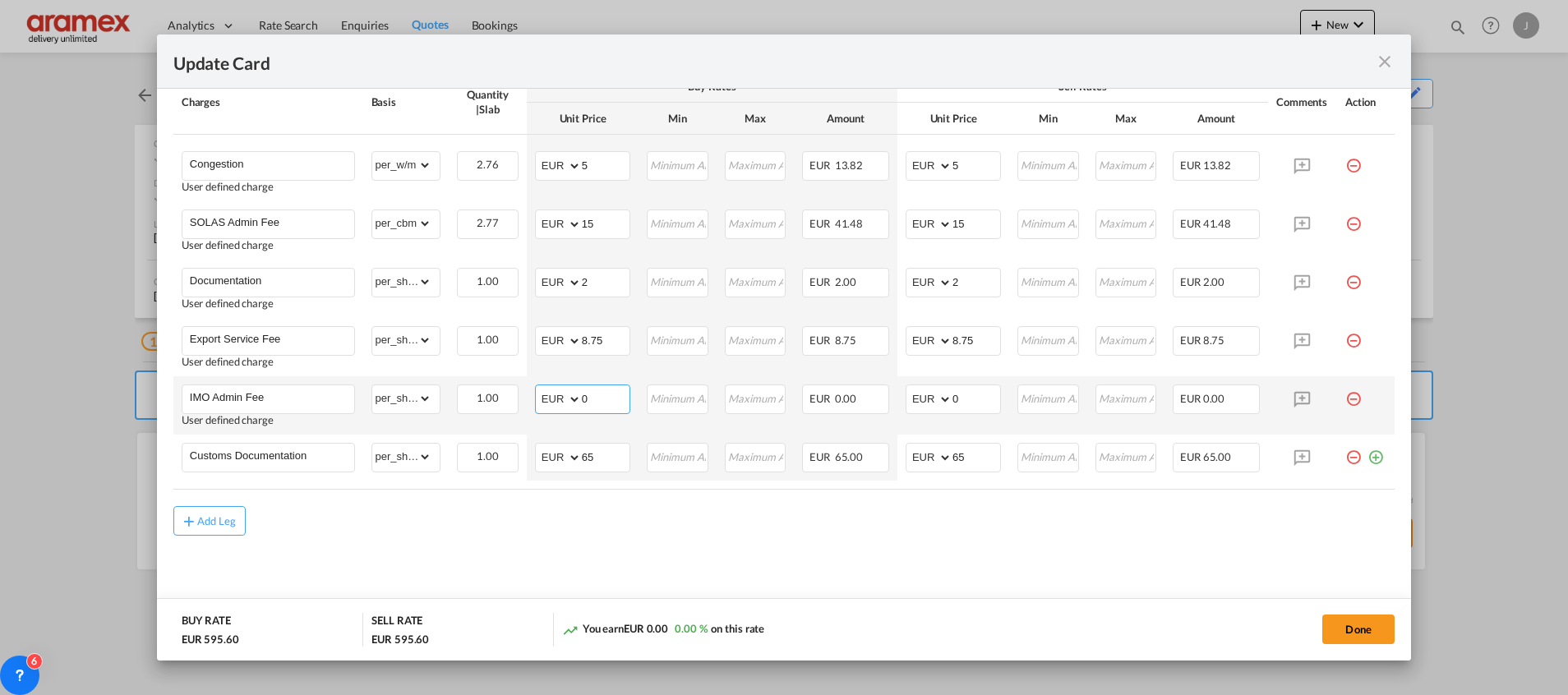
drag, startPoint x: 600, startPoint y: 397, endPoint x: 567, endPoint y: 399, distance: 33.1
click at [568, 399] on md-input-container "AED AFN ALL AMD ANG AOA ARS AUD AWG AZN BAM BBD BDT BGN BHD BIF BMD BND [PERSON…" at bounding box center [582, 399] width 95 height 29
type input "150"
click at [456, 533] on div "Add Leg" at bounding box center [783, 520] width 1221 height 29
click at [598, 389] on input "150" at bounding box center [606, 398] width 48 height 25
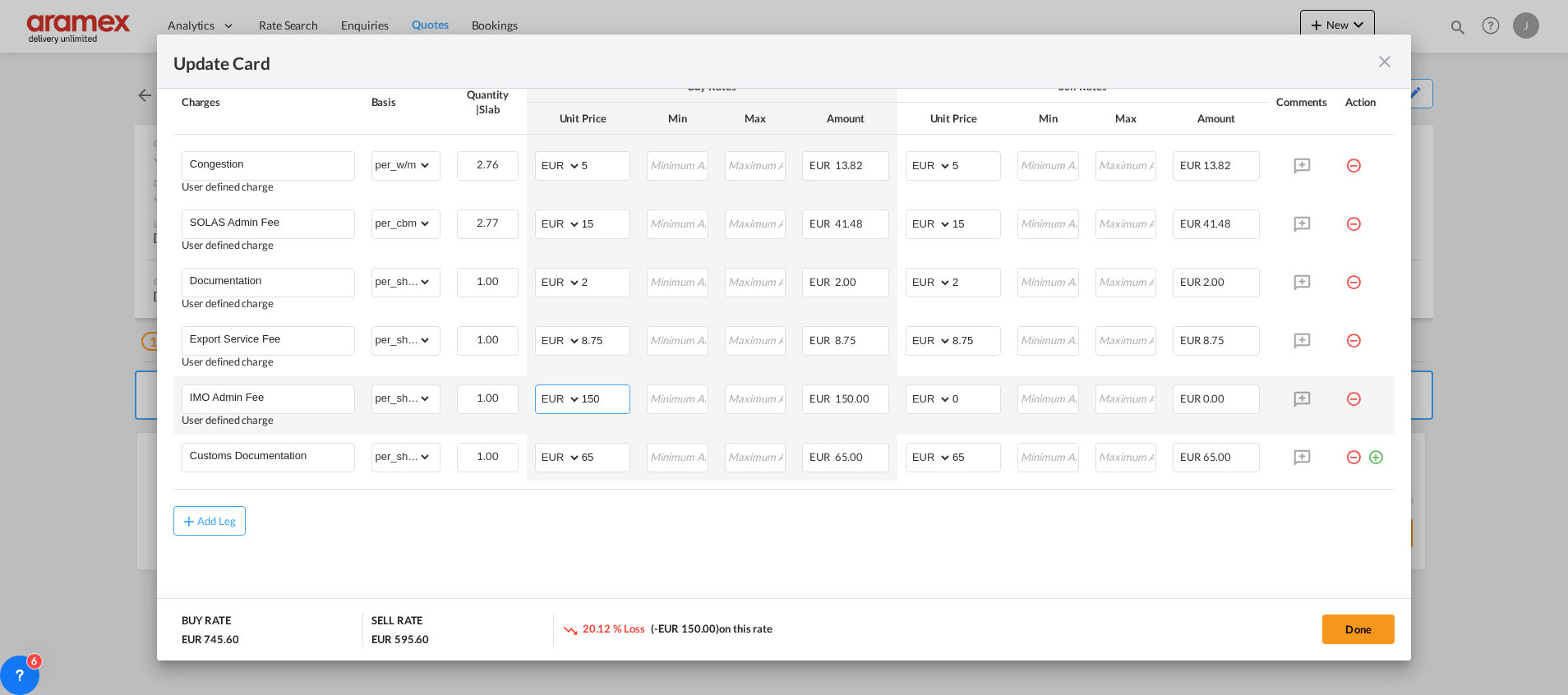
click at [597, 388] on input "150" at bounding box center [606, 398] width 48 height 25
click at [953, 395] on input "0" at bounding box center [977, 398] width 48 height 25
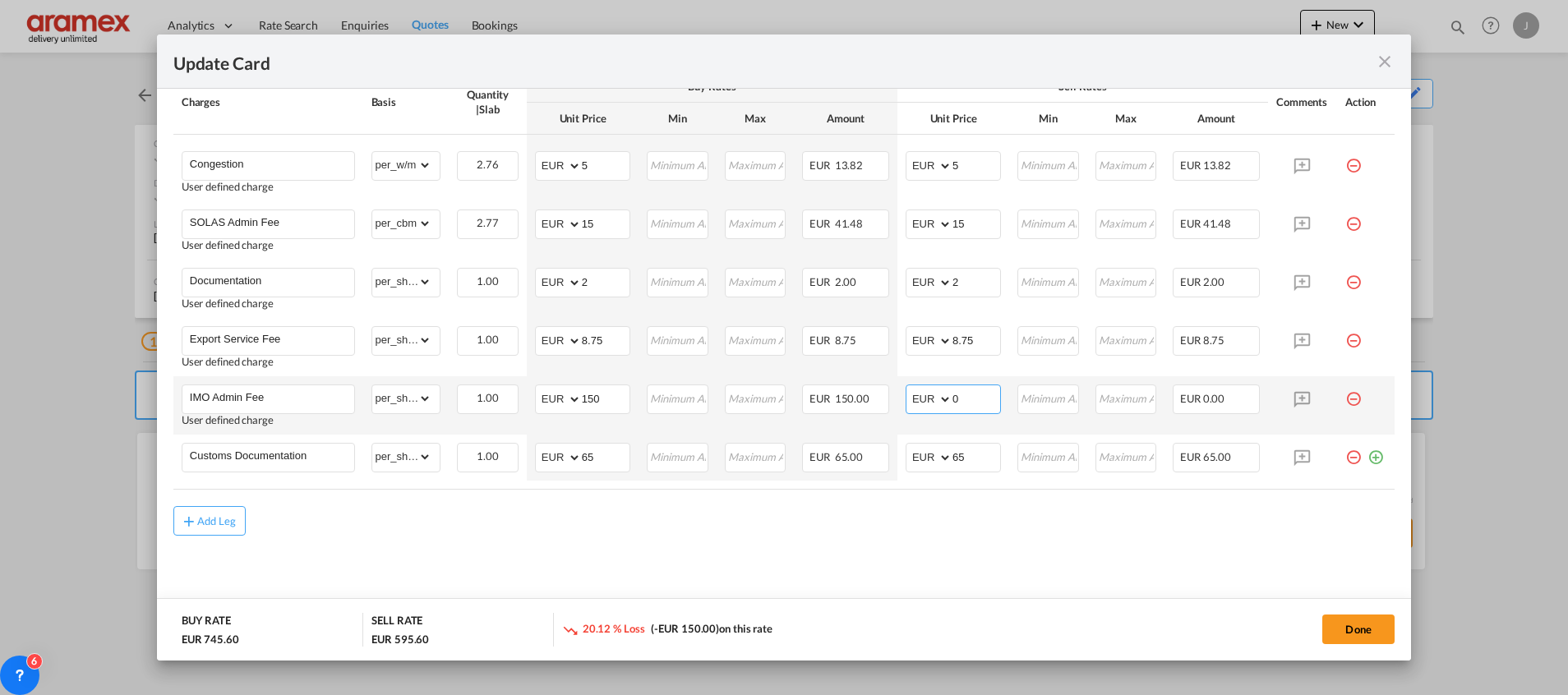
paste input "15"
type input "150"
click at [695, 565] on md-content "Main Freight Please enter leg name Leg Name Already Exists Delete Leg Sub Total…" at bounding box center [783, 115] width 1221 height 1011
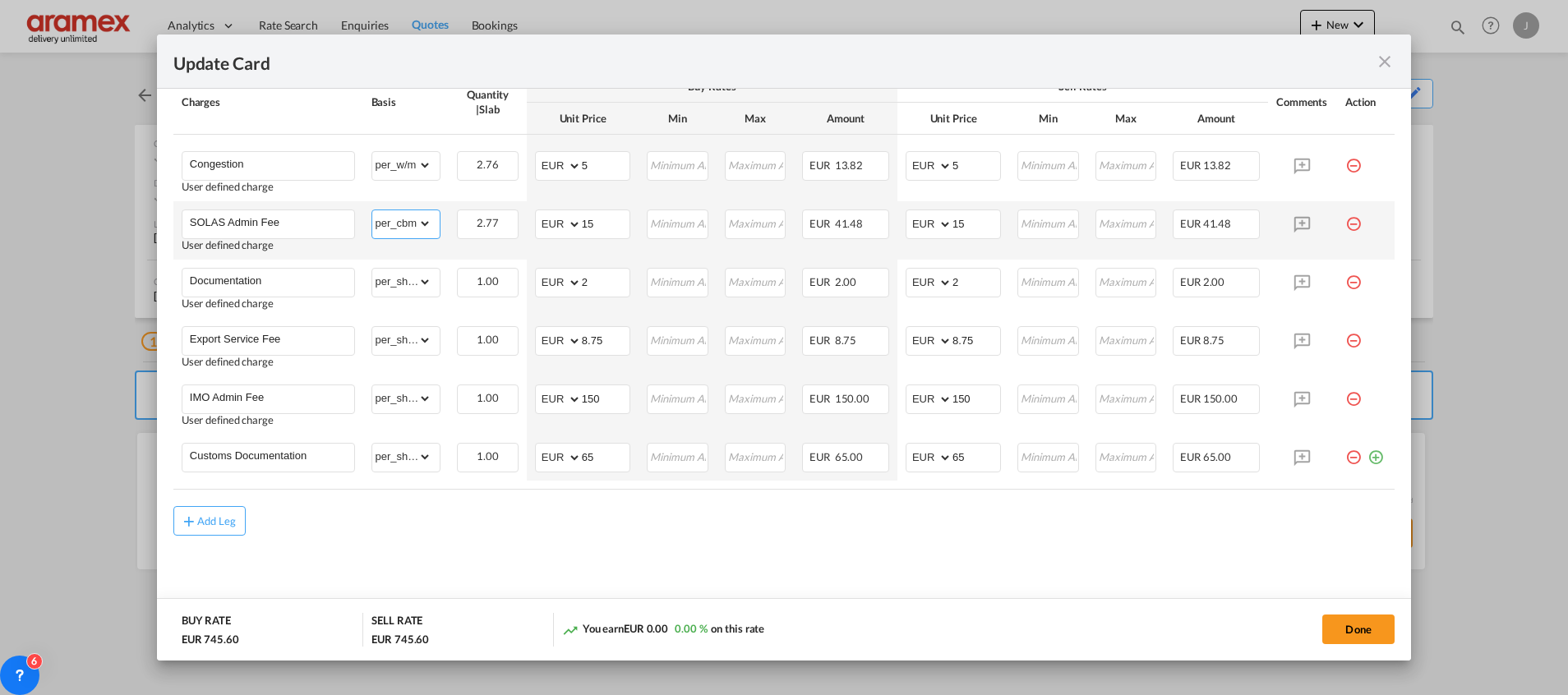
click at [406, 217] on select "gross_weight volumetric_weight per_shipment per_bl per_km per_hawb per_kg flat …" at bounding box center [402, 224] width 60 height 27
select select "per_shipment"
click at [372, 210] on select "gross_weight volumetric_weight per_shipment per_bl per_km per_hawb per_kg flat …" at bounding box center [402, 224] width 60 height 27
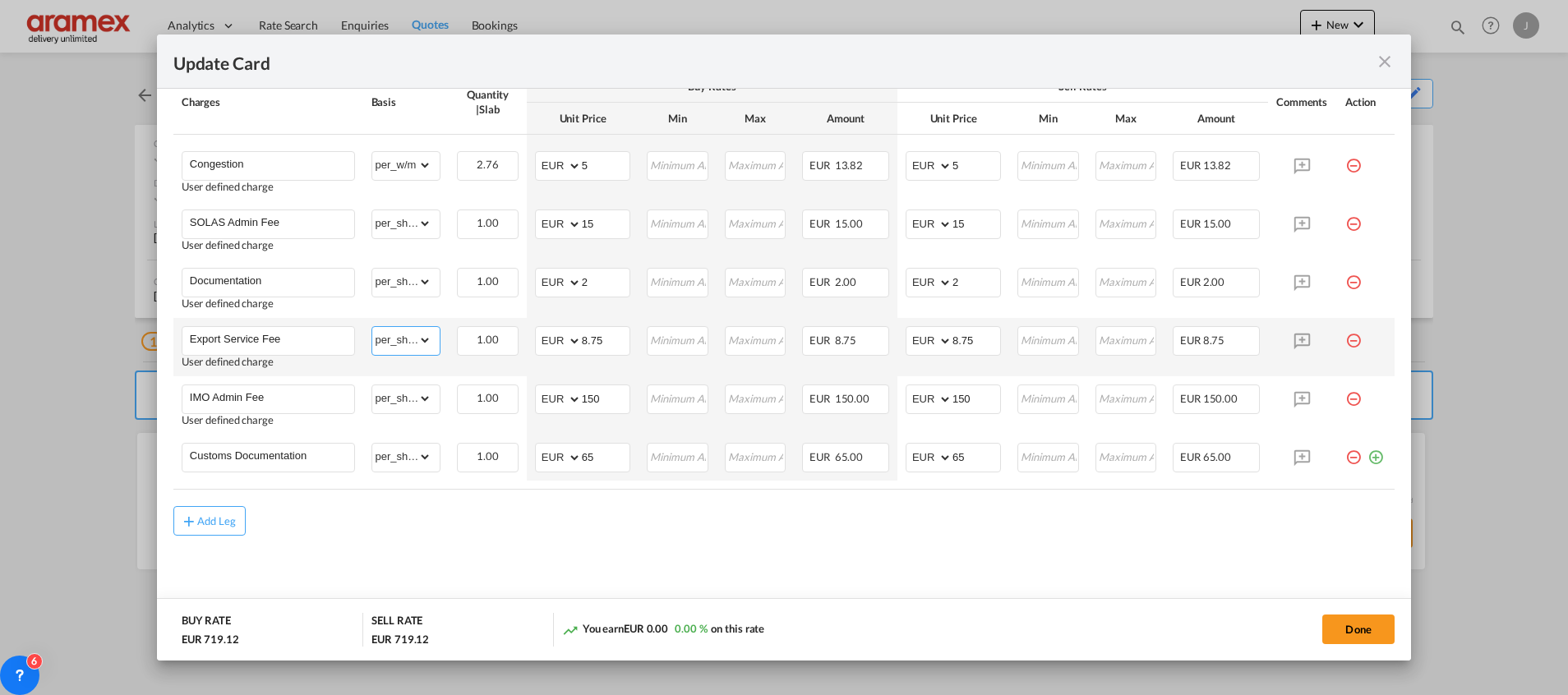
click at [416, 344] on select "gross_weight volumetric_weight per_shipment per_bl per_km per_hawb per_kg flat …" at bounding box center [402, 340] width 60 height 27
select select "per_w/m"
click at [372, 327] on select "gross_weight volumetric_weight per_shipment per_bl per_km per_hawb per_kg flat …" at bounding box center [402, 340] width 60 height 27
click at [941, 568] on md-content "Main Freight Please enter leg name Leg Name Already Exists Delete Leg Sub Total…" at bounding box center [783, 115] width 1221 height 1011
click at [221, 512] on button "Add Leg" at bounding box center [209, 520] width 72 height 29
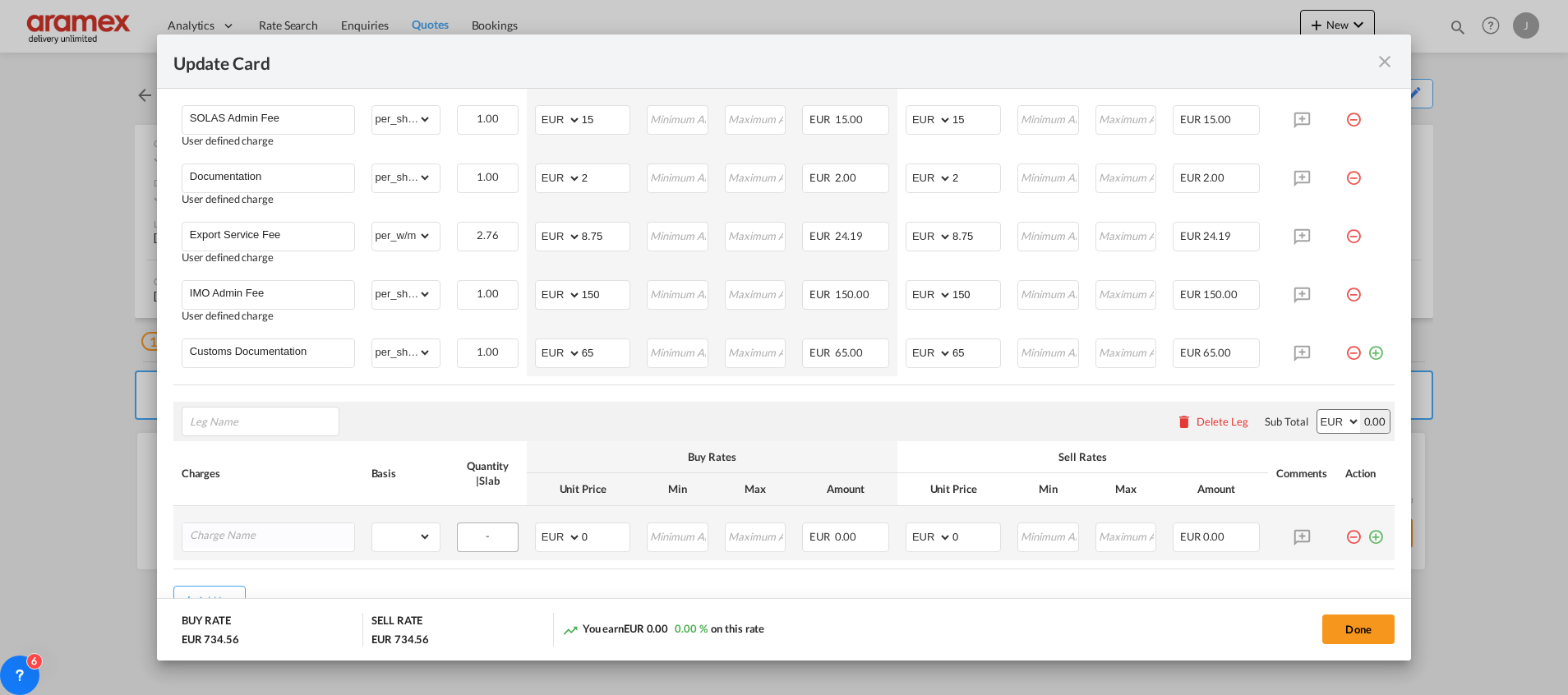
scroll to position [1020, 0]
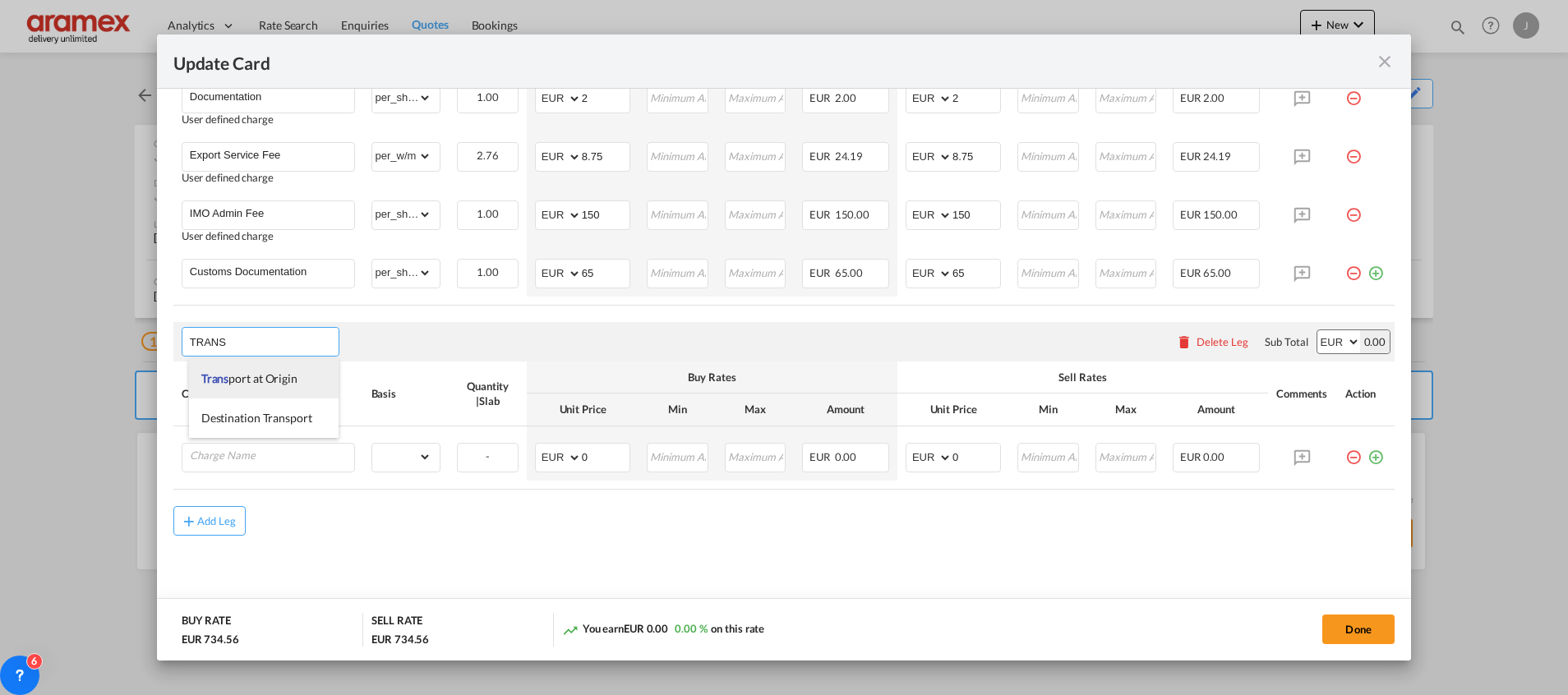
click at [249, 379] on span "Trans port at Origin" at bounding box center [249, 378] width 96 height 14
type input "Transport at Origin"
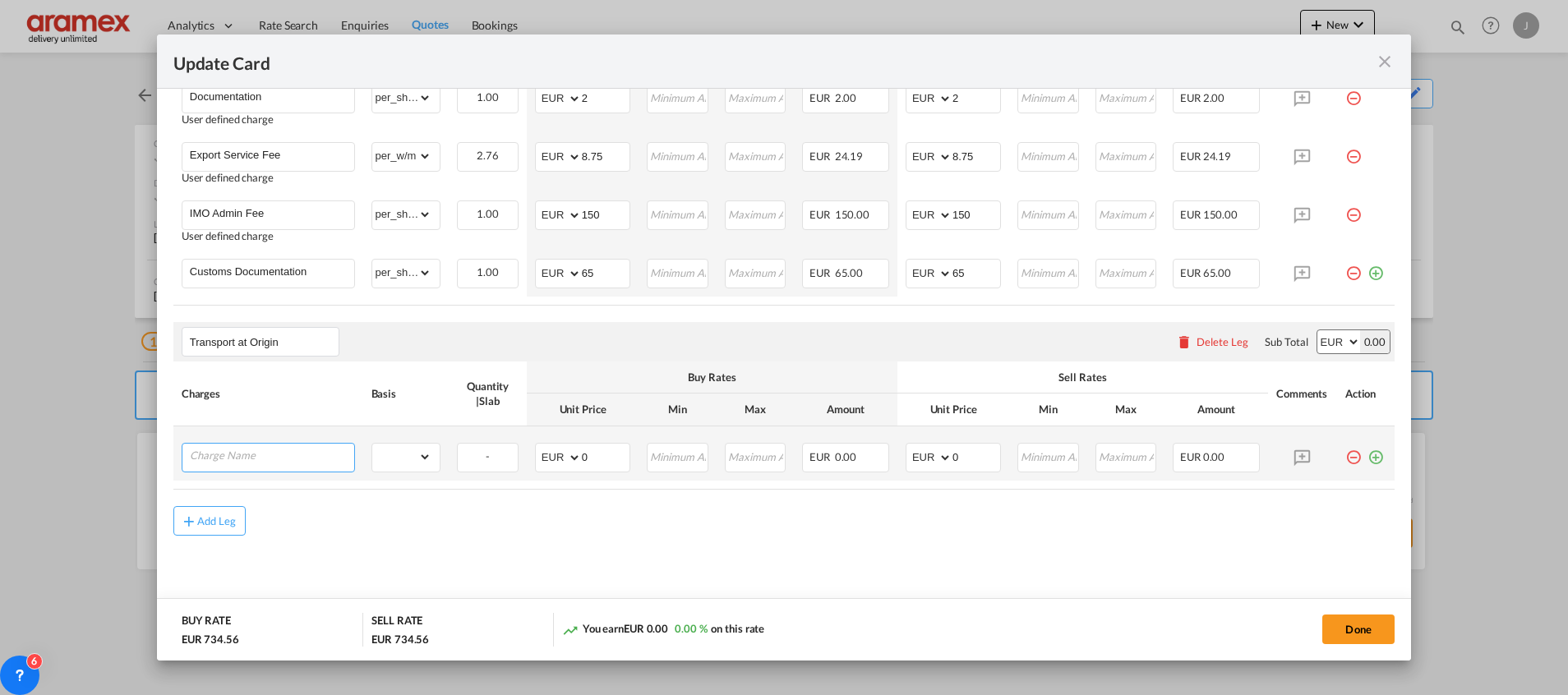
click at [255, 451] on input "Charge Name" at bounding box center [272, 456] width 164 height 25
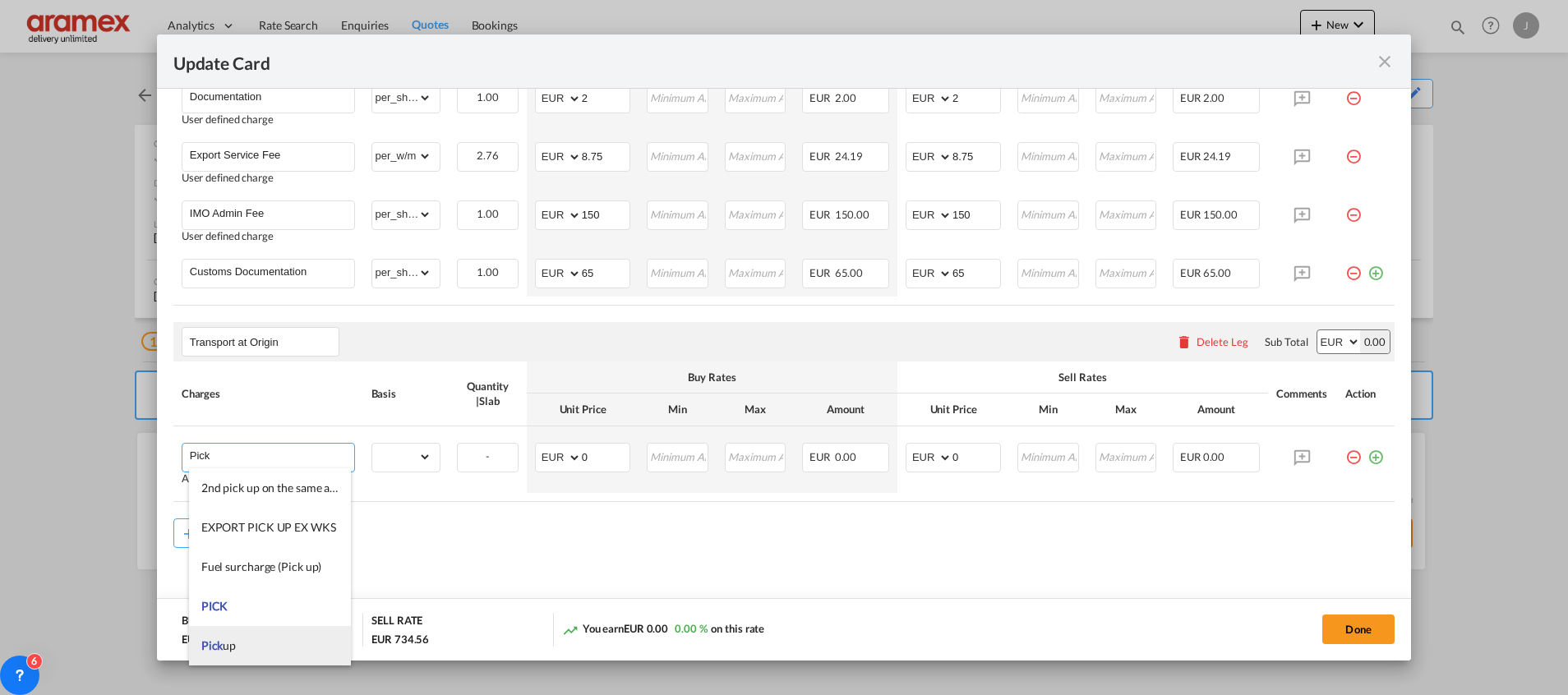
click at [249, 654] on li "Pick up" at bounding box center [270, 645] width 162 height 39
type input "Pick up"
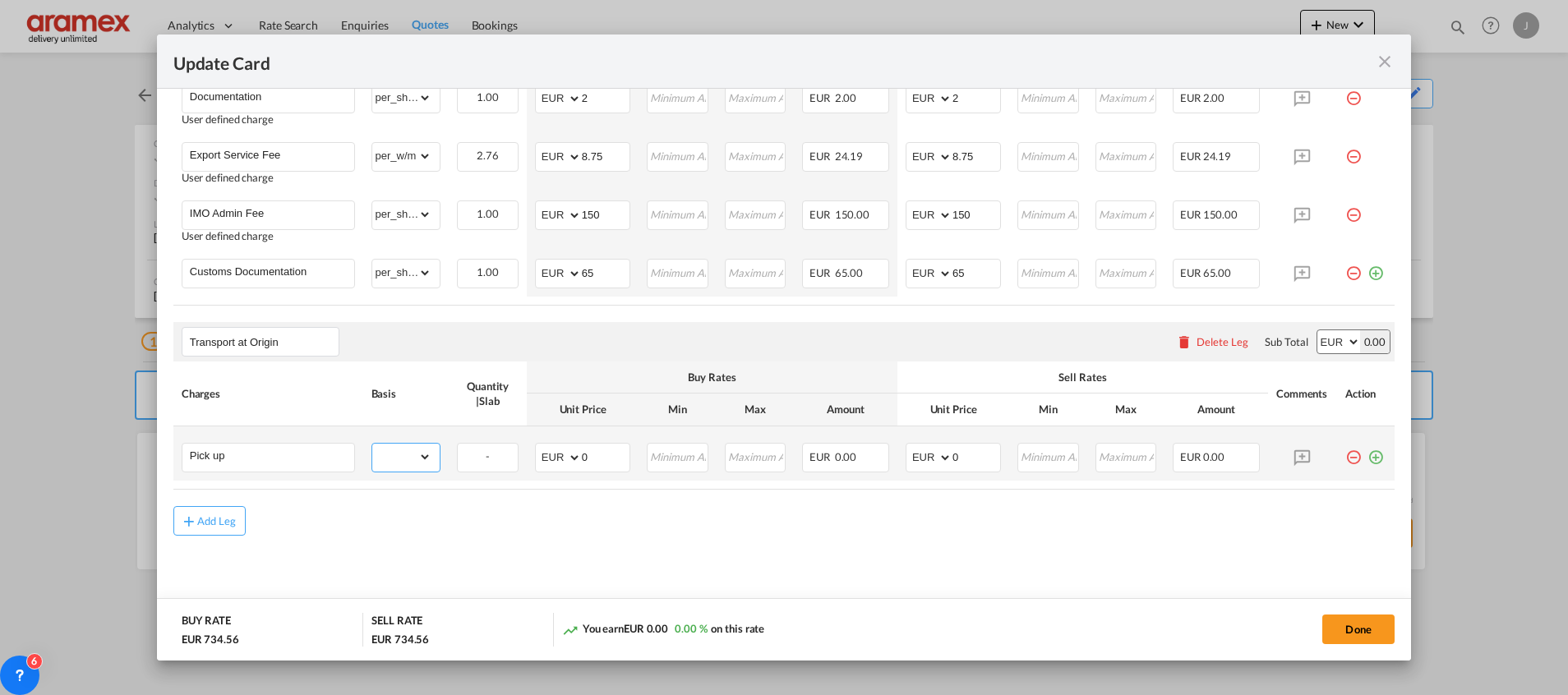
click at [396, 457] on select "gross_weight volumetric_weight per_shipment per_bl % on pickup per_km per_hawb …" at bounding box center [402, 457] width 60 height 27
select select "per_shipment"
click at [372, 444] on select "gross_weight volumetric_weight per_shipment per_bl % on pickup per_km per_hawb …" at bounding box center [402, 457] width 60 height 27
drag, startPoint x: 606, startPoint y: 458, endPoint x: 560, endPoint y: 457, distance: 46.0
click at [560, 457] on md-input-container "AED AFN ALL AMD ANG AOA ARS AUD AWG AZN BAM BBD BDT BGN BHD BIF BMD BND [PERSON…" at bounding box center [582, 457] width 95 height 29
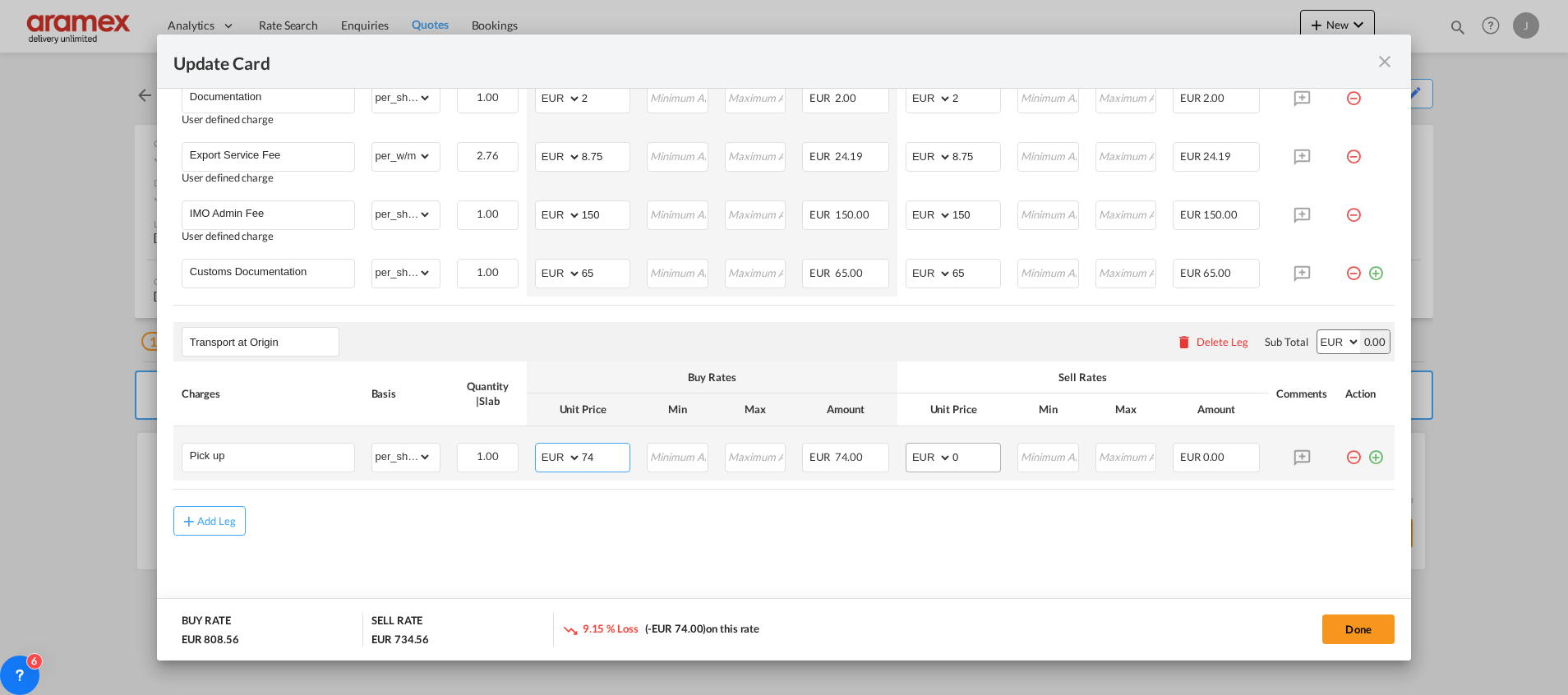
type input "74"
drag, startPoint x: 970, startPoint y: 456, endPoint x: 875, endPoint y: 457, distance: 95.0
click at [875, 457] on tr "Pick up Please Enter Already Exists gross_weight volumetric_weight per_shipment…" at bounding box center [783, 453] width 1221 height 54
type input "74"
drag, startPoint x: 1361, startPoint y: 457, endPoint x: 1336, endPoint y: 462, distance: 25.5
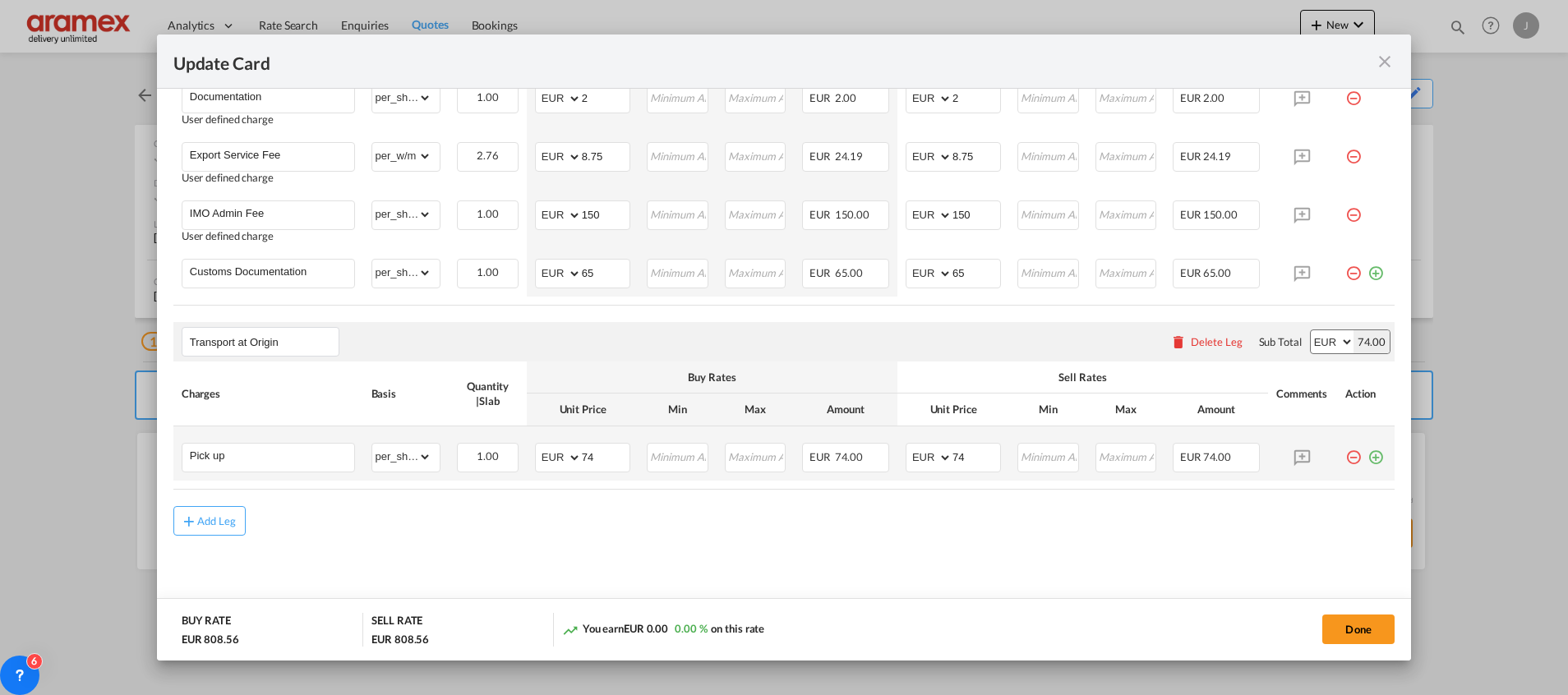
click at [1367, 457] on md-icon "icon-plus-circle-outline green-400-fg" at bounding box center [1375, 451] width 17 height 17
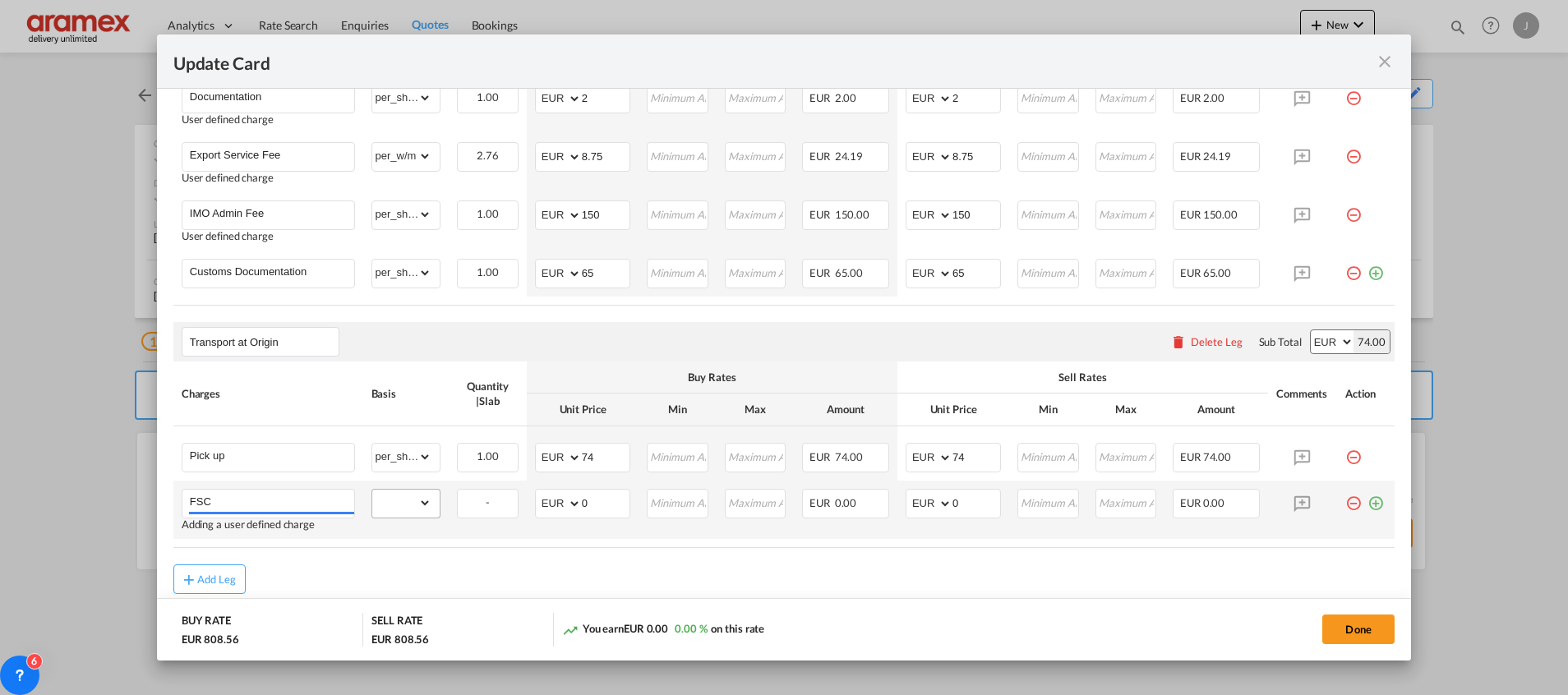
type input "FSC"
click at [402, 509] on select "gross_weight volumetric_weight per_shipment per_bl % on pickup per_km per_hawb …" at bounding box center [402, 503] width 60 height 27
select select "% on pickup"
click at [372, 490] on select "gross_weight volumetric_weight per_shipment per_bl % on pickup per_km per_hawb …" at bounding box center [402, 503] width 60 height 27
drag, startPoint x: 590, startPoint y: 502, endPoint x: 542, endPoint y: 503, distance: 48.0
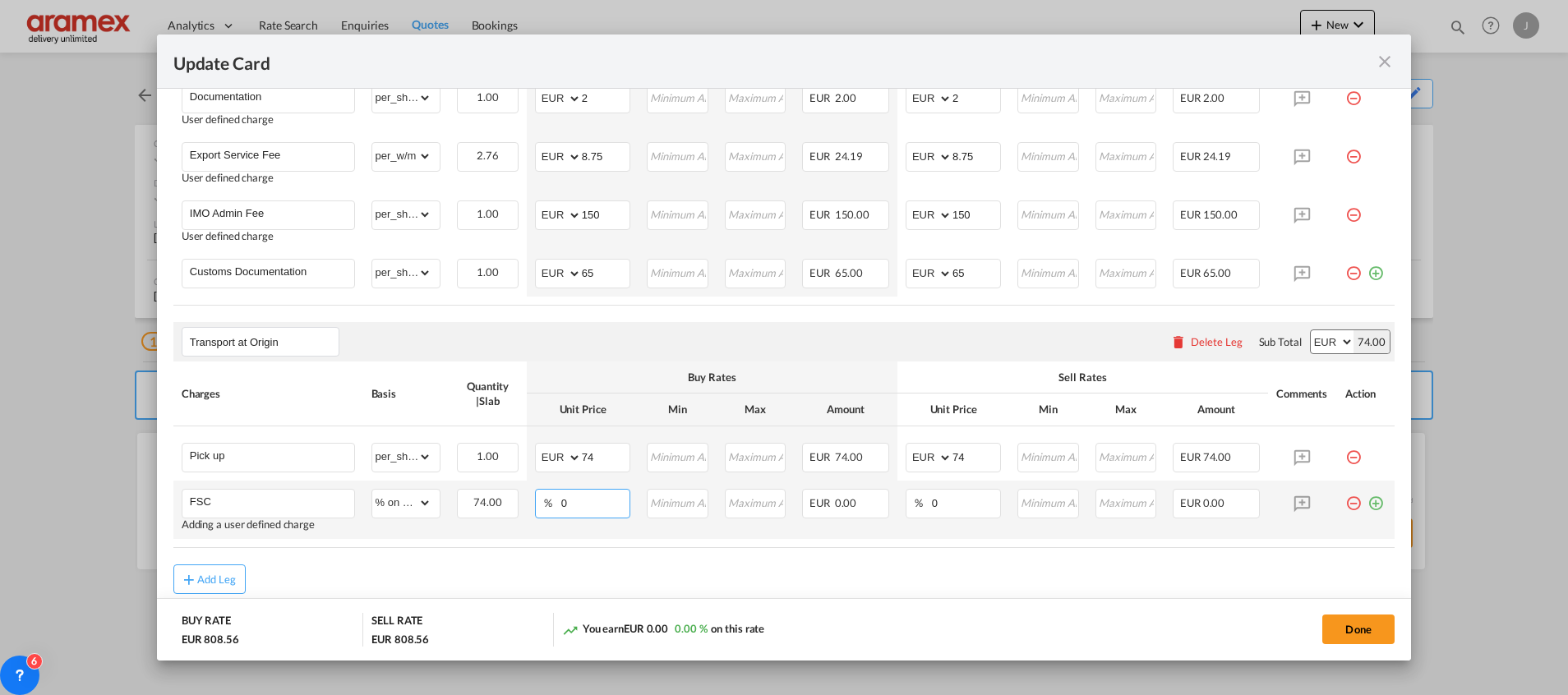
click at [542, 503] on md-input-container "% 0" at bounding box center [582, 503] width 95 height 29
type input "27"
click at [768, 574] on div "Add Leg" at bounding box center [783, 579] width 1221 height 29
drag, startPoint x: 912, startPoint y: 502, endPoint x: 869, endPoint y: 502, distance: 43.0
click at [871, 502] on tr "FSC Adding a user defined charge Please Enter Already Exists gross_weight volum…" at bounding box center [783, 509] width 1221 height 59
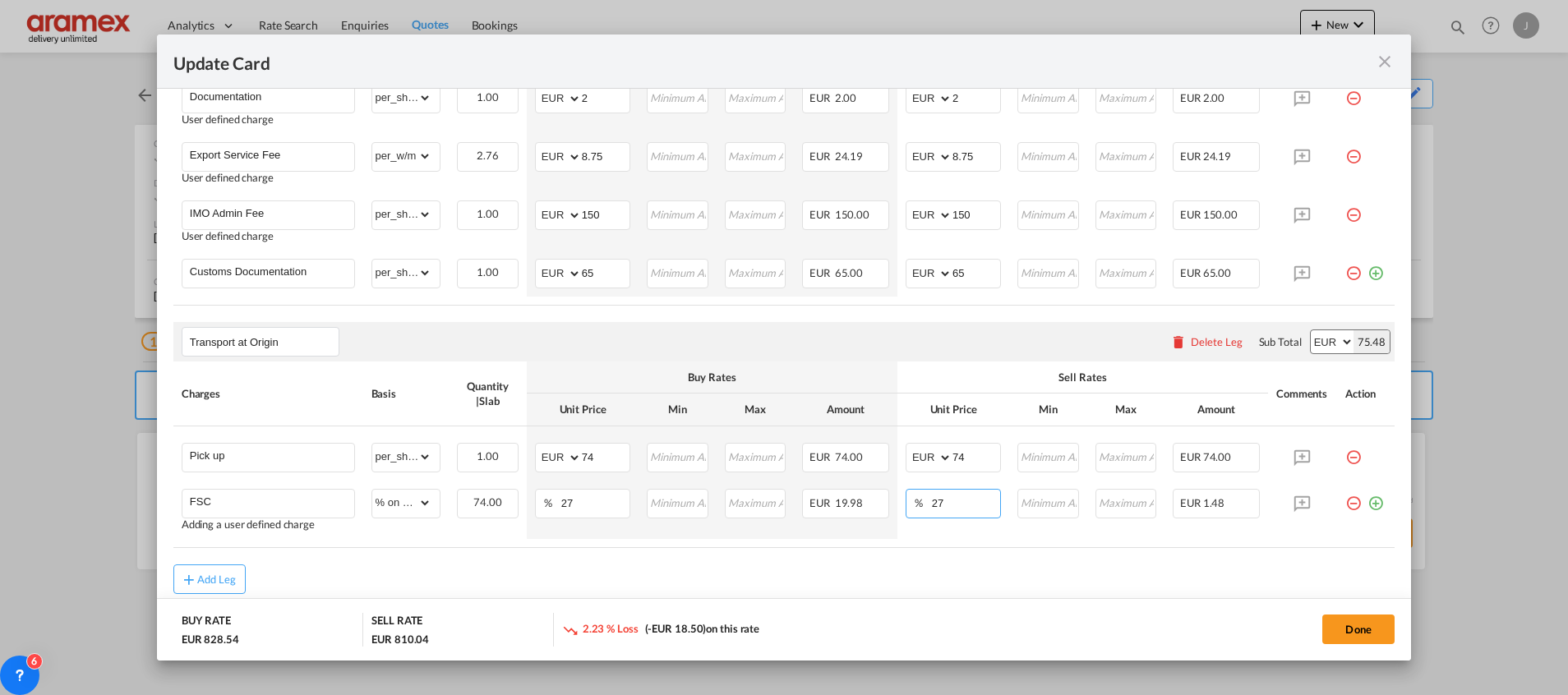
type input "27"
click at [835, 570] on div "Add Leg" at bounding box center [783, 579] width 1221 height 29
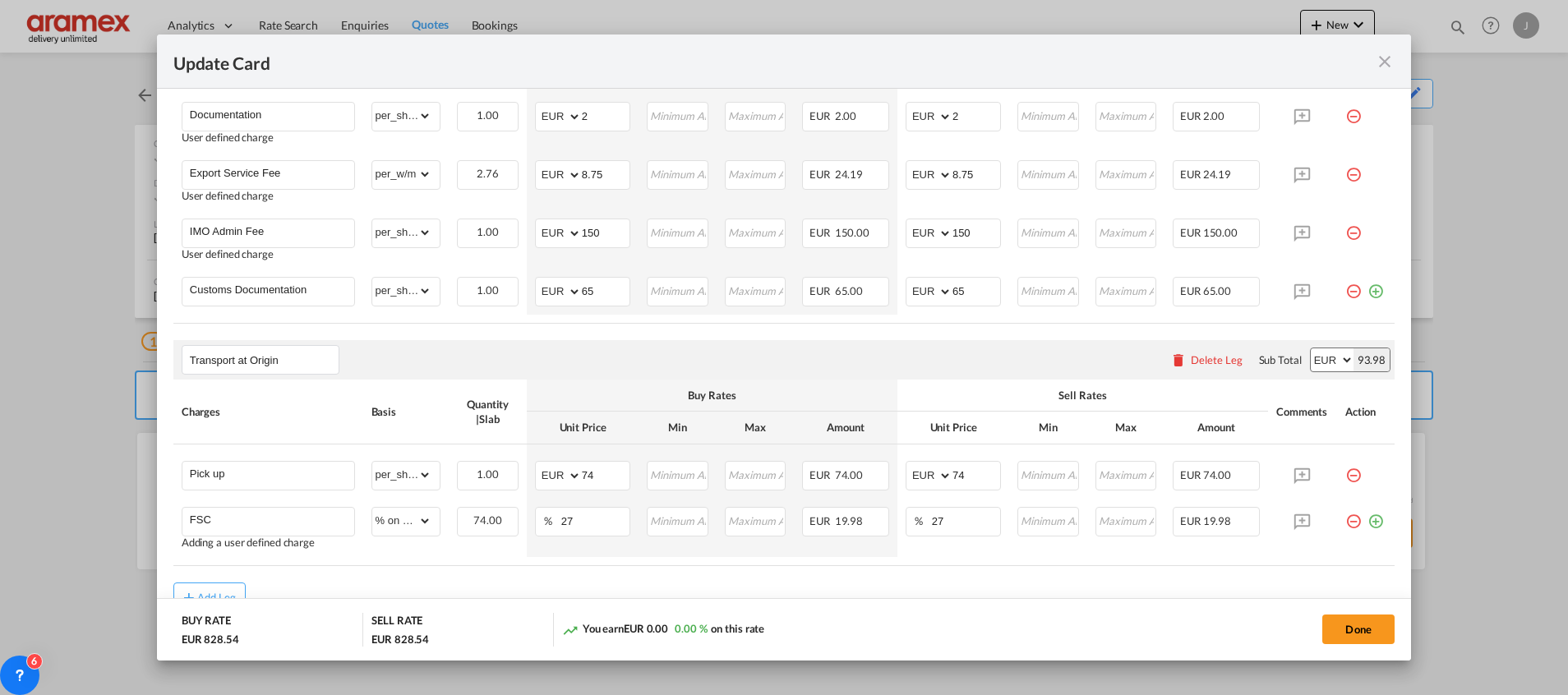
scroll to position [1078, 0]
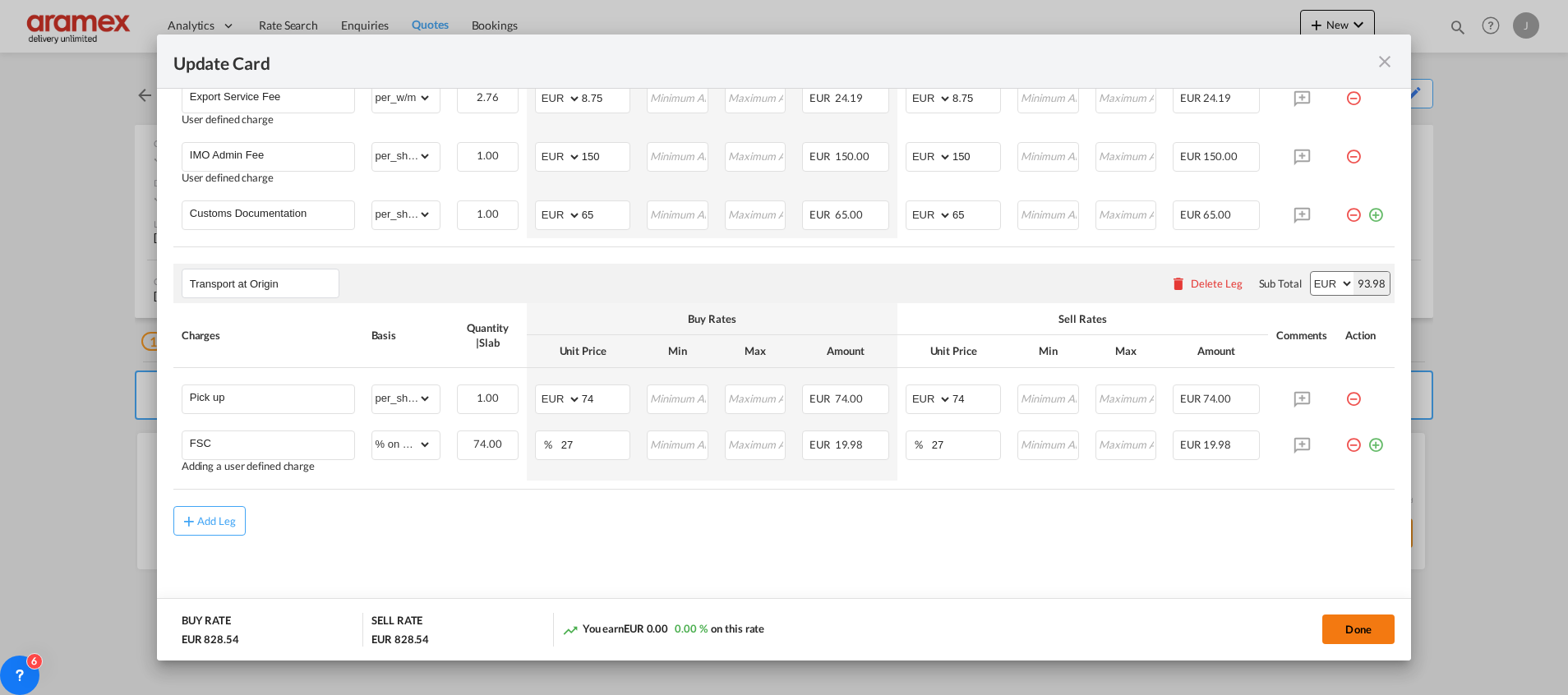
click at [1361, 628] on button "Done" at bounding box center [1358, 628] width 72 height 29
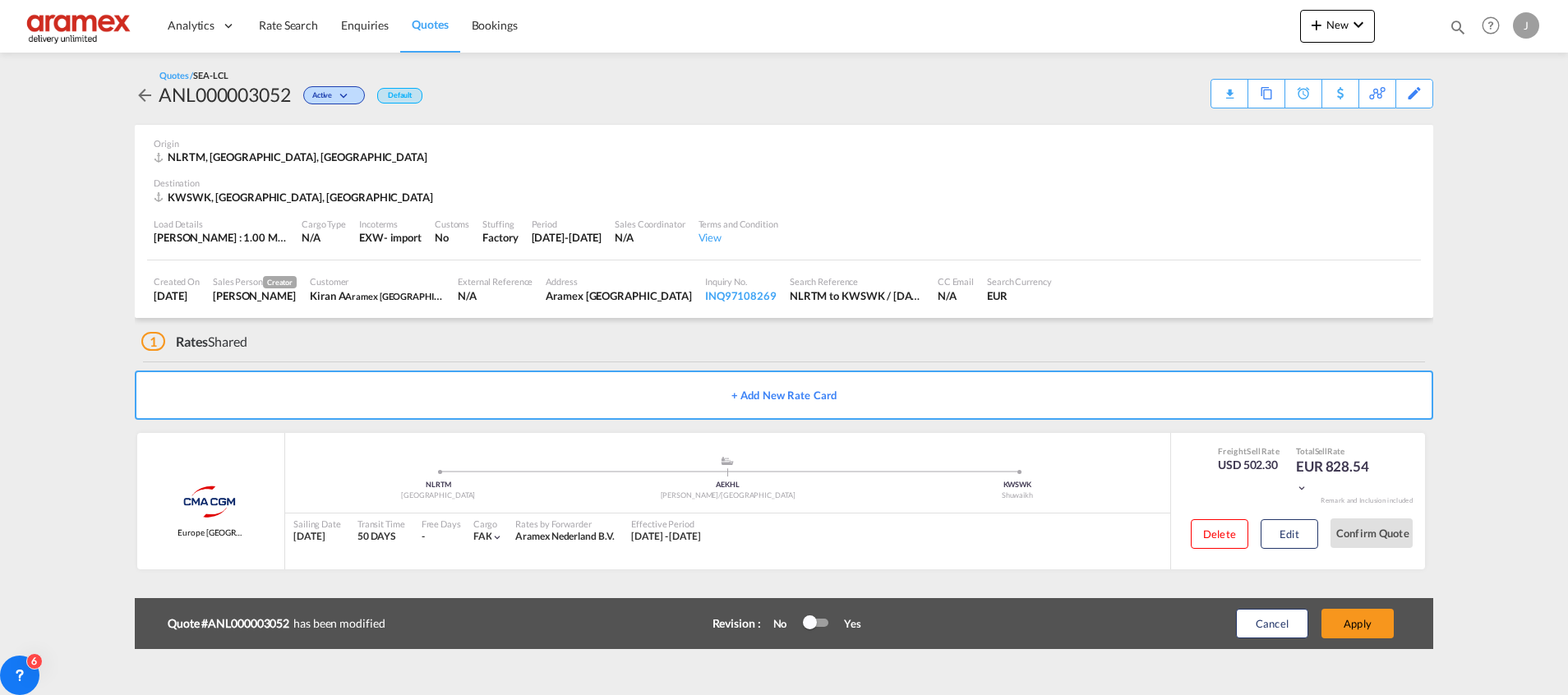
click at [1362, 628] on button "Apply" at bounding box center [1357, 623] width 72 height 29
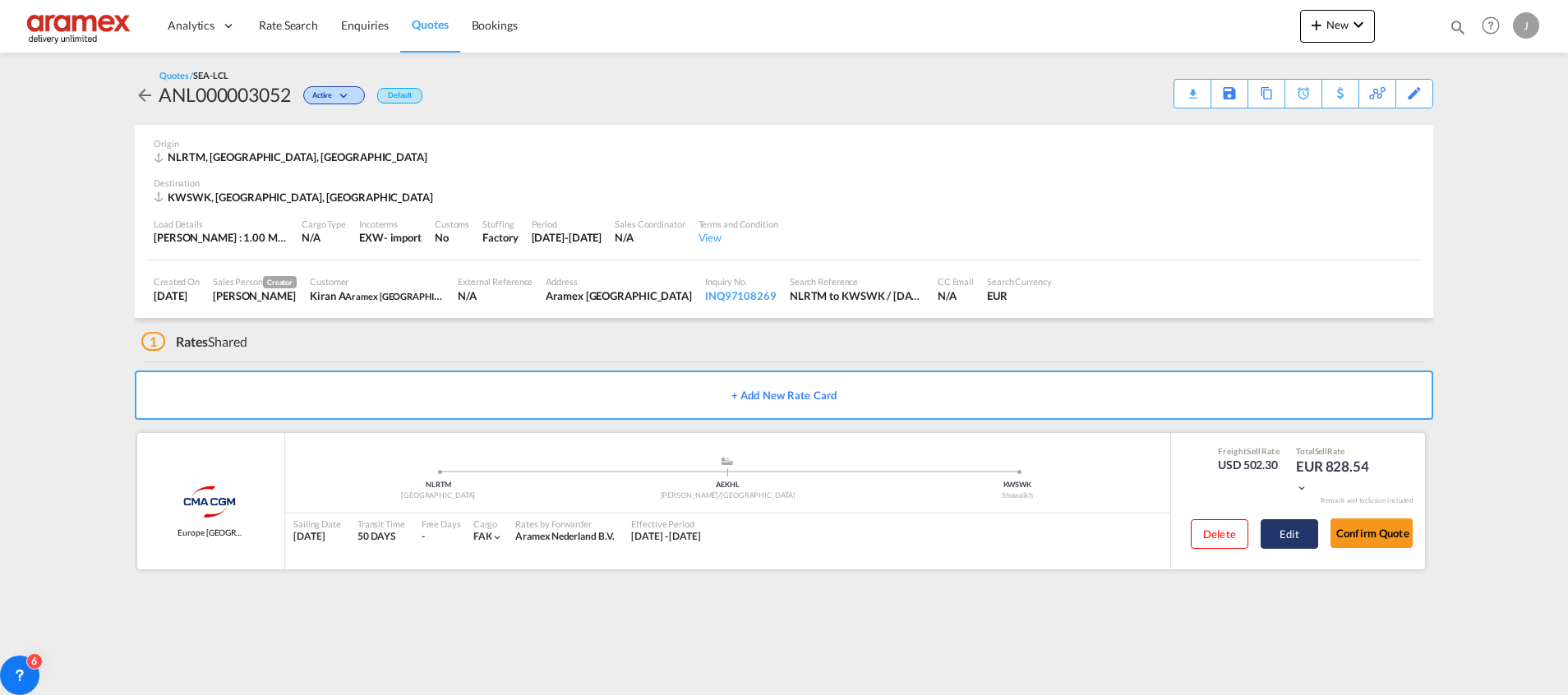
click at [1291, 534] on button "Edit" at bounding box center [1289, 533] width 58 height 29
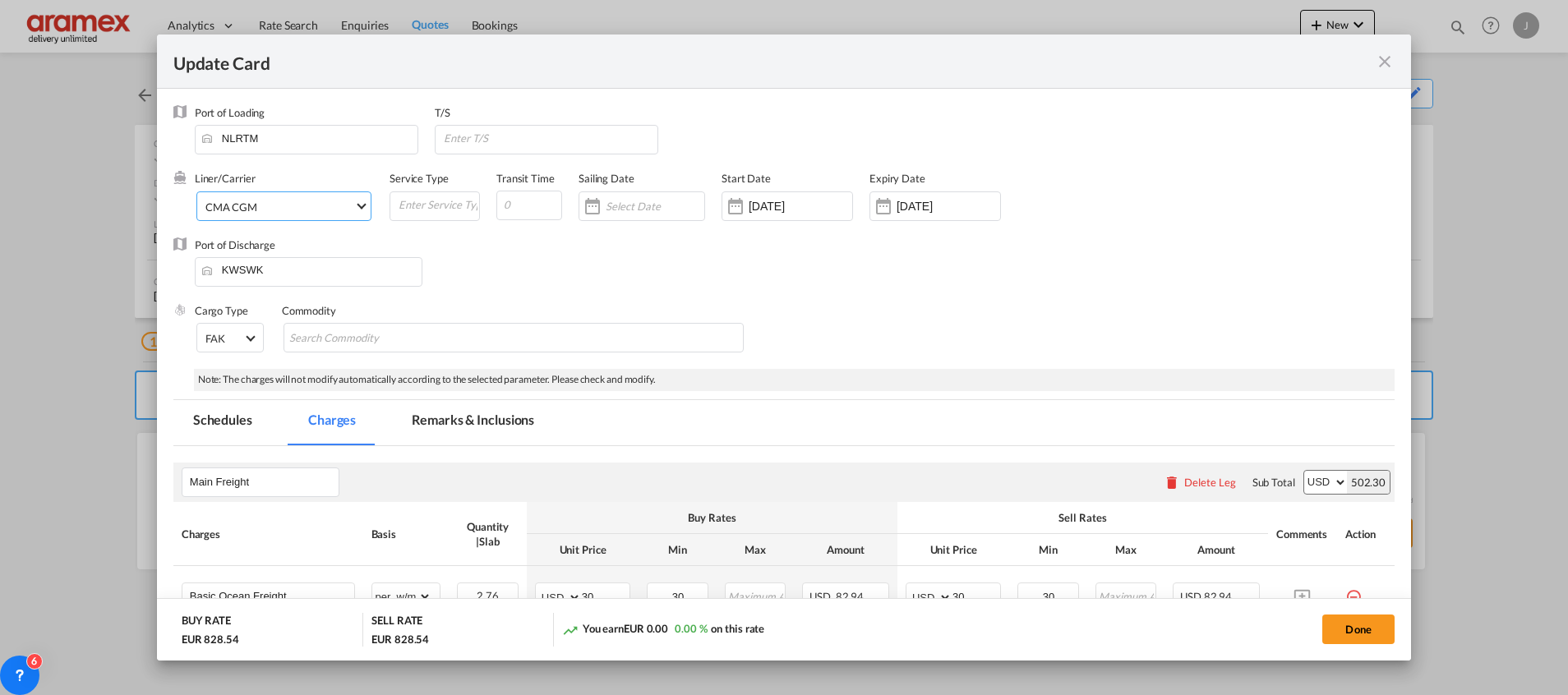
click at [294, 201] on span "CMA CGM" at bounding box center [280, 207] width 149 height 15
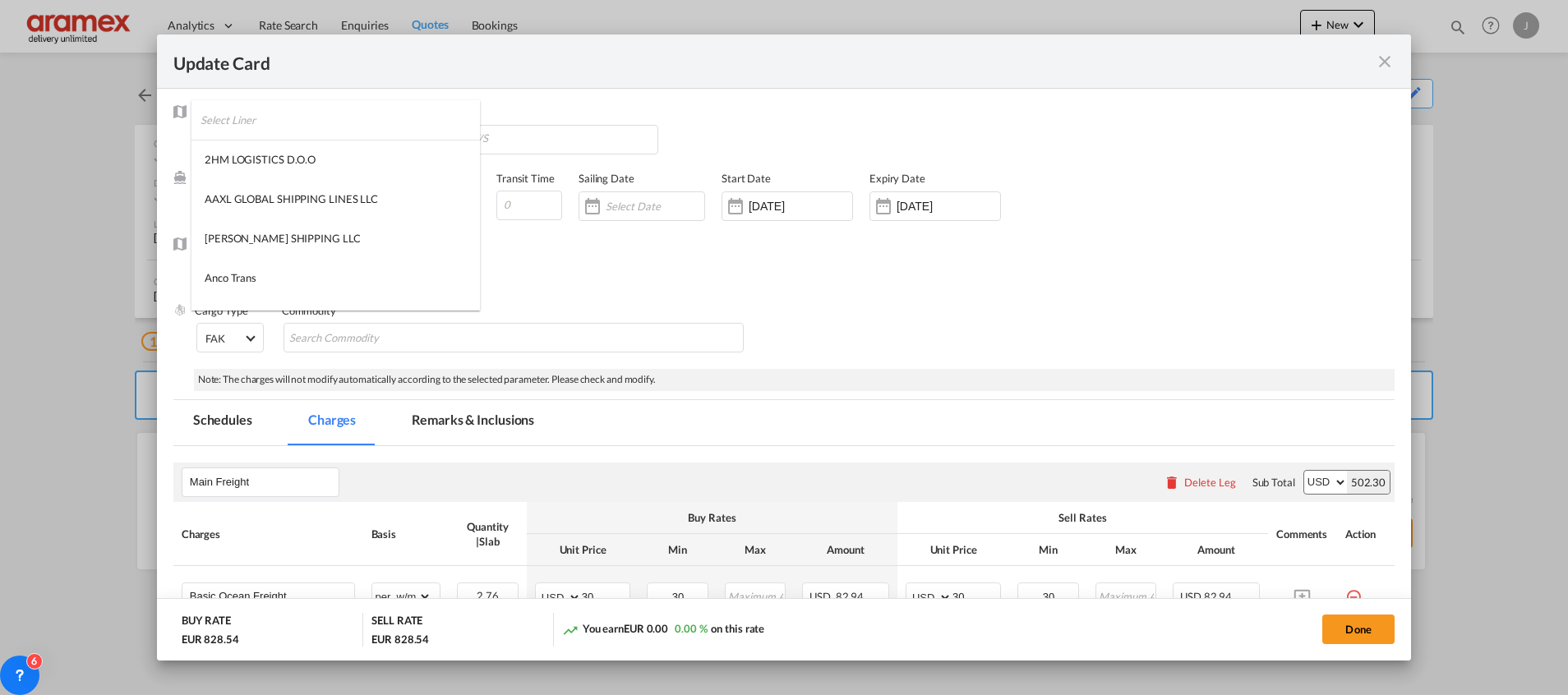
scroll to position [585, 0]
type md-option "17"
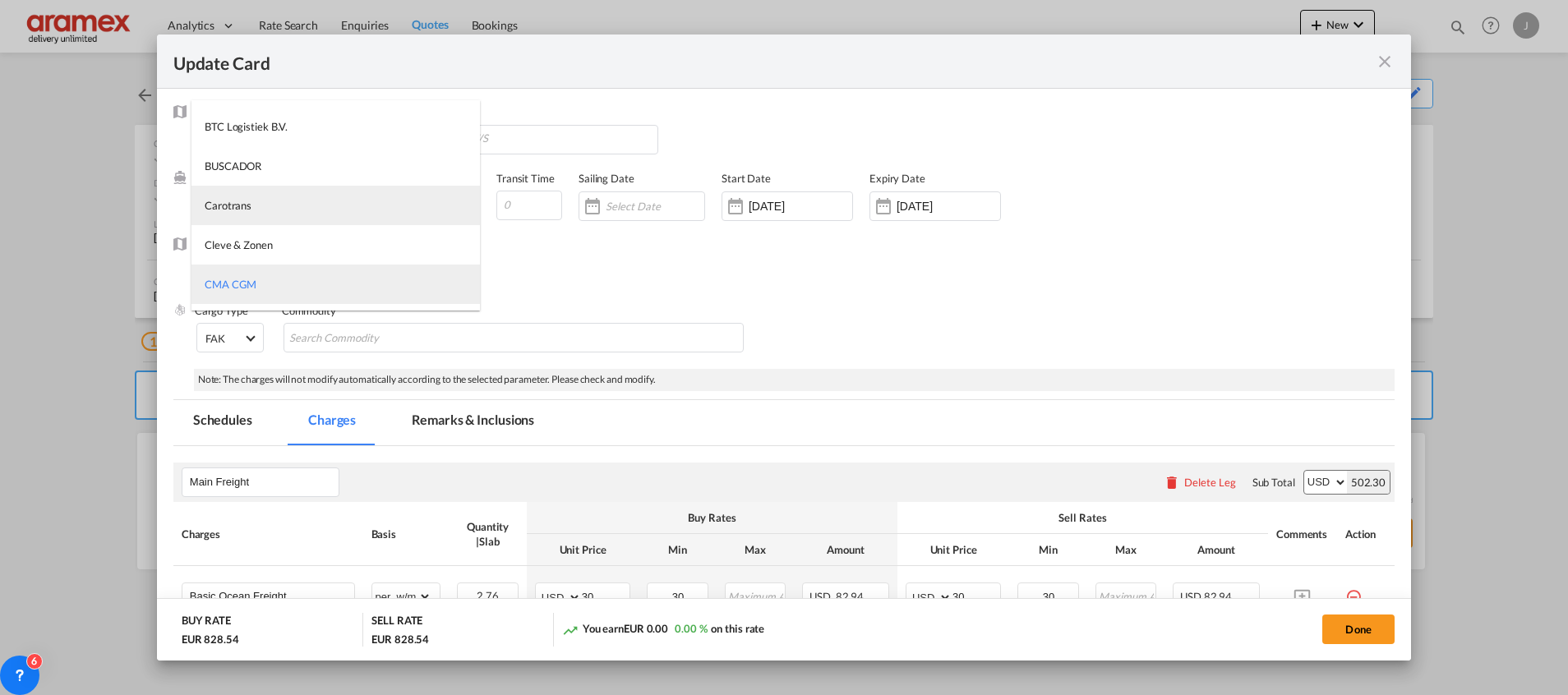
type md-option "795"
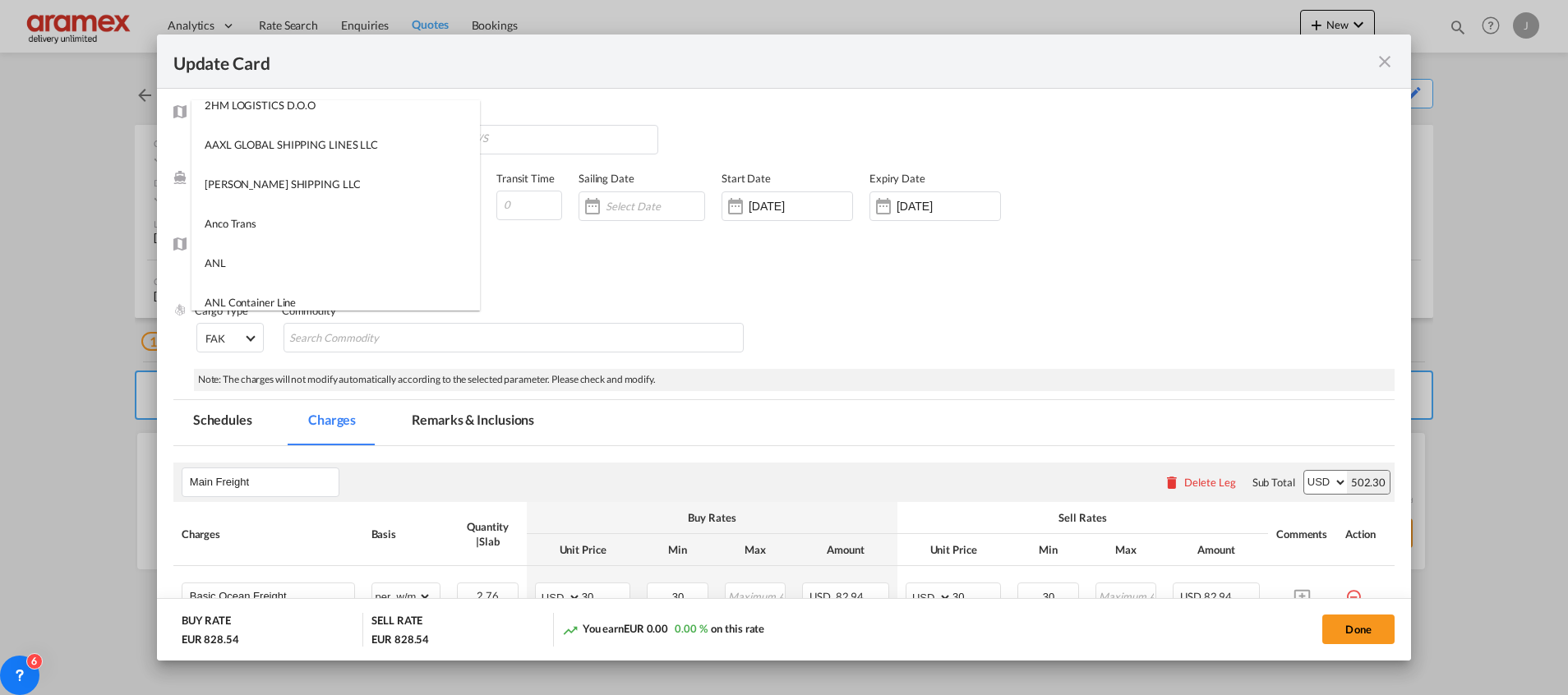
scroll to position [0, 0]
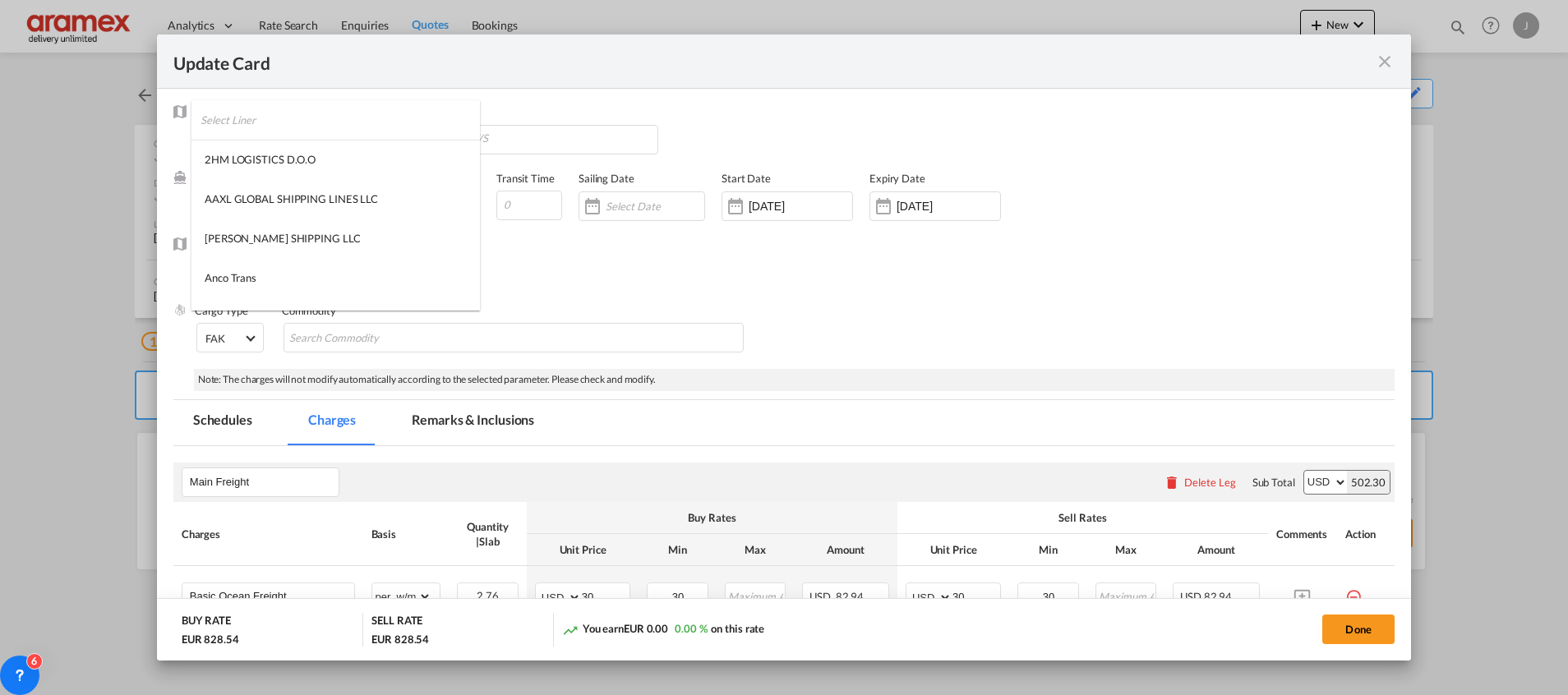
click at [354, 125] on input "search" at bounding box center [340, 120] width 280 height 39
type input "ssc"
click at [294, 201] on md-option "SSC" at bounding box center [285, 199] width 187 height 39
click at [721, 293] on div "Port of Discharge KWSWK" at bounding box center [783, 270] width 1221 height 66
click at [603, 199] on div "Update Card Port ..." at bounding box center [652, 206] width 99 height 15
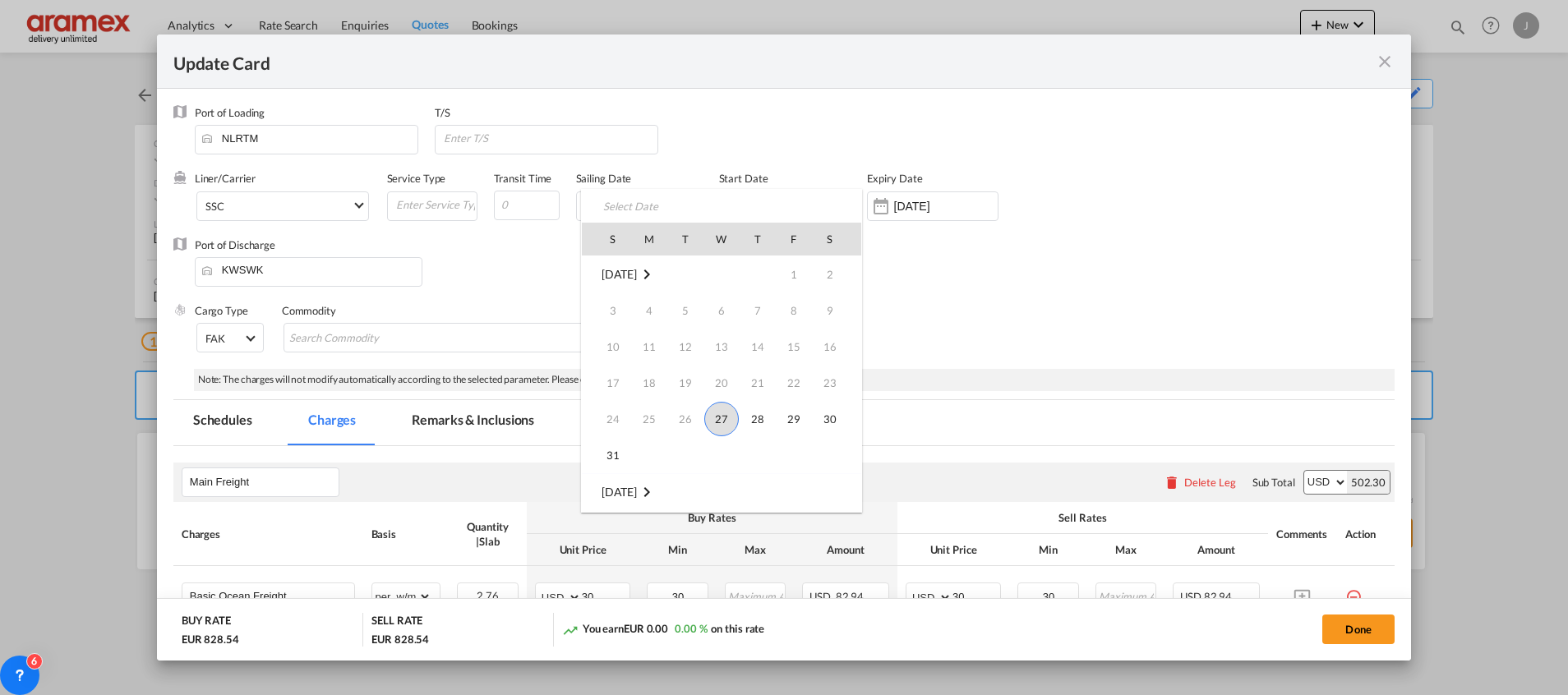
click at [519, 201] on div at bounding box center [784, 347] width 1568 height 695
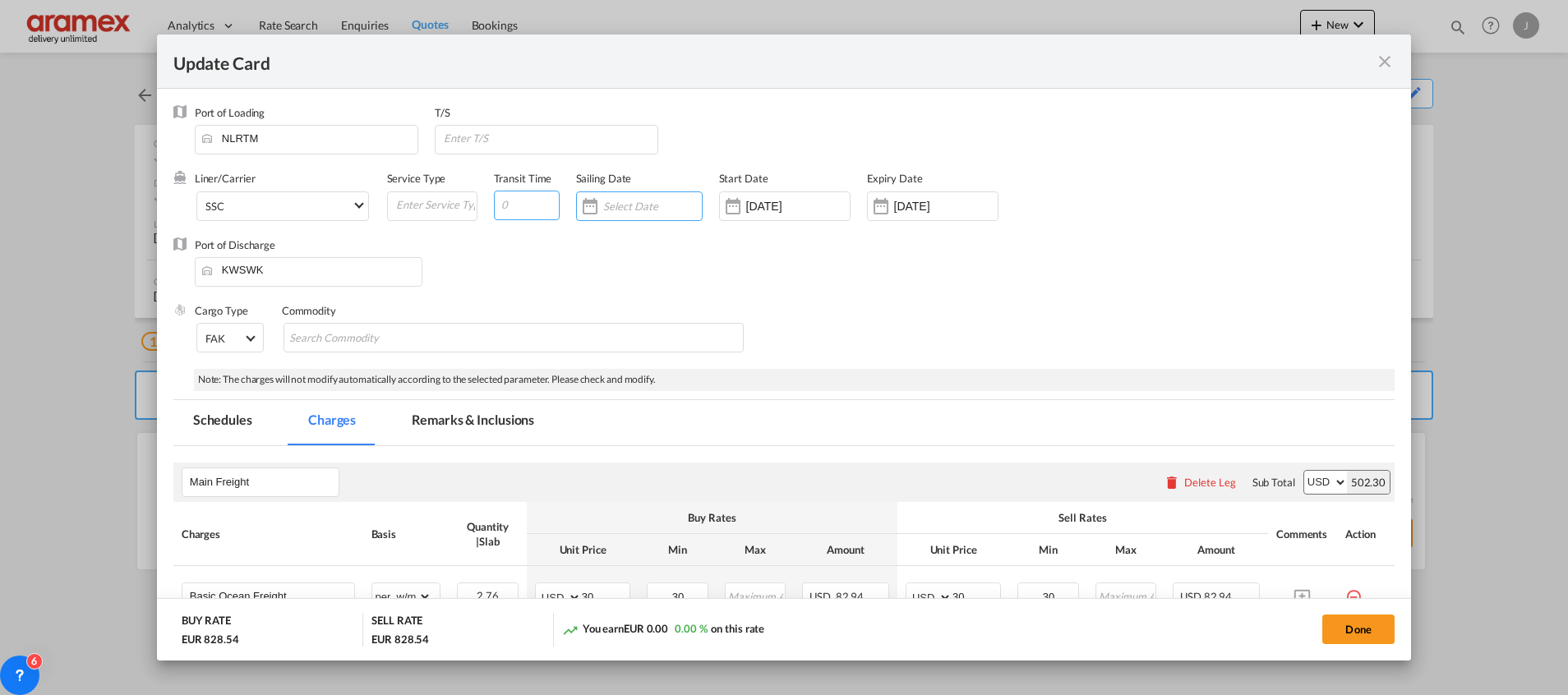
click at [510, 205] on input "Update Card Port ..." at bounding box center [527, 205] width 66 height 29
type input "40"
click at [629, 206] on input "Update Card Port ..." at bounding box center [652, 206] width 99 height 13
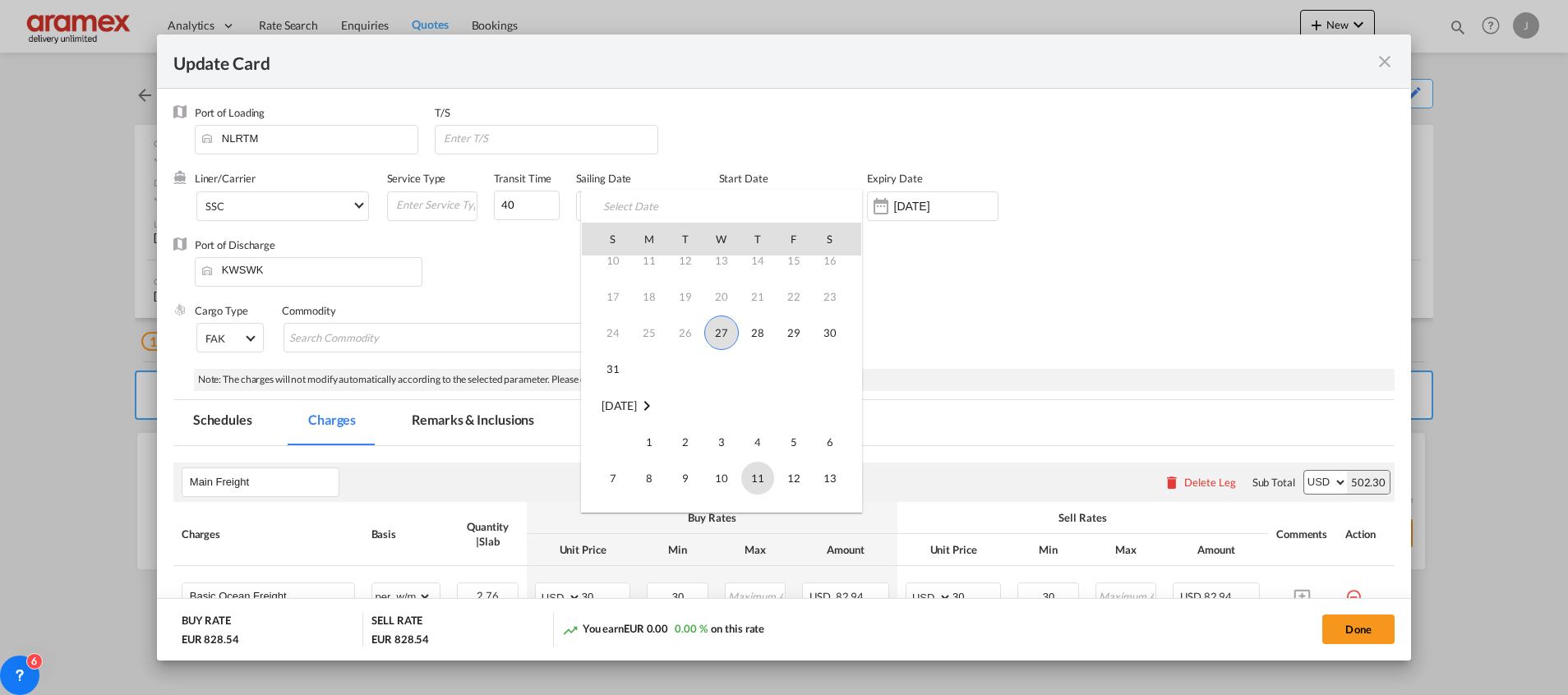
scroll to position [123, 0]
click at [830, 437] on span "13" at bounding box center [829, 440] width 33 height 33
type input "[DATE]"
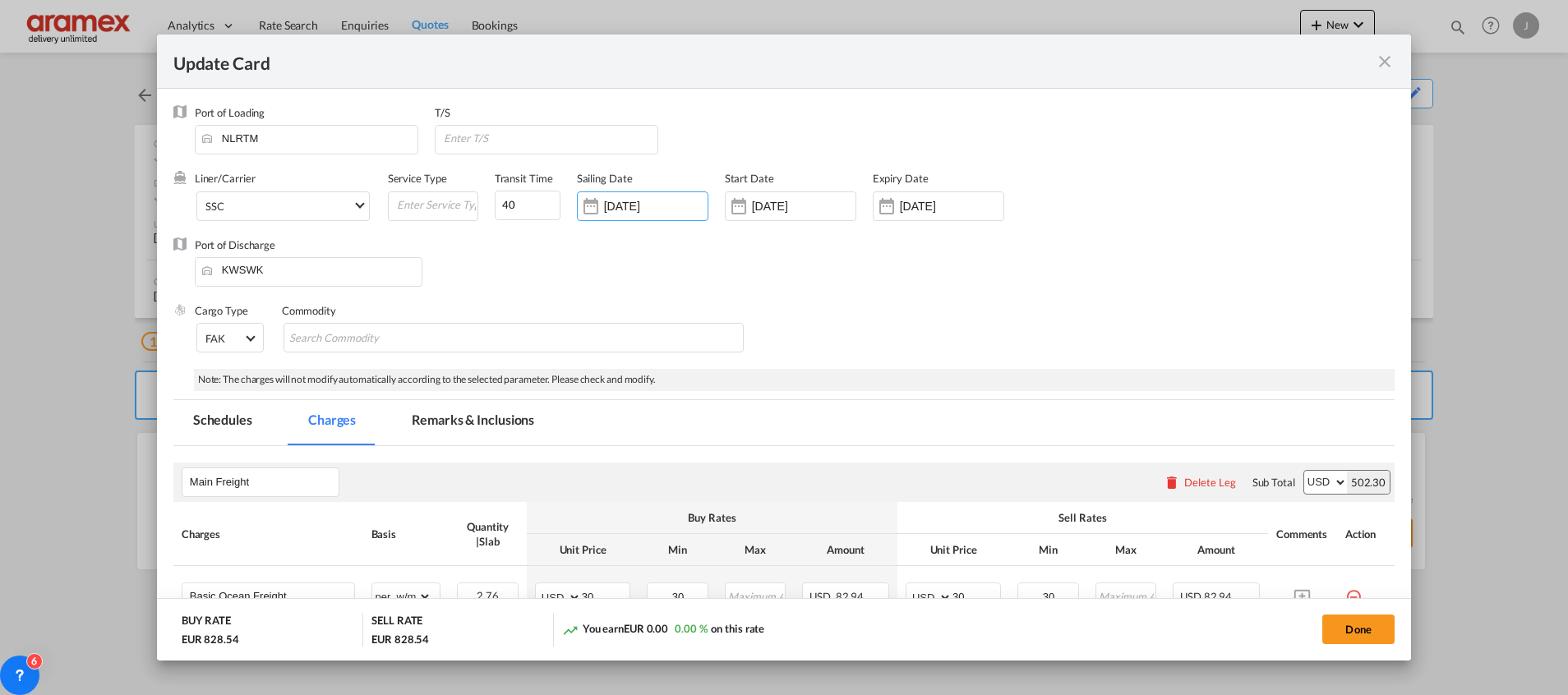
click at [1083, 351] on div "Cargo Type FAK FAK GCR GDSM General Cargo Hazardous Cargo Ambient Foodstuff Chi…" at bounding box center [794, 336] width 1200 height 66
click at [1352, 620] on button "Done" at bounding box center [1358, 628] width 72 height 29
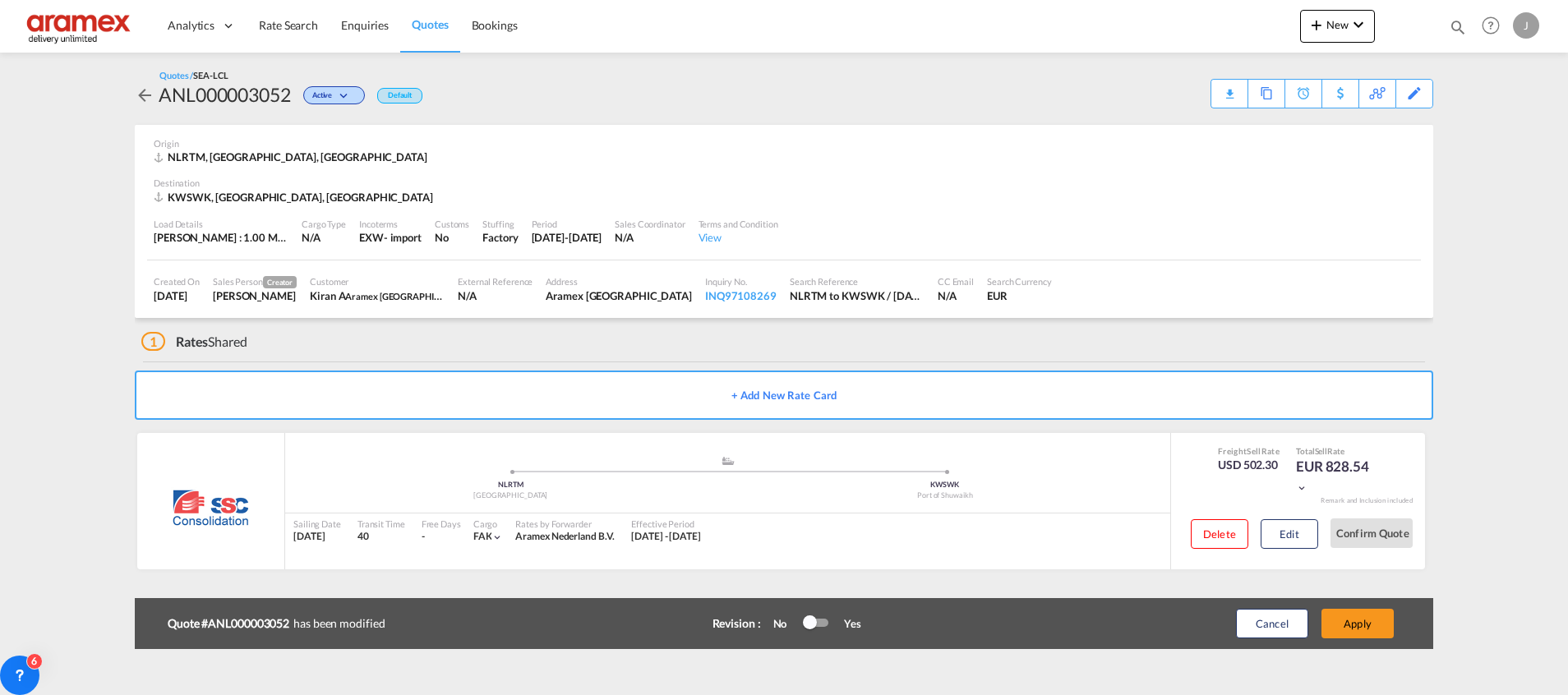
click at [1352, 620] on button "Apply" at bounding box center [1357, 623] width 72 height 29
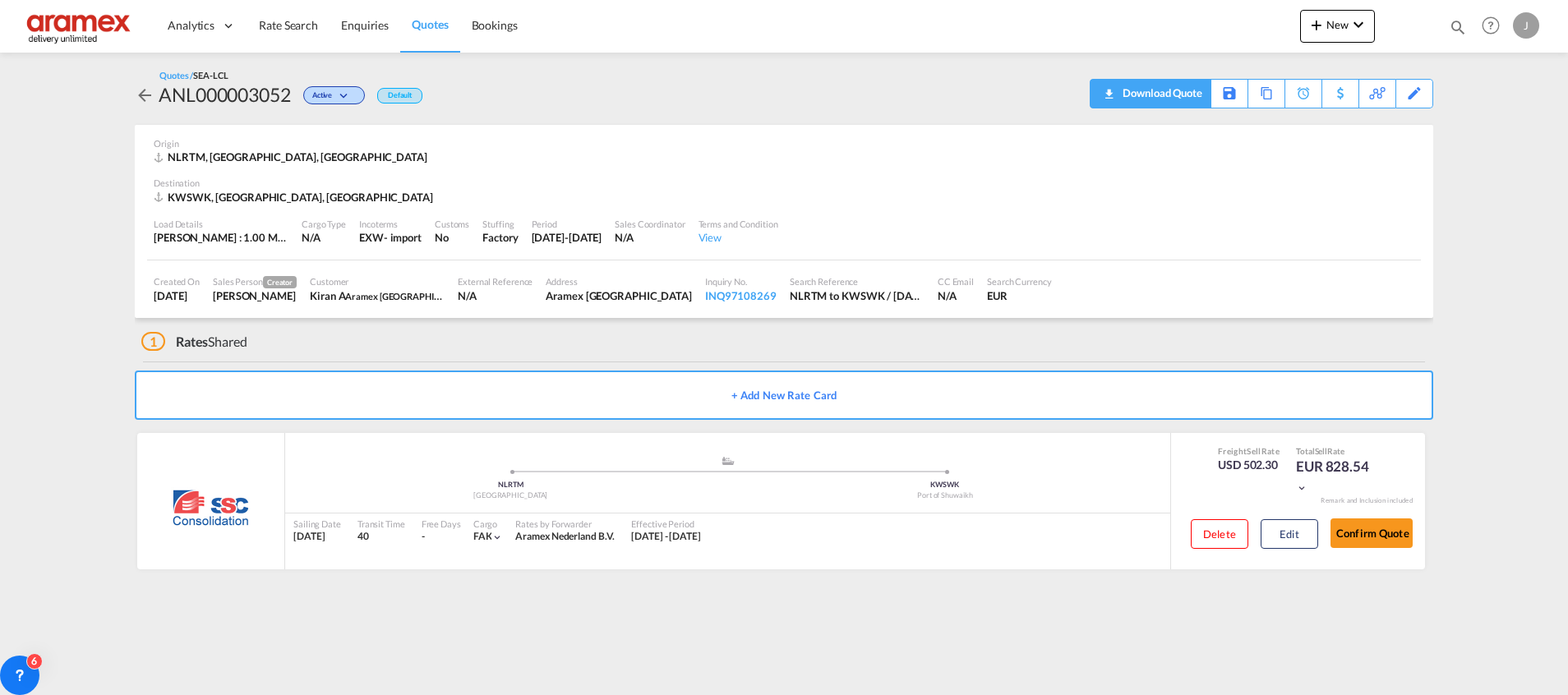
click at [1179, 97] on div "Download Quote" at bounding box center [1160, 93] width 83 height 27
click at [1407, 91] on div "Edit" at bounding box center [1414, 93] width 19 height 28
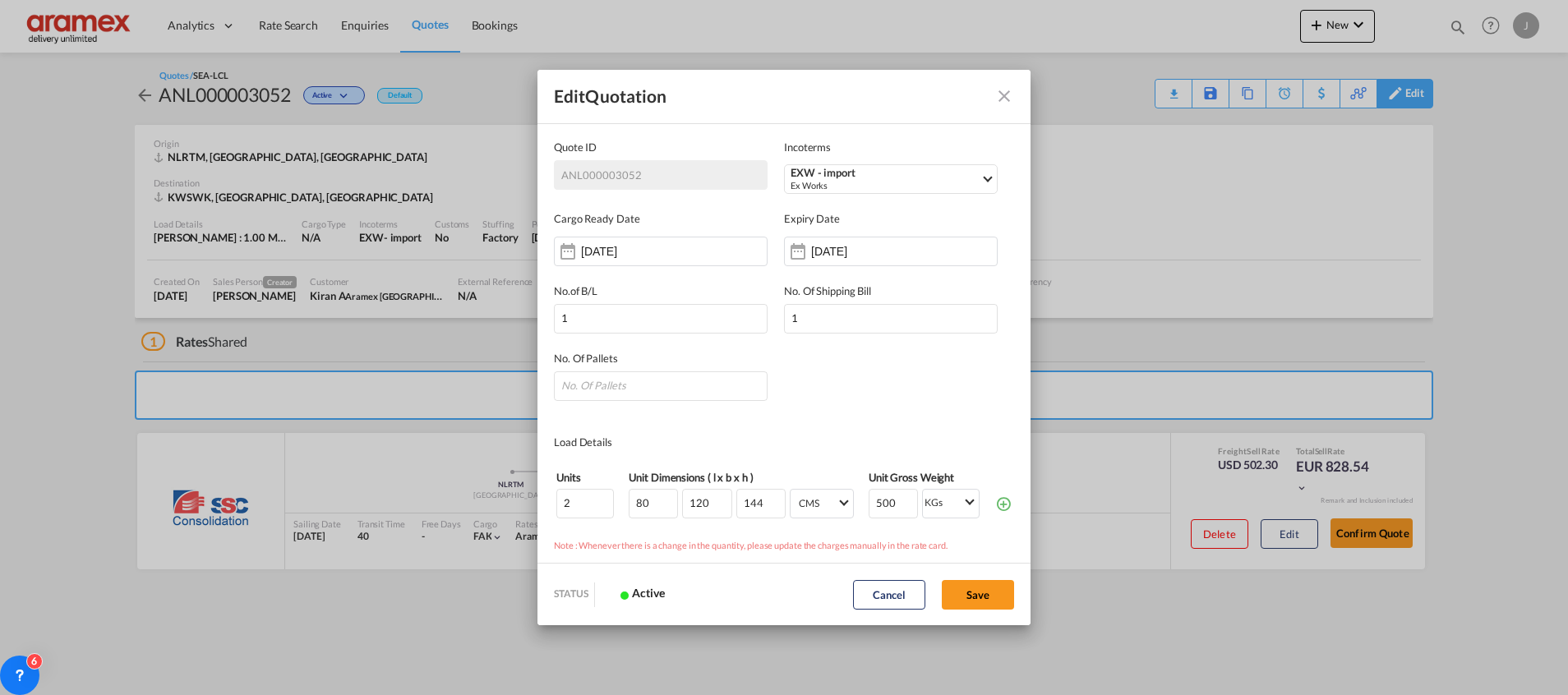
scroll to position [0, 0]
drag, startPoint x: 588, startPoint y: 507, endPoint x: 555, endPoint y: 507, distance: 33.0
click at [555, 507] on table "Units Unit Dimensions ( l x b x h ) Unit Gross Weight 2 80 120 144 CMS CMS Inch…" at bounding box center [784, 494] width 460 height 54
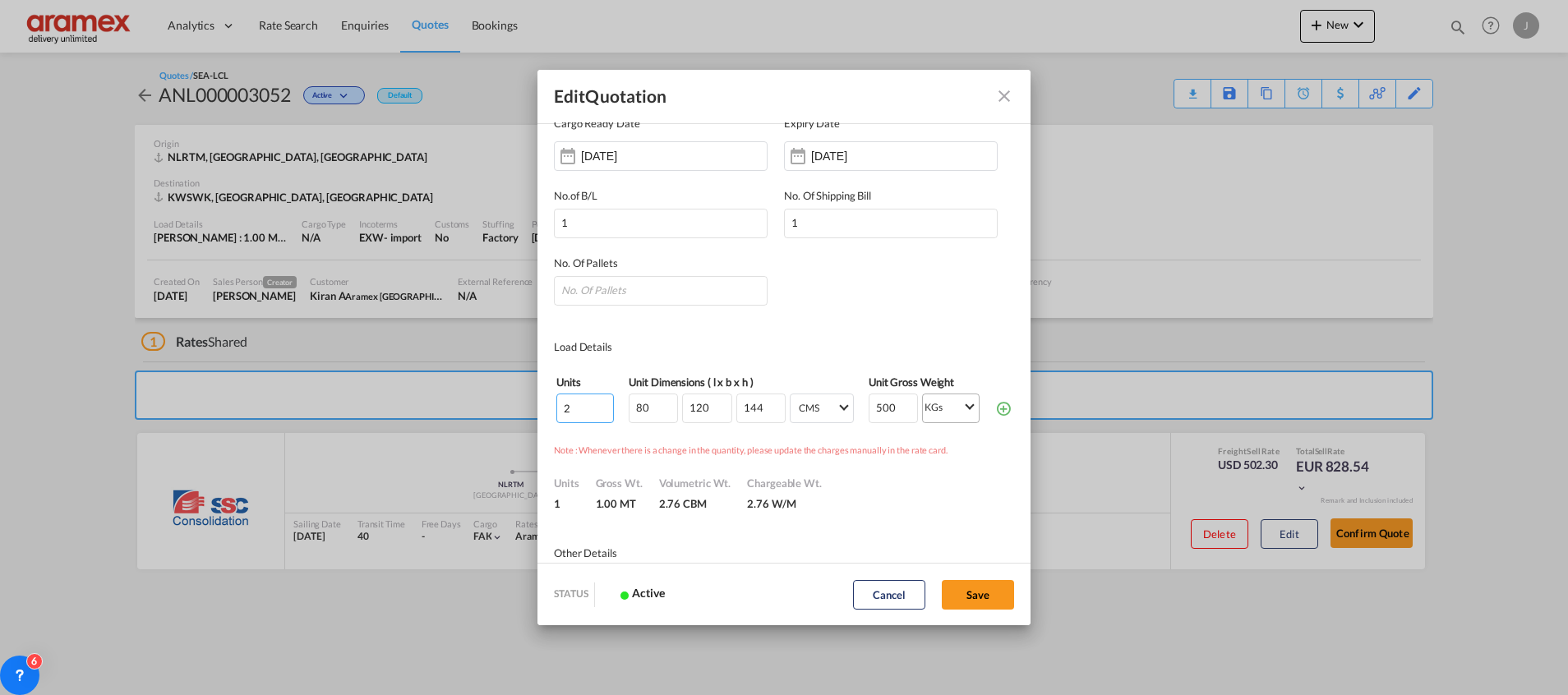
scroll to position [123, 0]
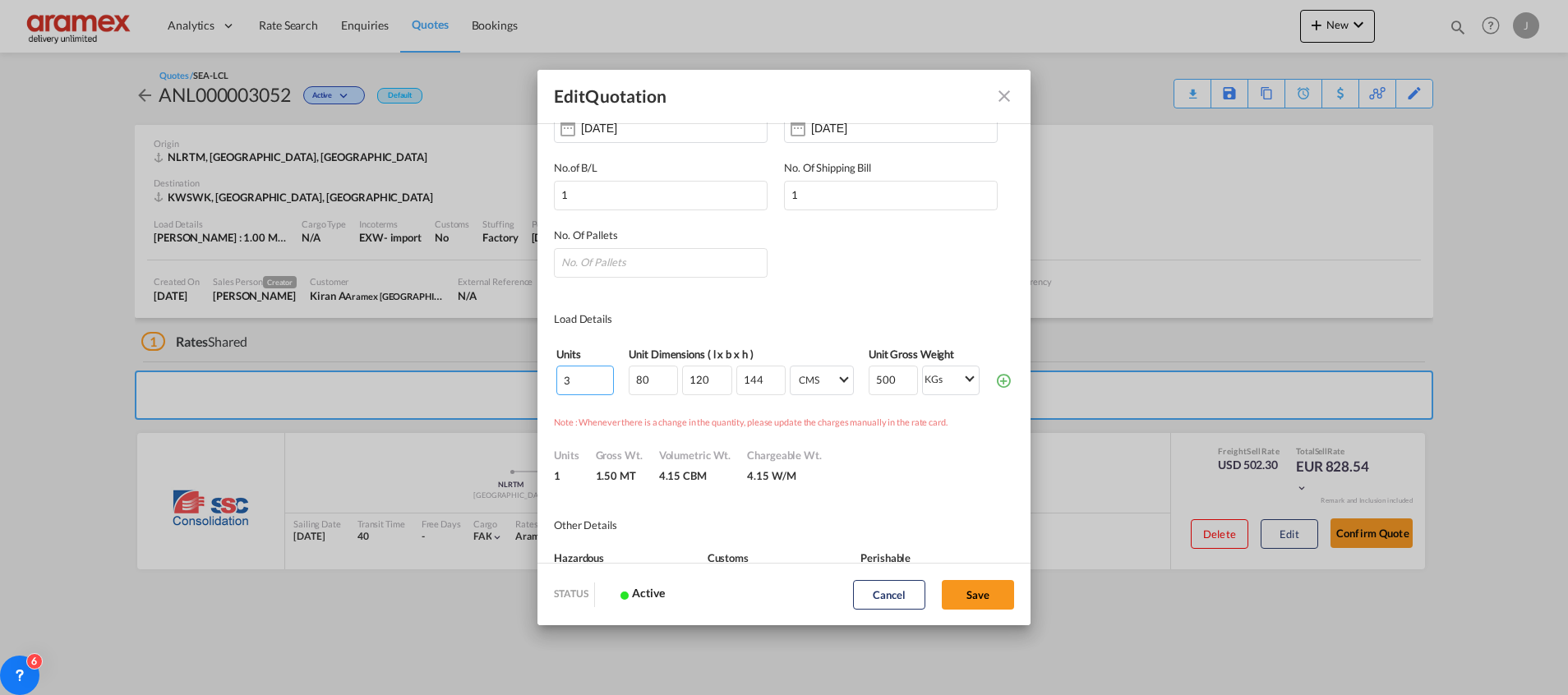
type input "3"
click at [642, 386] on input "80" at bounding box center [653, 380] width 50 height 29
type input "120"
click at [693, 375] on input "120" at bounding box center [707, 380] width 50 height 29
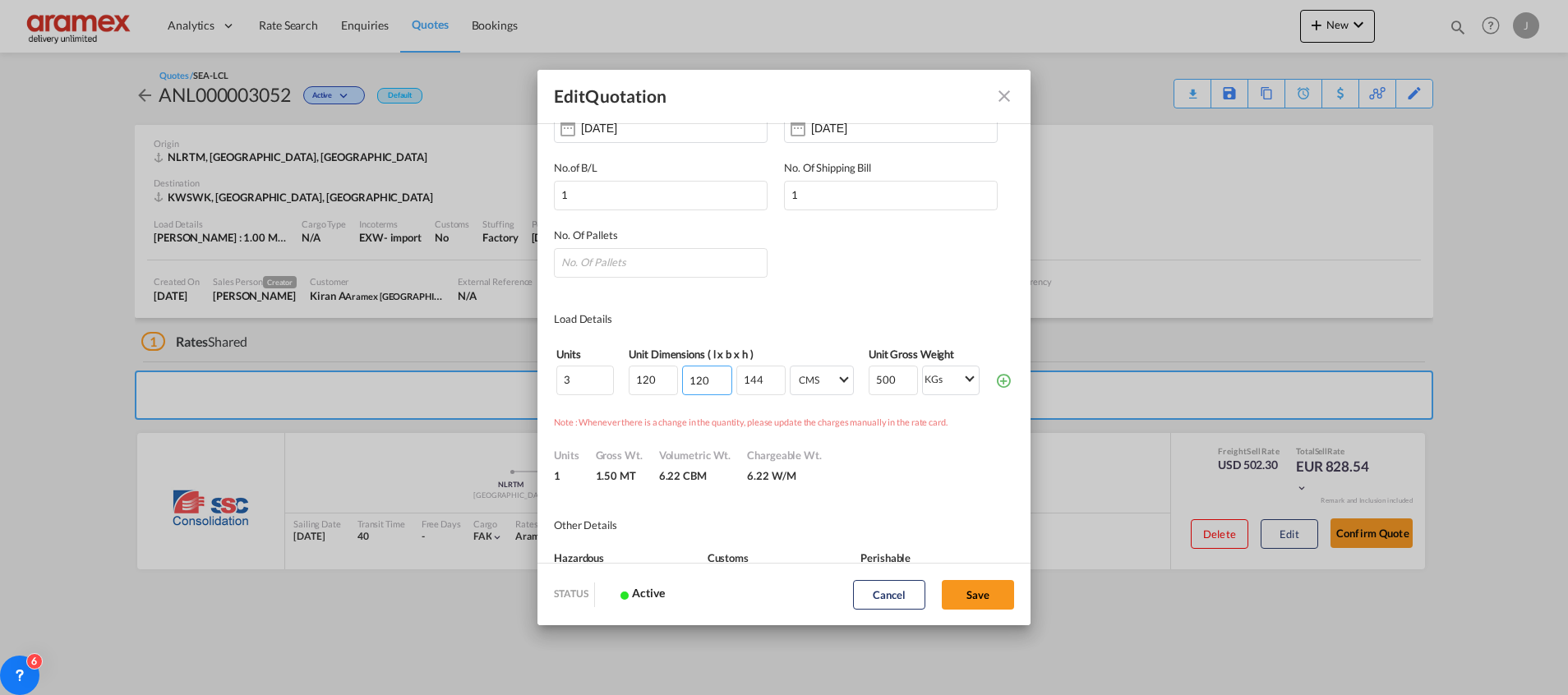
click at [693, 375] on input "120" at bounding box center [707, 380] width 50 height 29
type input "80"
click at [748, 383] on input "144" at bounding box center [761, 380] width 50 height 29
type input "100"
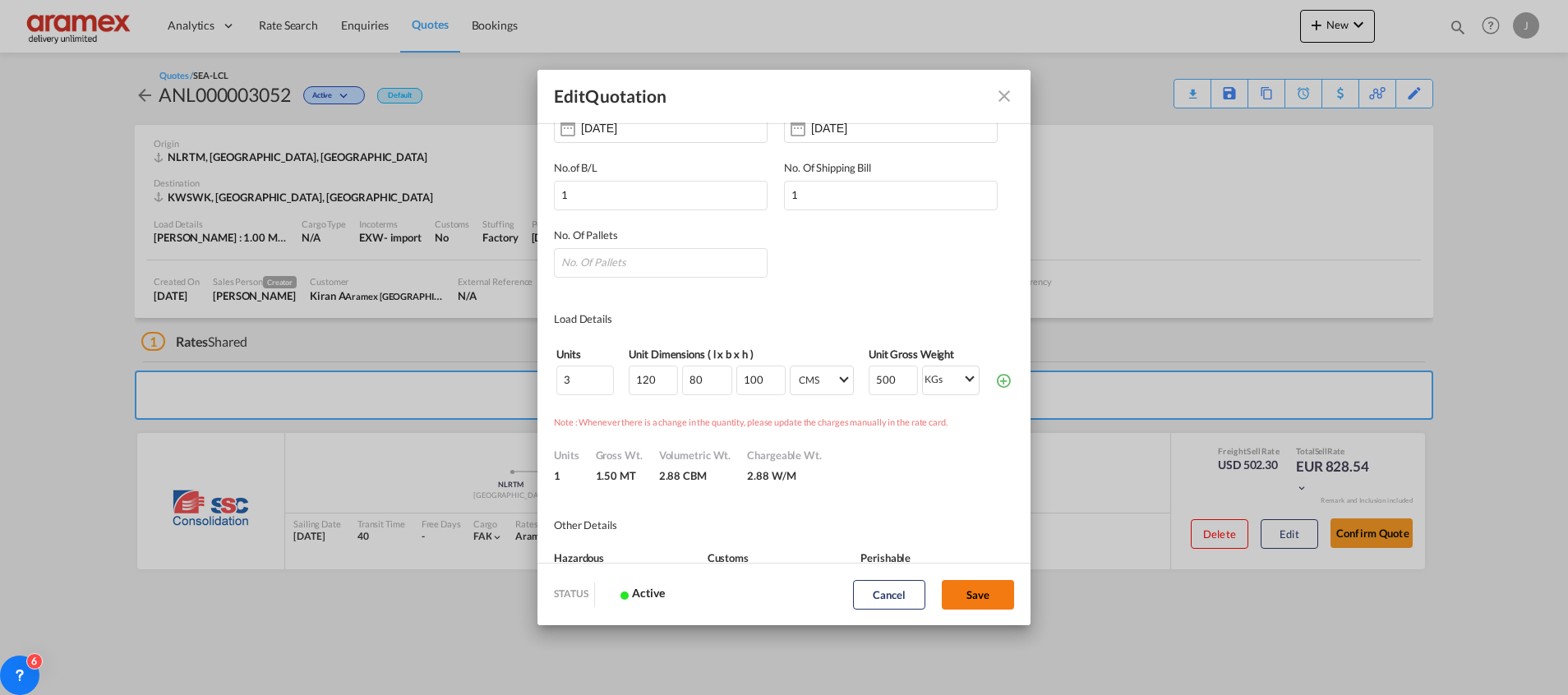
click at [990, 580] on button "Save" at bounding box center [978, 594] width 72 height 29
click at [649, 267] on input "Quote ID IncotermsEXW ..." at bounding box center [661, 262] width 214 height 29
type input "3"
click at [751, 298] on md-dialog-content "Quote ID ANL000003052 Incoterms EXW - import Ex Works EXW - import Ex Works CIP…" at bounding box center [783, 343] width 493 height 441
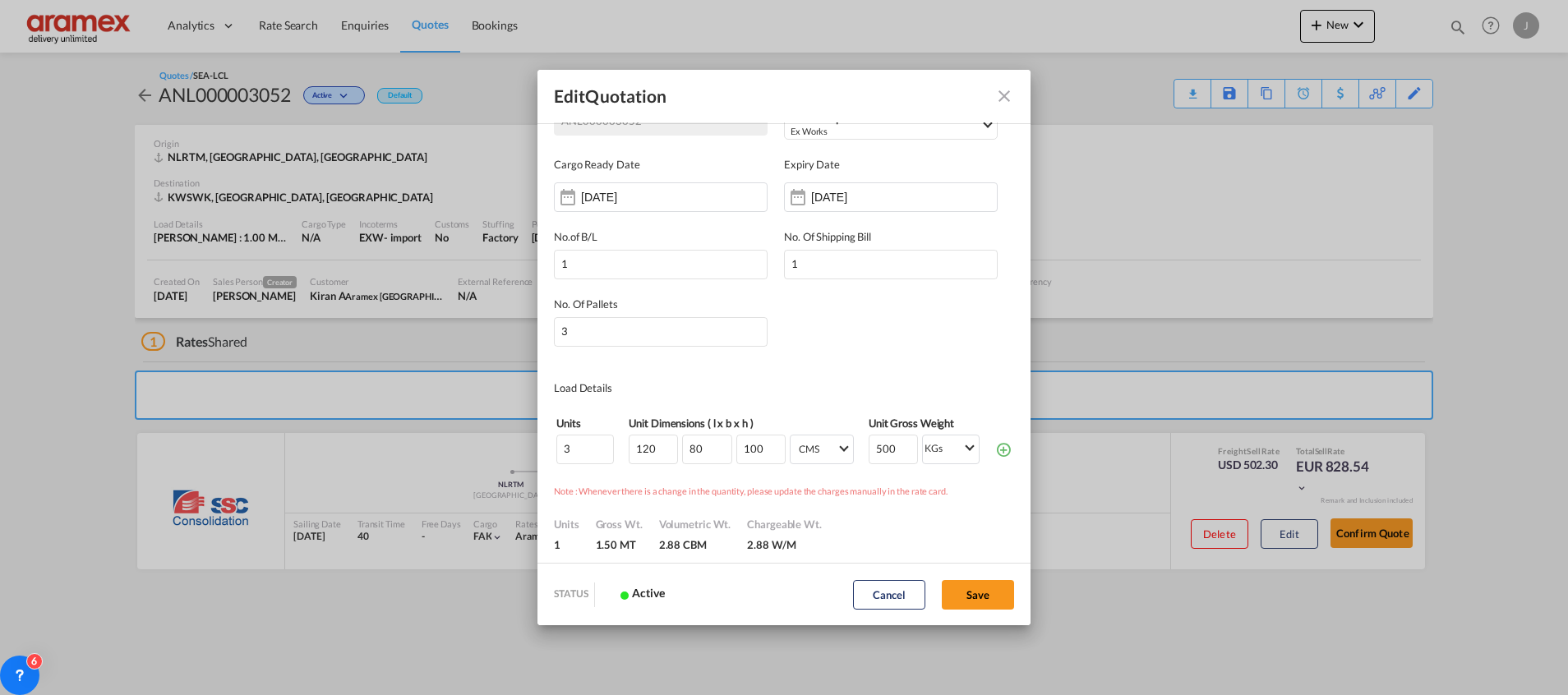
scroll to position [0, 0]
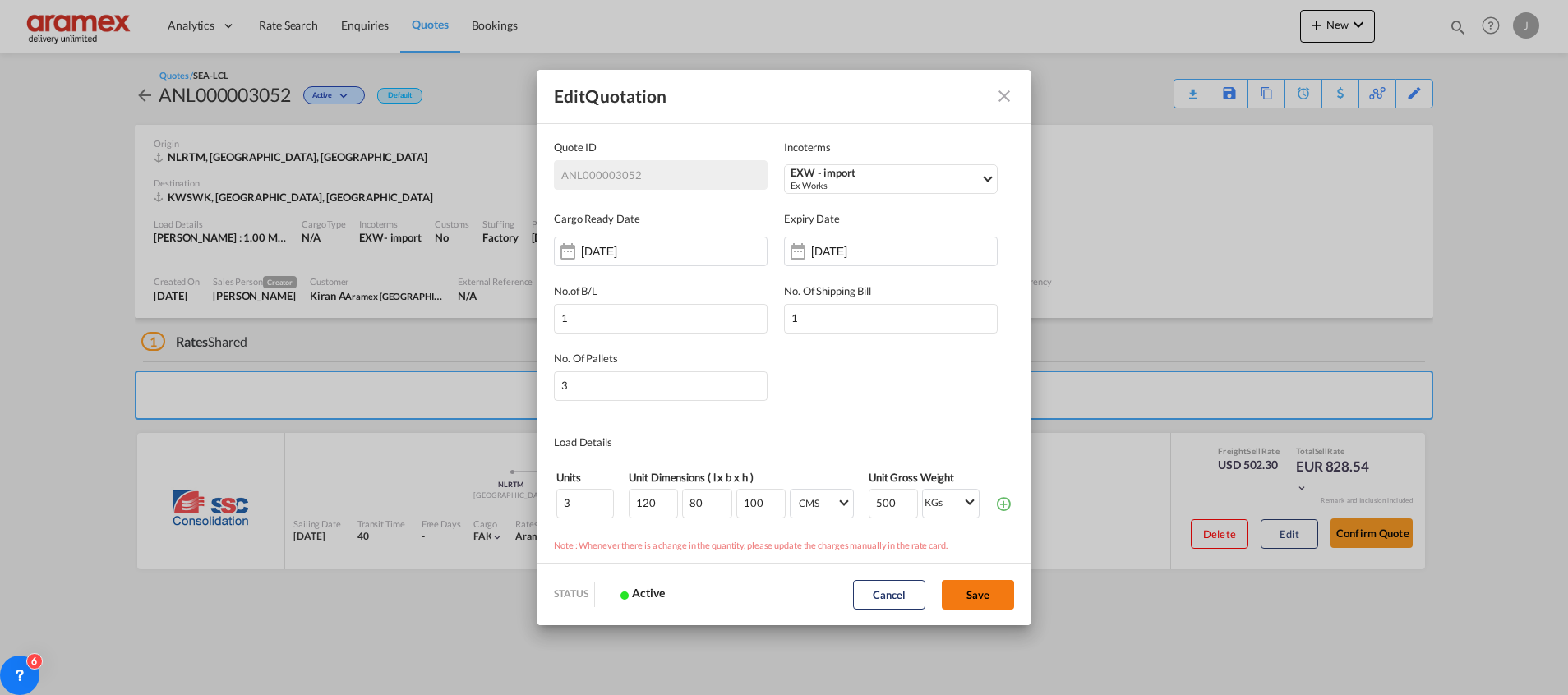
click at [978, 594] on button "Save" at bounding box center [978, 594] width 72 height 29
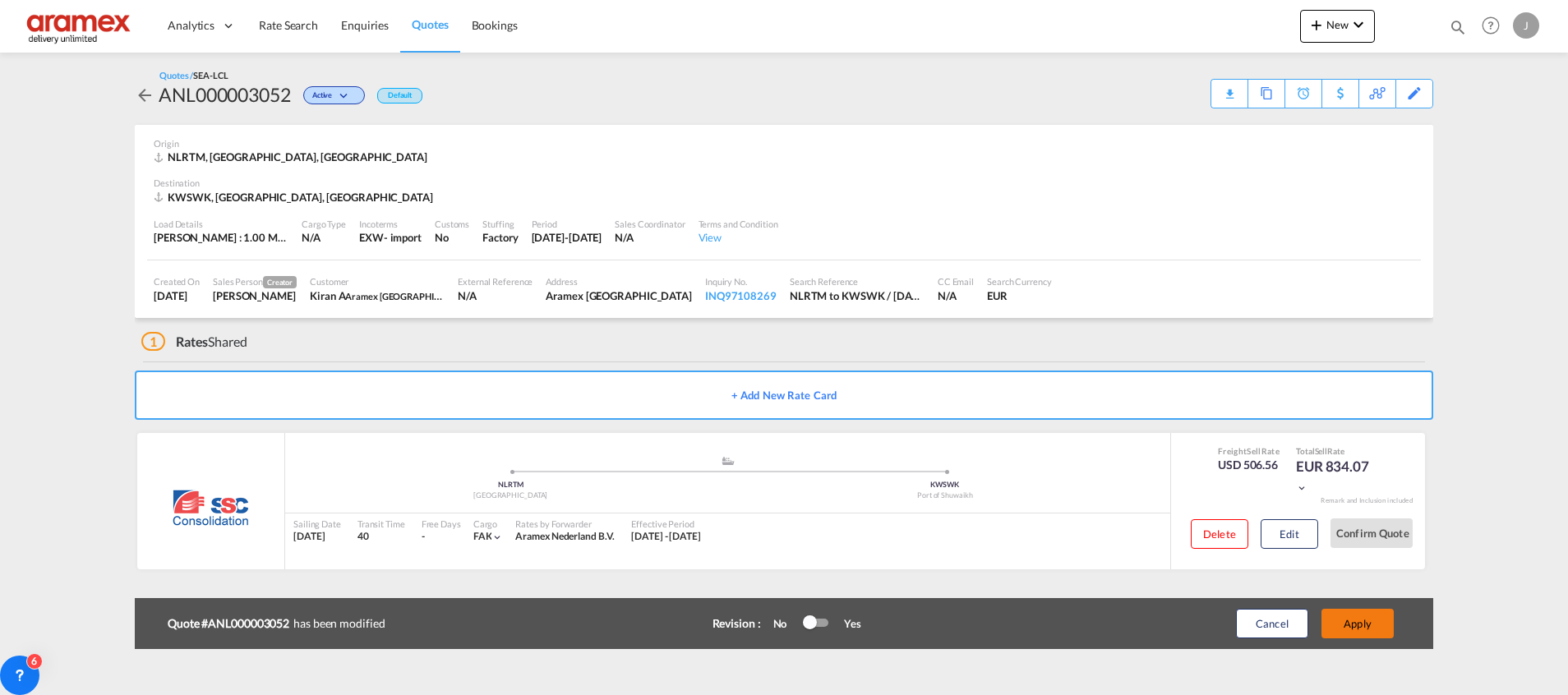
click at [1377, 630] on button "Apply" at bounding box center [1357, 623] width 72 height 29
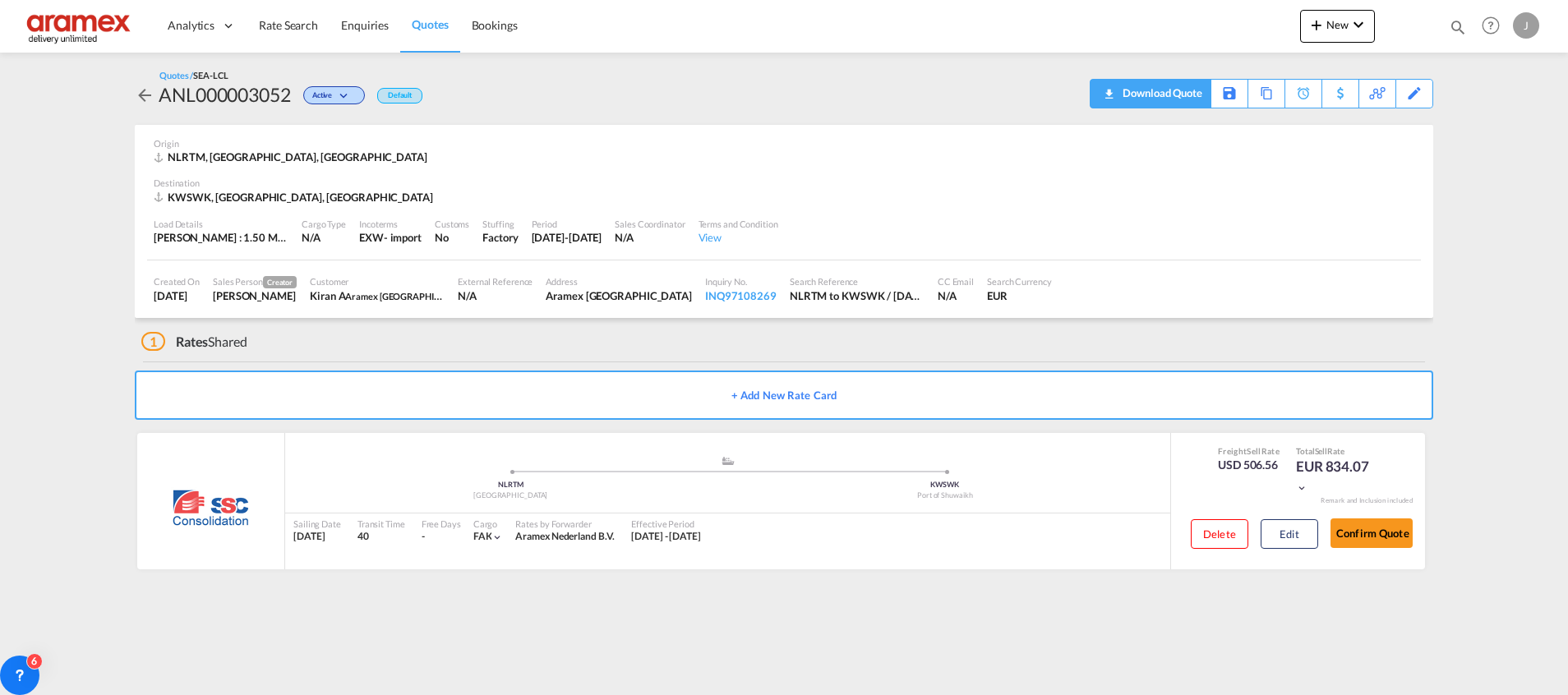
click at [1173, 93] on div "Download Quote" at bounding box center [1160, 93] width 83 height 27
click at [1293, 530] on button "Edit" at bounding box center [1289, 533] width 58 height 29
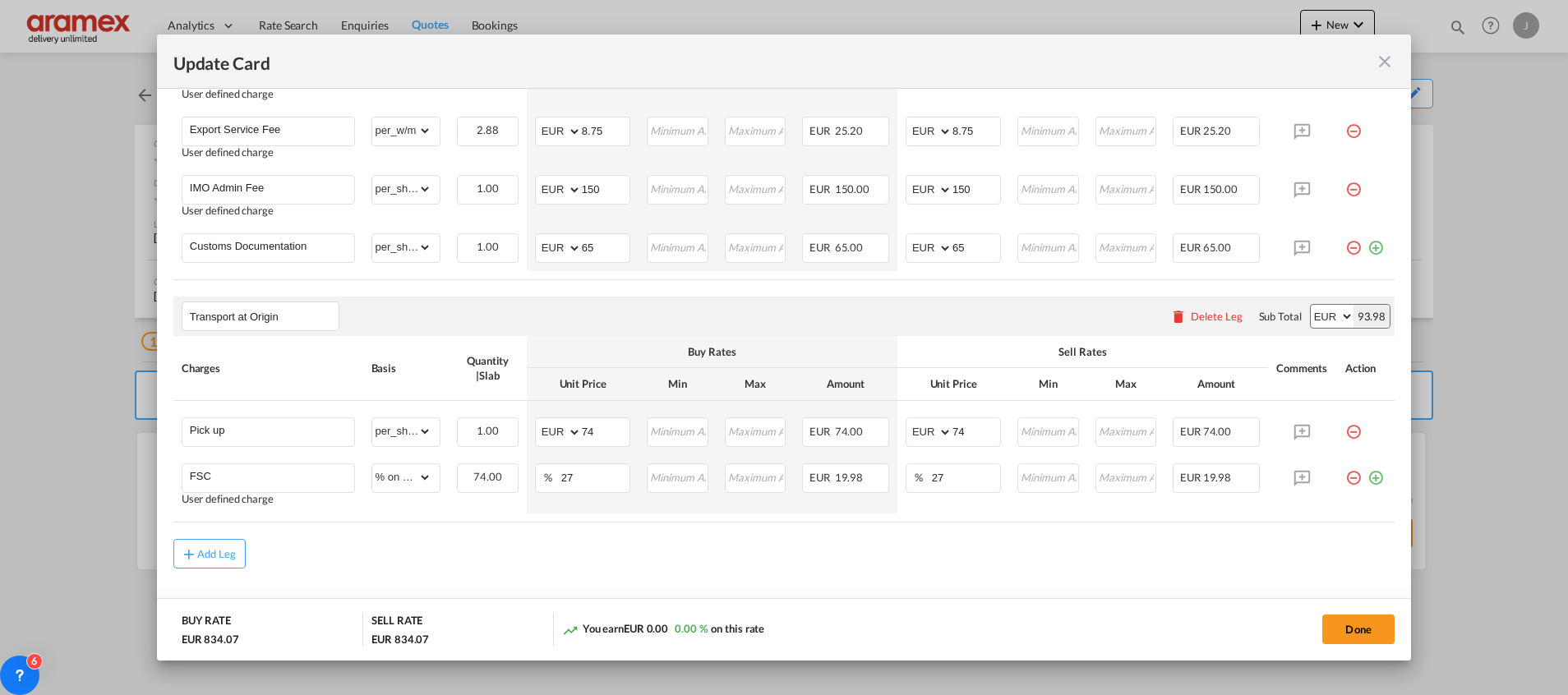
scroll to position [1078, 0]
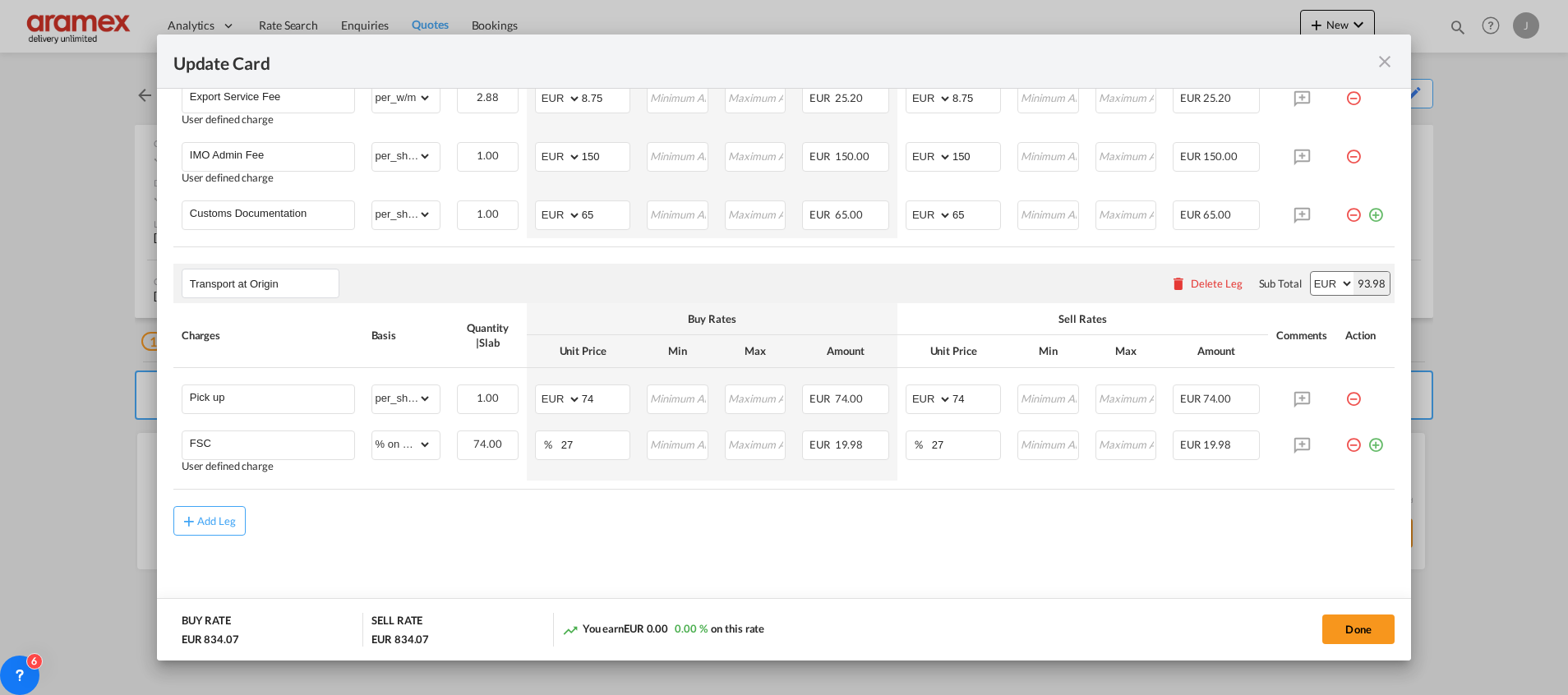
click at [645, 534] on div "Add Leg" at bounding box center [783, 520] width 1221 height 29
click at [545, 402] on md-input-container "AED AFN ALL AMD ANG AOA ARS AUD AWG AZN BAM BBD BDT BGN BHD BIF BMD BND [PERSON…" at bounding box center [582, 399] width 95 height 29
type input "124"
click at [718, 525] on div "Add Leg" at bounding box center [783, 520] width 1221 height 29
drag, startPoint x: 976, startPoint y: 396, endPoint x: 929, endPoint y: 399, distance: 47.1
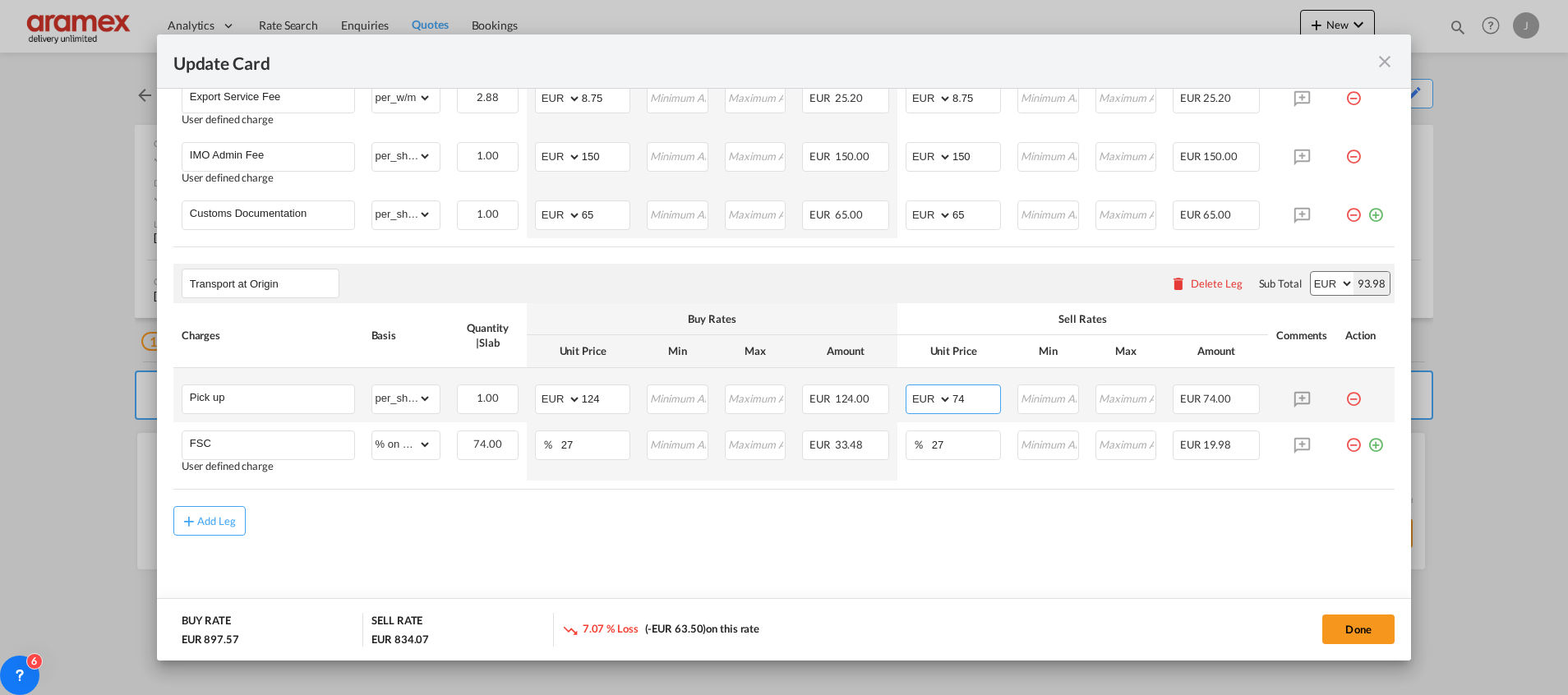
click at [929, 399] on md-input-container "AED AFN ALL AMD ANG AOA ARS AUD AWG AZN BAM BBD BDT BGN BHD BIF BMD BND [PERSON…" at bounding box center [953, 399] width 95 height 29
type input "124"
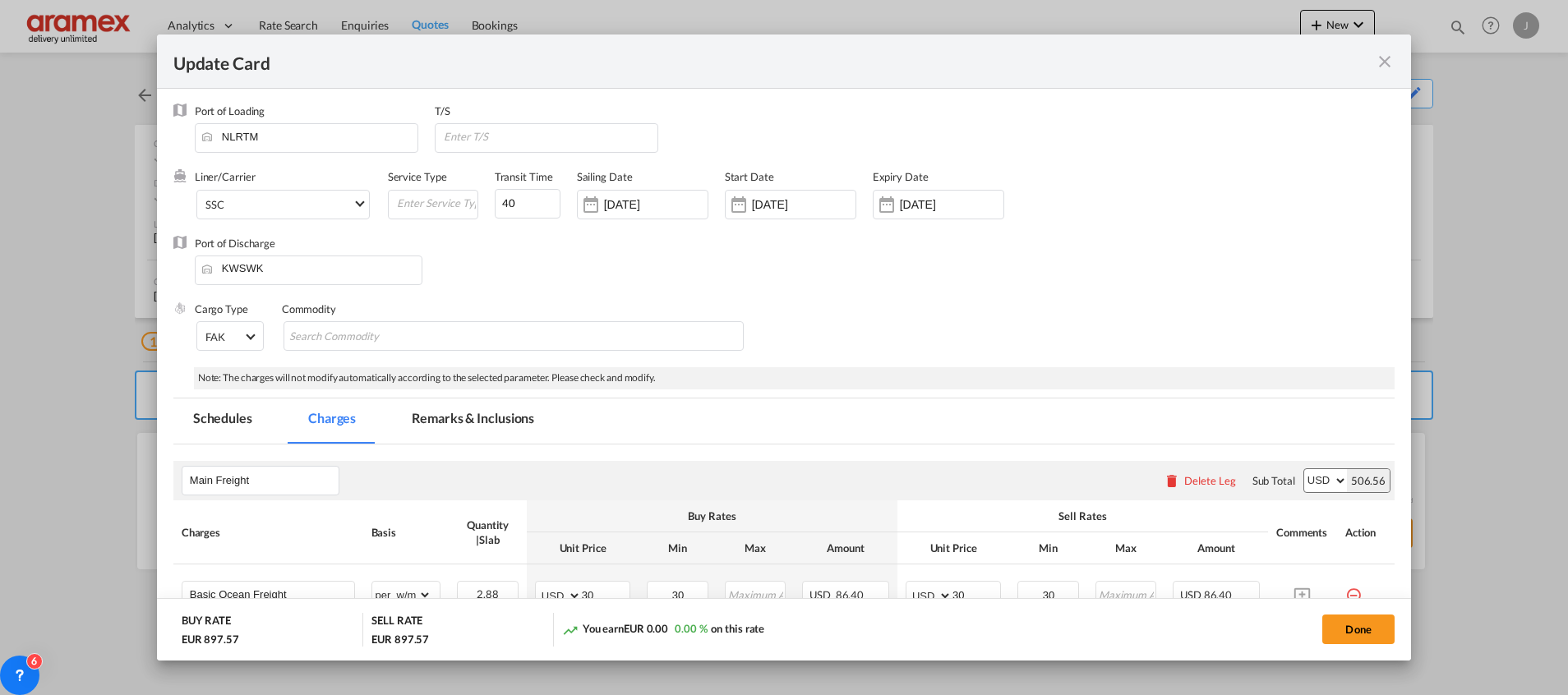
scroll to position [0, 0]
click at [1357, 622] on button "Done" at bounding box center [1358, 628] width 72 height 29
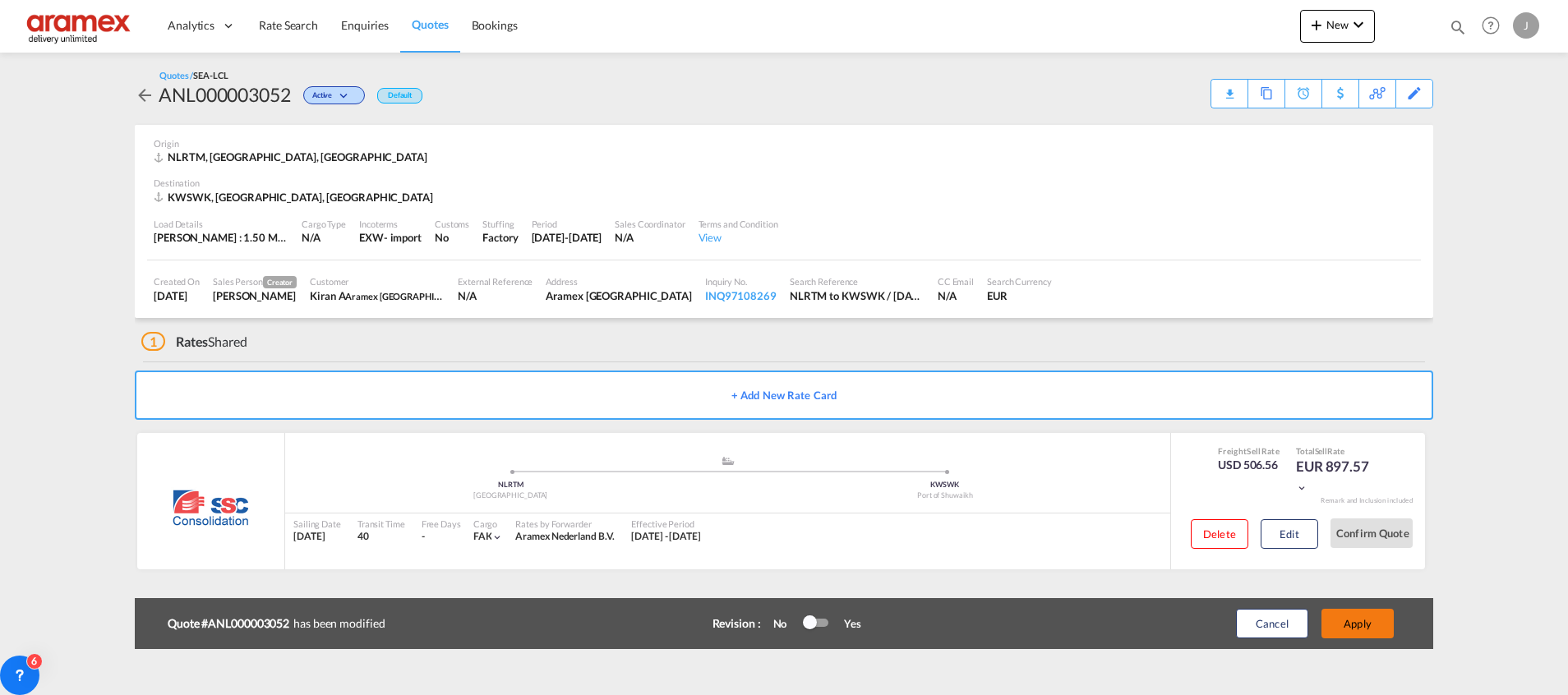
click at [1353, 620] on button "Apply" at bounding box center [1357, 623] width 72 height 29
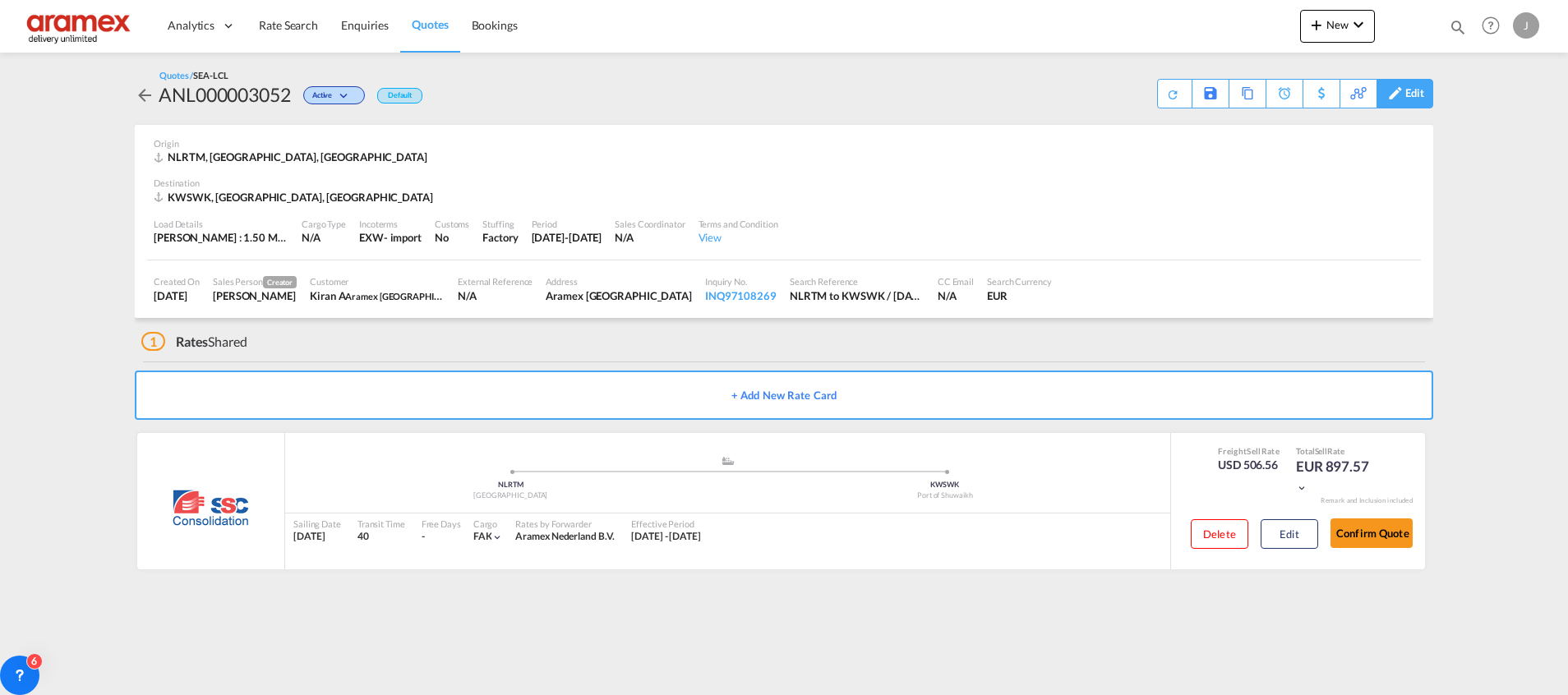
click at [1412, 92] on div "Edit" at bounding box center [1414, 93] width 19 height 28
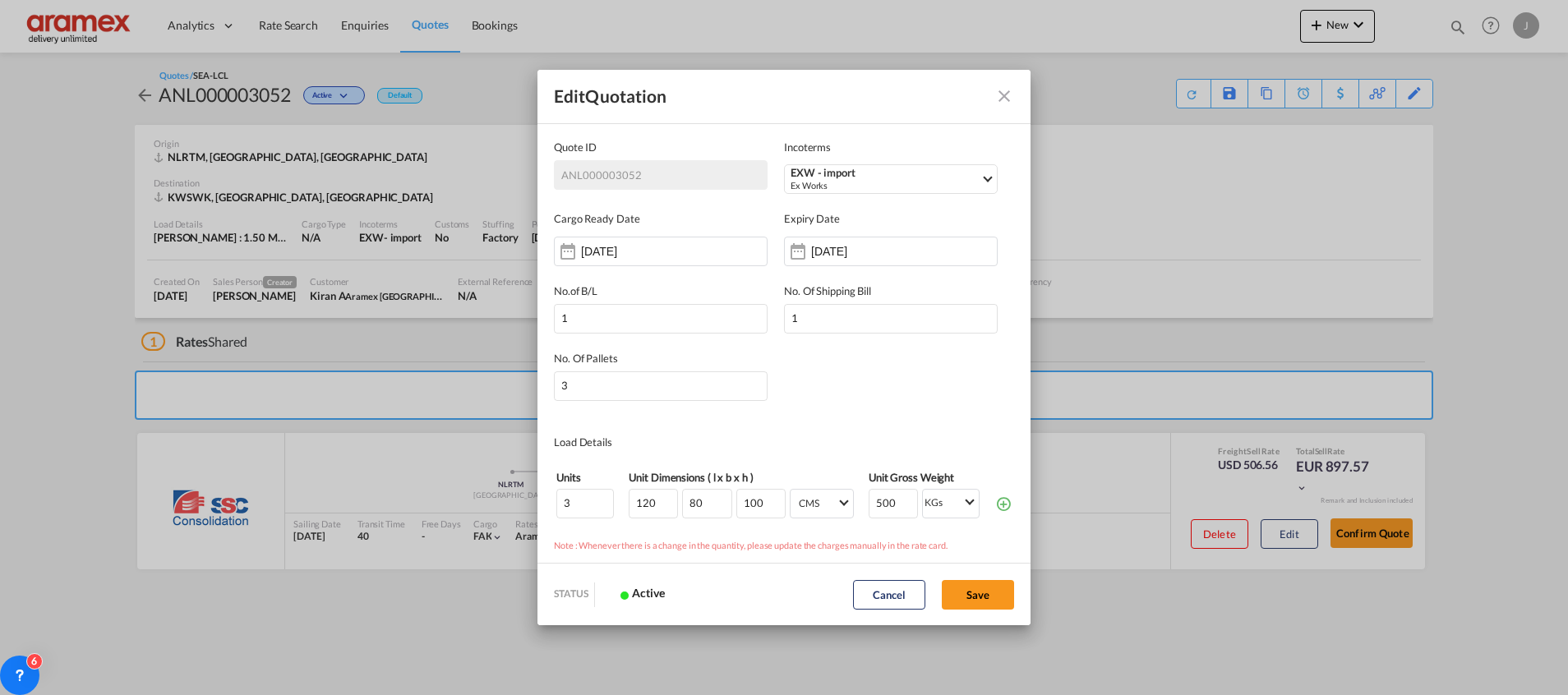
scroll to position [123, 0]
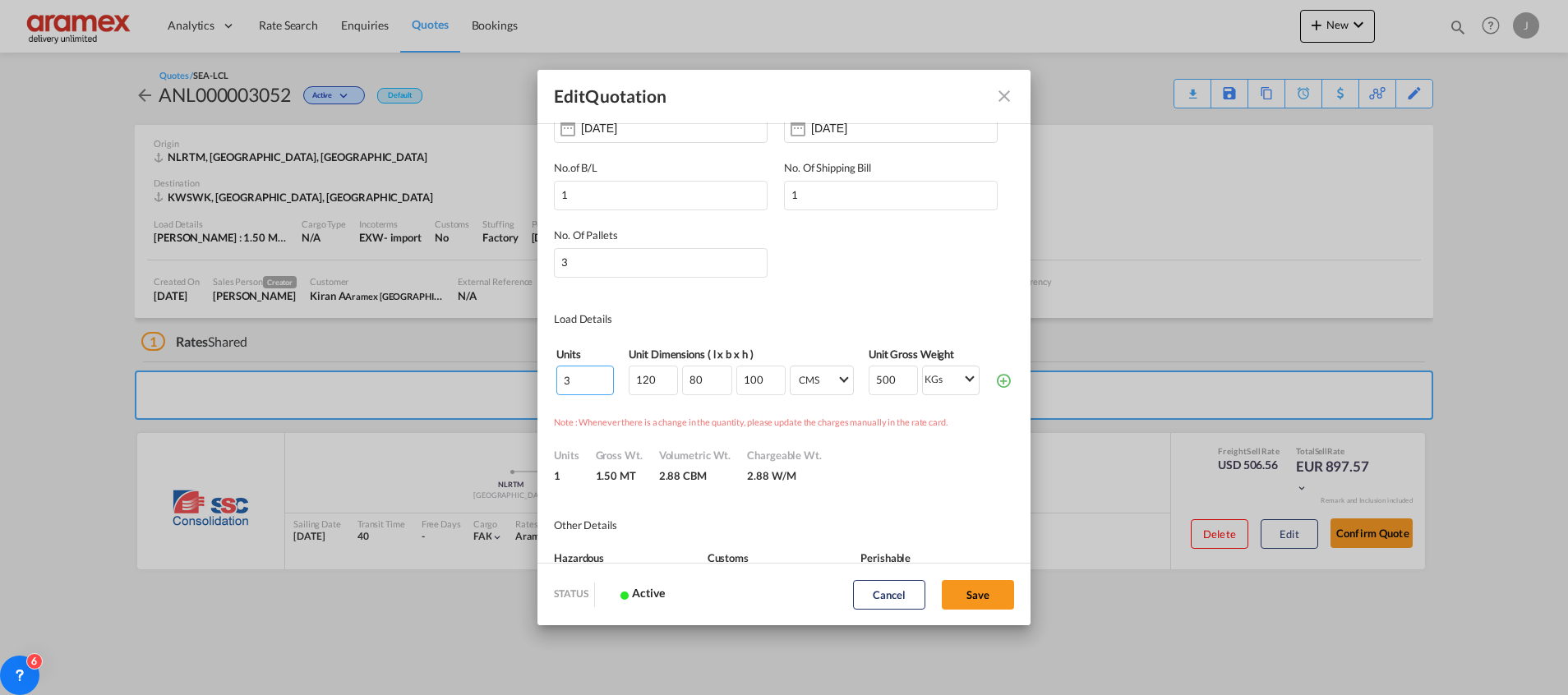
drag, startPoint x: 583, startPoint y: 380, endPoint x: 556, endPoint y: 378, distance: 27.1
click at [556, 378] on td "3" at bounding box center [585, 380] width 59 height 31
type input "2"
click at [995, 380] on md-icon "icon-plus-circle-outline green-400-fg" at bounding box center [1003, 380] width 17 height 17
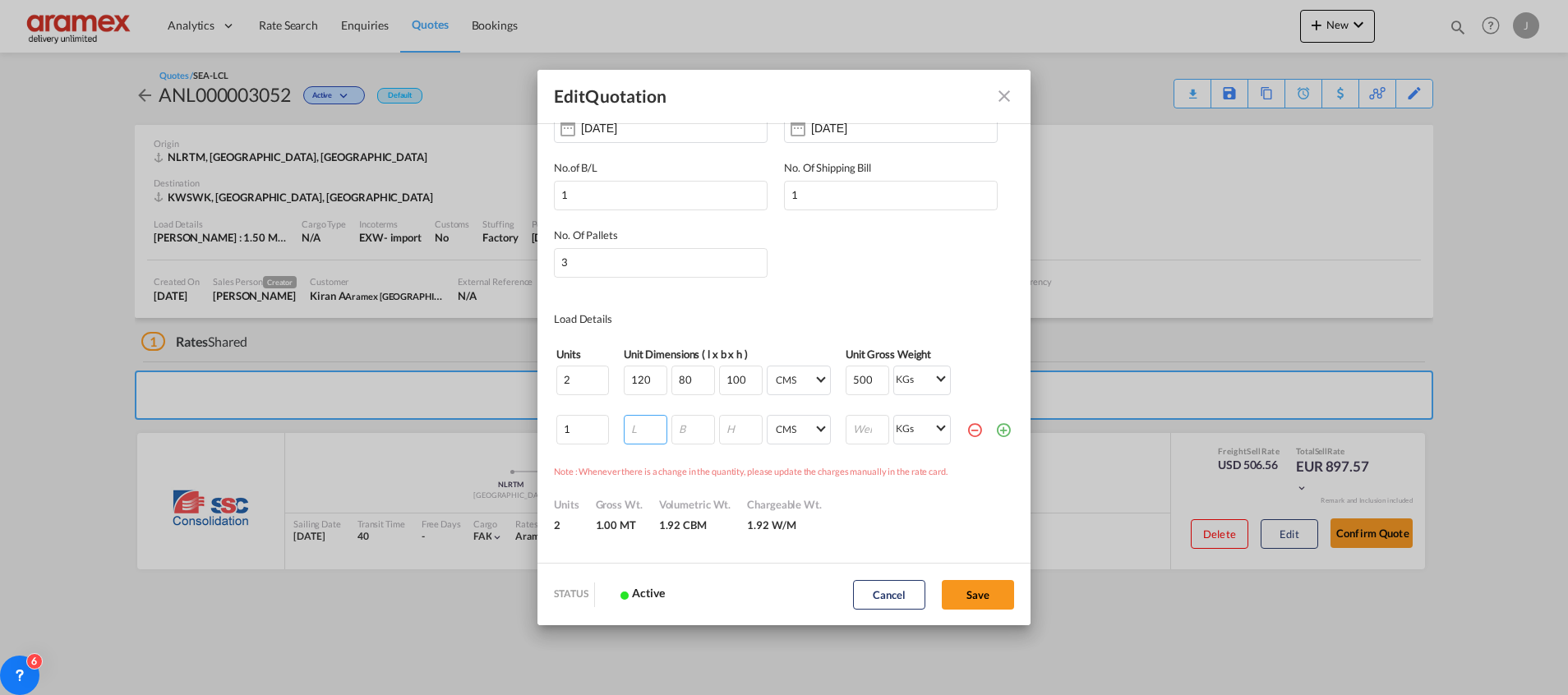
click at [639, 424] on input "Quote ID IncotermsEXW ..." at bounding box center [645, 429] width 44 height 29
type input "120"
click at [677, 429] on input "Quote ID IncotermsEXW ..." at bounding box center [693, 429] width 44 height 29
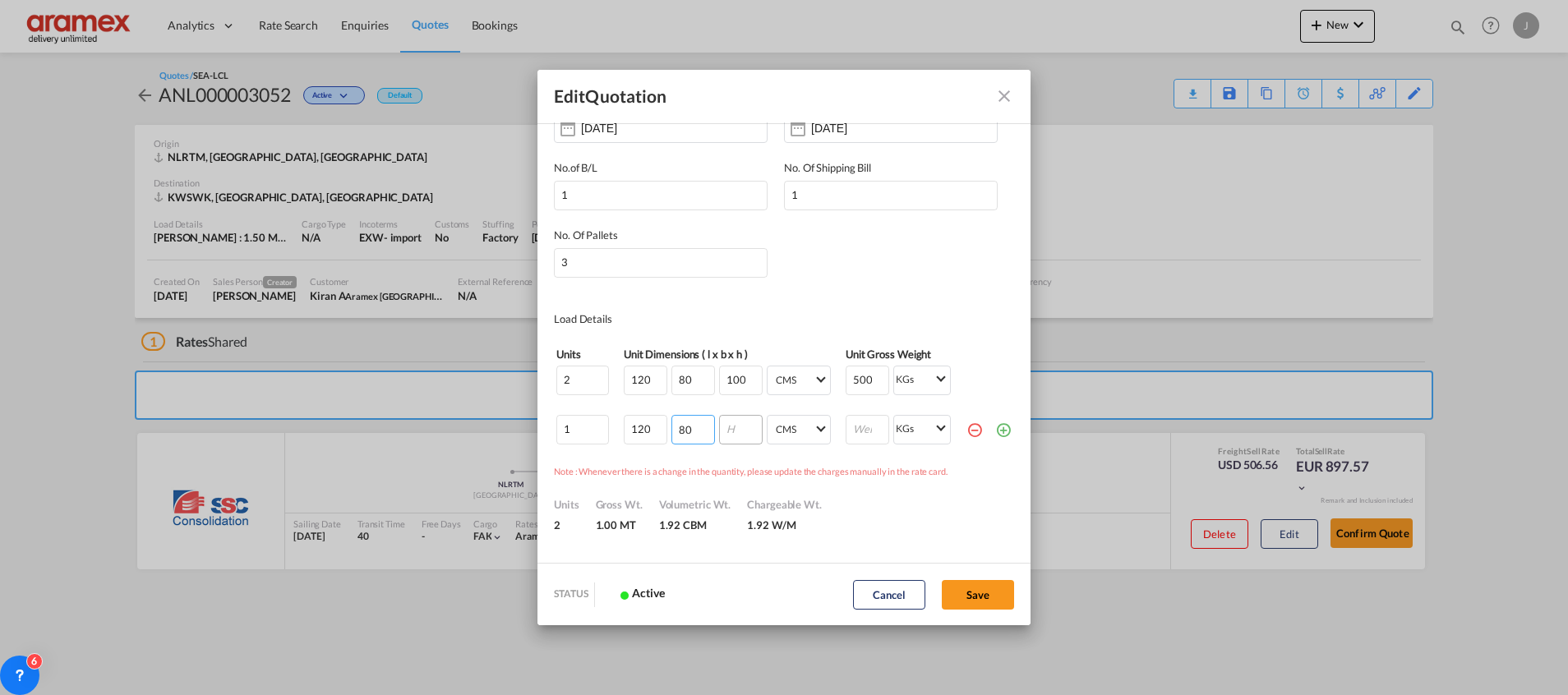
type input "80"
click at [722, 430] on input "Quote ID IncotermsEXW ..." at bounding box center [740, 429] width 44 height 29
type input "100"
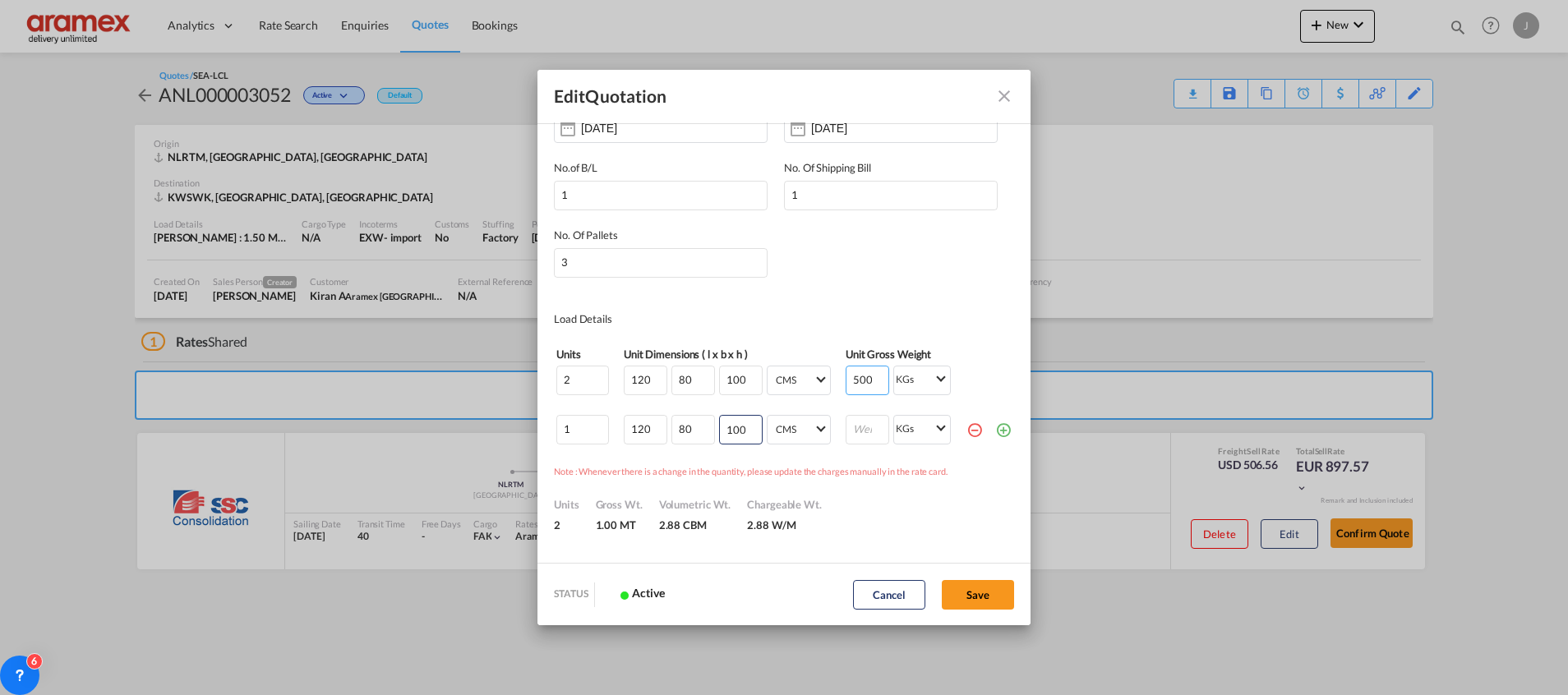
click at [845, 379] on input "500" at bounding box center [867, 380] width 44 height 29
paste input "46128"
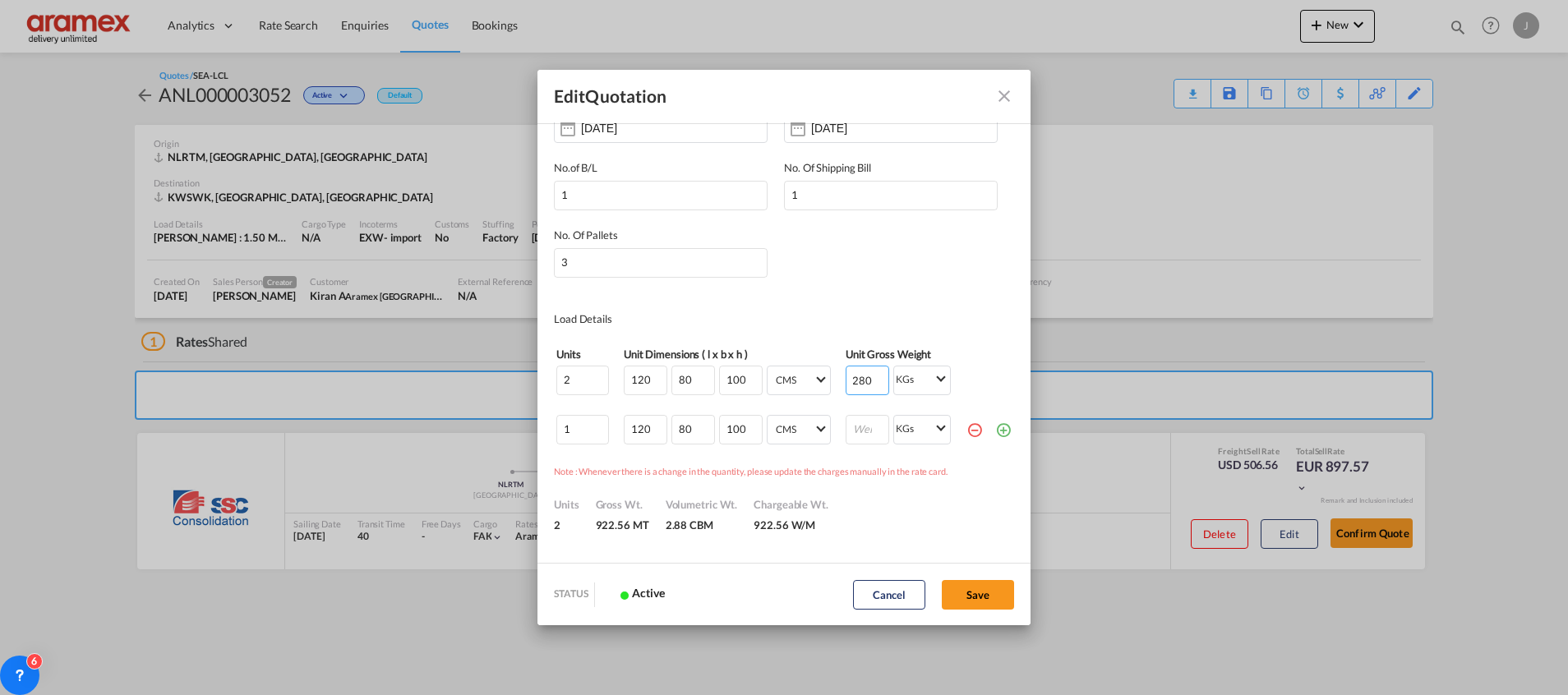
type input "461280"
click at [845, 425] on input "Quote ID IncotermsEXW ..." at bounding box center [867, 429] width 44 height 29
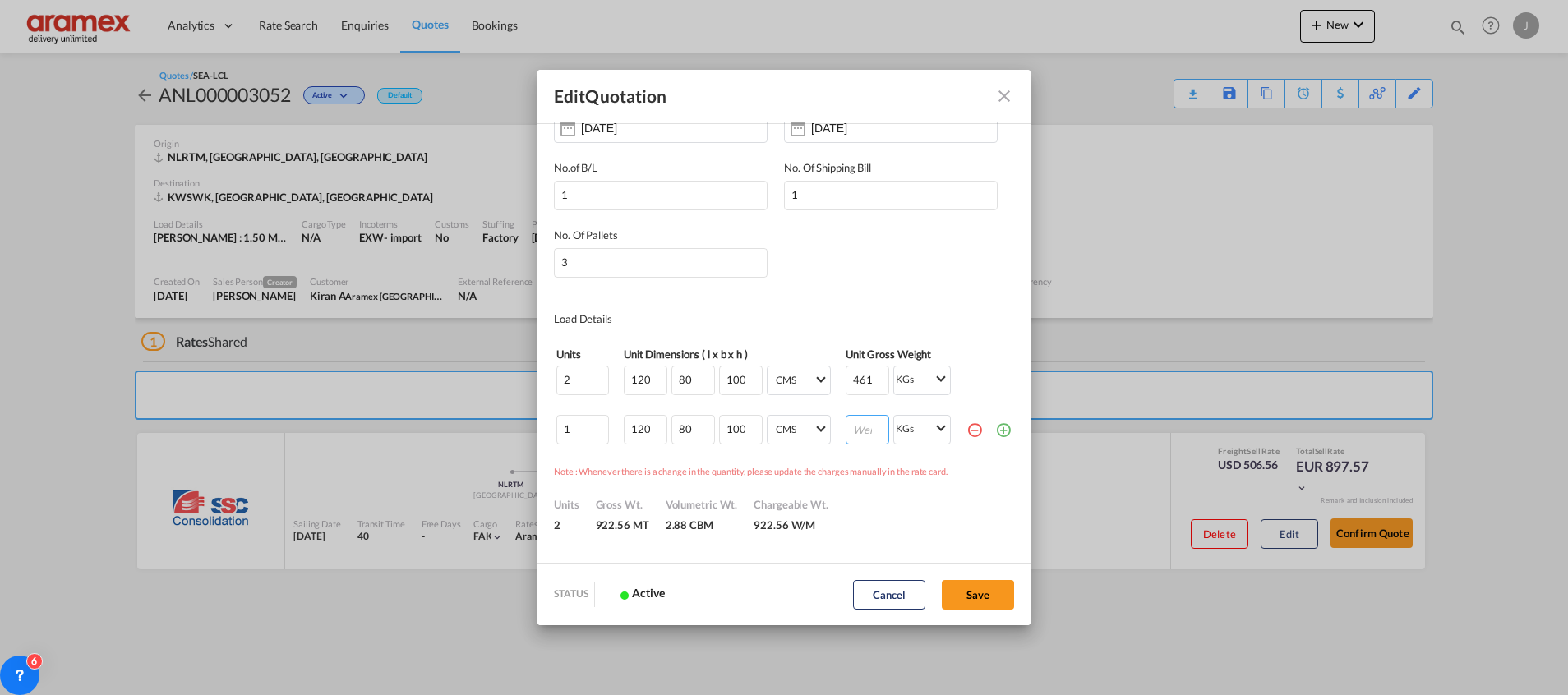
paste input "3868"
type input "3868"
click at [928, 519] on div "Units 2 [PERSON_NAME]. 926.43 MT Volumetric Wt. 2.88 CBM Chargeable Wt. 926.43 …" at bounding box center [784, 506] width 460 height 53
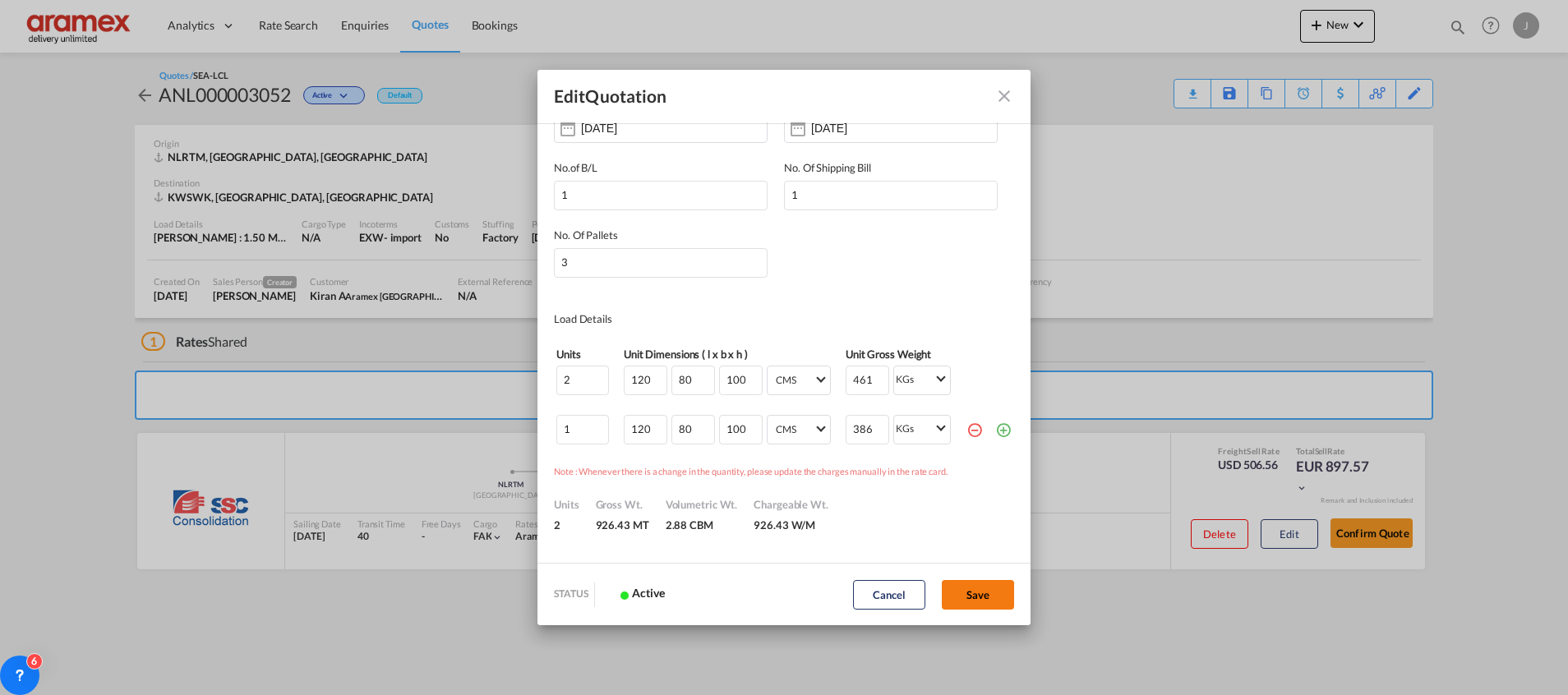
click at [963, 586] on button "Save" at bounding box center [978, 594] width 72 height 29
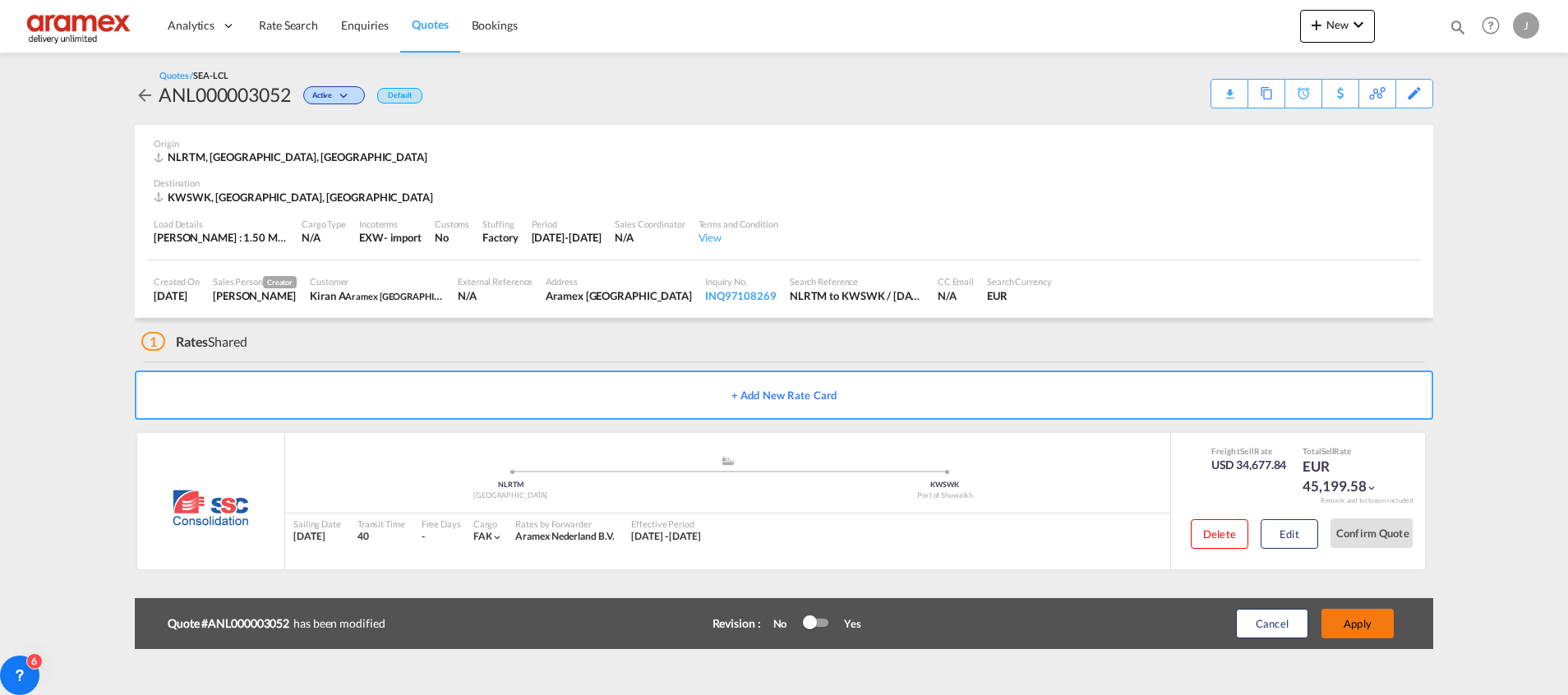
click at [1358, 623] on button "Apply" at bounding box center [1357, 623] width 72 height 29
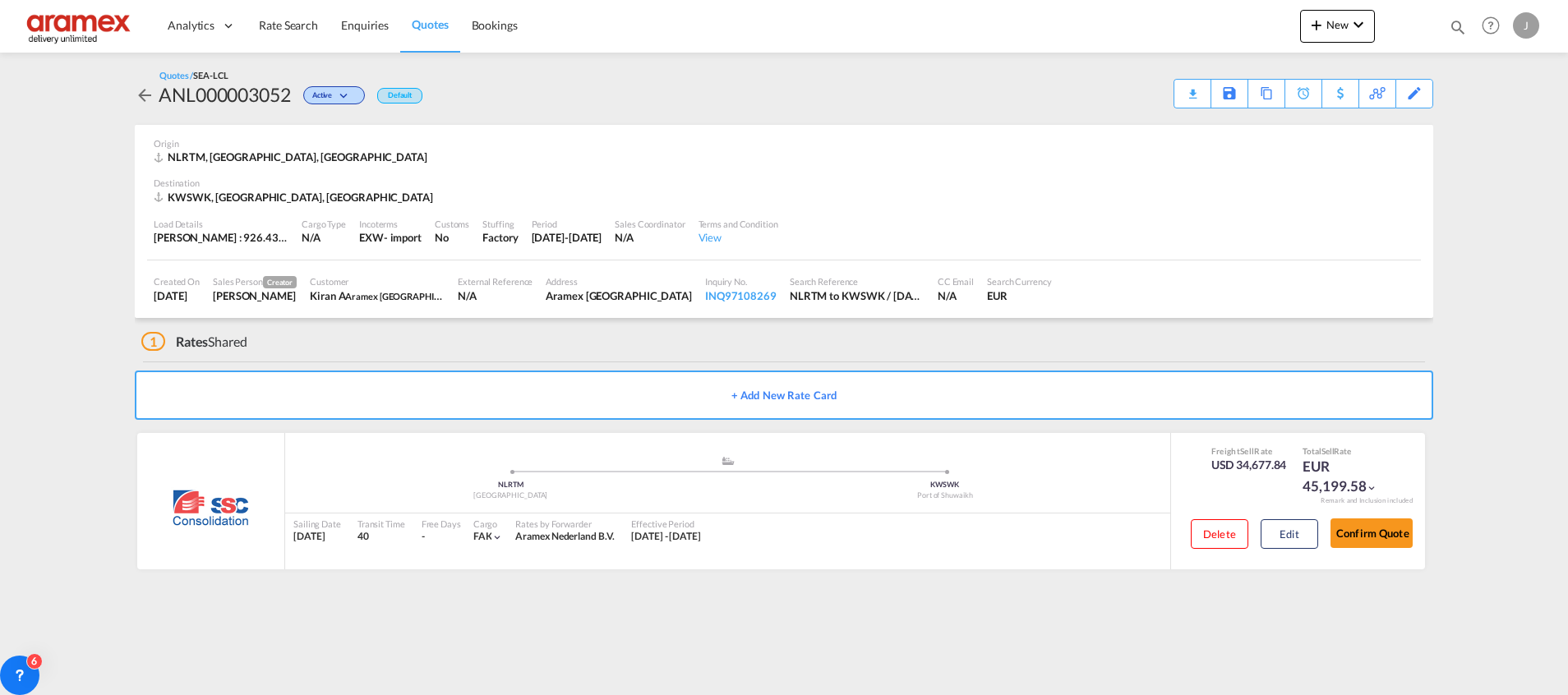
click at [0, 0] on div "Download Quote" at bounding box center [0, 0] width 0 height 0
click at [1405, 85] on div "Edit" at bounding box center [1414, 93] width 19 height 28
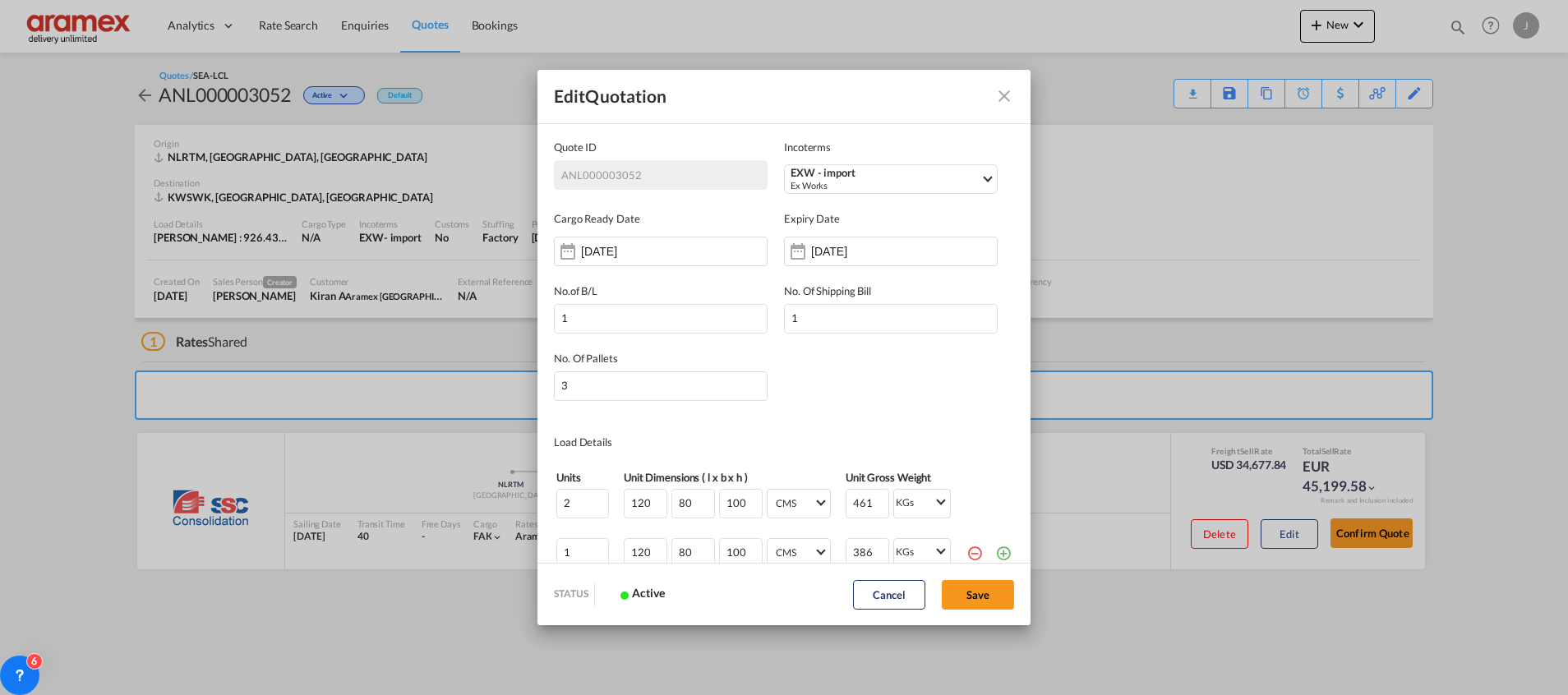
scroll to position [123, 0]
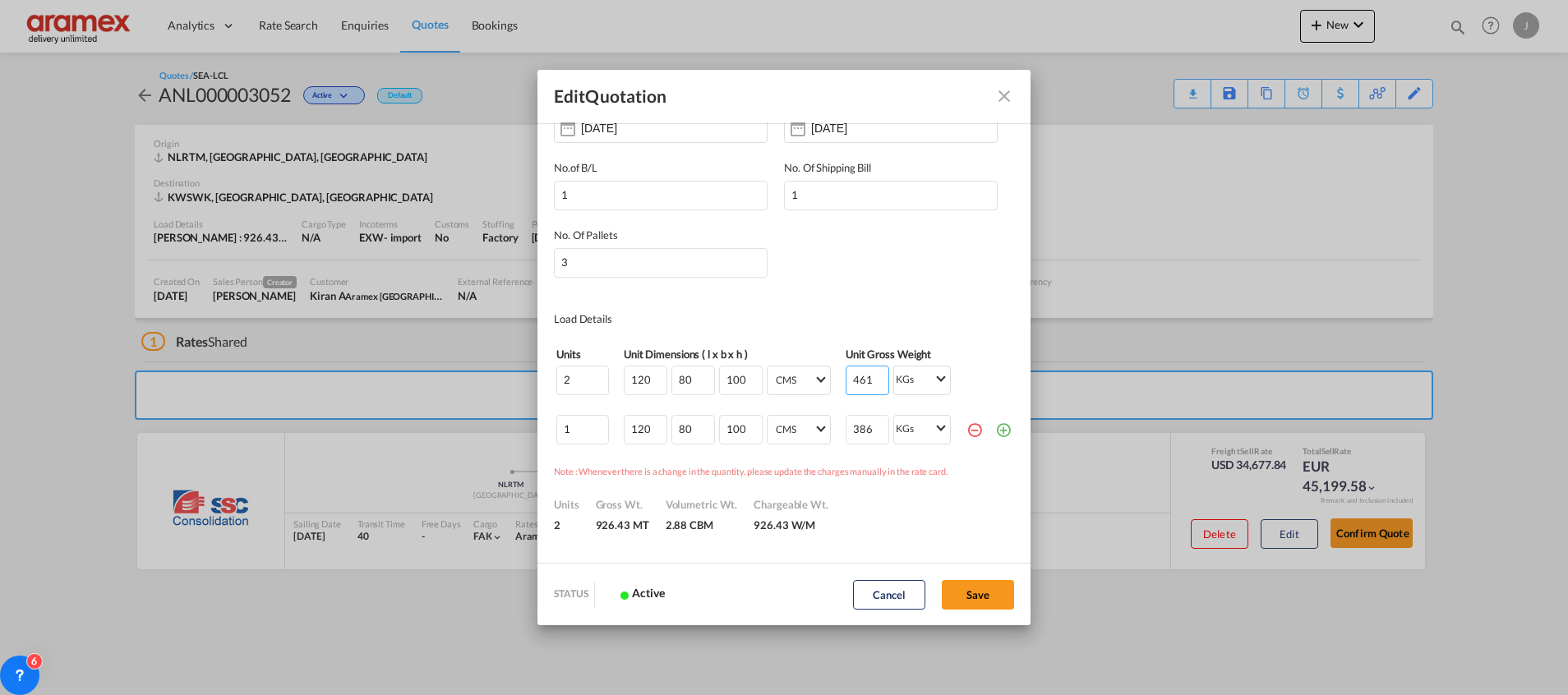
click at [848, 382] on input "461280" at bounding box center [867, 380] width 44 height 29
drag, startPoint x: 841, startPoint y: 378, endPoint x: 869, endPoint y: 378, distance: 28.0
click at [869, 378] on input "461280" at bounding box center [867, 380] width 44 height 29
click at [845, 376] on input "461280" at bounding box center [867, 380] width 44 height 29
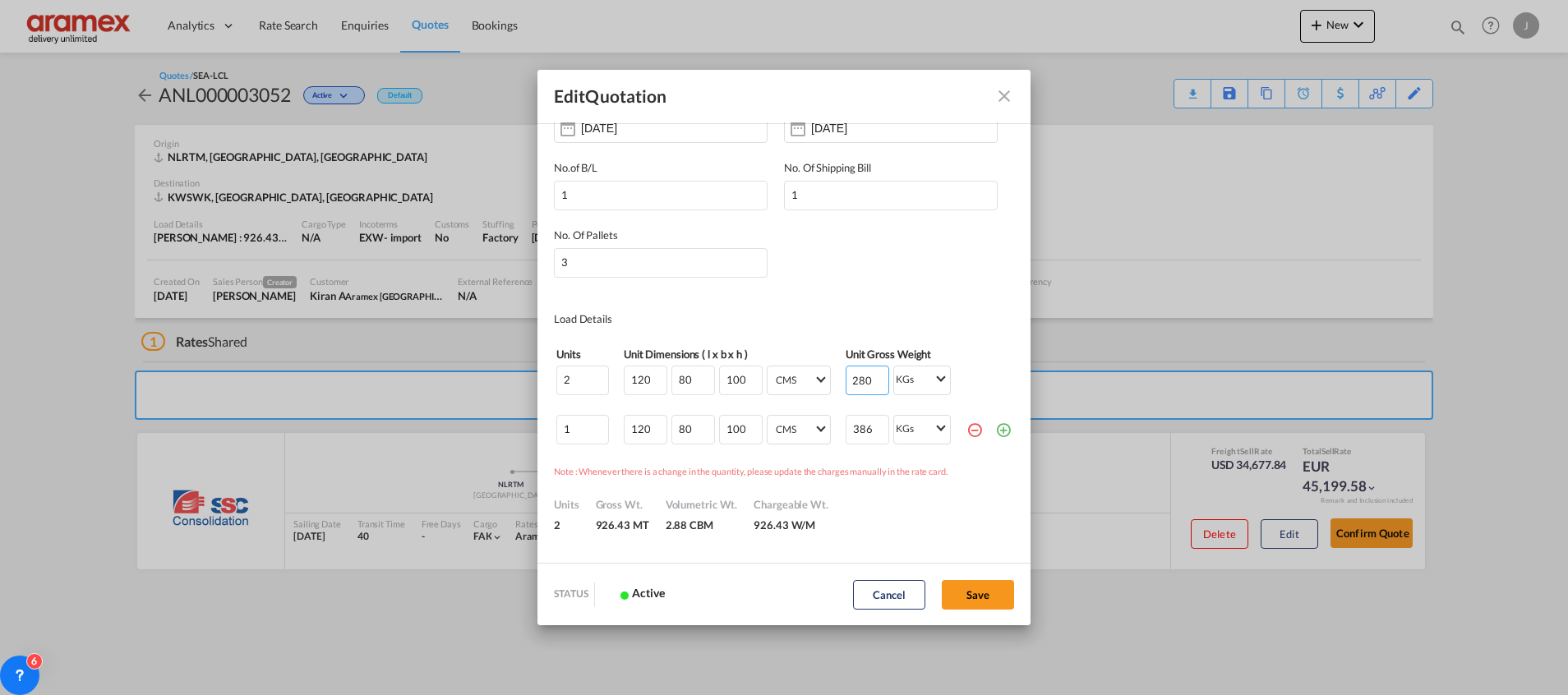
scroll to position [0, 0]
drag, startPoint x: 844, startPoint y: 376, endPoint x: 820, endPoint y: 380, distance: 24.3
click at [820, 380] on tr "2 120 80 100 CMS CMS Inches CMS Inches 461280 KGs KGs LBs KGs LBs" at bounding box center [784, 380] width 457 height 31
click at [845, 375] on input "461280" at bounding box center [867, 380] width 44 height 29
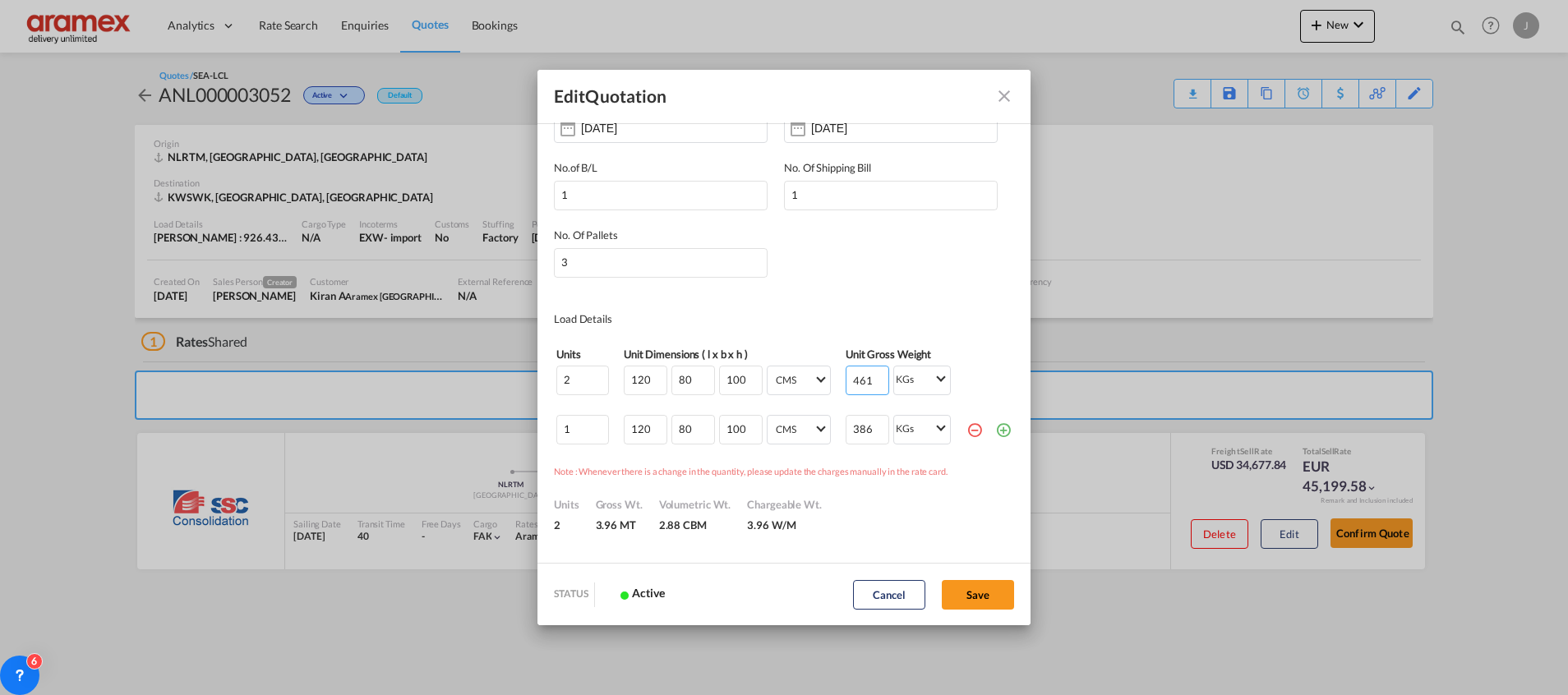
scroll to position [0, 4]
type input "461"
click at [845, 430] on input "3868" at bounding box center [867, 429] width 44 height 29
click at [848, 419] on input "3868" at bounding box center [867, 429] width 44 height 29
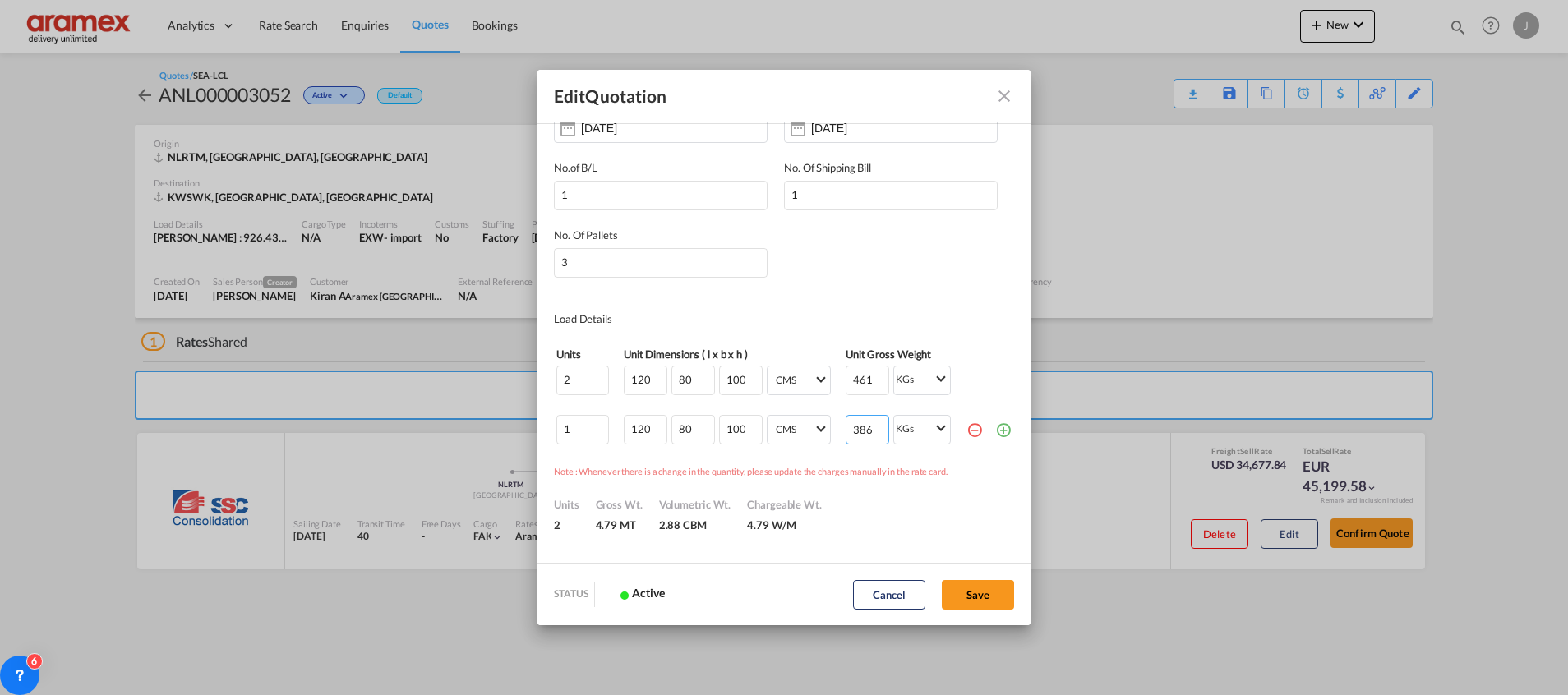
click at [848, 419] on input "3868" at bounding box center [867, 429] width 44 height 29
click at [845, 430] on input "3868" at bounding box center [867, 429] width 44 height 29
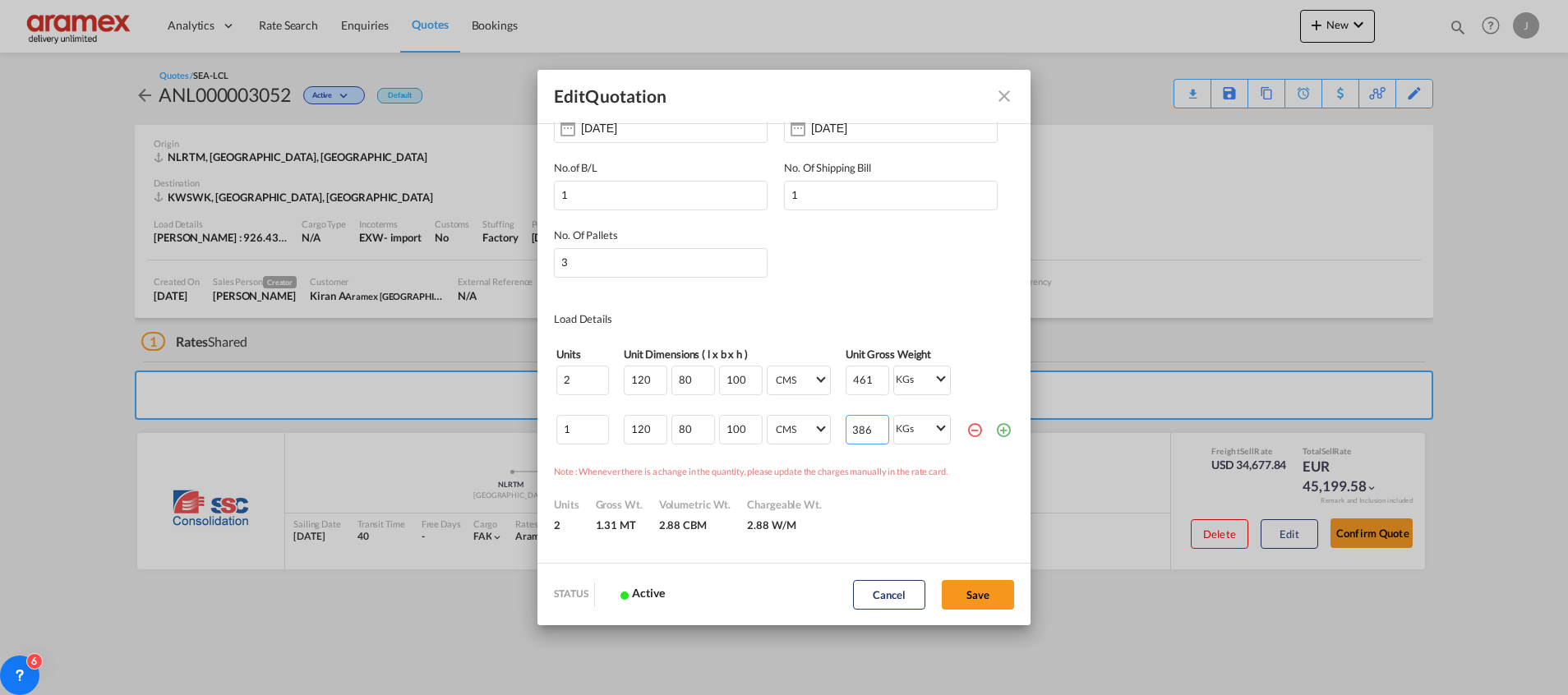
type input "386"
click at [877, 513] on div "Units 2 [PERSON_NAME]. 1.31 MT Volumetric Wt. 2.88 CBM Chargeable Wt. 2.88 W/M" at bounding box center [784, 506] width 460 height 53
click at [972, 594] on button "Save" at bounding box center [978, 594] width 72 height 29
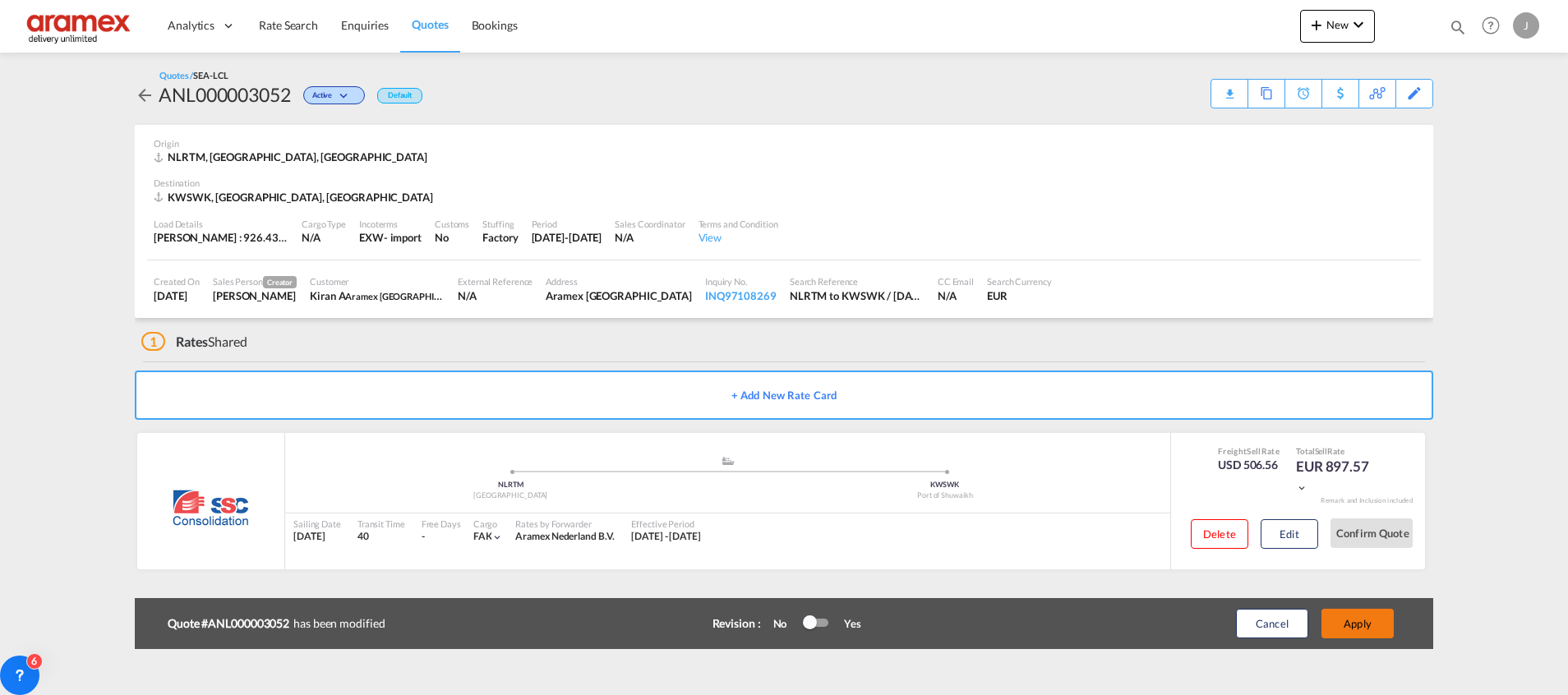
click at [1361, 615] on button "Apply" at bounding box center [1357, 623] width 72 height 29
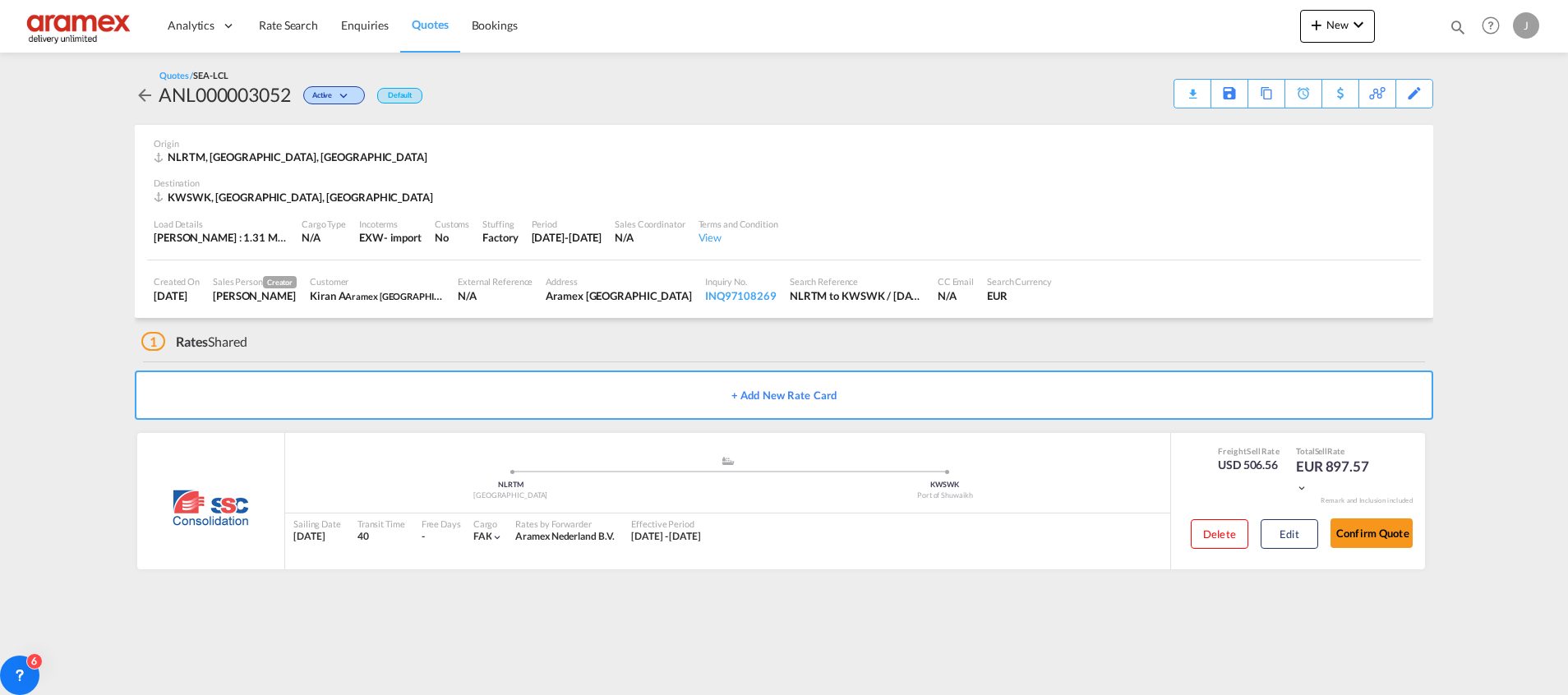
click at [0, 0] on div "Download Quote" at bounding box center [0, 0] width 0 height 0
click at [1300, 531] on button "Edit" at bounding box center [1289, 533] width 58 height 29
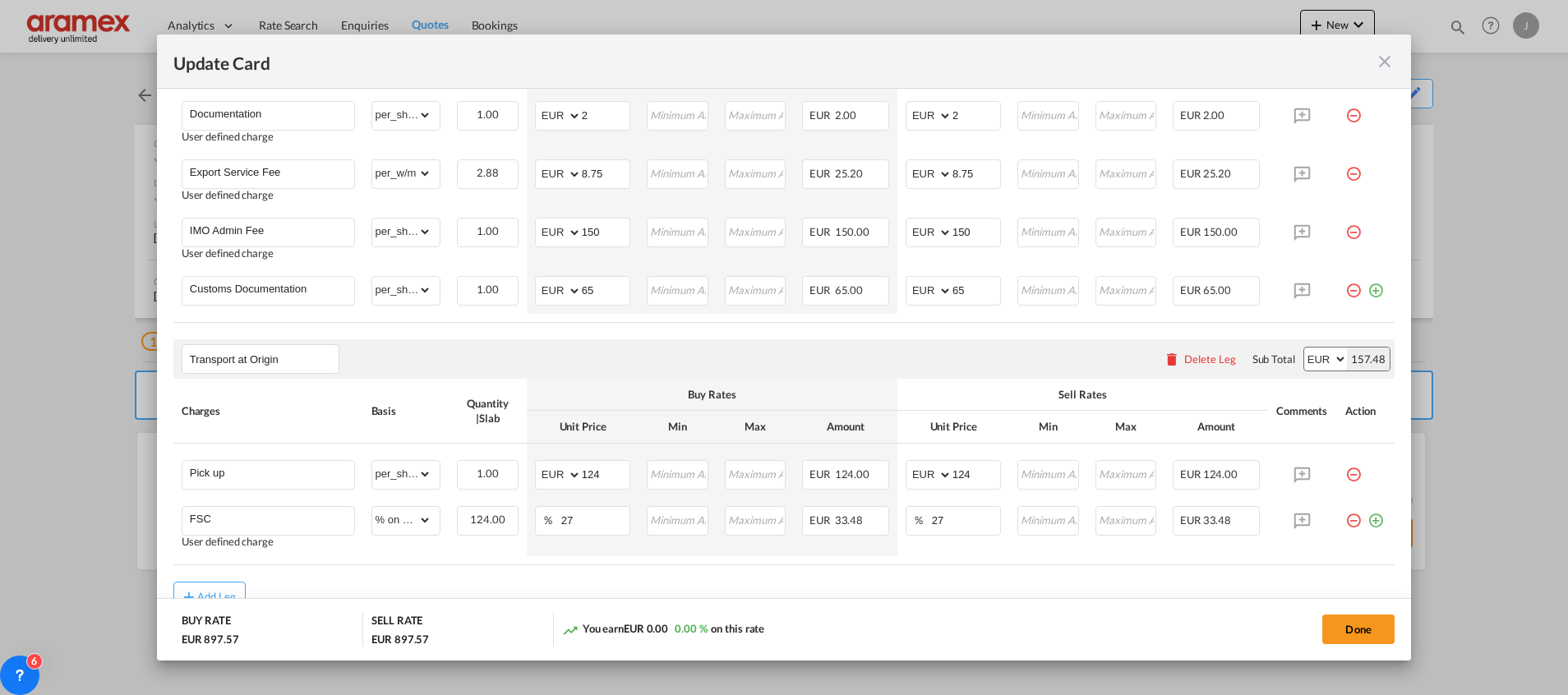
scroll to position [1078, 0]
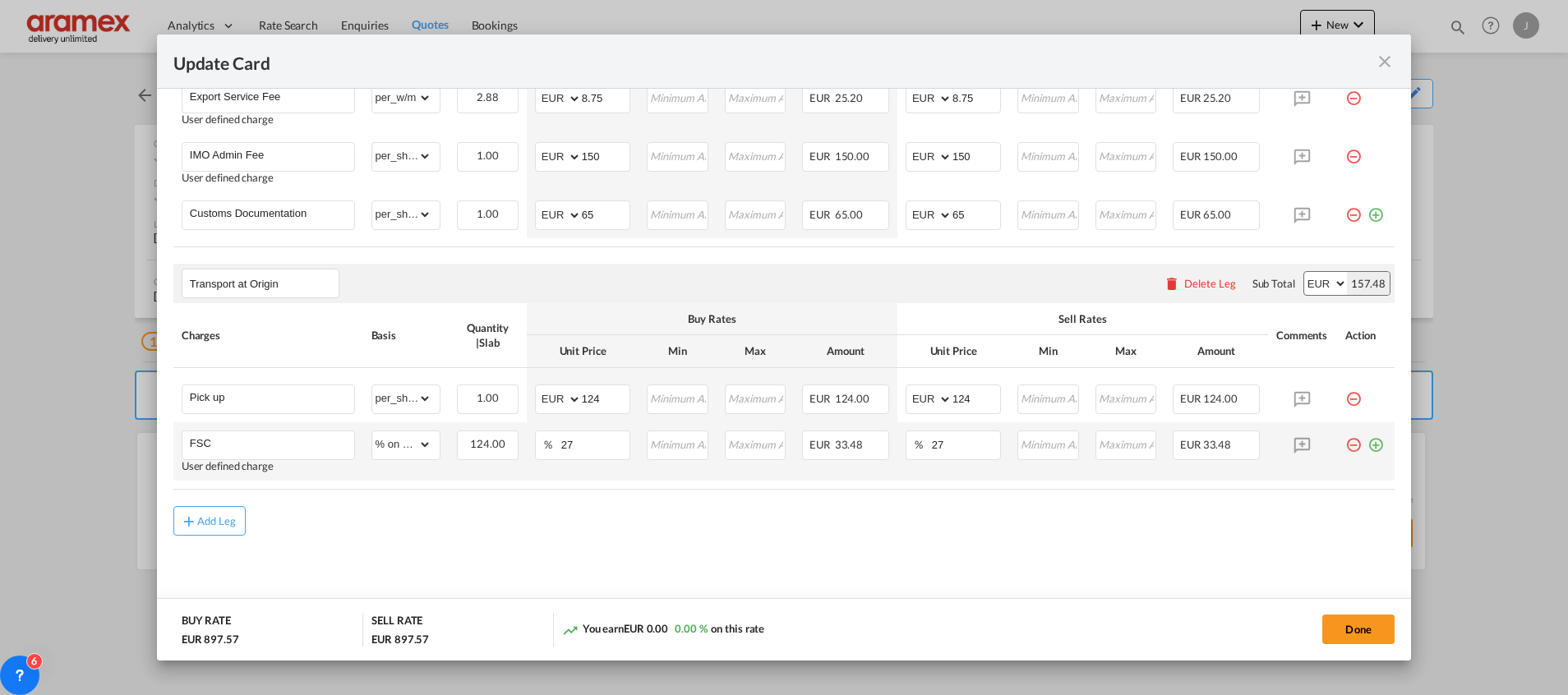
click at [1367, 444] on md-icon "icon-plus-circle-outline green-400-fg" at bounding box center [1375, 438] width 17 height 17
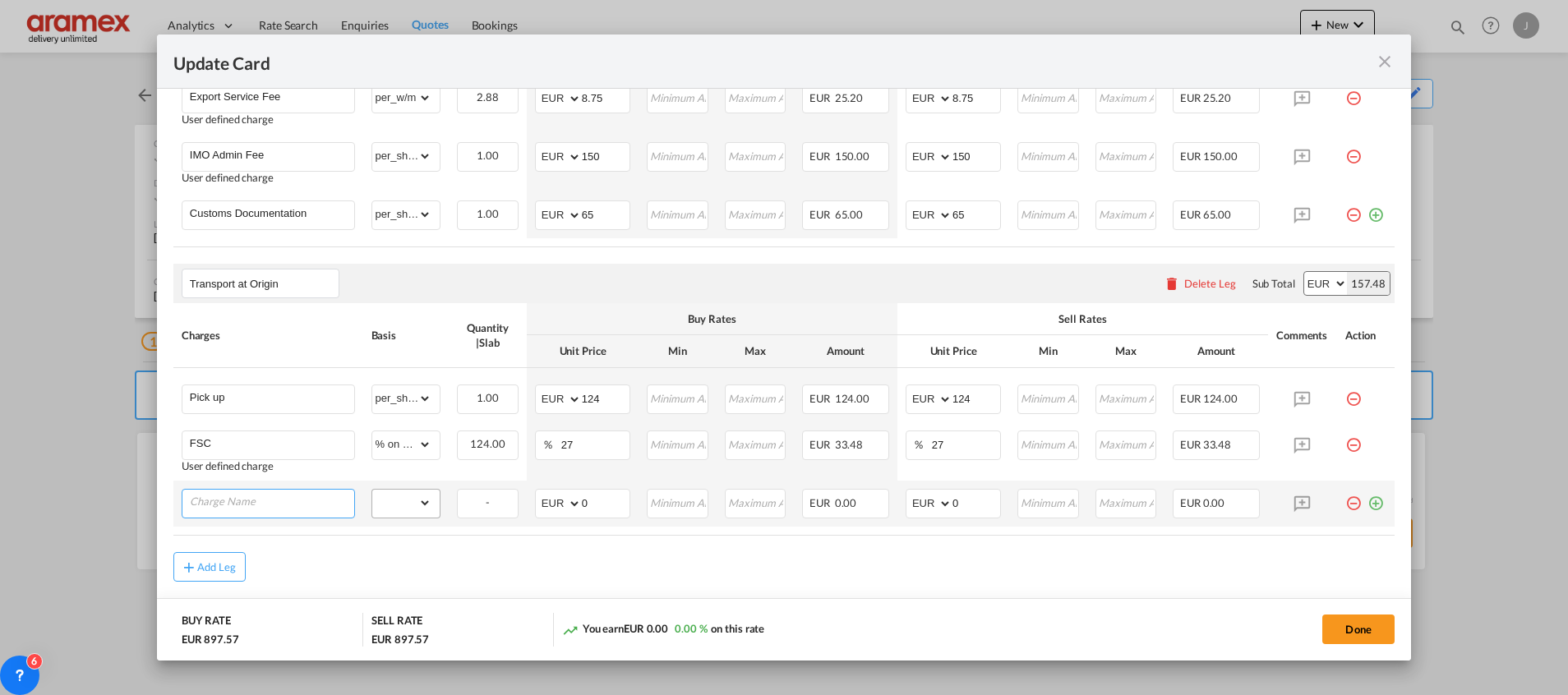
paste input "ADR sucharge on trucking,"
type input "ADR sucharge on trucking,"
click at [392, 504] on select "gross_weight volumetric_weight per_shipment per_bl % on pickup per_km per_hawb …" at bounding box center [402, 503] width 60 height 27
click at [1345, 502] on md-icon "icon-minus-circle-outline red-400-fg pt-7" at bounding box center [1353, 497] width 17 height 17
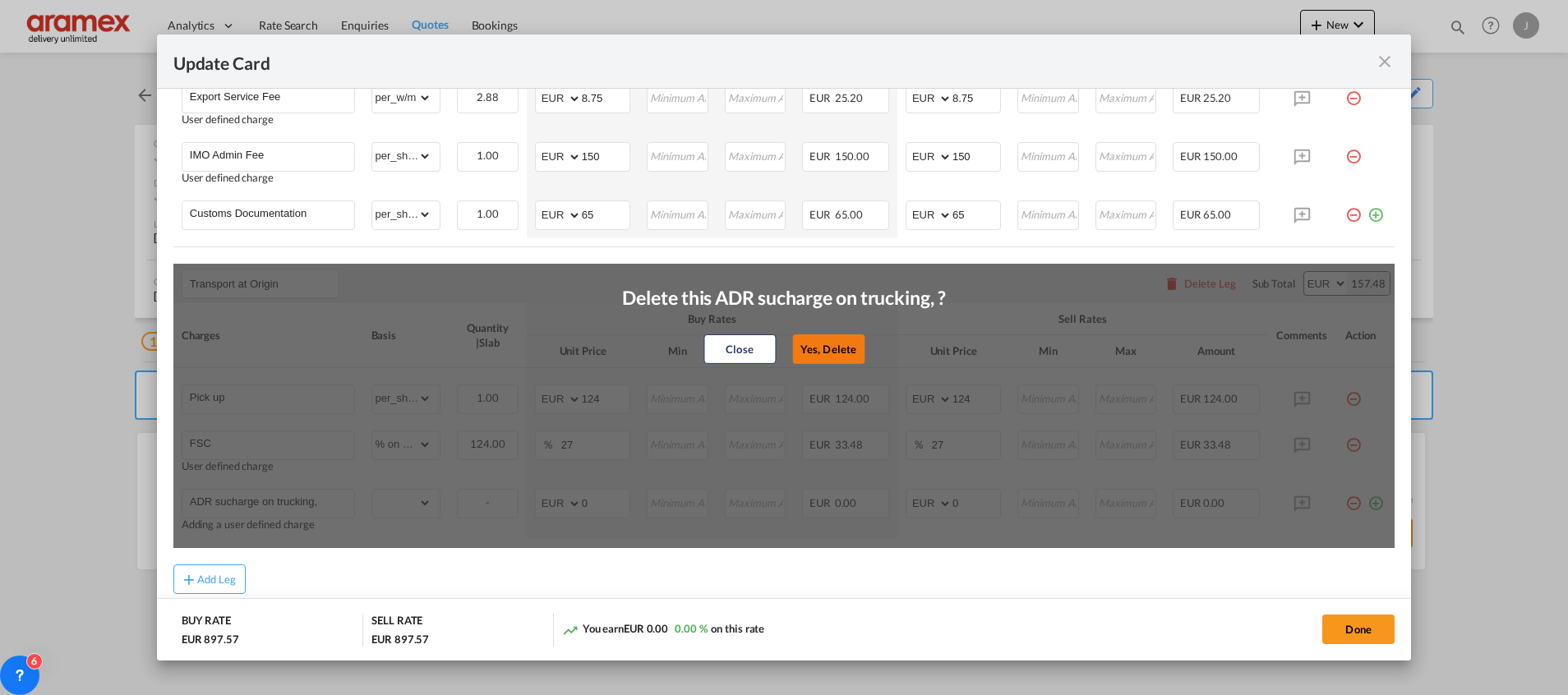
click at [819, 351] on button "Yes, Delete" at bounding box center [828, 349] width 72 height 29
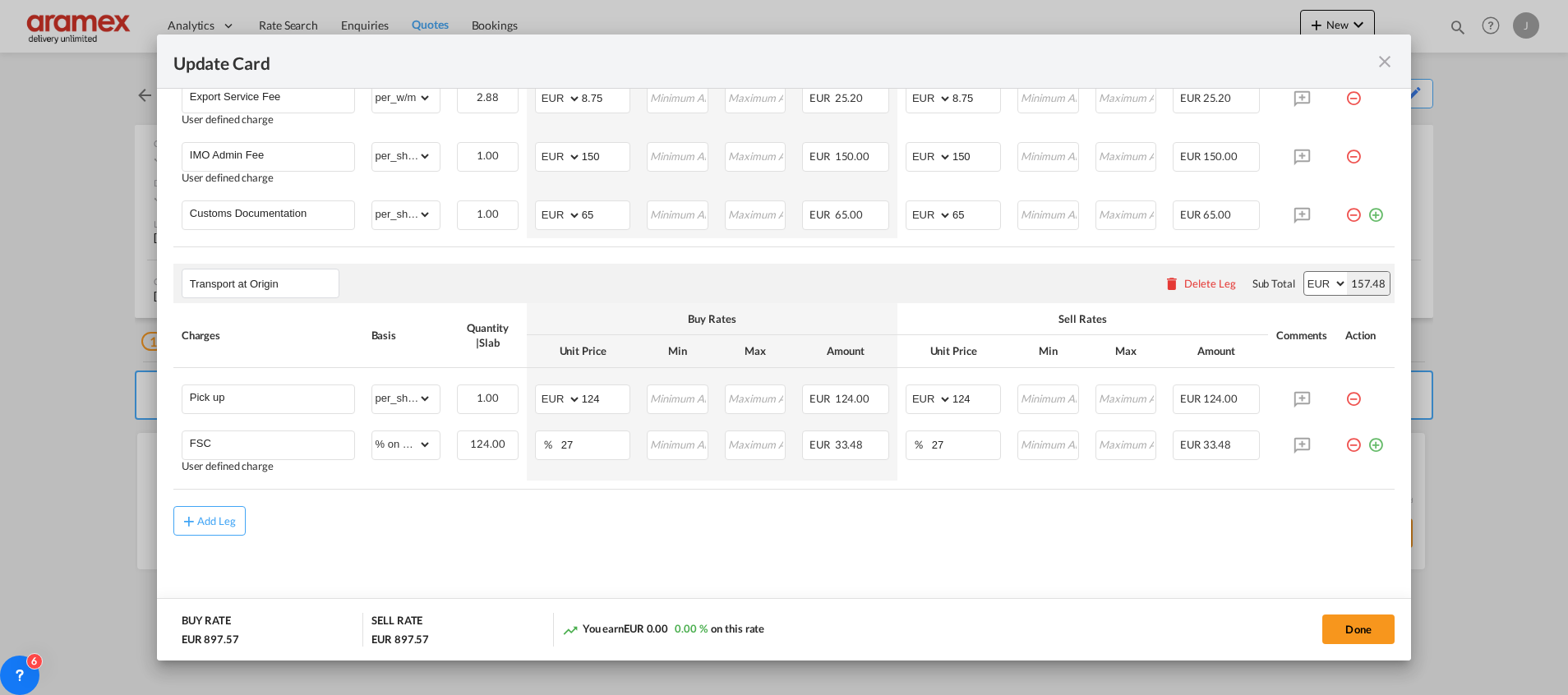
click at [1367, 442] on md-icon "icon-plus-circle-outline green-400-fg" at bounding box center [1375, 438] width 17 height 17
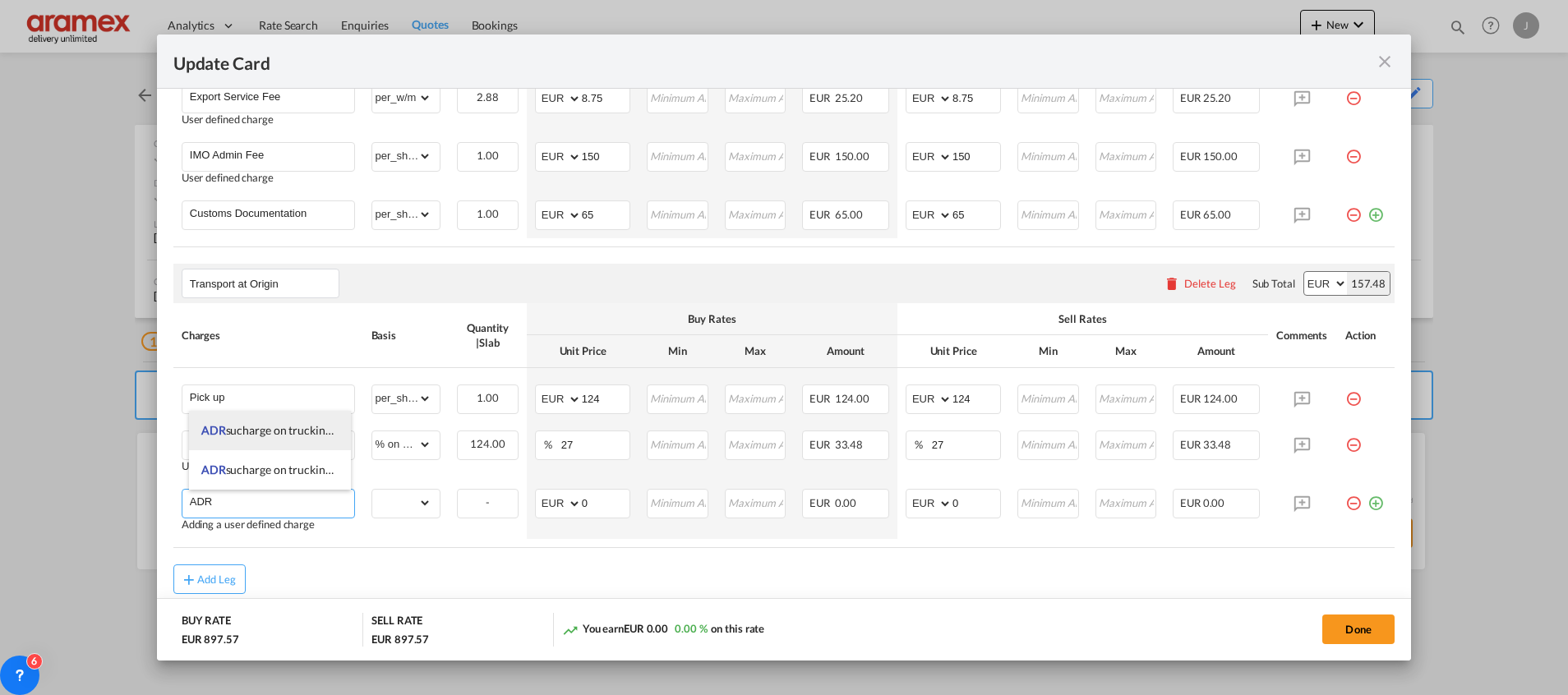
click at [290, 417] on li "ADR sucharge on trucking, for dangerous" at bounding box center [270, 430] width 162 height 39
type input "ADR sucharge on trucking, for dangerous"
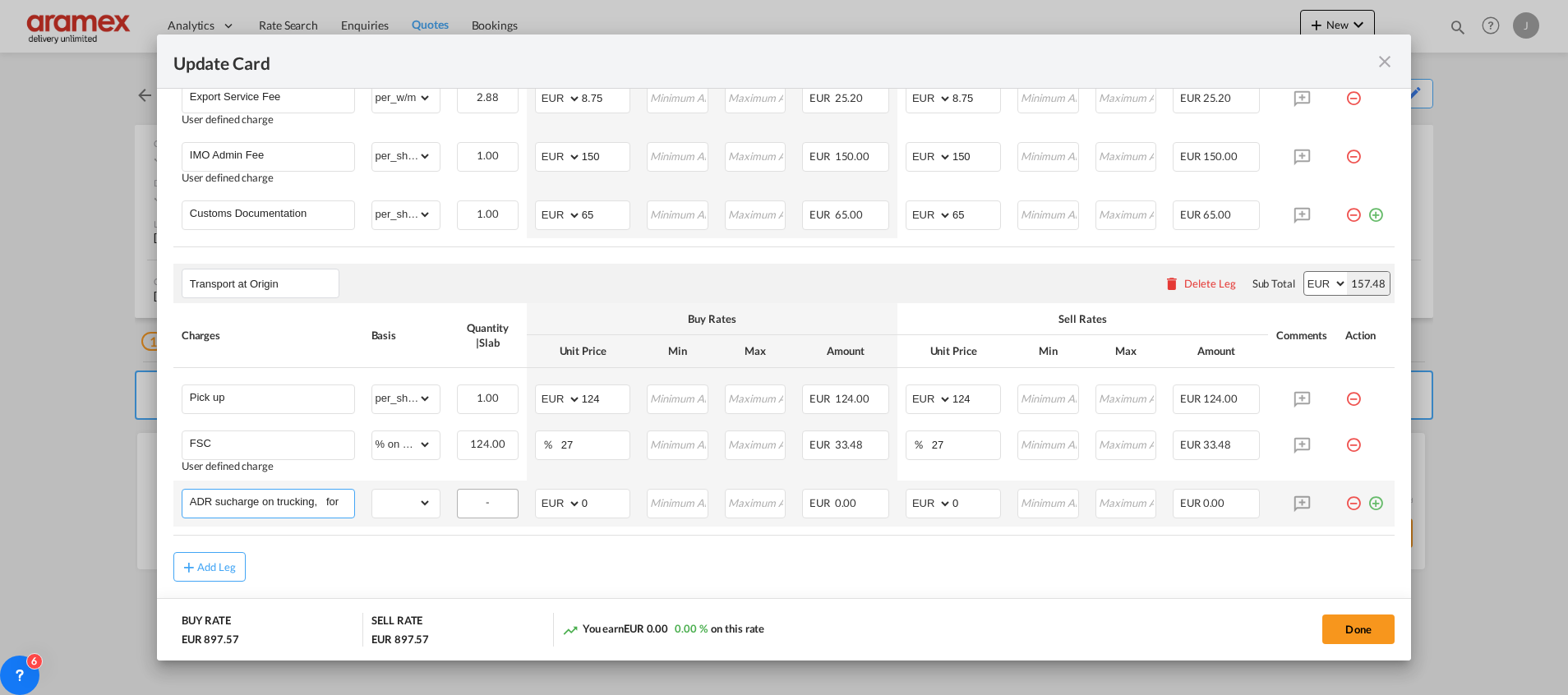
scroll to position [0, 54]
drag, startPoint x: 322, startPoint y: 502, endPoint x: 471, endPoint y: 511, distance: 149.3
click at [471, 511] on tr "ADR sucharge on trucking, for dangerous Please Enter Already Exists gross_weigh…" at bounding box center [783, 503] width 1221 height 46
click at [408, 512] on select "gross_weight volumetric_weight per_shipment per_bl % on pickup per_km per_hawb …" at bounding box center [402, 503] width 60 height 27
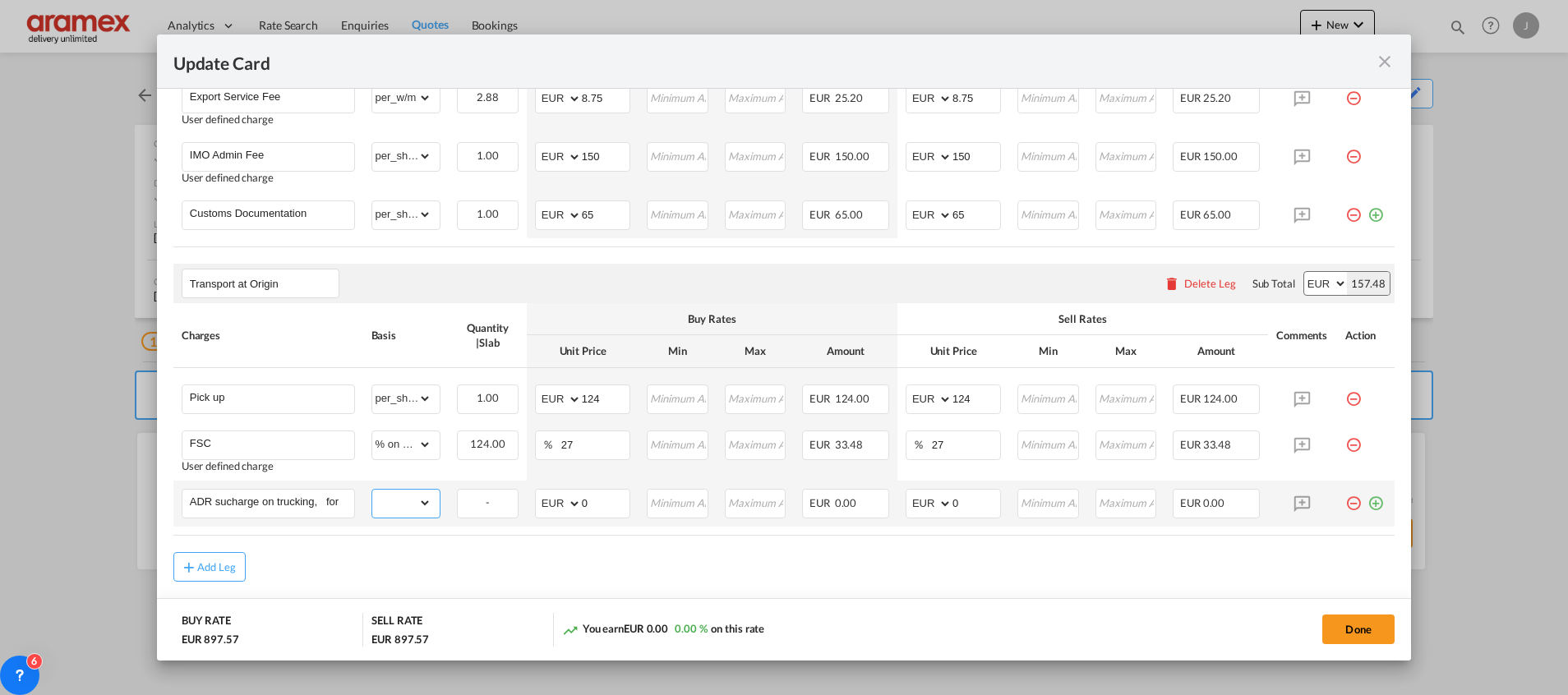
select select "per_shipment"
click at [372, 490] on select "gross_weight volumetric_weight per_shipment per_bl % on pickup per_km per_hawb …" at bounding box center [402, 503] width 60 height 27
click at [582, 502] on input "0" at bounding box center [606, 502] width 48 height 25
type input "75"
click at [906, 498] on md-input-container "AED AFN ALL AMD ANG AOA ARS AUD AWG AZN BAM BBD BDT BGN BHD BIF BMD BND [PERSON…" at bounding box center [953, 503] width 95 height 29
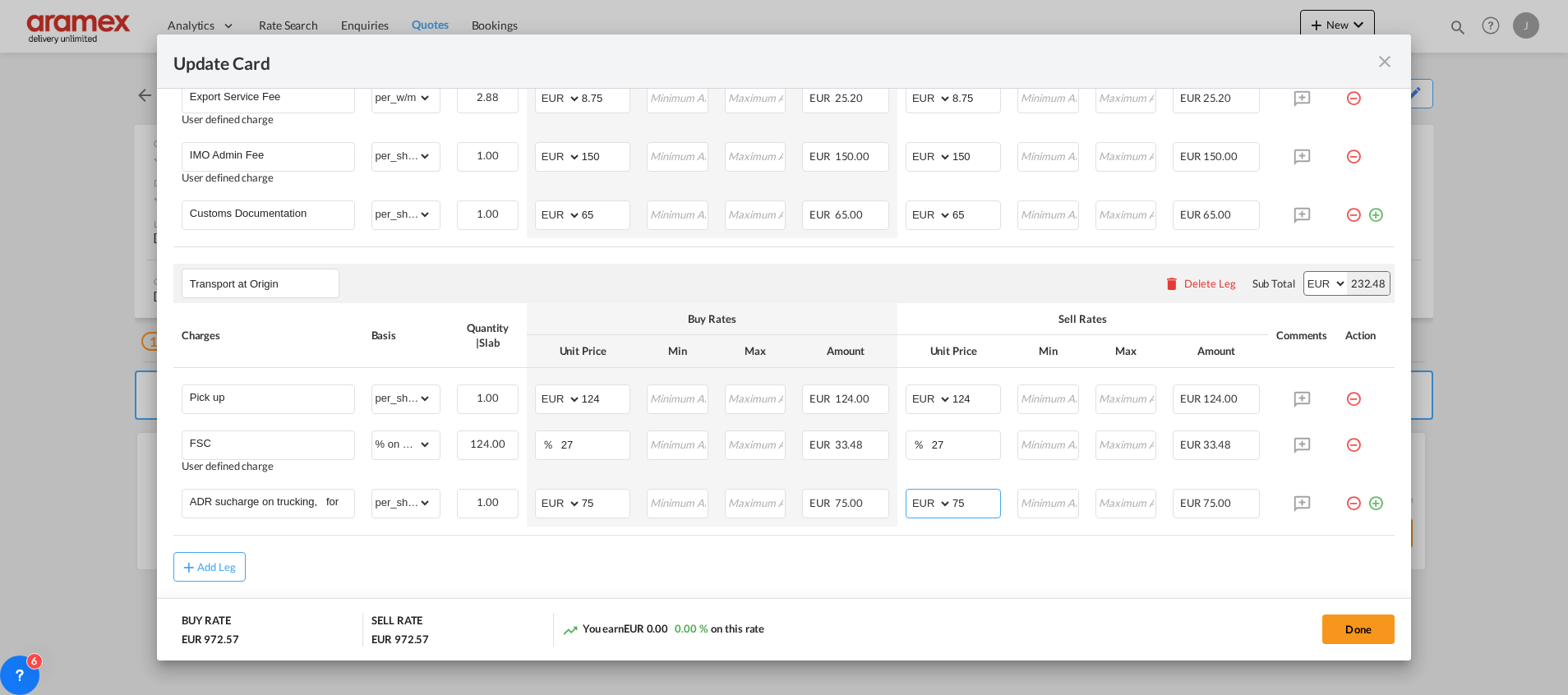
type input "75"
click at [859, 578] on div "Add Leg" at bounding box center [783, 566] width 1221 height 29
click at [1349, 626] on button "Done" at bounding box center [1358, 628] width 72 height 29
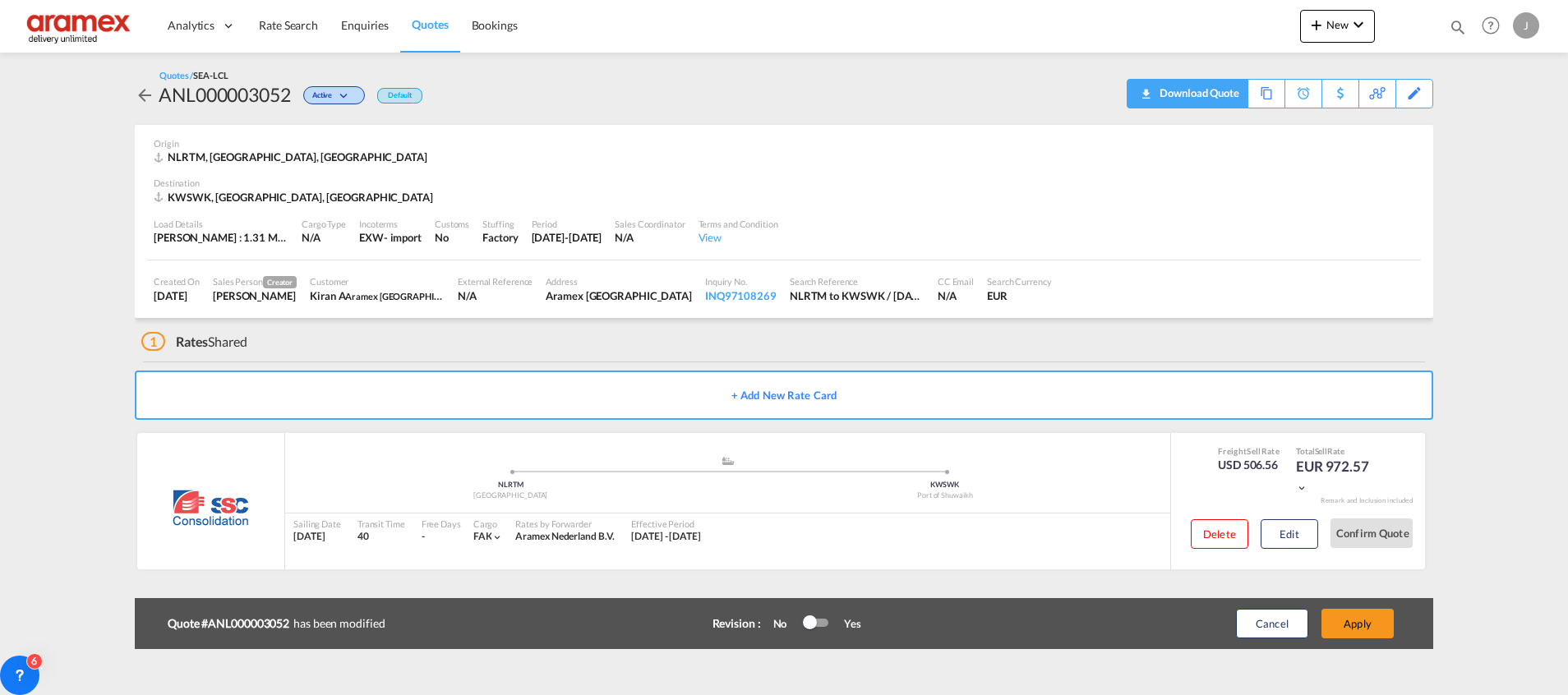
click at [1212, 90] on div "Download Quote" at bounding box center [1197, 93] width 83 height 27
click at [1300, 95] on div "Download Quote" at bounding box center [1271, 93] width 83 height 27
click at [1360, 617] on button "Apply" at bounding box center [1357, 623] width 72 height 29
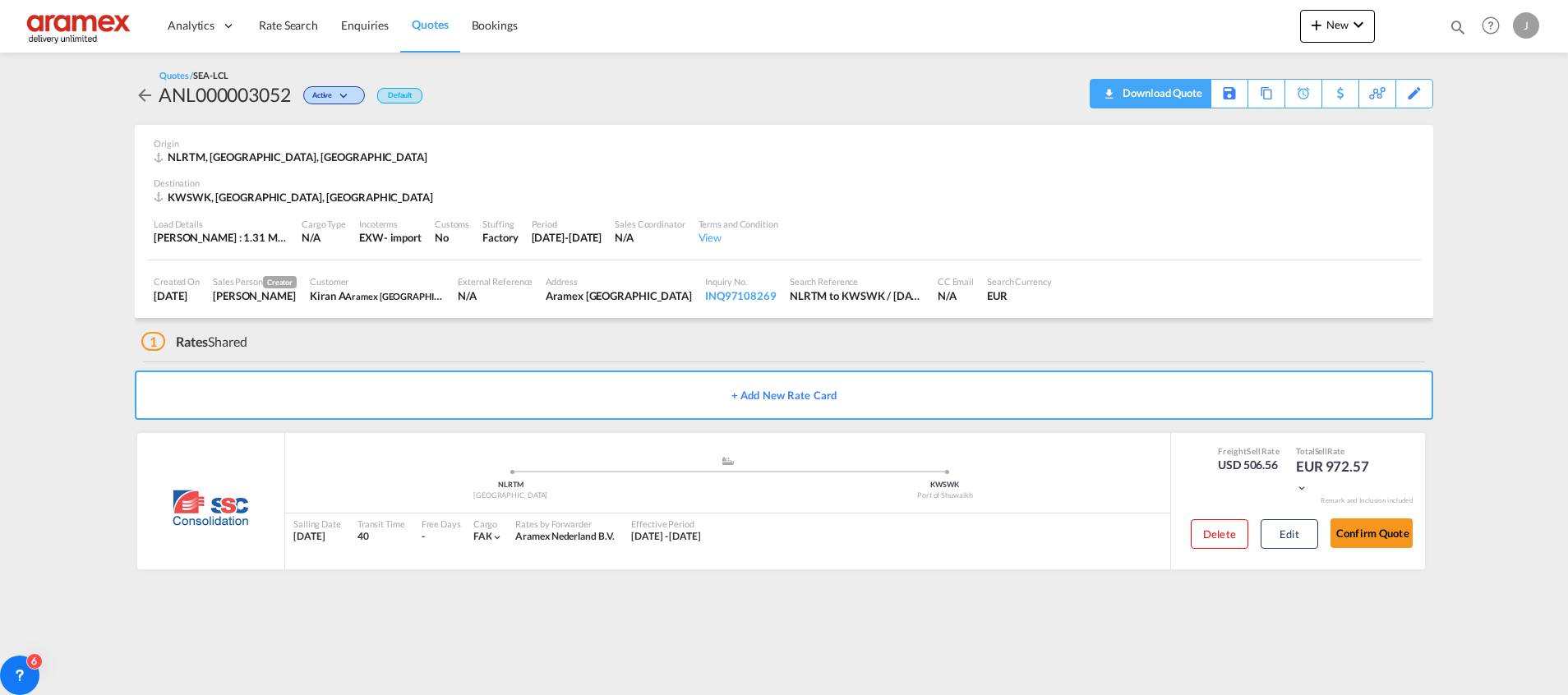
click at [1160, 96] on div "Download Quote" at bounding box center [1160, 93] width 83 height 27
